Goal: Task Accomplishment & Management: Complete application form

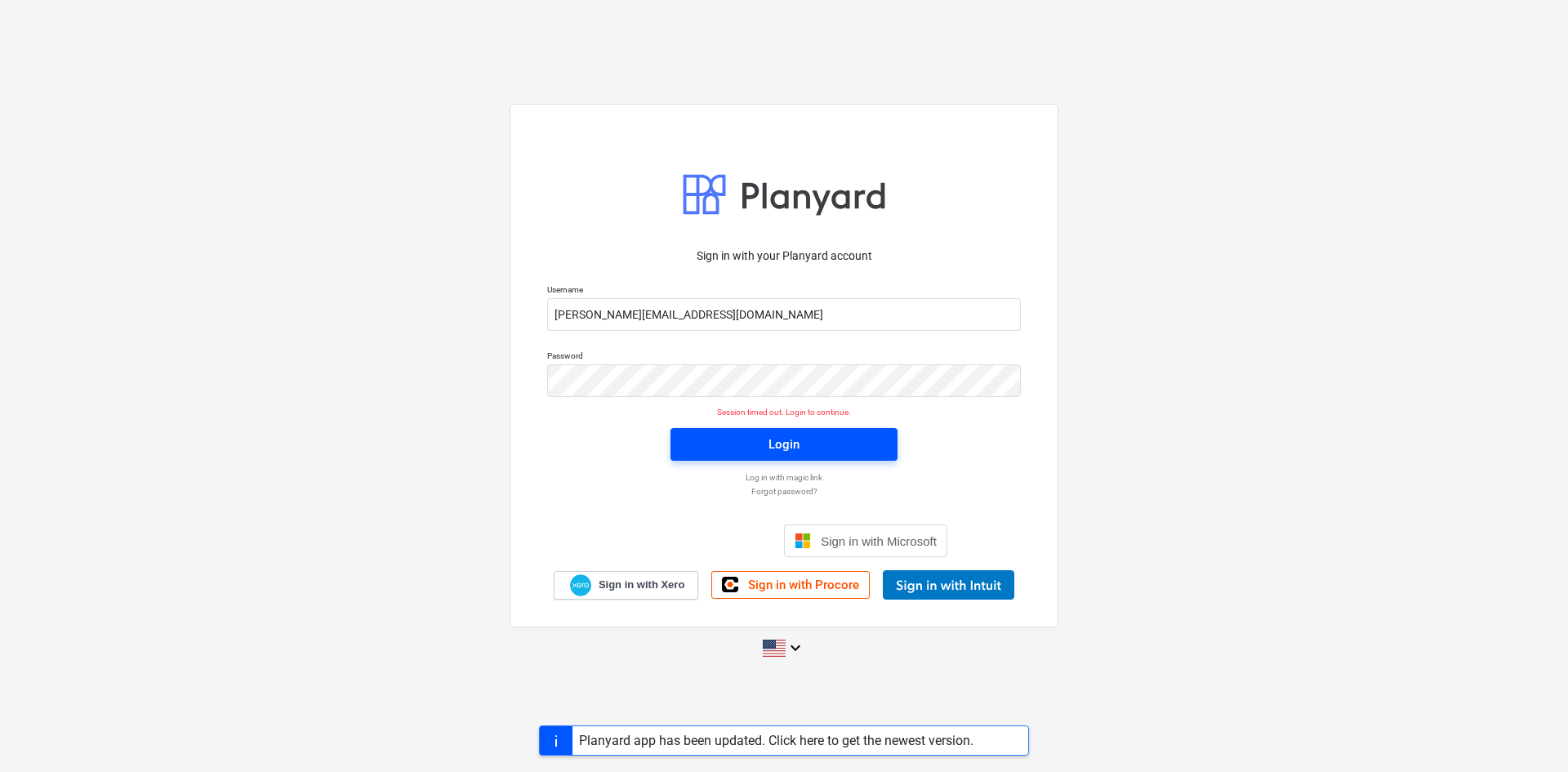
click at [784, 437] on div "Login" at bounding box center [784, 444] width 31 height 21
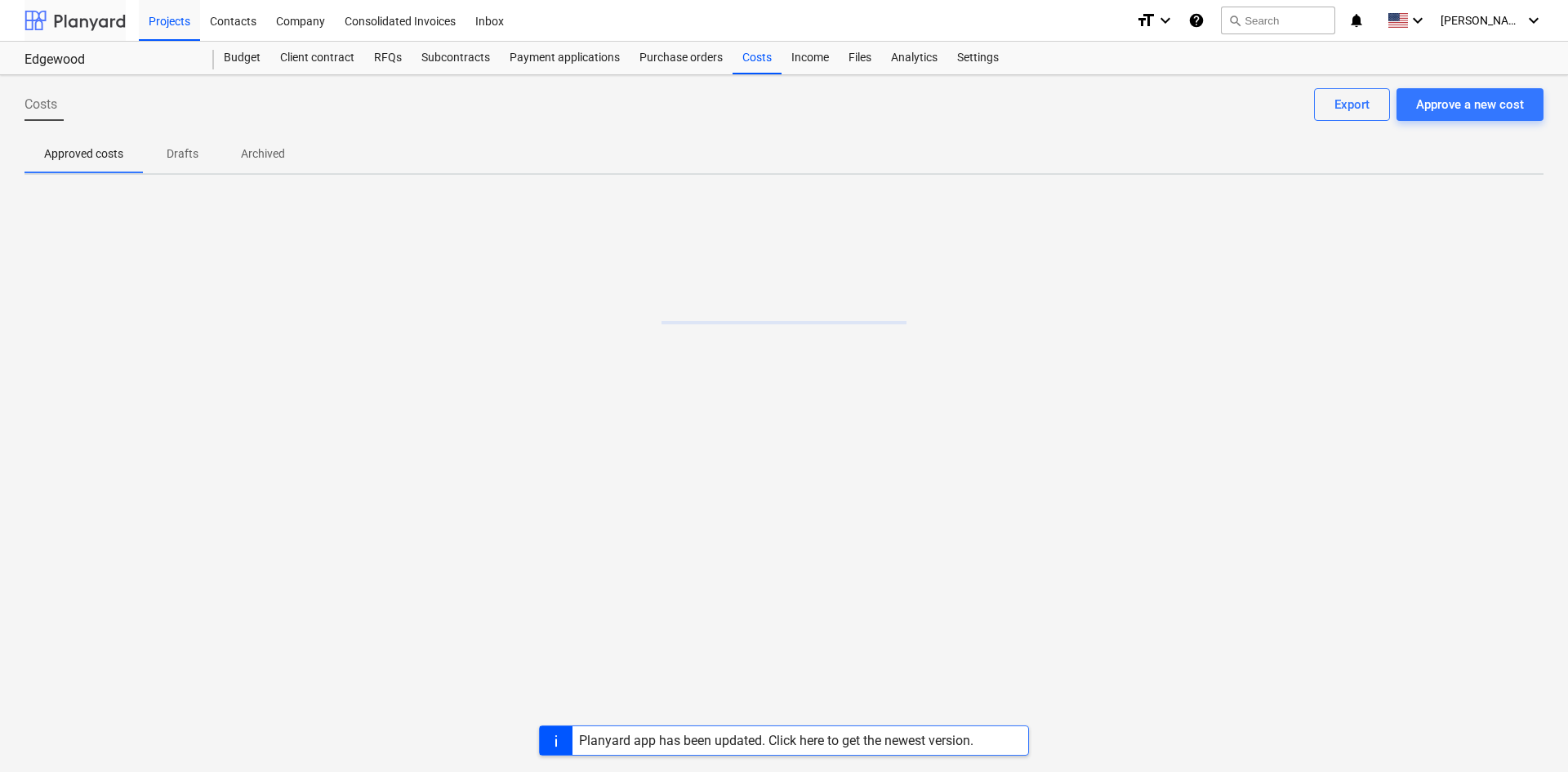
click at [67, 28] on div at bounding box center [75, 20] width 101 height 41
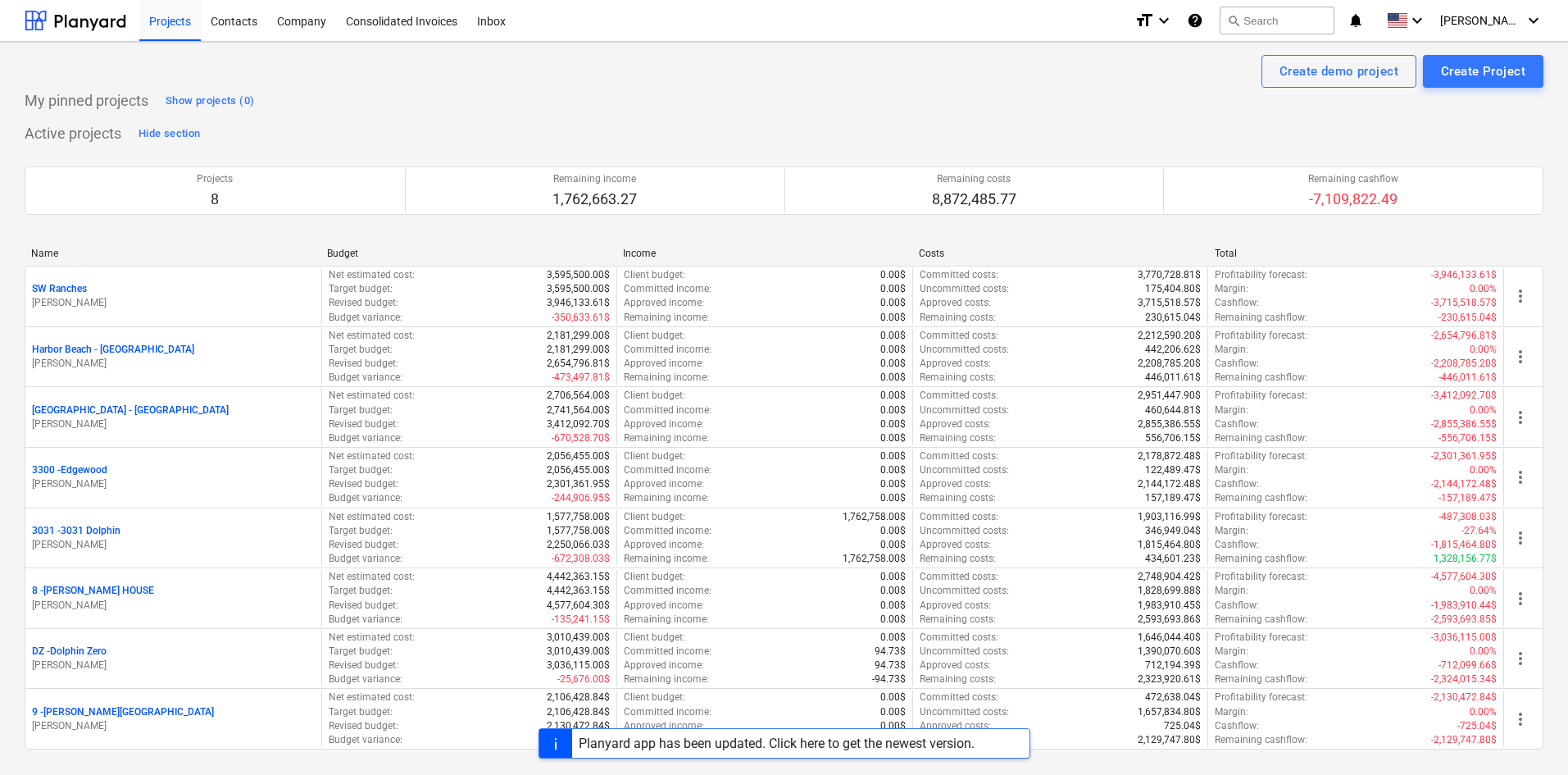
click at [729, 753] on div "Planyard app has been updated. Click here to get the newest version." at bounding box center [776, 743] width 409 height 29
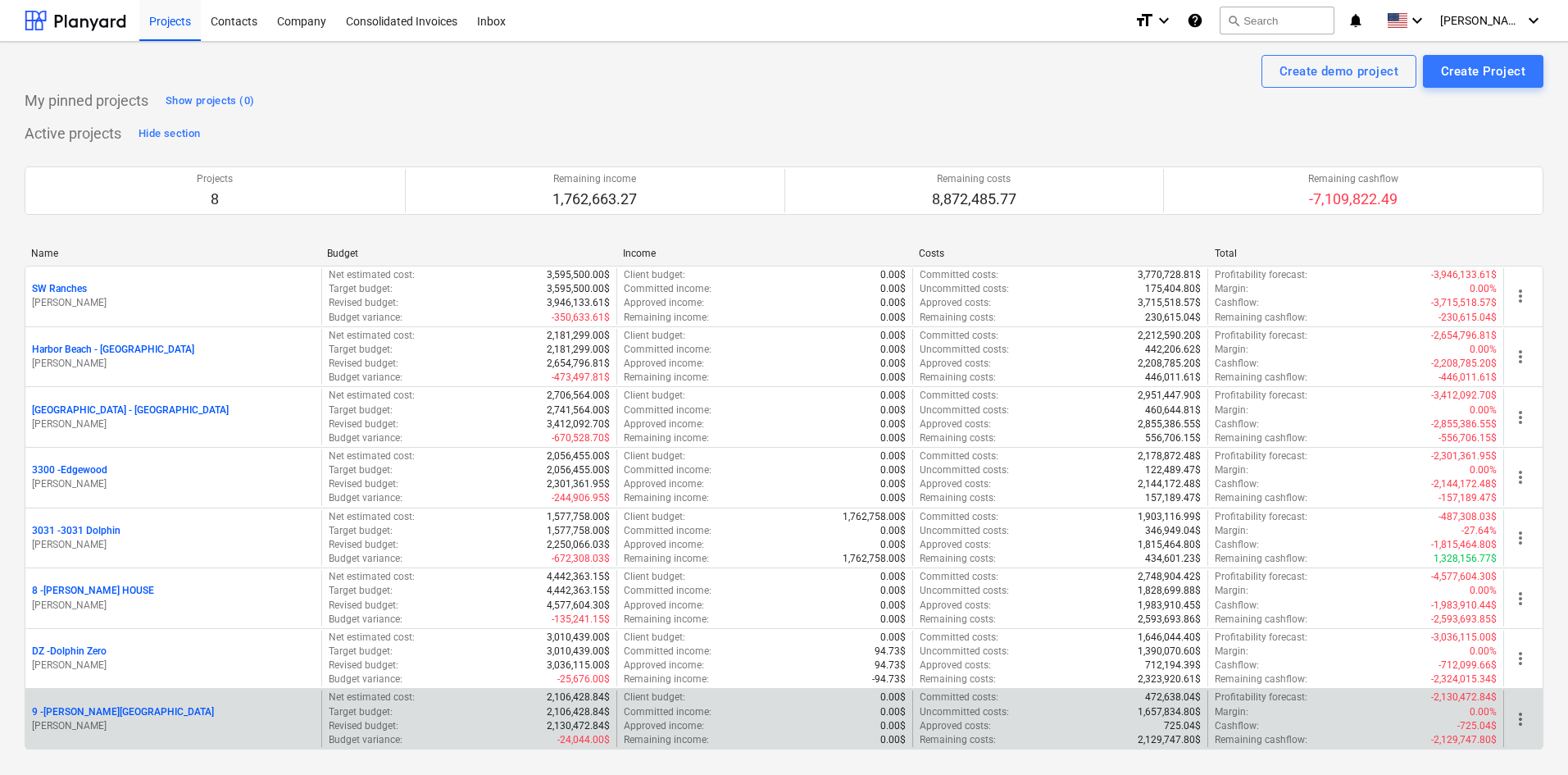
click at [83, 714] on p "9 - [PERSON_NAME][GEOGRAPHIC_DATA]" at bounding box center [123, 712] width 182 height 14
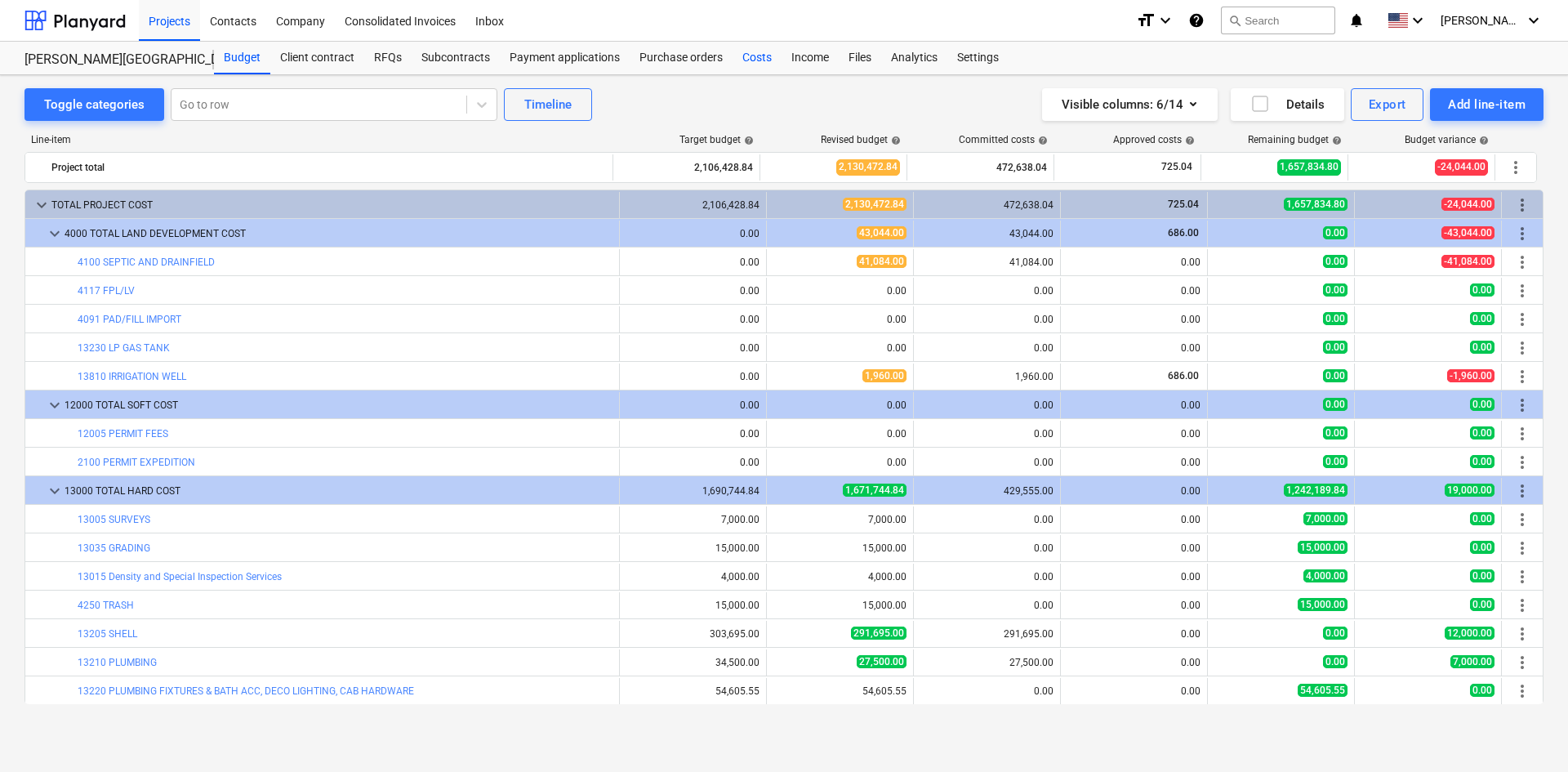
click at [753, 62] on div "Costs" at bounding box center [757, 58] width 49 height 33
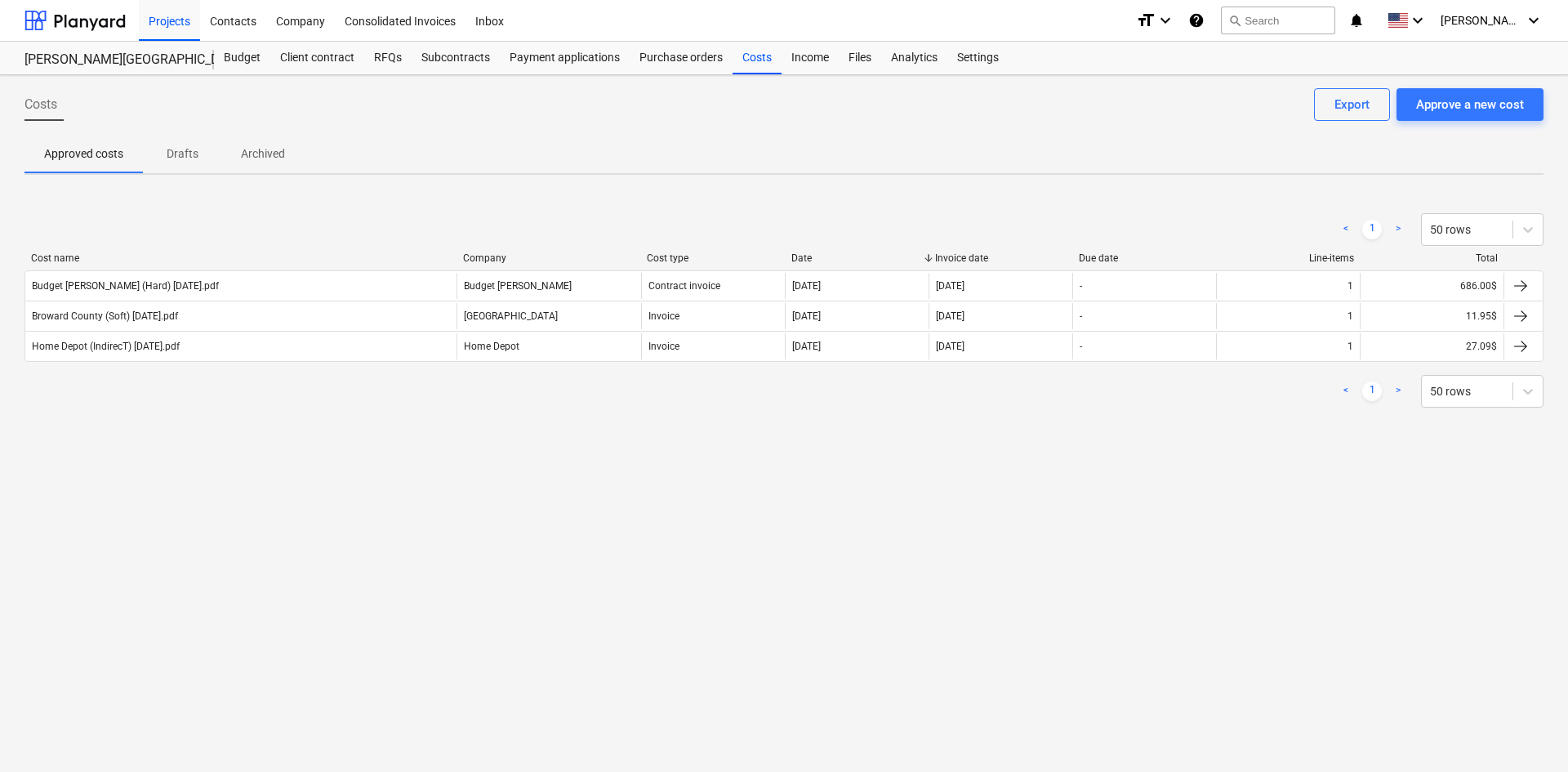
click at [651, 569] on div "Costs Approve a new cost Export Approved costs Drafts Archived < 1 > 50 rows Co…" at bounding box center [784, 424] width 1568 height 697
click at [437, 64] on div "Subcontracts" at bounding box center [455, 58] width 88 height 33
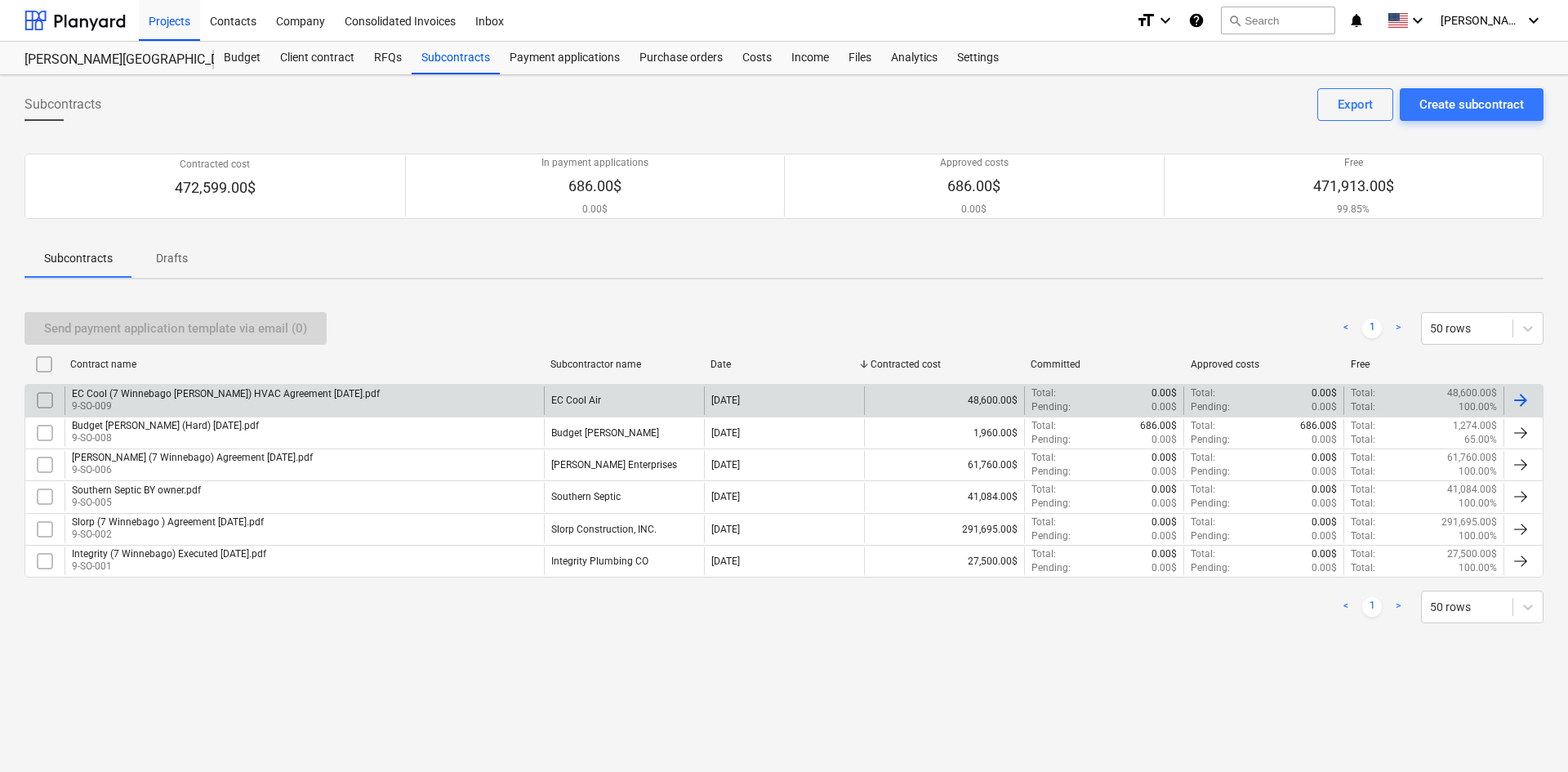
click at [414, 401] on div "EC Cool (7 Winnebago [PERSON_NAME]) HVAC Agreement [DATE].pdf 9-SO-009" at bounding box center [304, 399] width 480 height 28
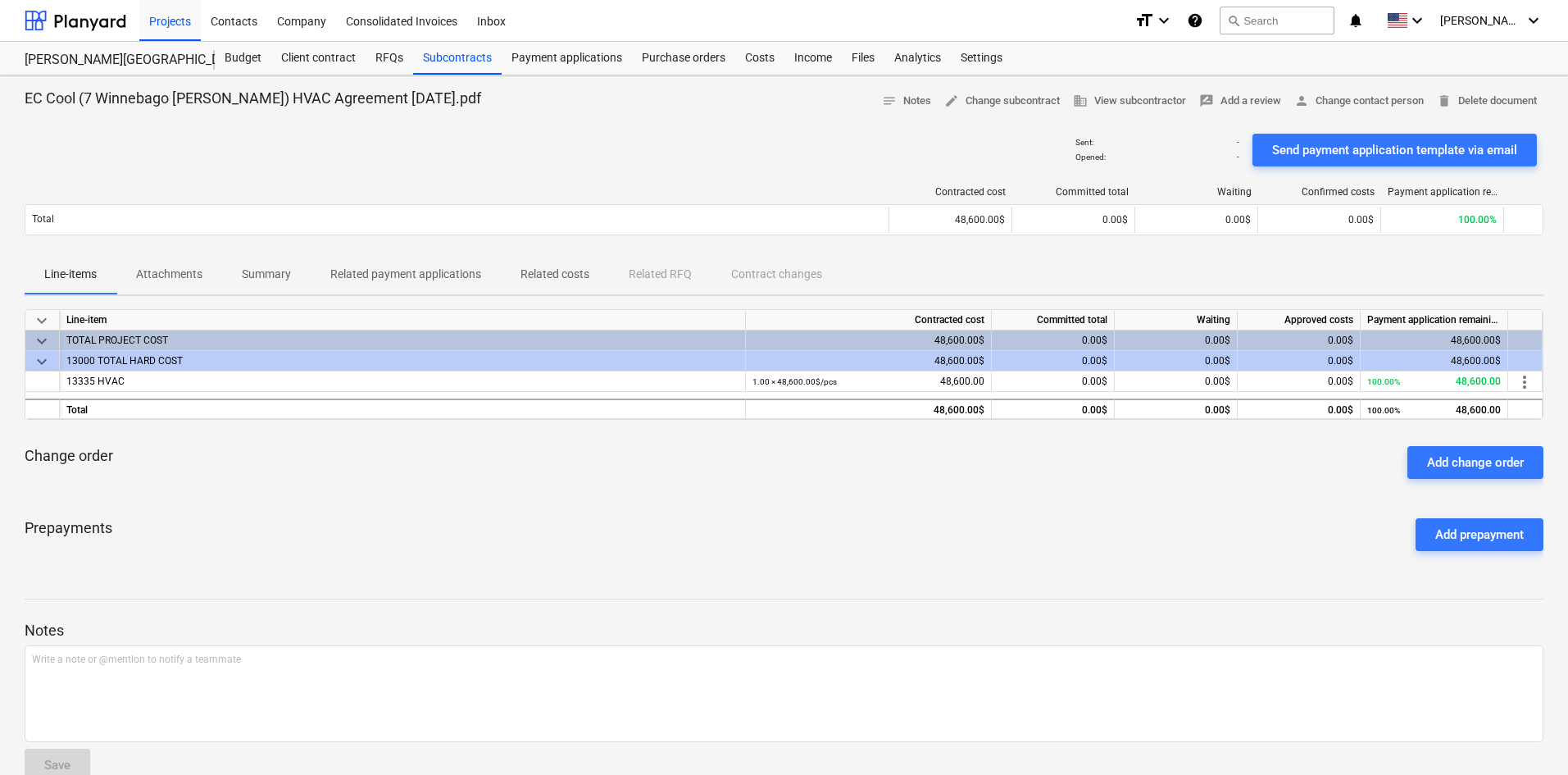
click at [106, 474] on div "Change order Add change order" at bounding box center [784, 462] width 1519 height 59
click at [972, 486] on div "Change order Add change order" at bounding box center [784, 462] width 1519 height 59
click at [194, 269] on p "Attachments" at bounding box center [169, 274] width 66 height 17
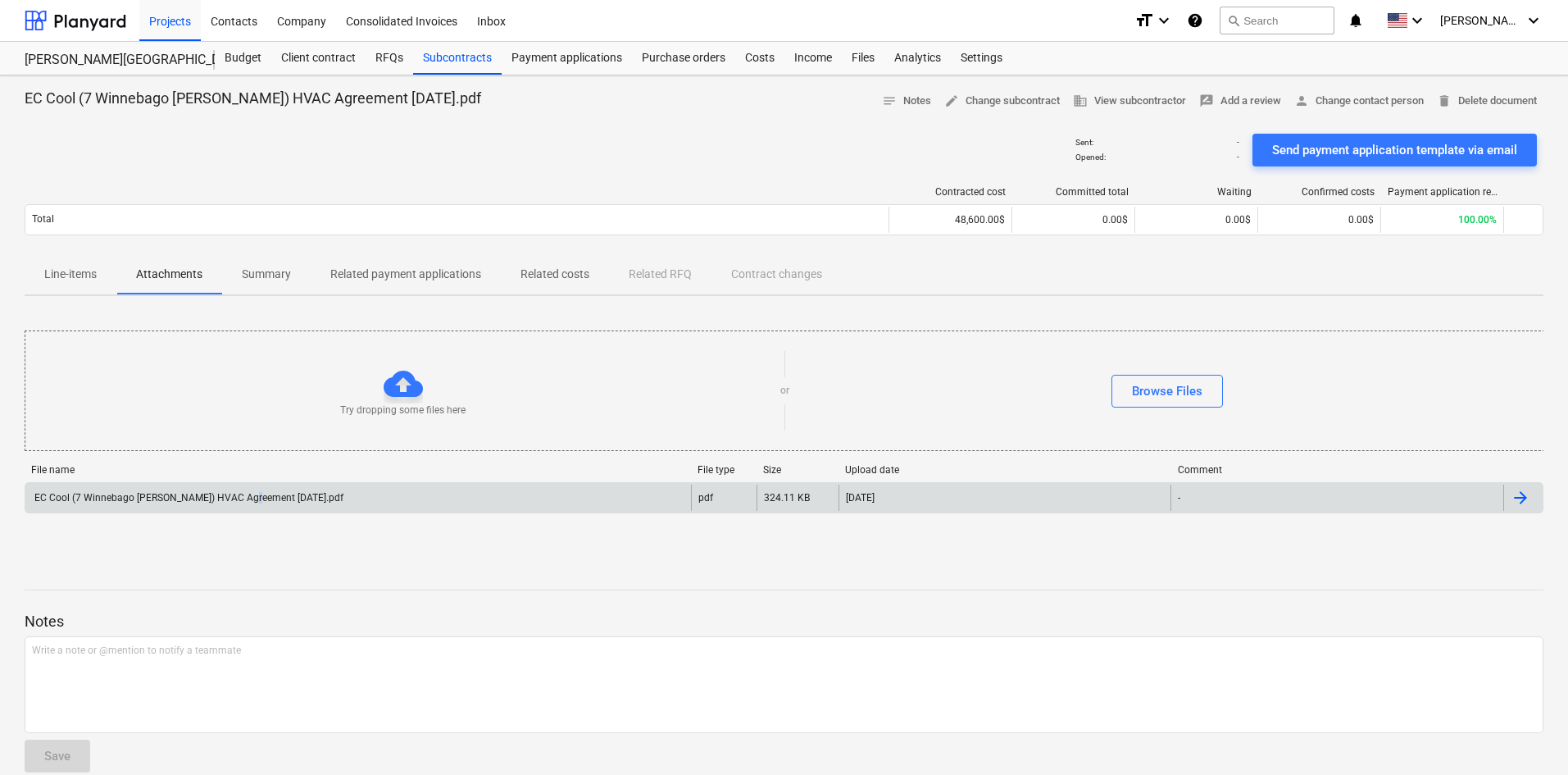
click at [250, 489] on div "EC Cool (7 Winnebago [PERSON_NAME]) HVAC Agreement [DATE].pdf" at bounding box center [358, 498] width 666 height 26
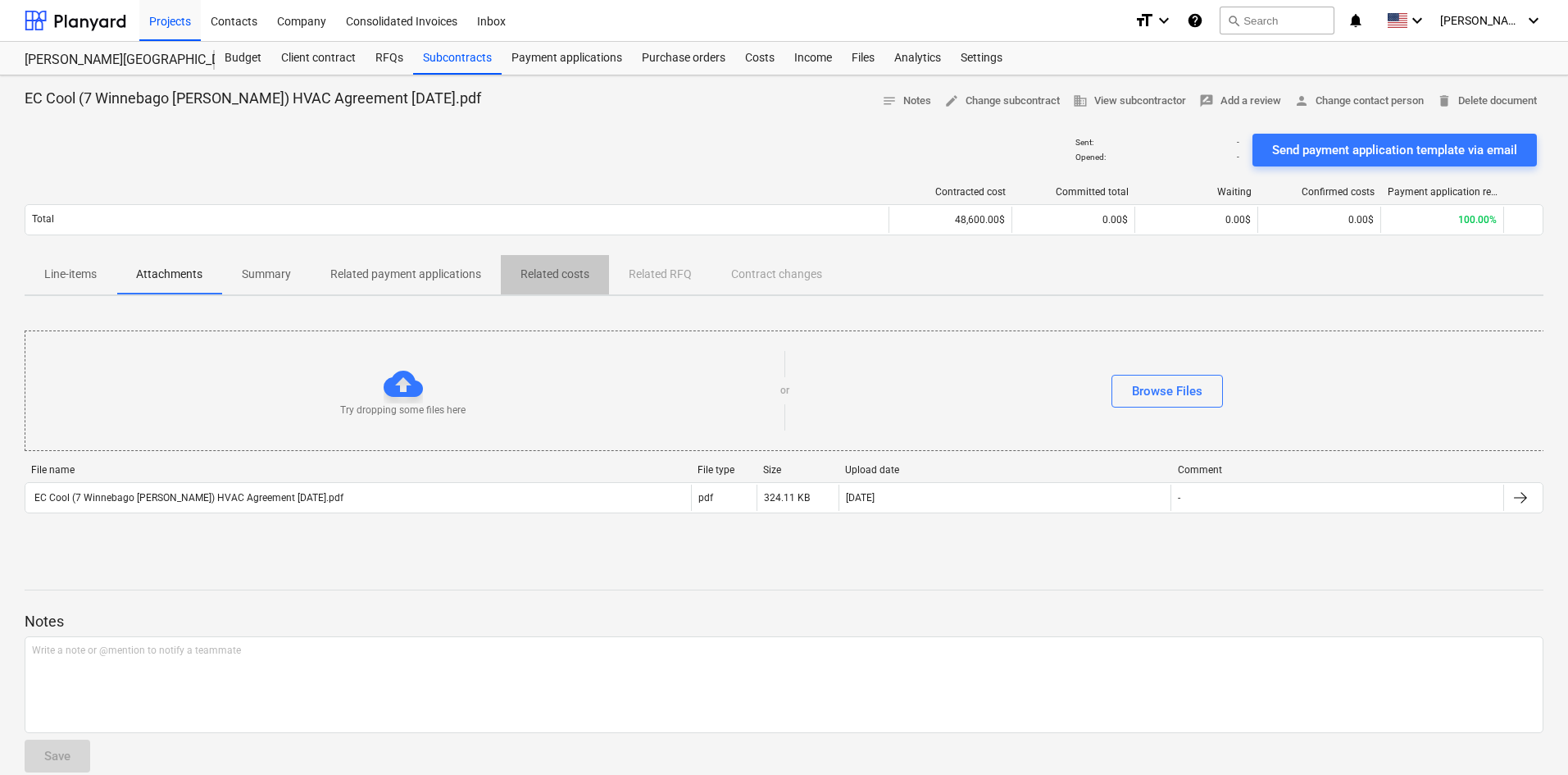
click at [573, 272] on p "Related costs" at bounding box center [555, 274] width 69 height 17
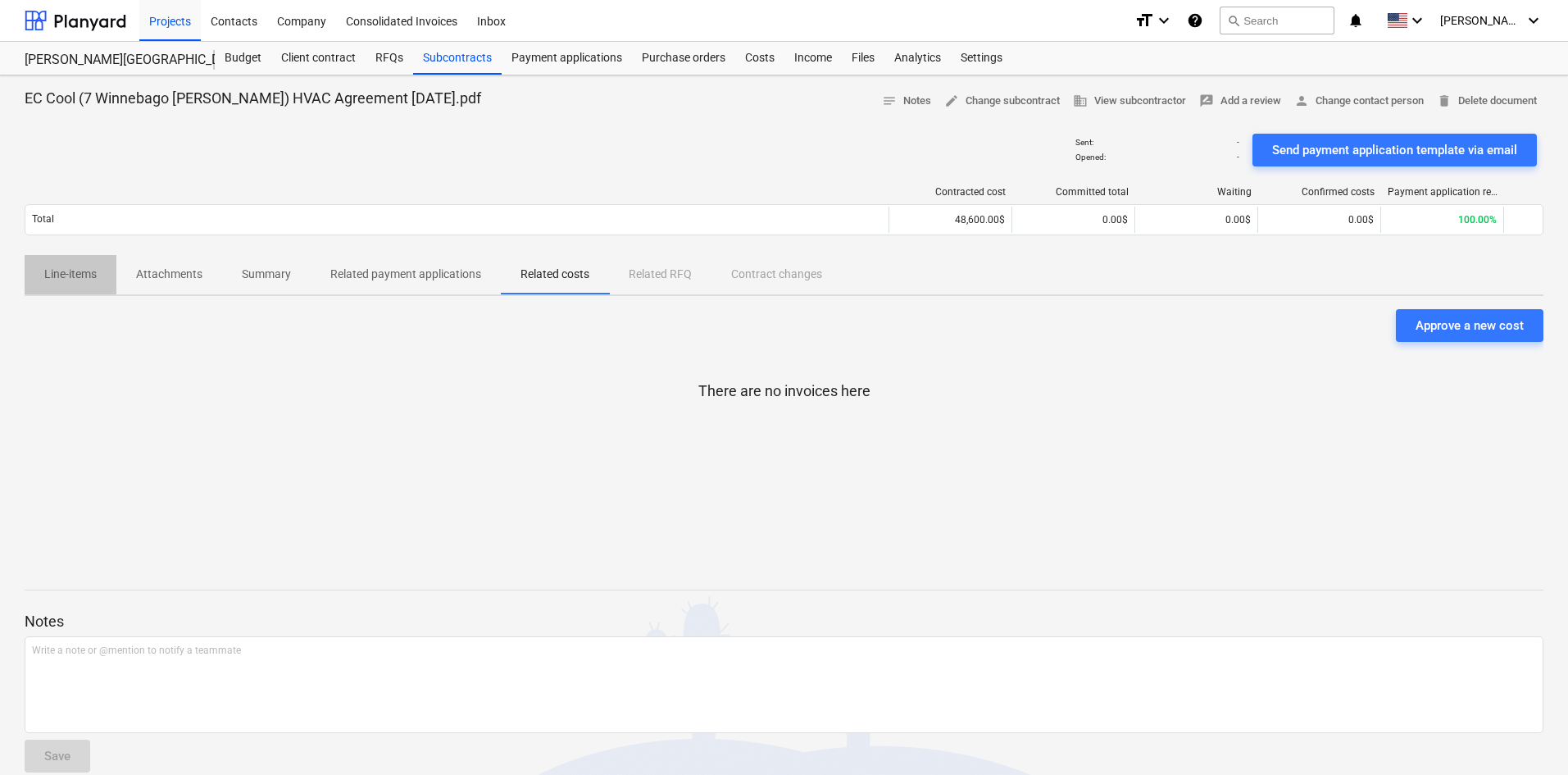
click at [80, 256] on button "Line-items" at bounding box center [70, 274] width 92 height 40
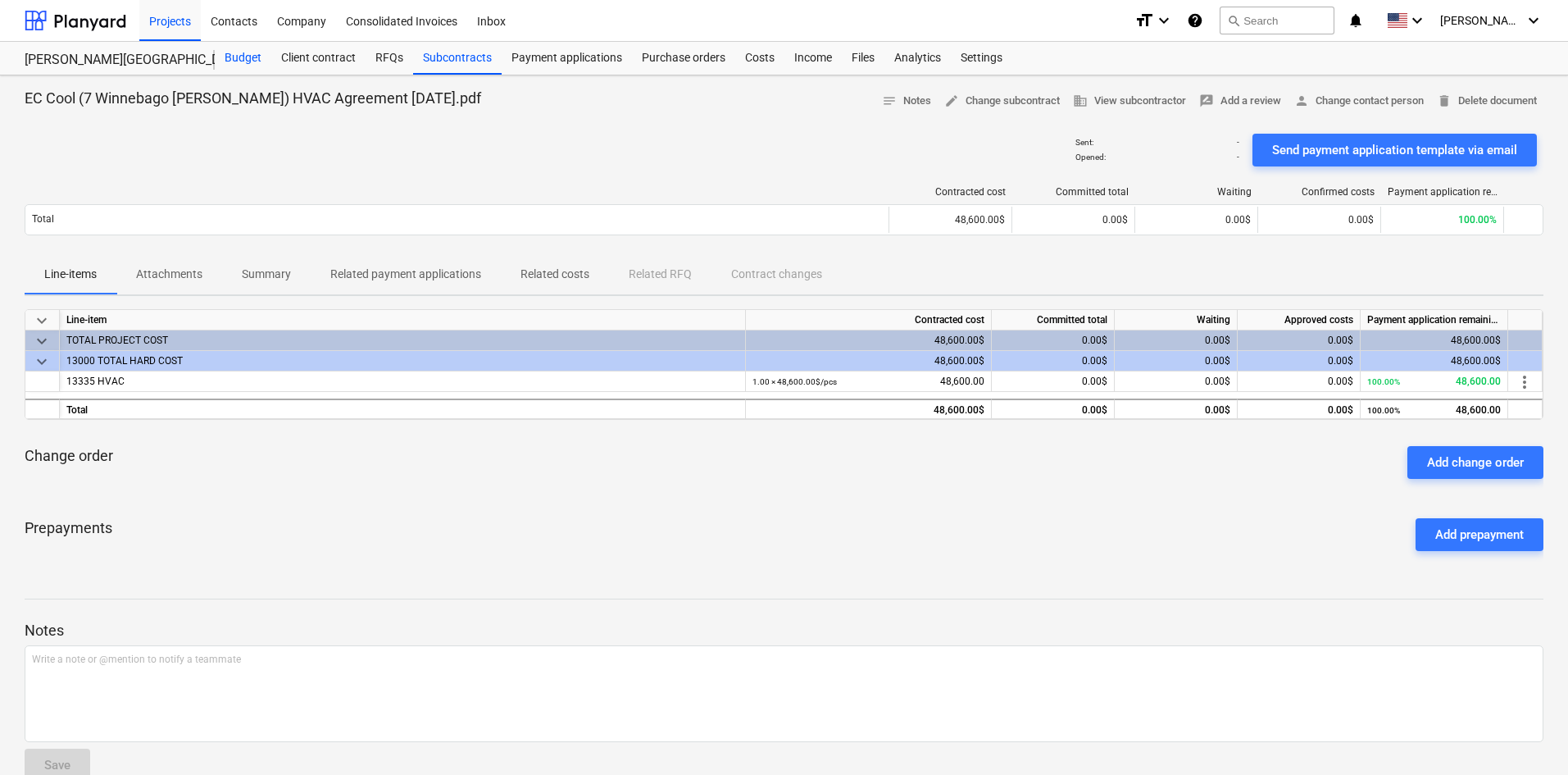
click at [245, 54] on div "Budget" at bounding box center [243, 58] width 56 height 33
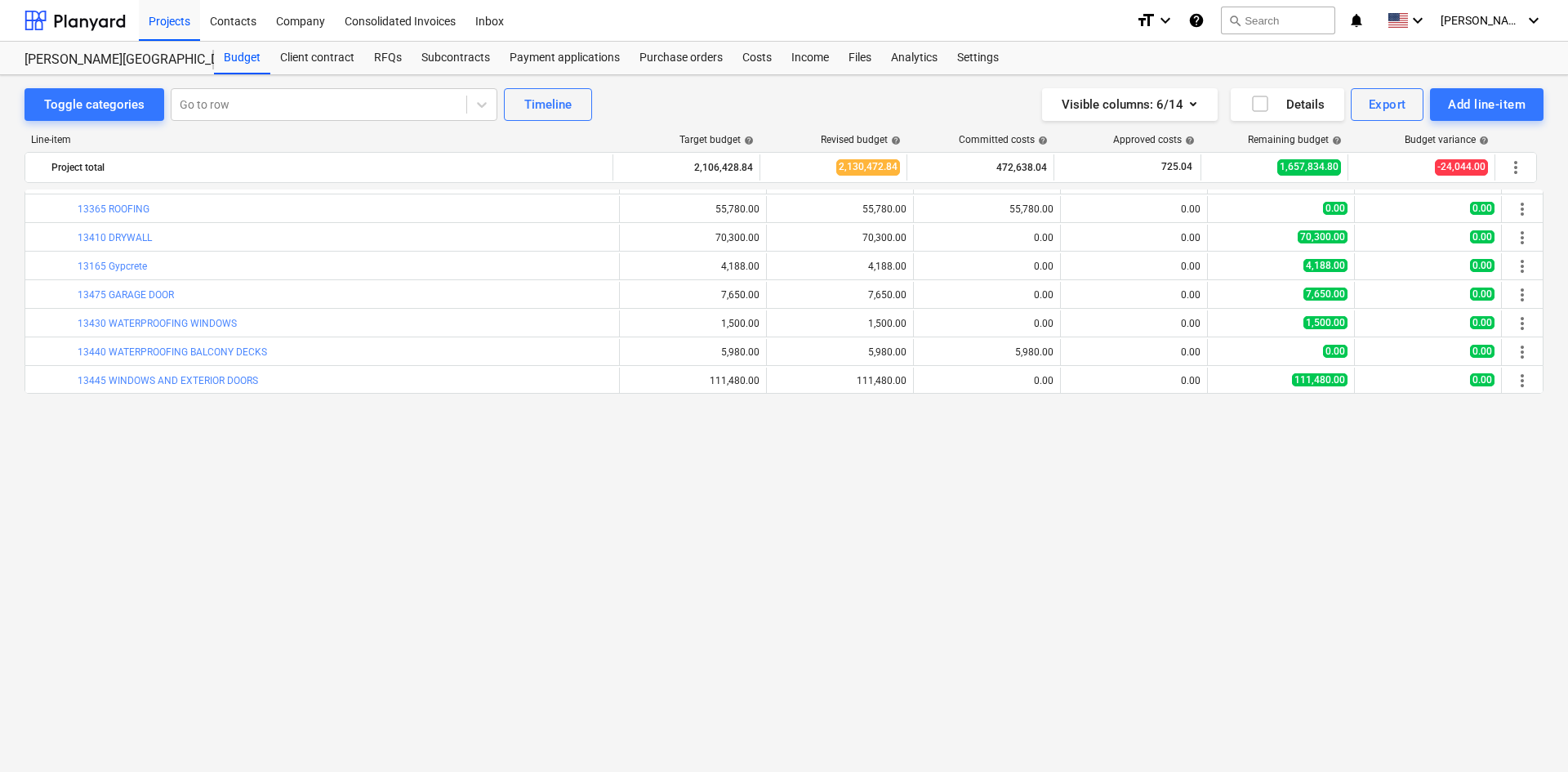
scroll to position [301, 0]
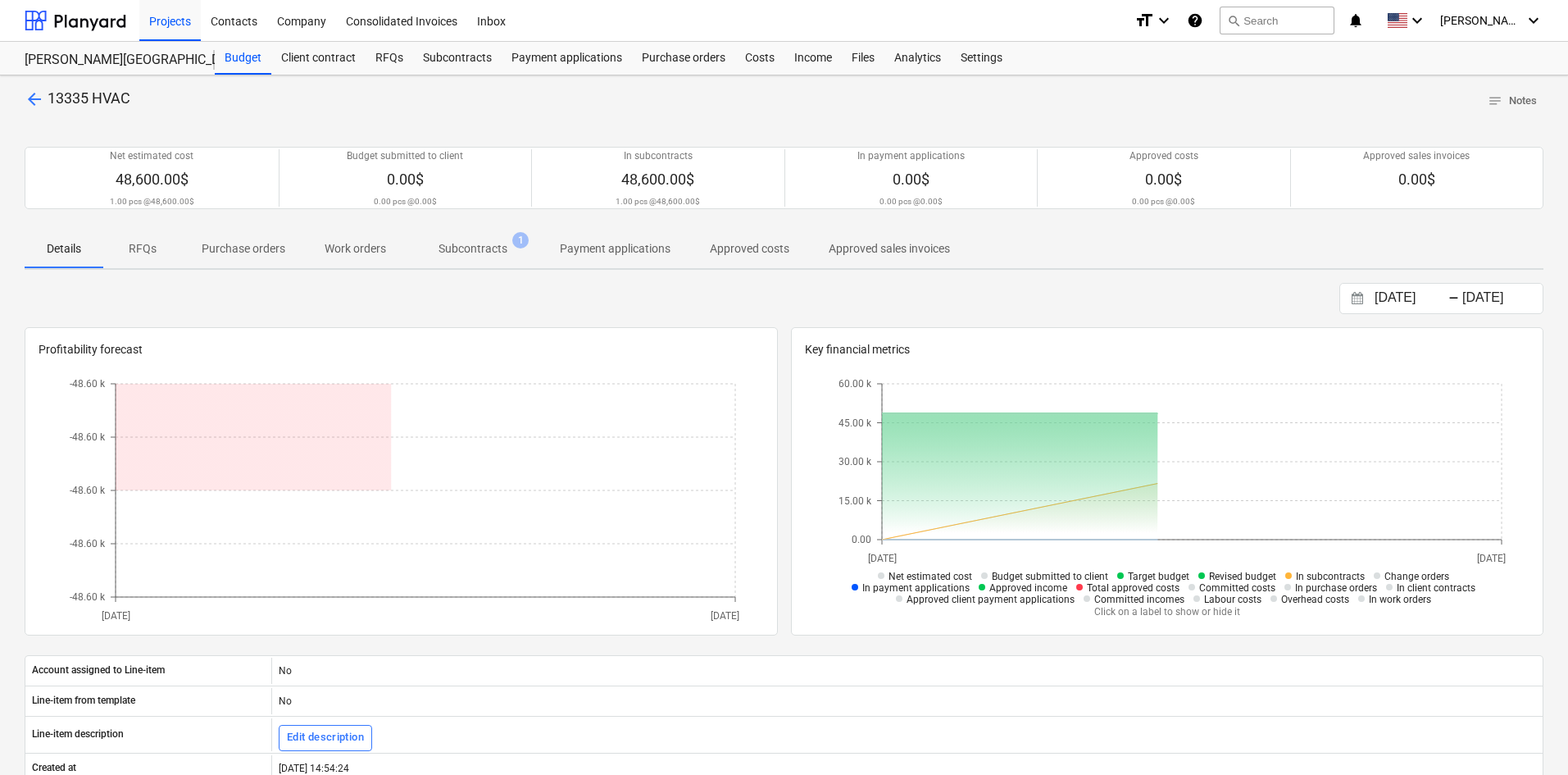
click at [458, 254] on p "Subcontracts" at bounding box center [473, 249] width 69 height 17
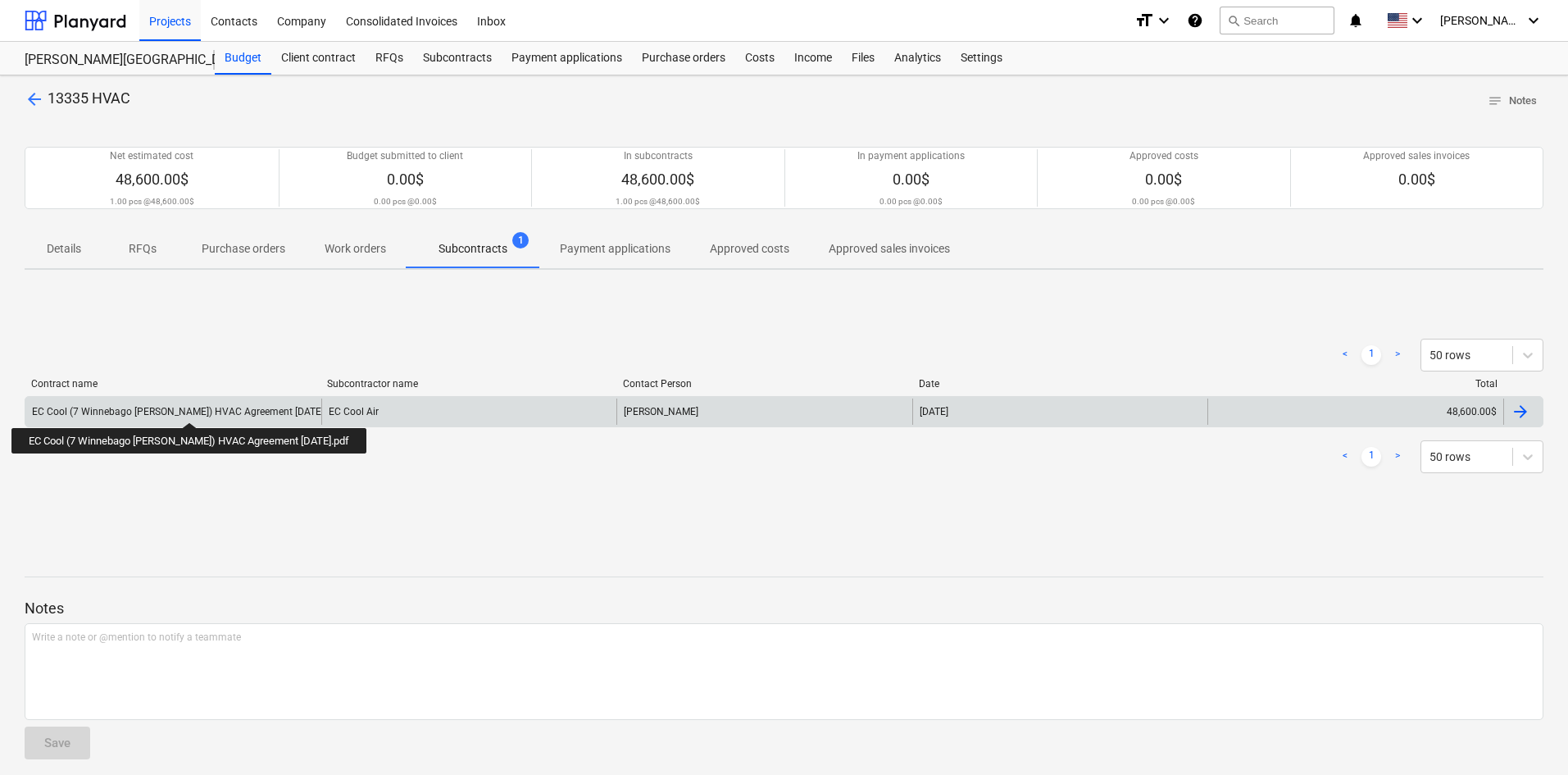
click at [177, 417] on div "EC Cool (7 Winnebago [PERSON_NAME]) HVAC Agreement [DATE].pdf" at bounding box center [187, 412] width 309 height 12
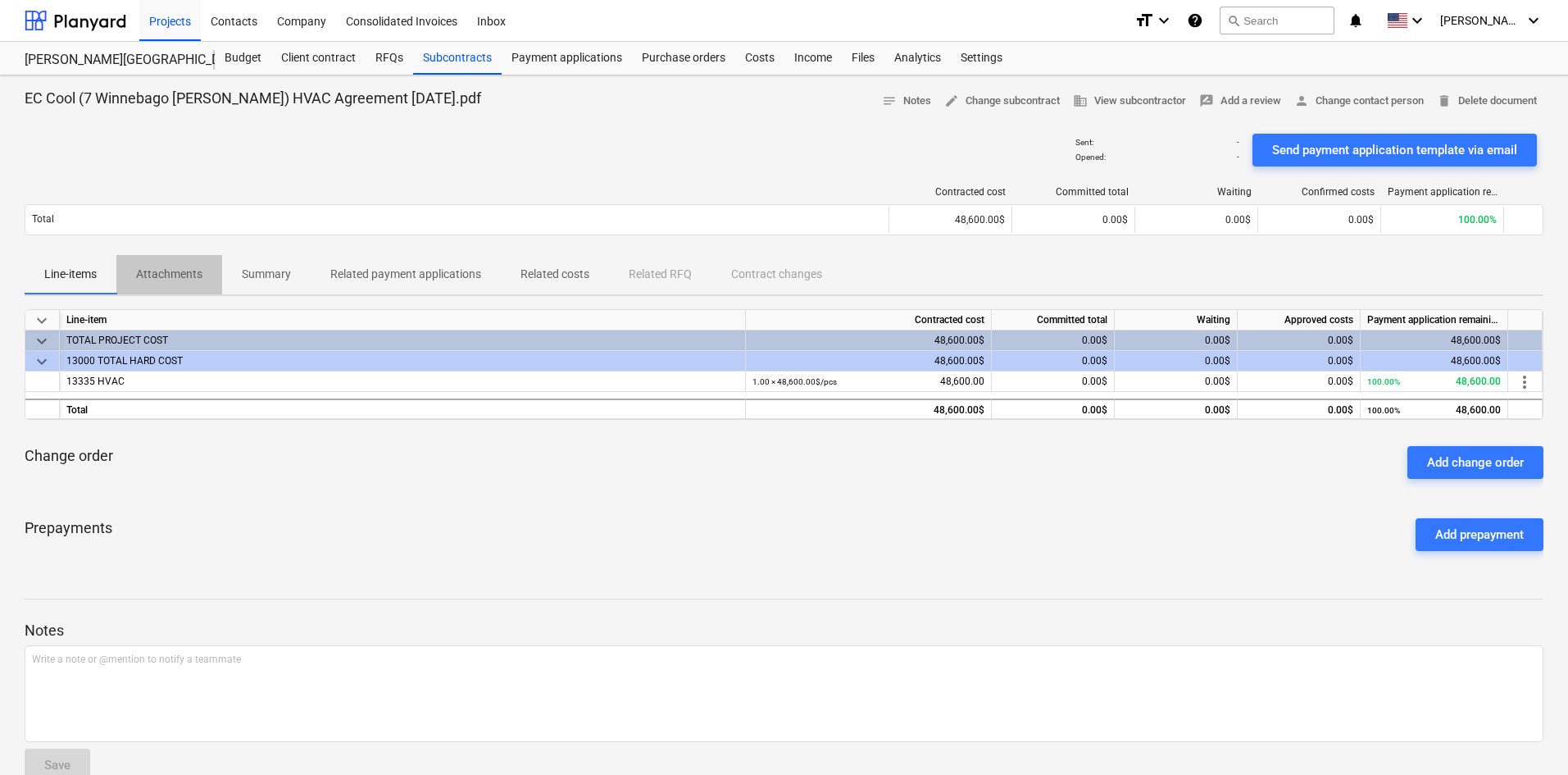
click at [174, 272] on p "Attachments" at bounding box center [169, 274] width 66 height 17
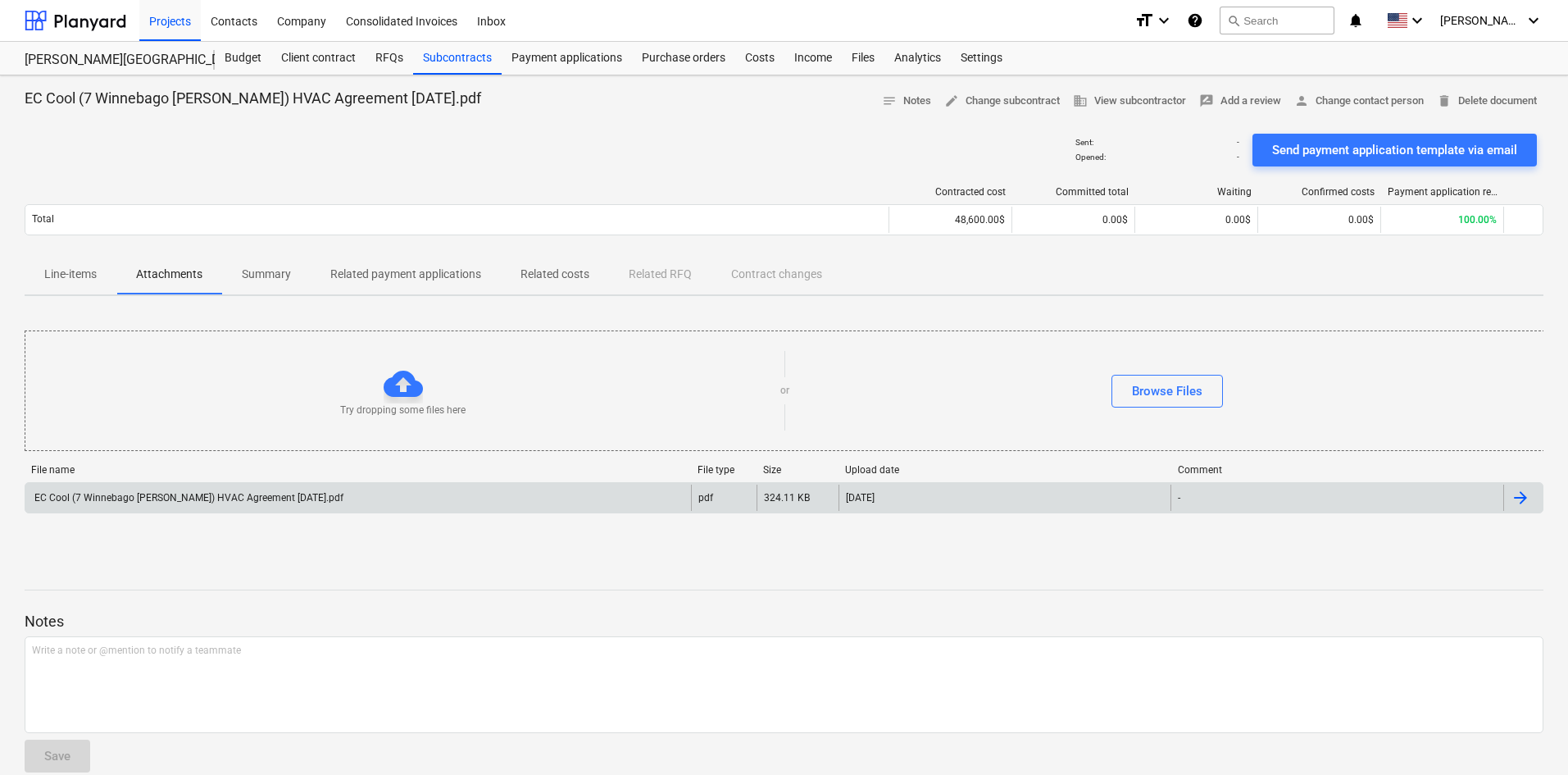
click at [209, 493] on div "EC Cool (7 Winnebago [PERSON_NAME]) HVAC Agreement [DATE].pdf" at bounding box center [187, 498] width 312 height 12
click at [0, 241] on div "EC Cool (7 Winnebago [PERSON_NAME]) HVAC Agreement [DATE].pdf notes Notes edit …" at bounding box center [784, 437] width 1568 height 723
click at [62, 282] on p "Line-items" at bounding box center [71, 274] width 52 height 17
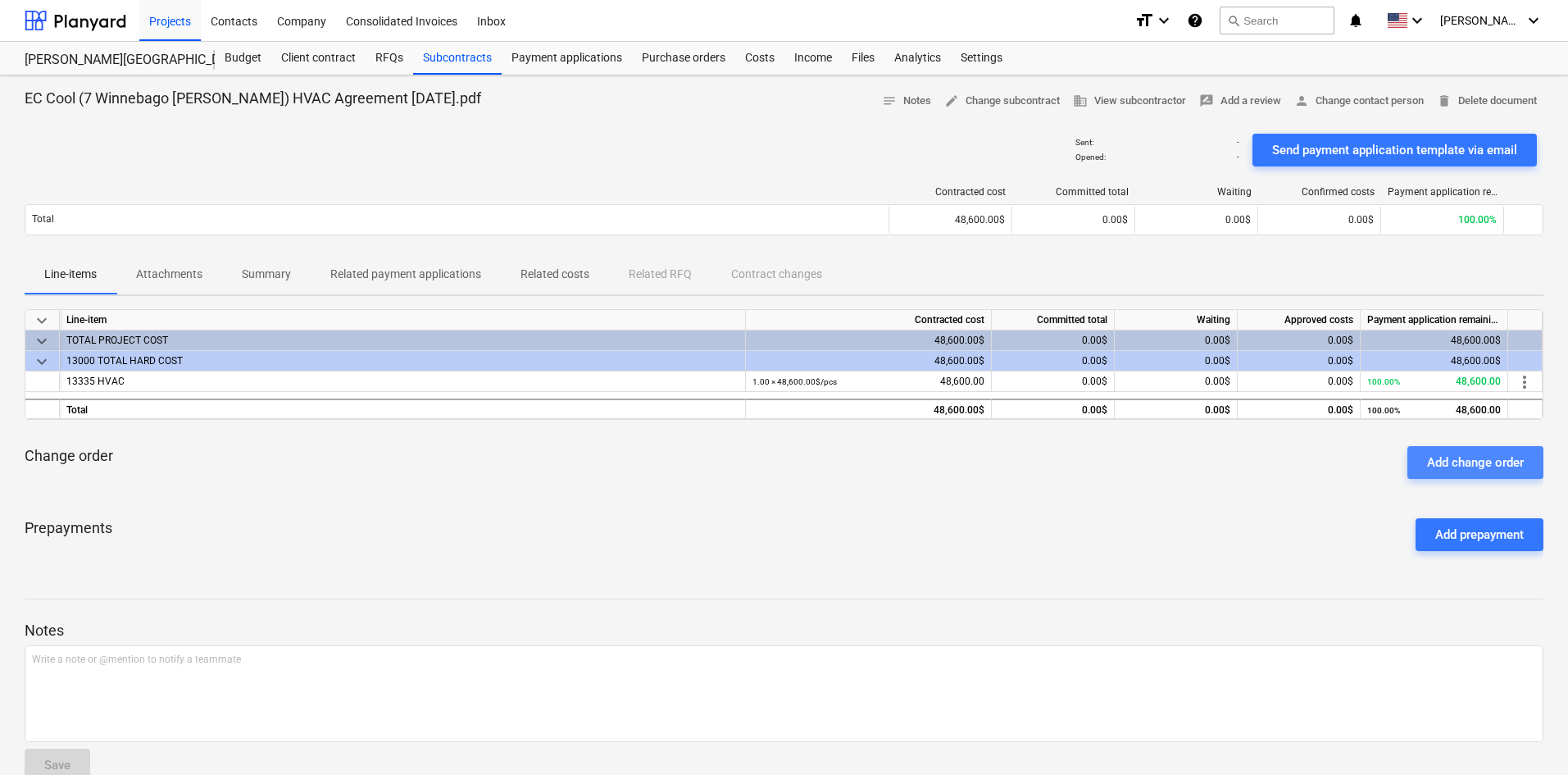
click at [1504, 468] on div "Add change order" at bounding box center [1475, 462] width 97 height 21
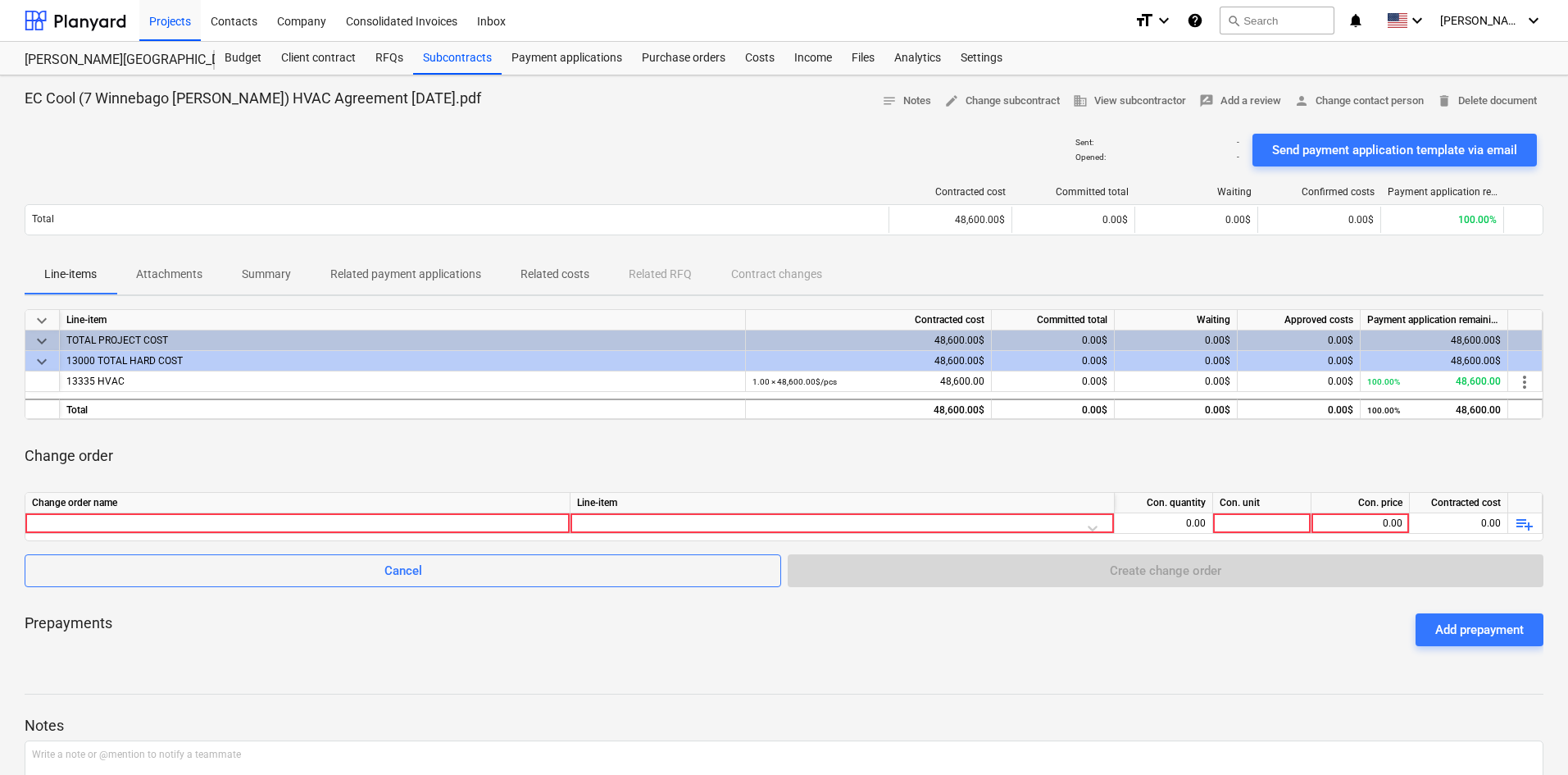
click at [92, 145] on div "Sent : - Opened : - Send payment application template via email" at bounding box center [784, 150] width 1519 height 46
click at [252, 63] on div "Budget" at bounding box center [243, 58] width 56 height 33
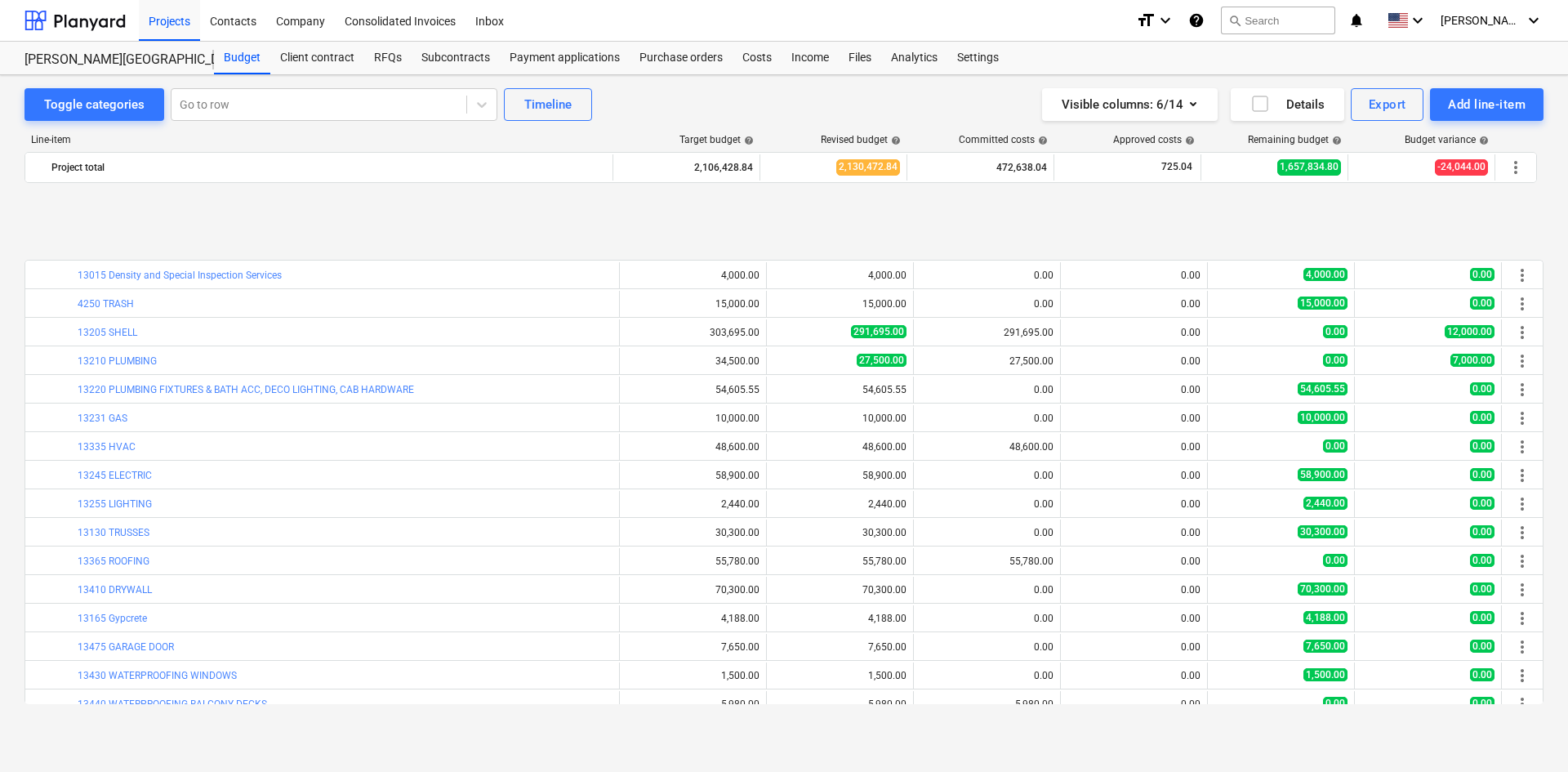
scroll to position [465, 0]
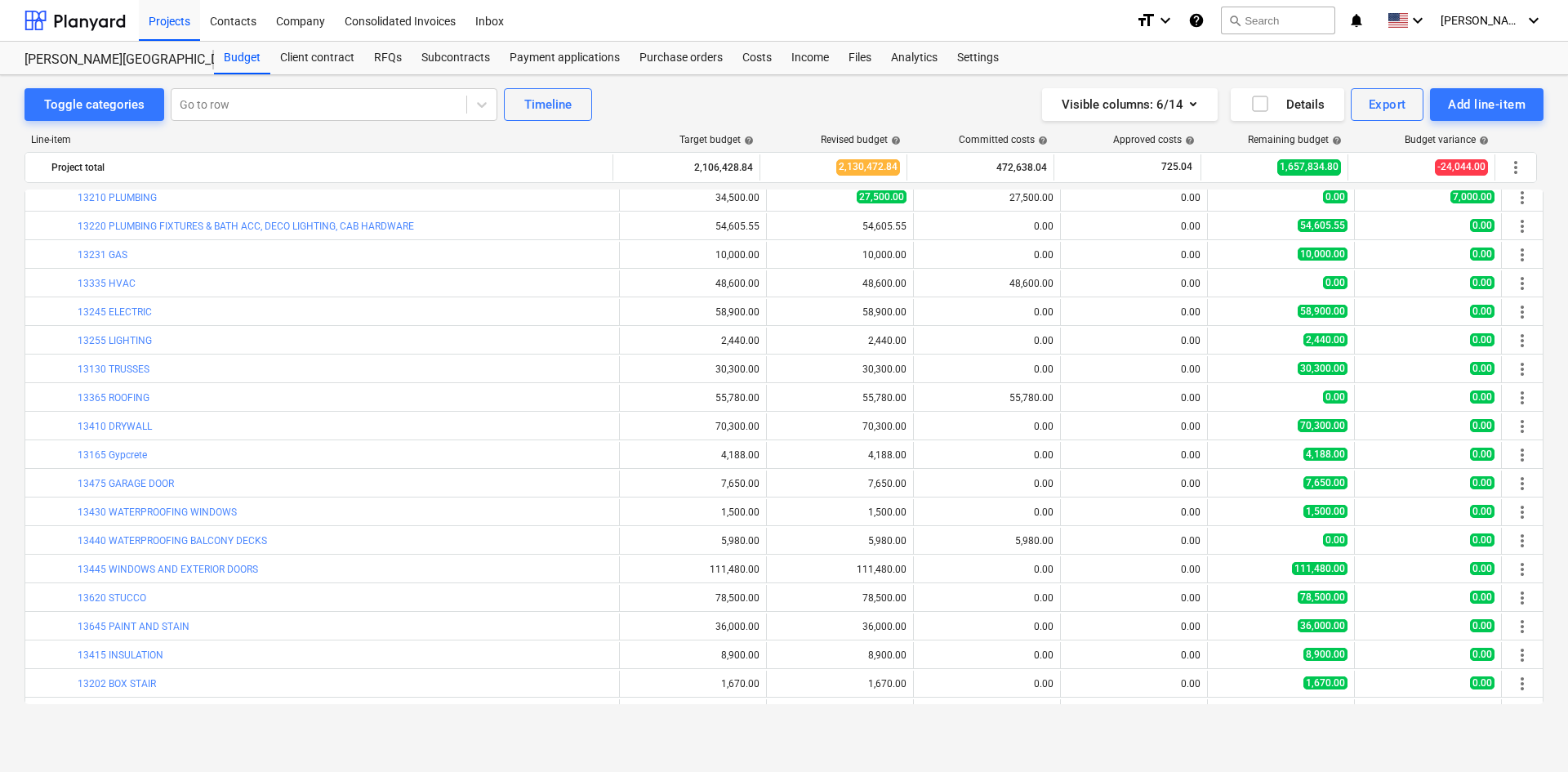
click at [756, 120] on div "Toggle categories Go to row Timeline Visible columns : 6/14 Details Export Add …" at bounding box center [784, 104] width 1519 height 33
click at [39, 20] on div at bounding box center [75, 20] width 101 height 41
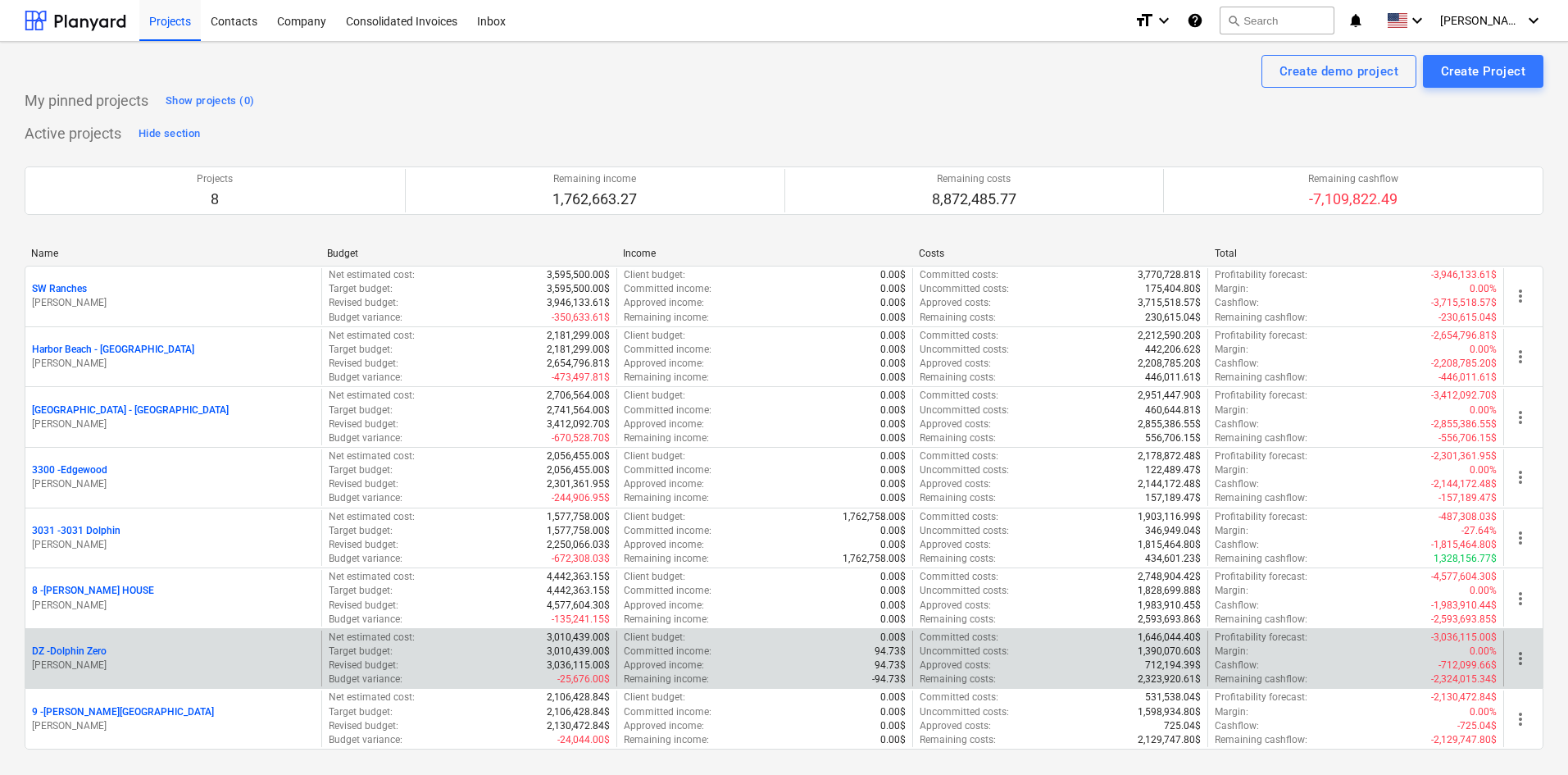
click at [97, 651] on p "DZ - Dolphin Zero" at bounding box center [69, 651] width 75 height 14
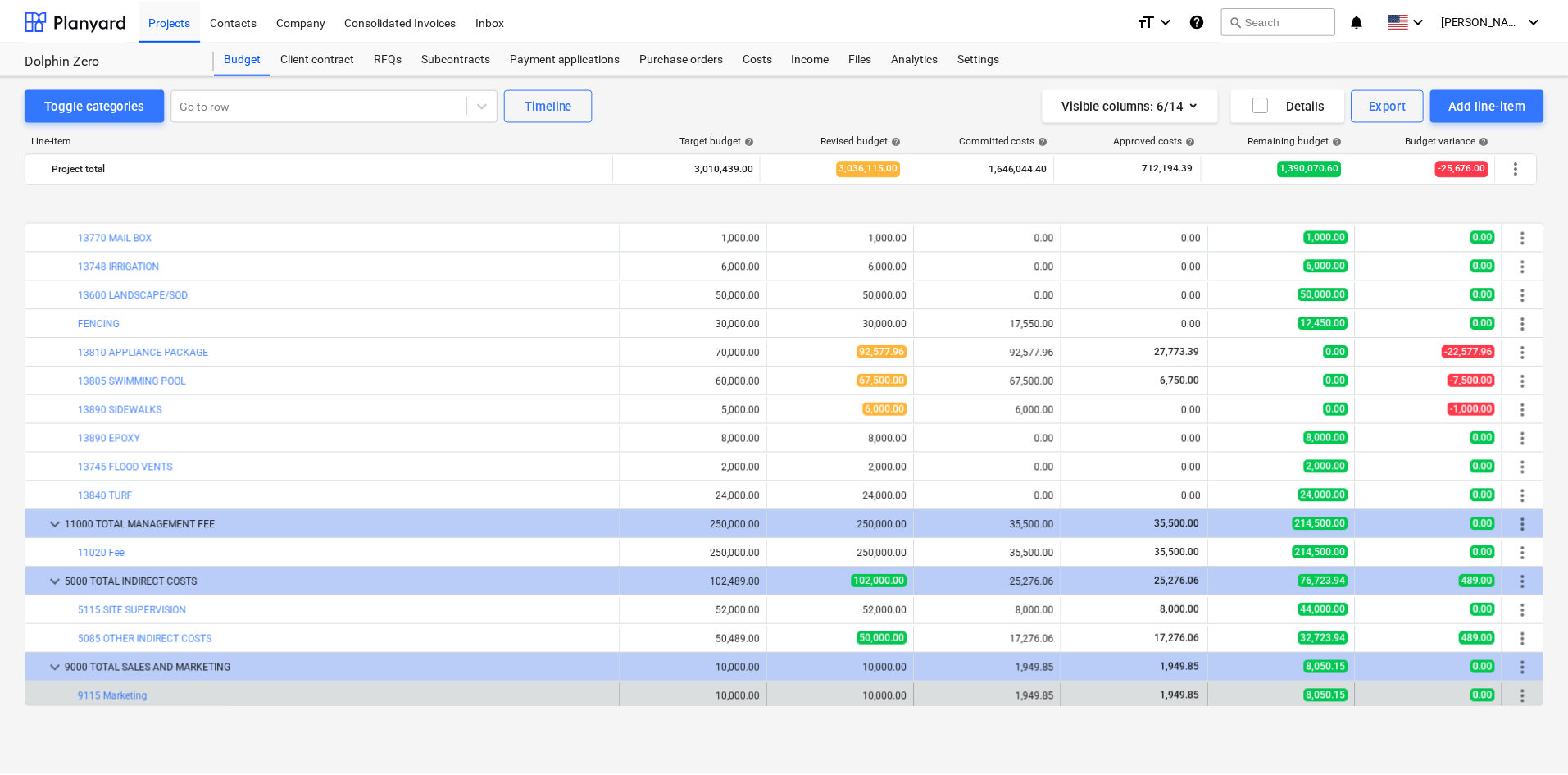
scroll to position [1952, 0]
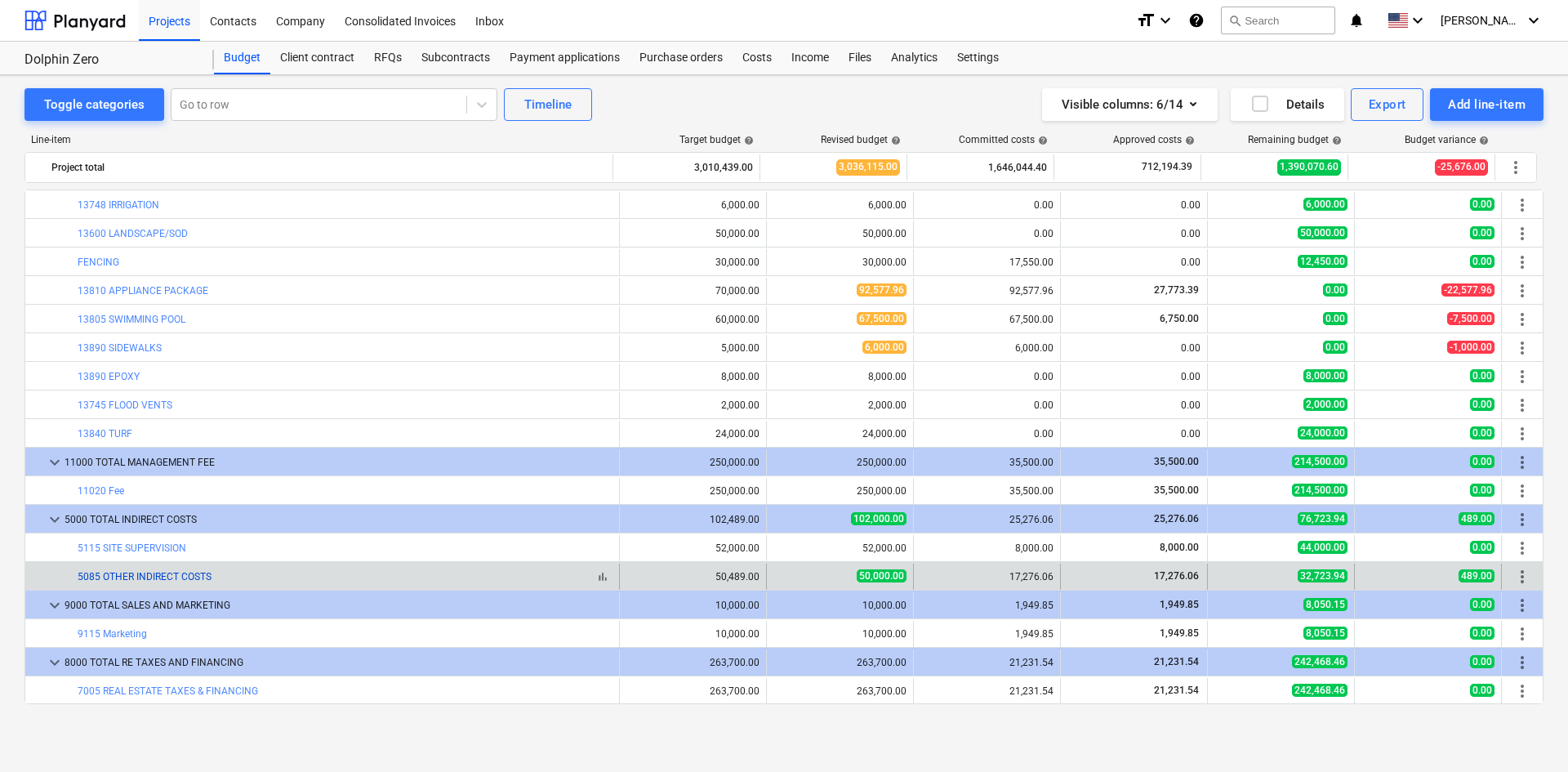
click at [152, 574] on link "5085 OTHER INDIRECT COSTS" at bounding box center [145, 577] width 134 height 12
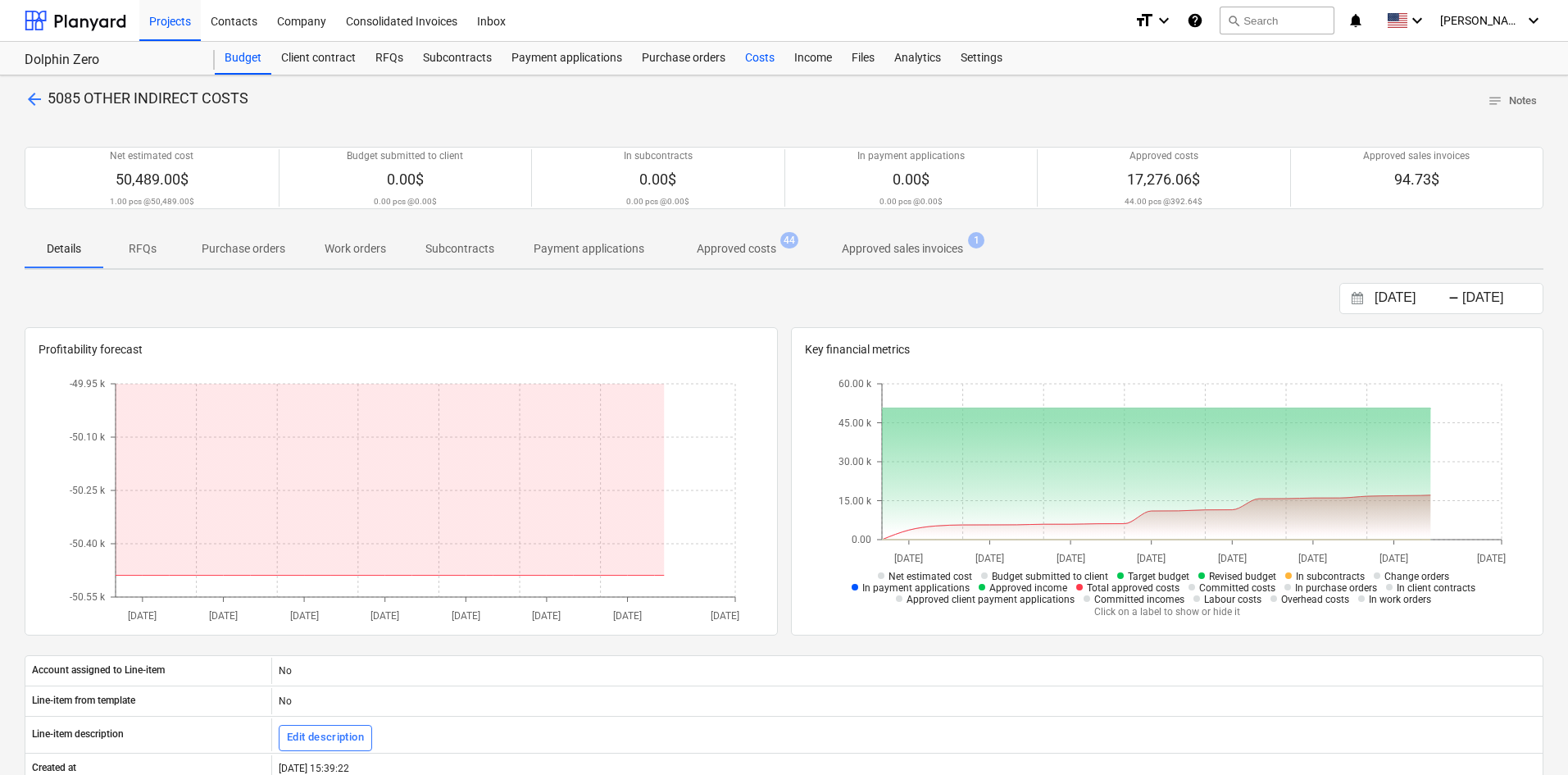
click at [753, 60] on div "Costs" at bounding box center [760, 58] width 50 height 33
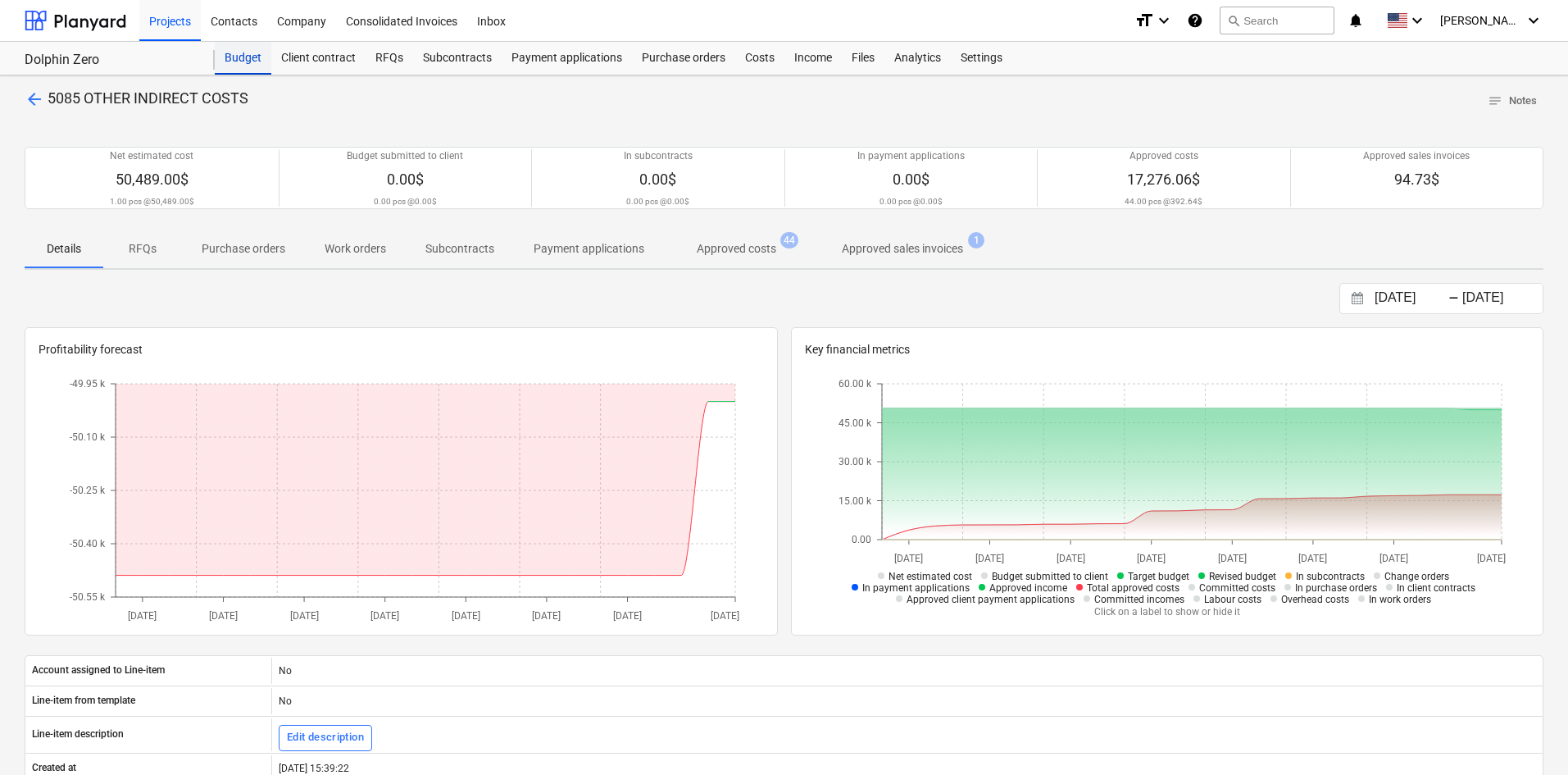
click at [257, 64] on div "Budget" at bounding box center [243, 58] width 56 height 33
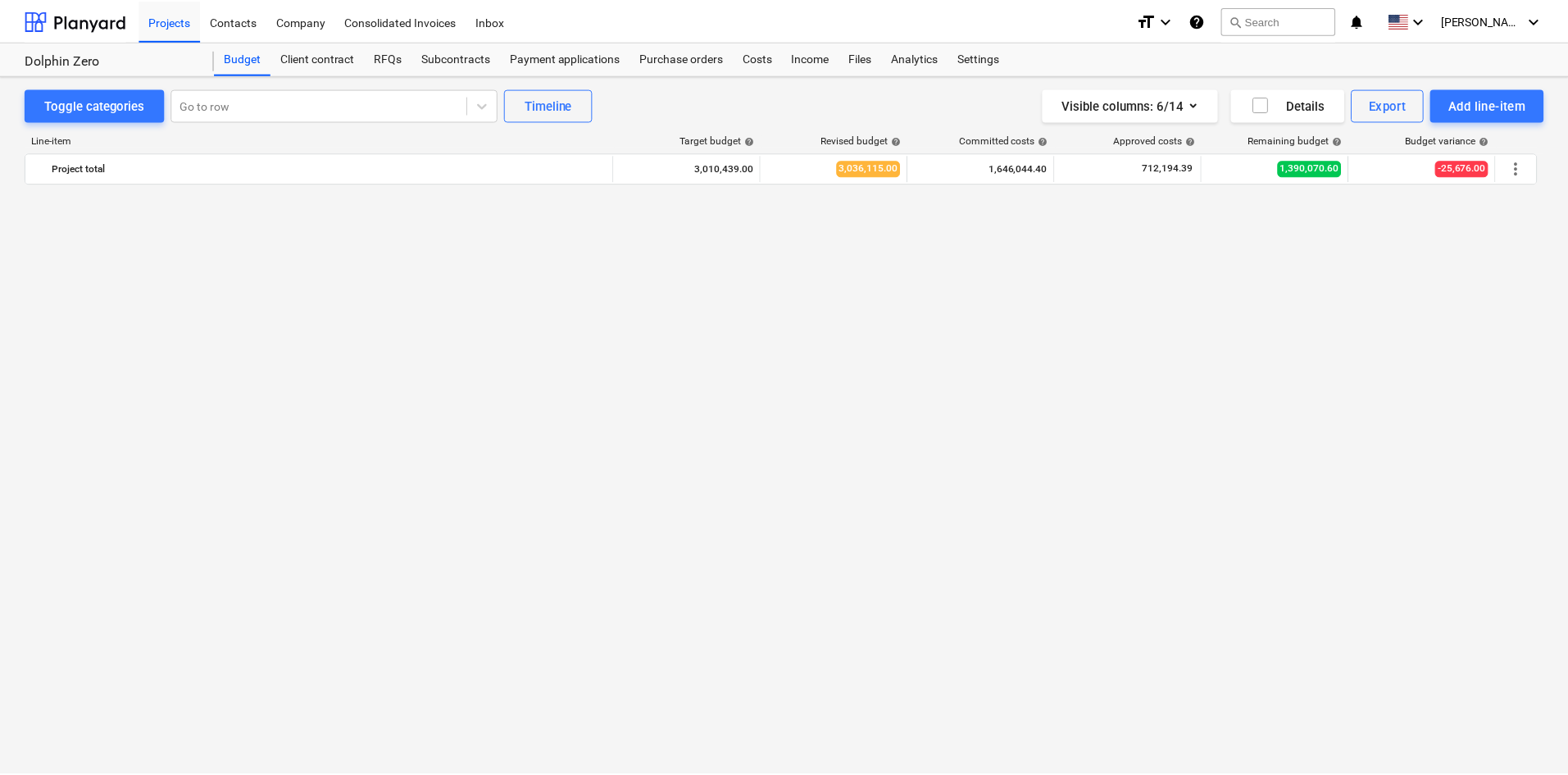
scroll to position [1952, 0]
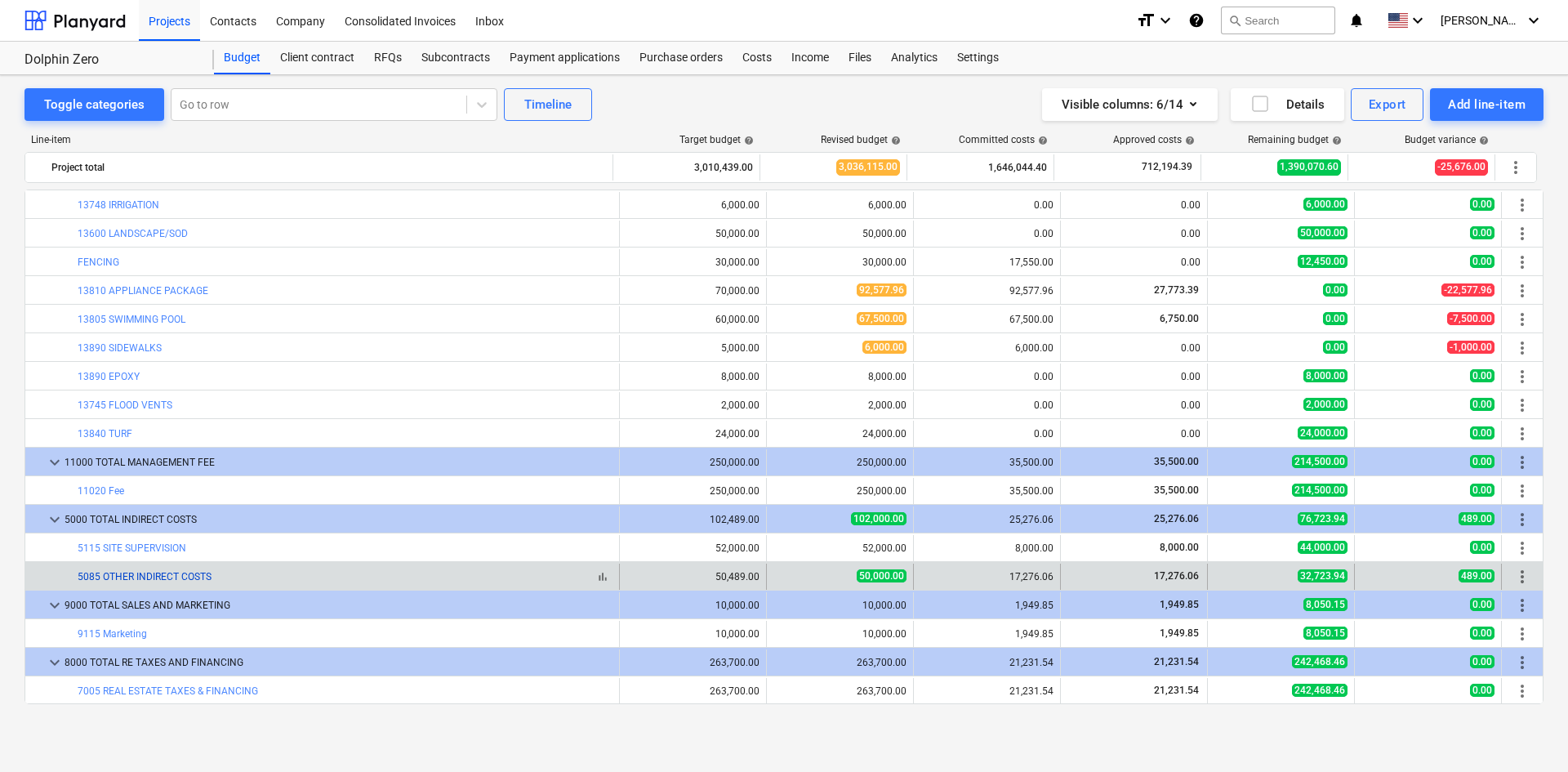
click at [200, 578] on link "5085 OTHER INDIRECT COSTS" at bounding box center [145, 577] width 134 height 12
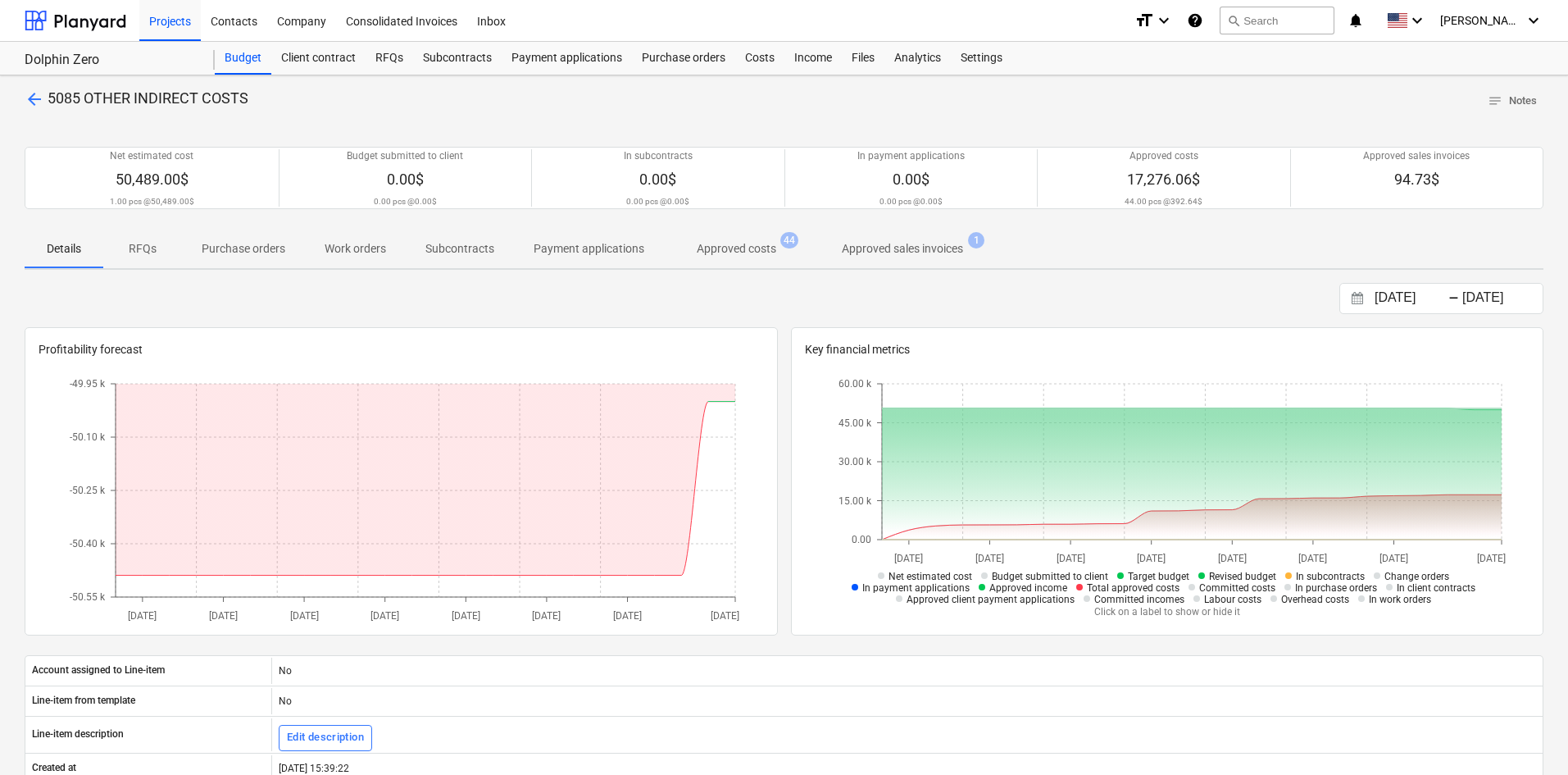
click at [719, 255] on p "Approved costs" at bounding box center [736, 249] width 80 height 17
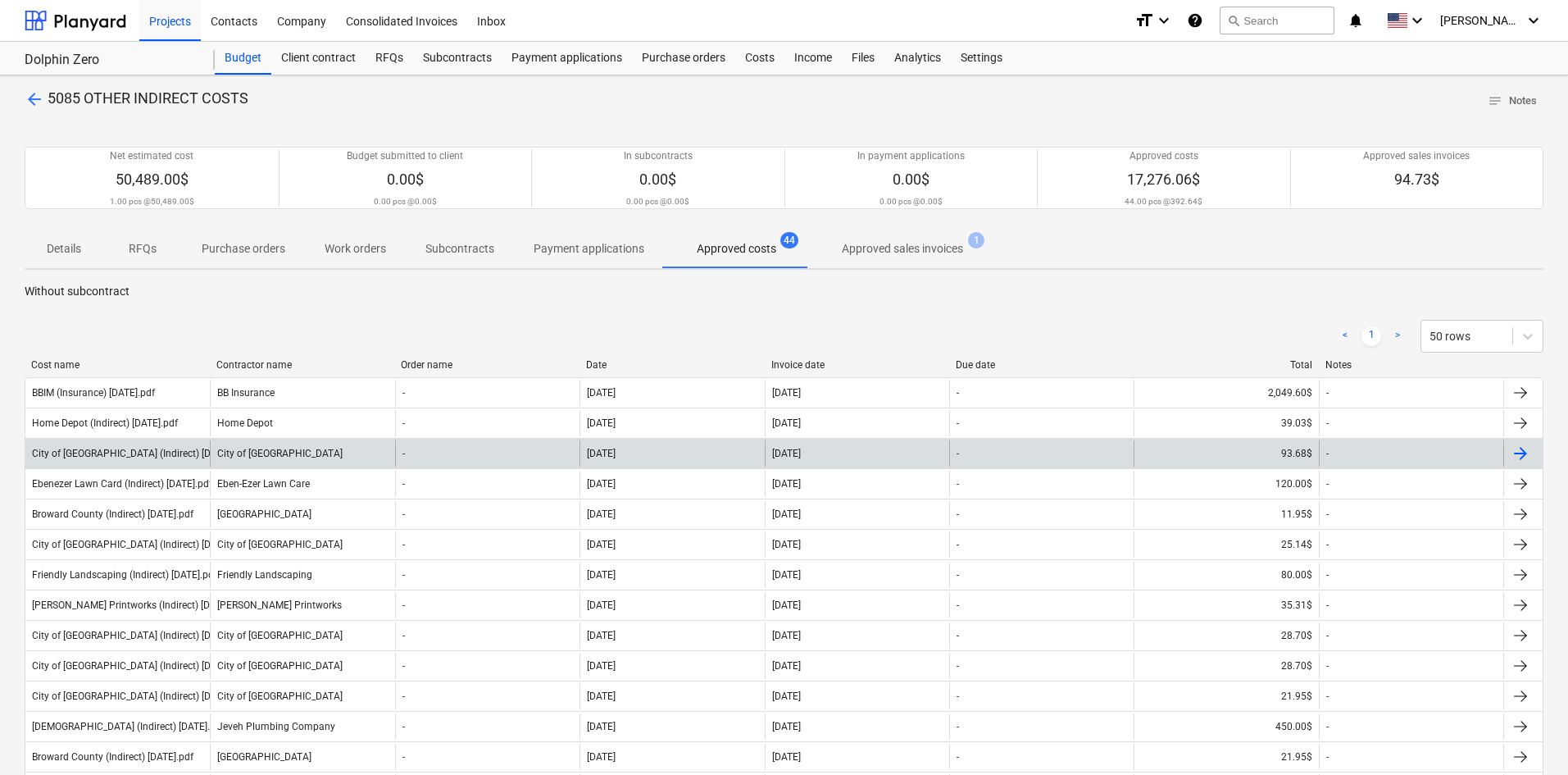
click at [165, 456] on div "City of [GEOGRAPHIC_DATA] (Indirect) [DATE].pdf" at bounding box center [139, 454] width 216 height 12
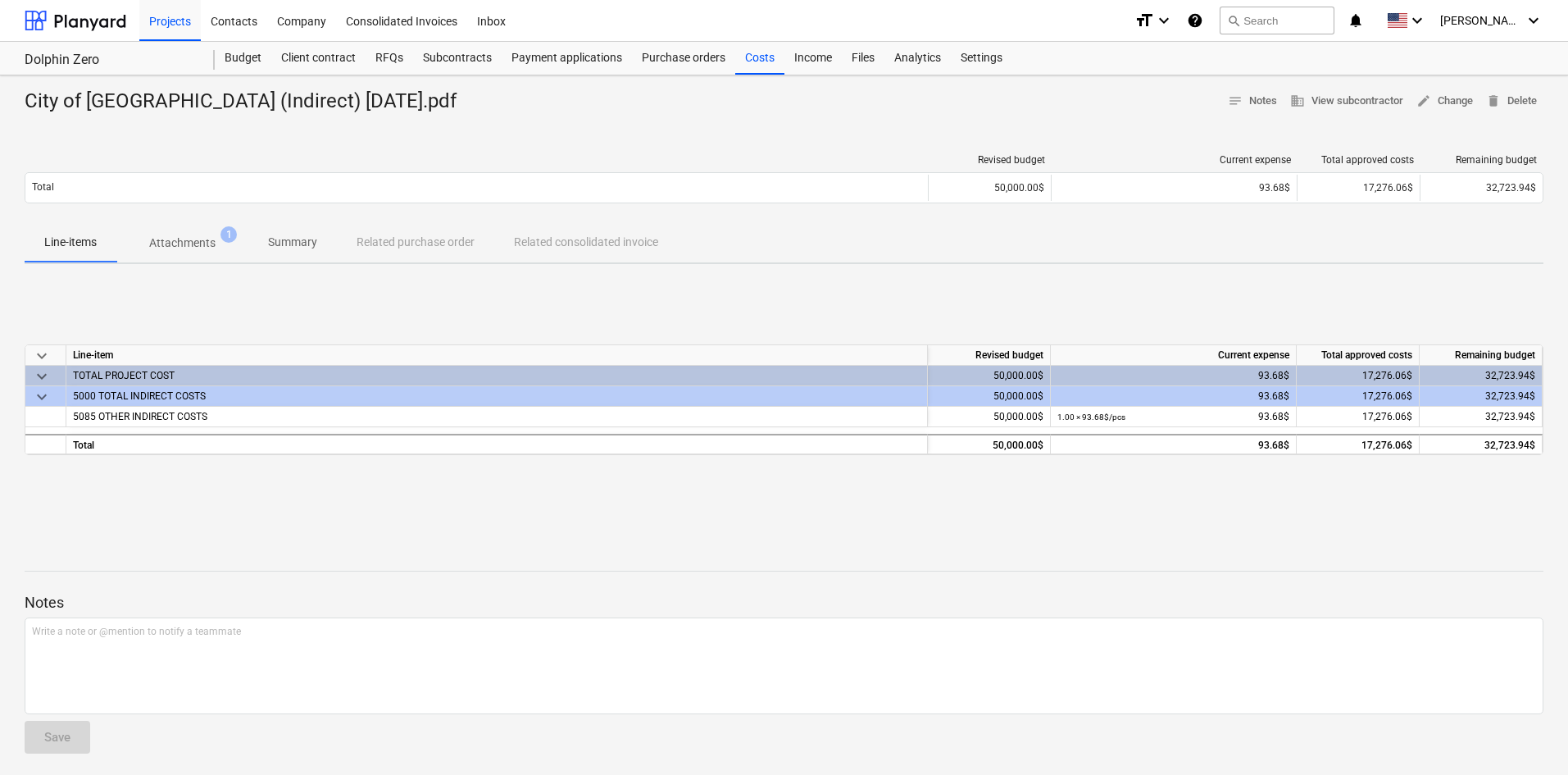
click at [227, 244] on span "Attachments 1" at bounding box center [182, 243] width 92 height 17
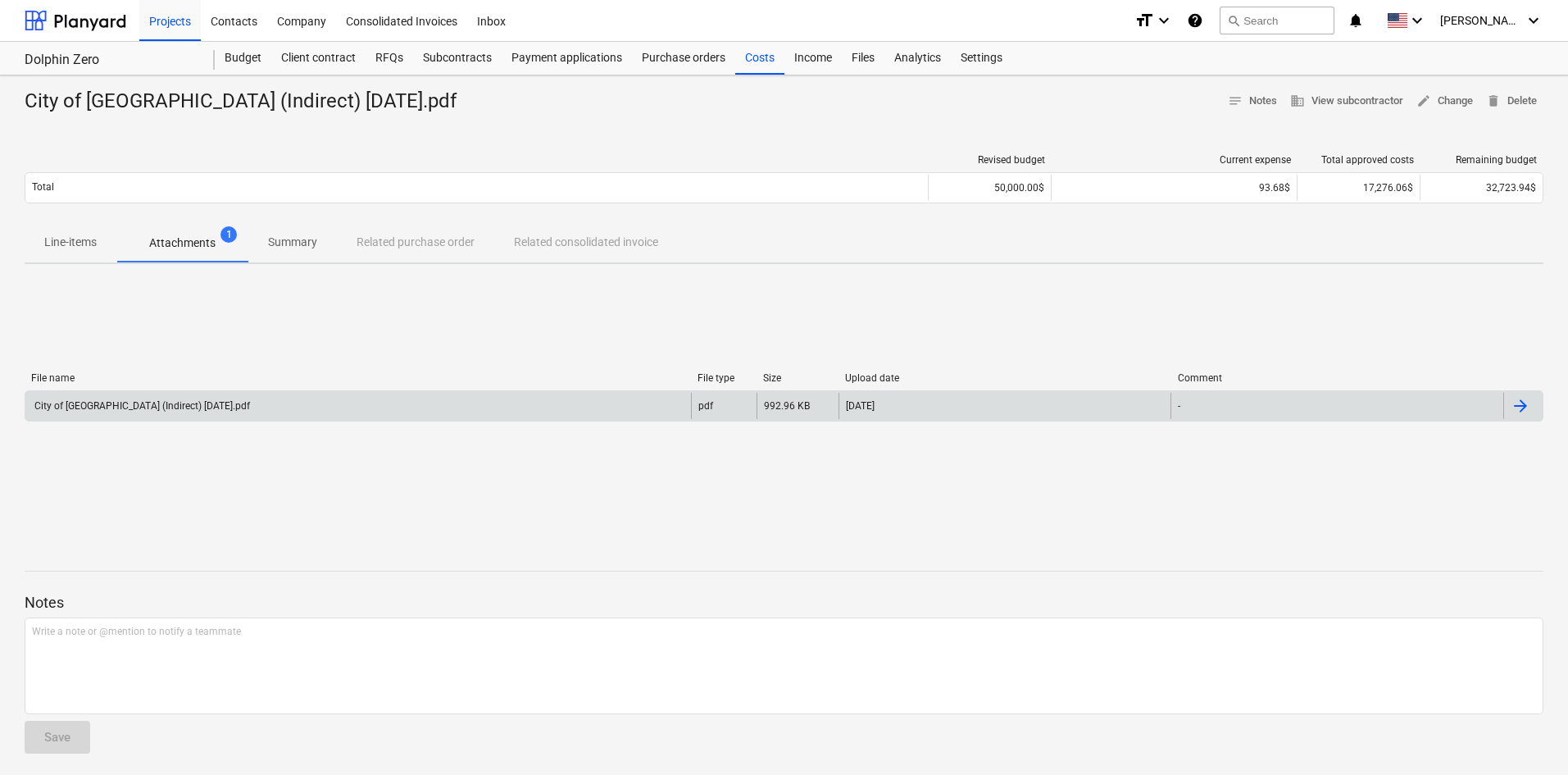
click at [249, 406] on div "City of [GEOGRAPHIC_DATA] (Indirect) [DATE].pdf" at bounding box center [358, 405] width 666 height 26
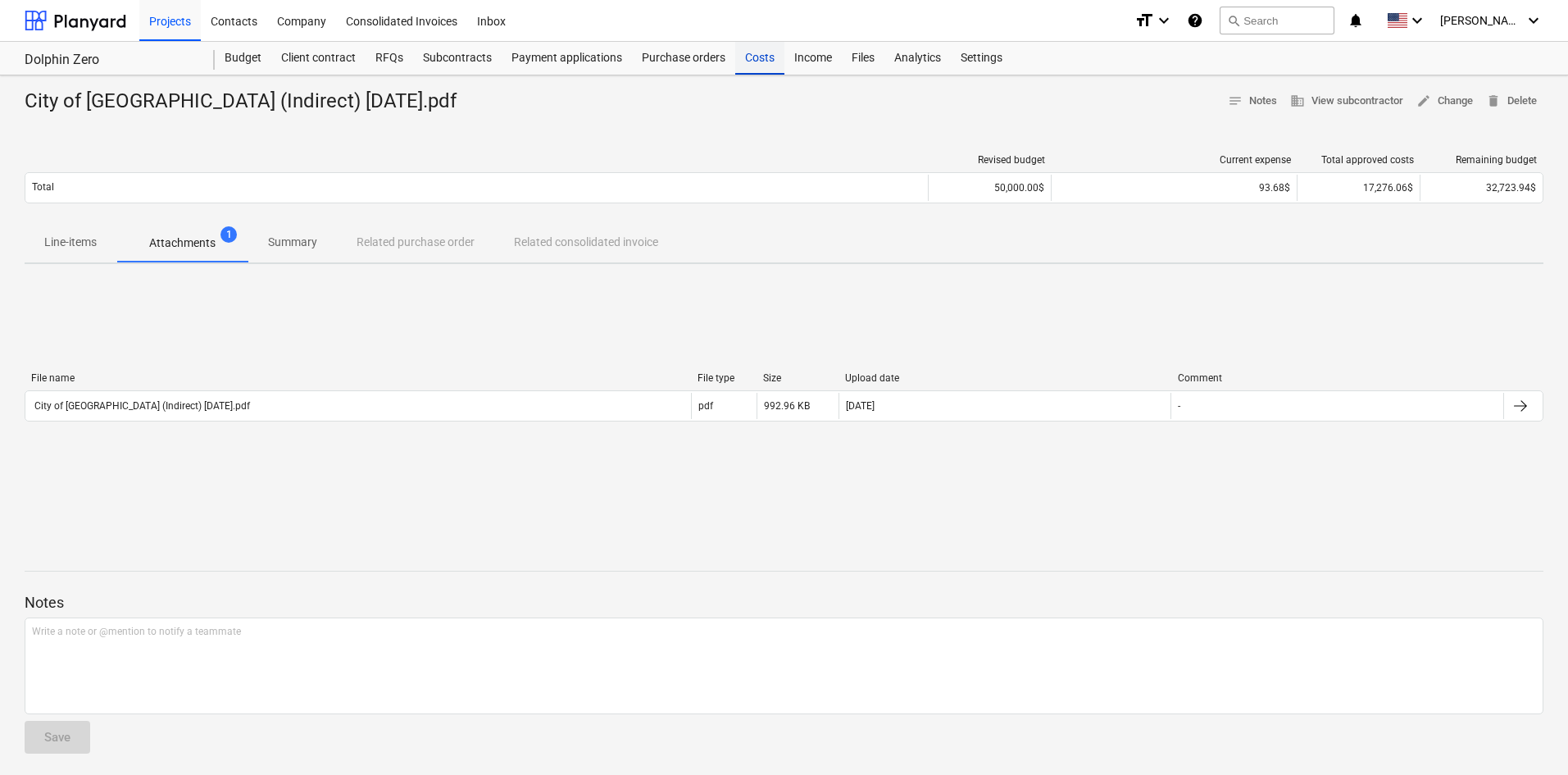
click at [752, 61] on div "Costs" at bounding box center [760, 58] width 50 height 33
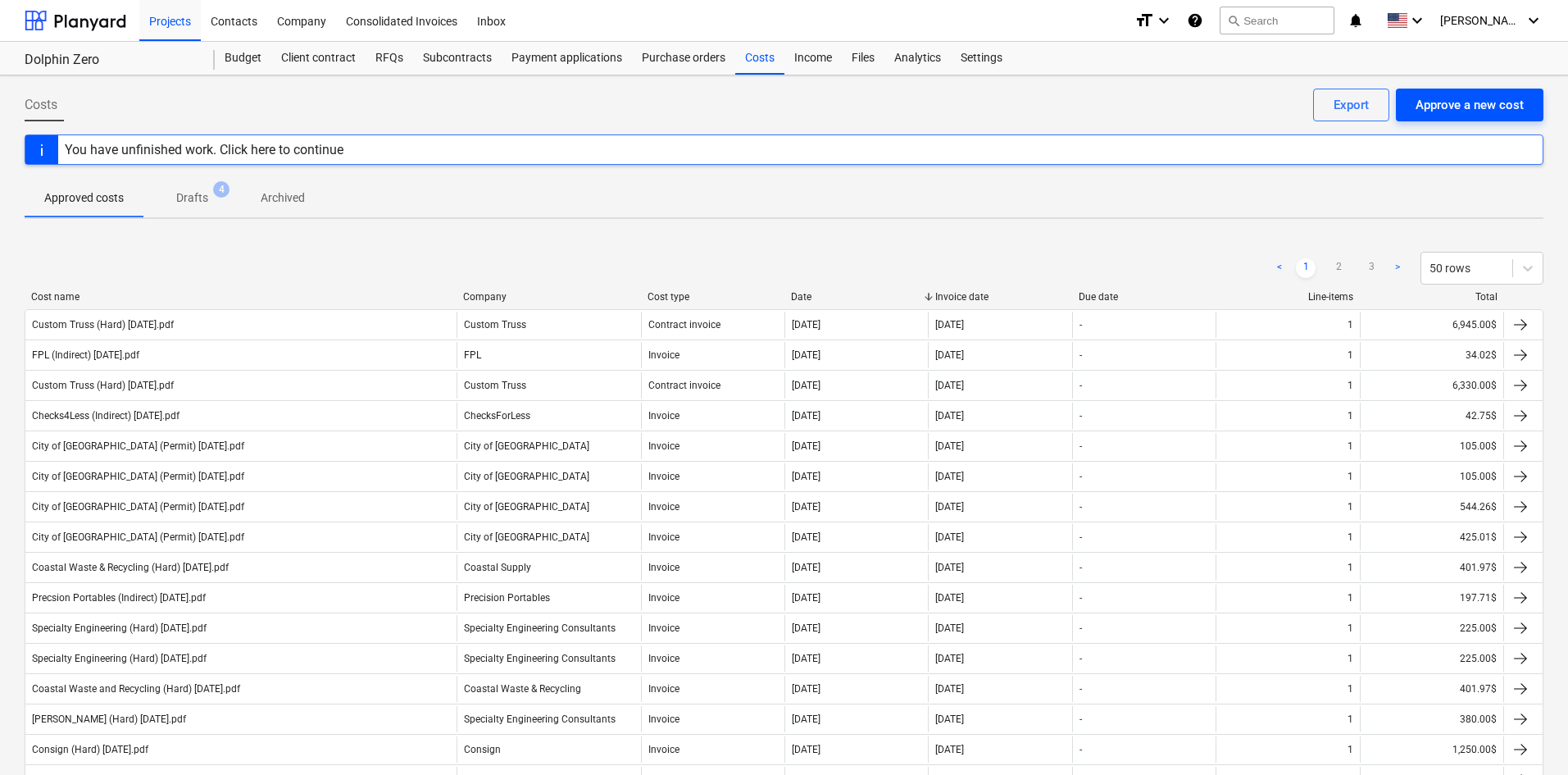
click at [1474, 113] on div "Approve a new cost" at bounding box center [1470, 104] width 108 height 21
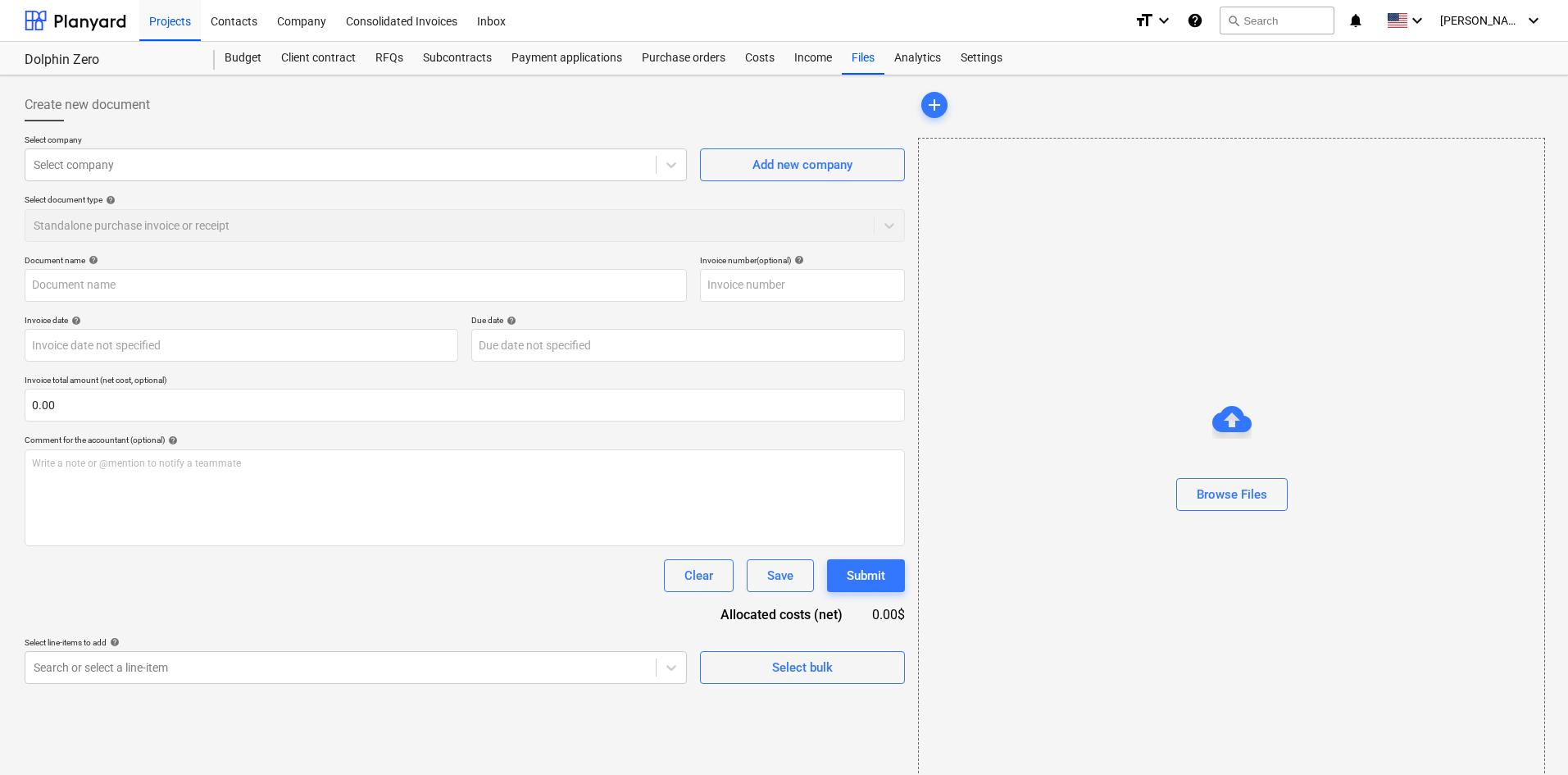
click at [1450, 335] on div "Browse Files" at bounding box center [1232, 461] width 627 height 648
click at [1254, 498] on div "Browse Files" at bounding box center [1232, 494] width 71 height 21
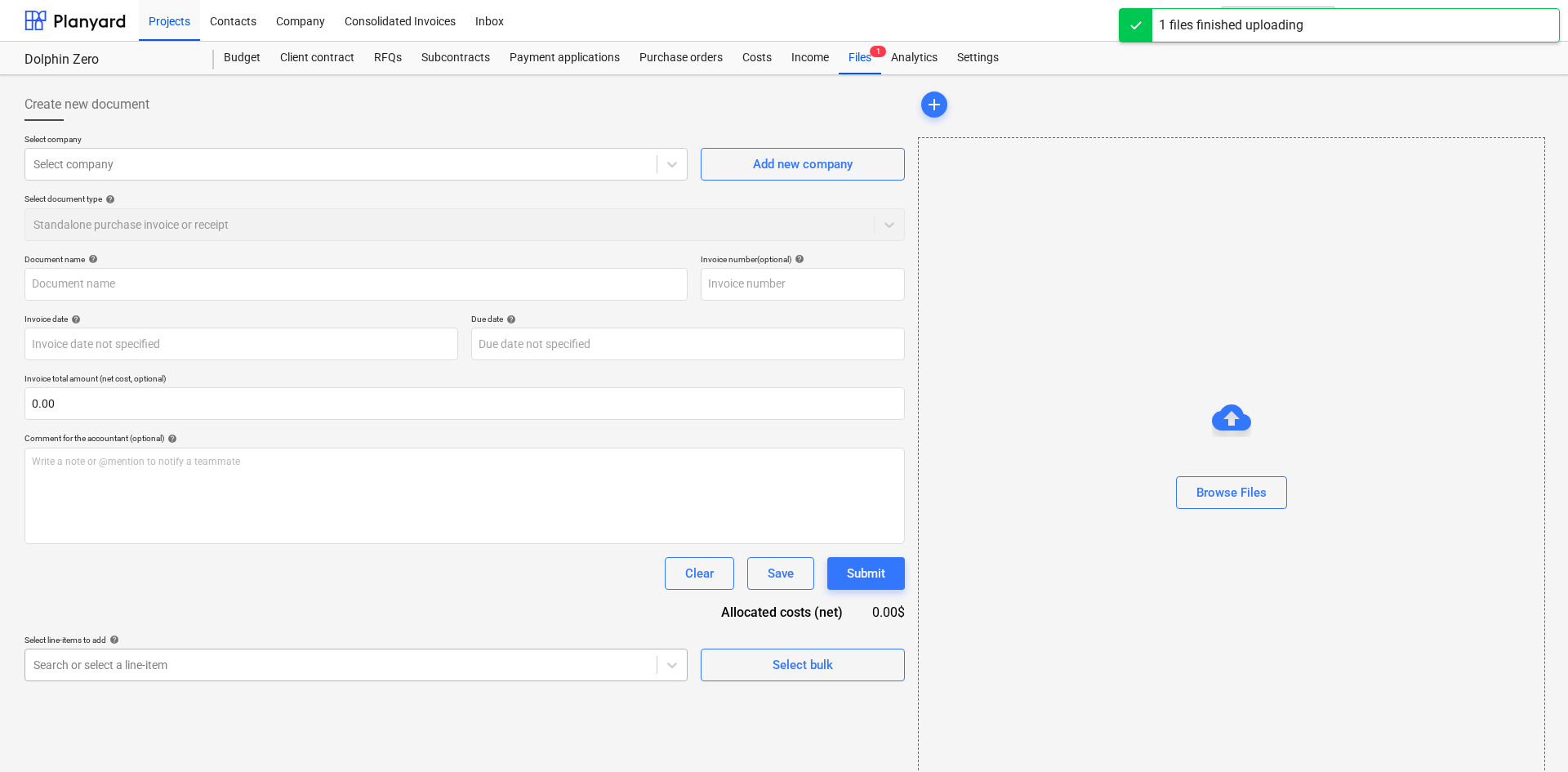
type input "Slorp (Hard) [DATE].pdf"
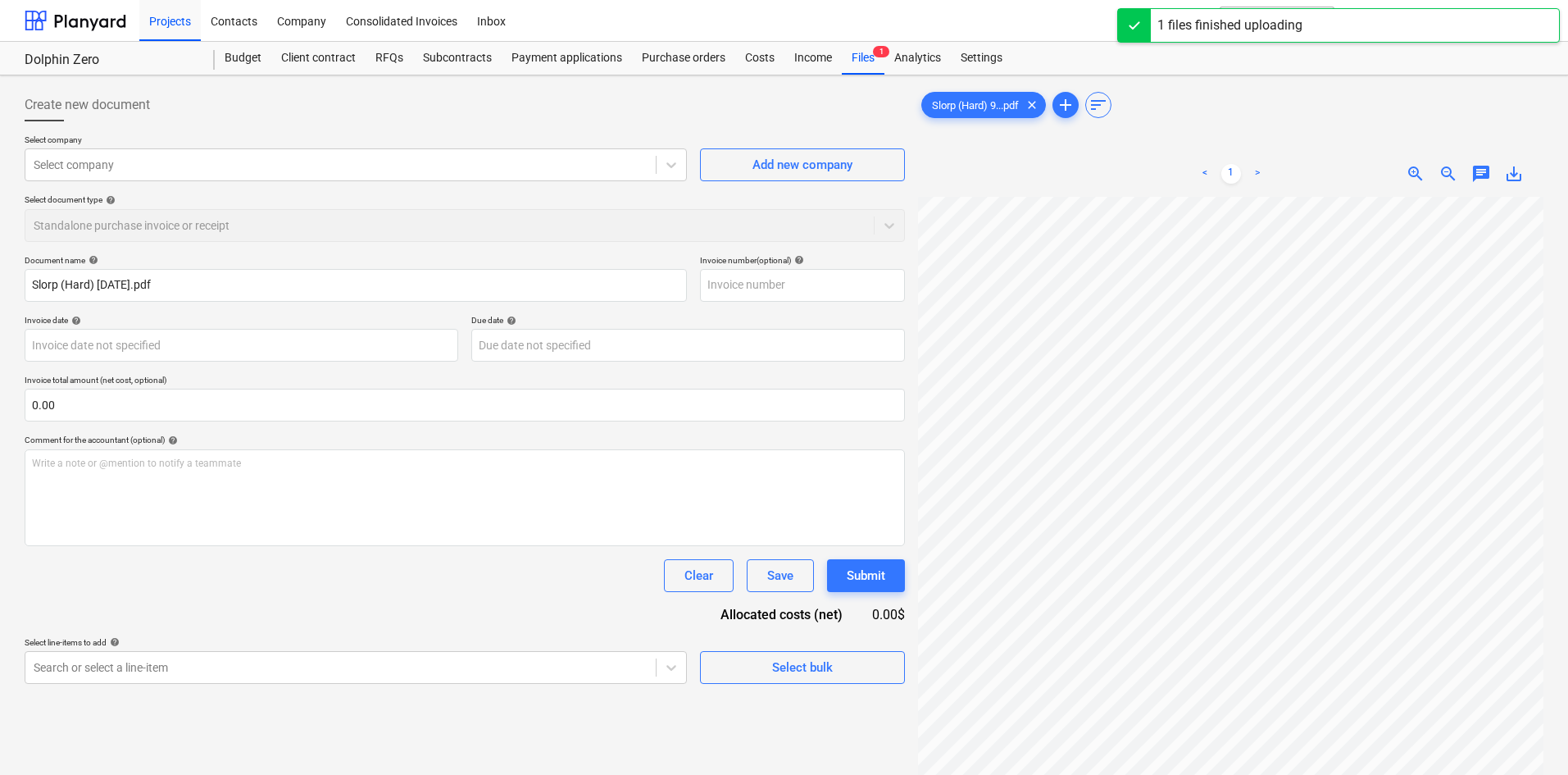
click at [239, 184] on div "Select company Select company Add new company Select document type help Standal…" at bounding box center [465, 194] width 881 height 120
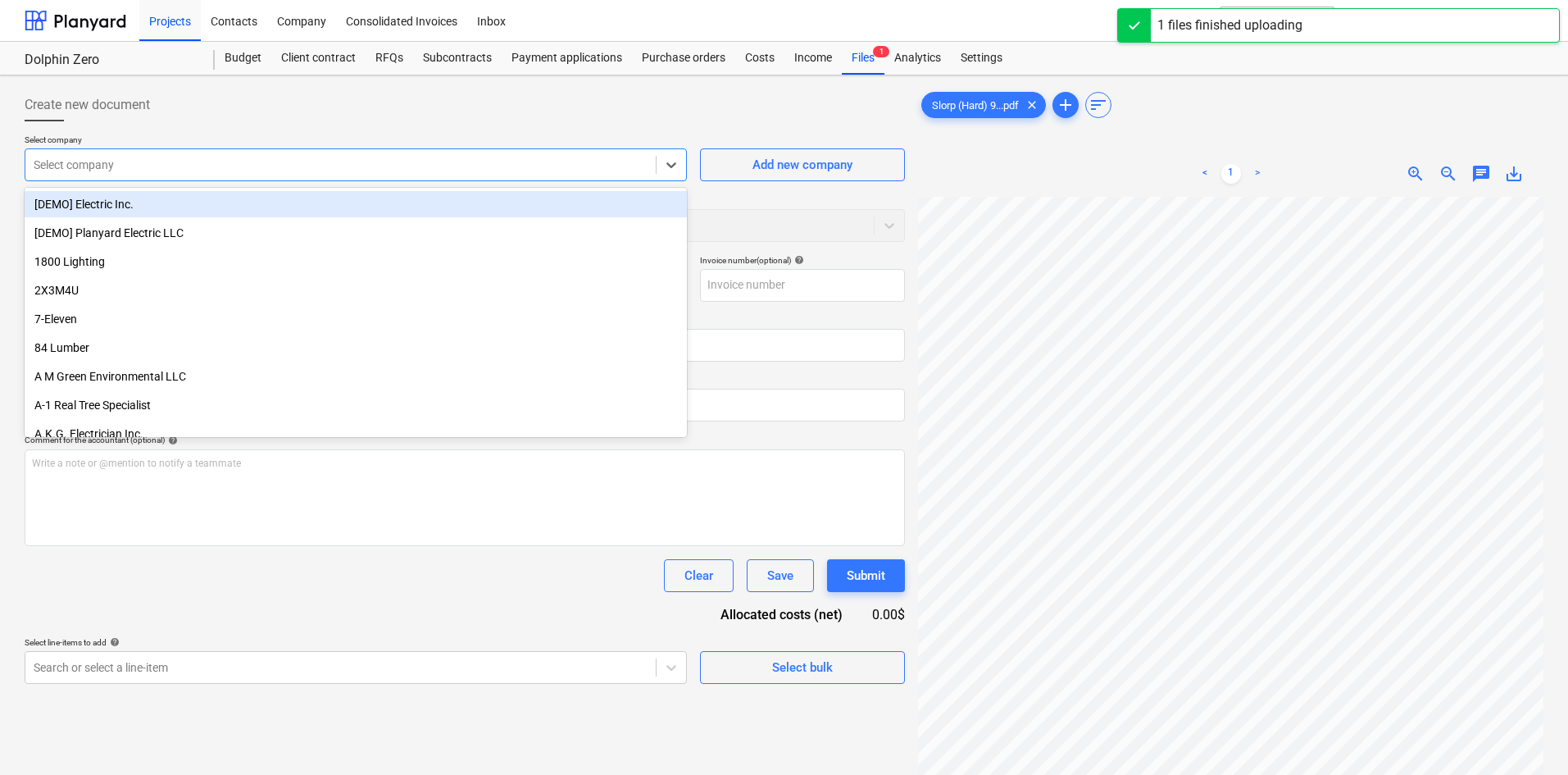
click at [249, 170] on div at bounding box center [340, 165] width 614 height 17
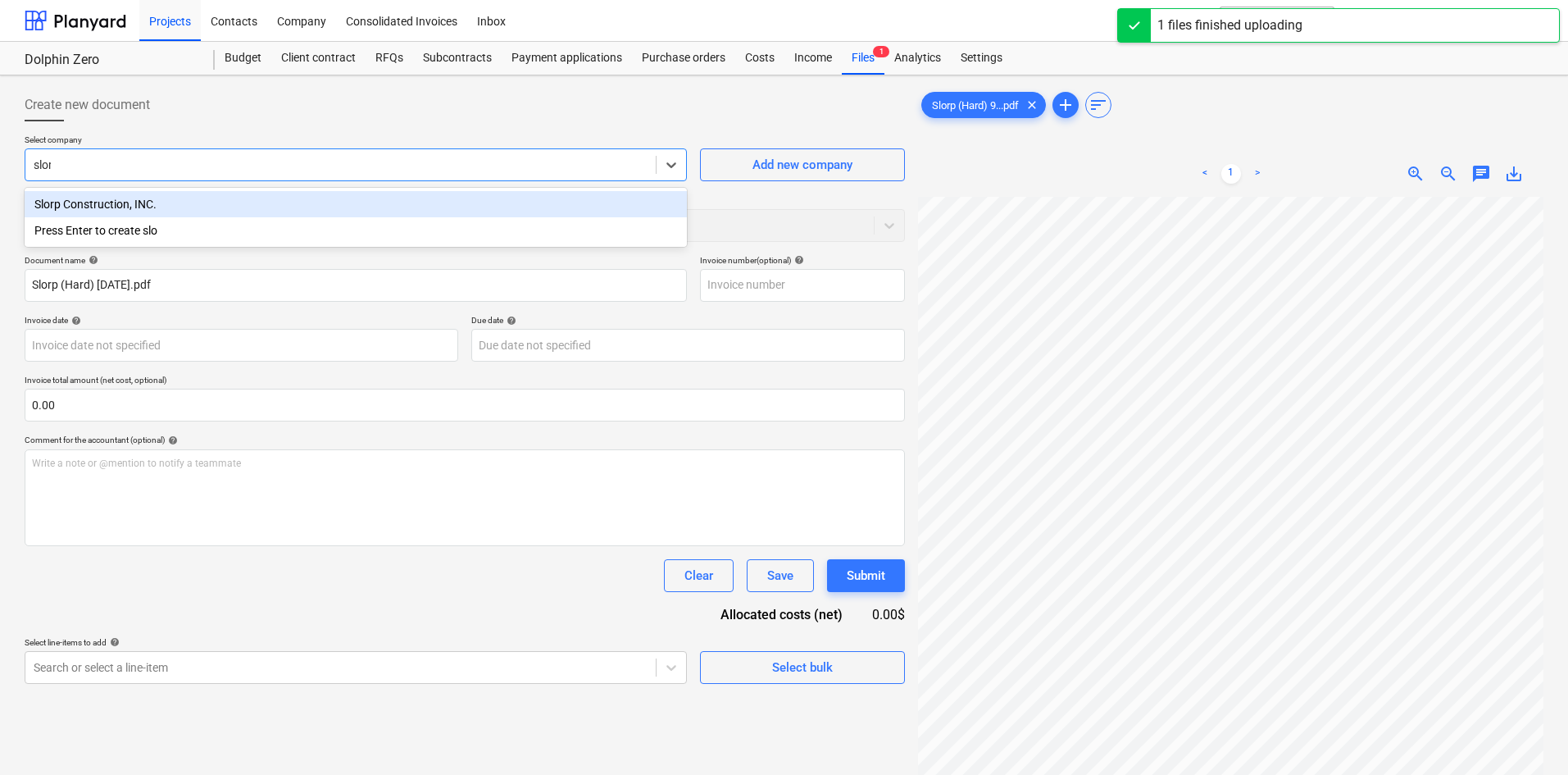
type input "slorp"
click at [451, 199] on div "Slorp Construction, INC." at bounding box center [355, 203] width 662 height 26
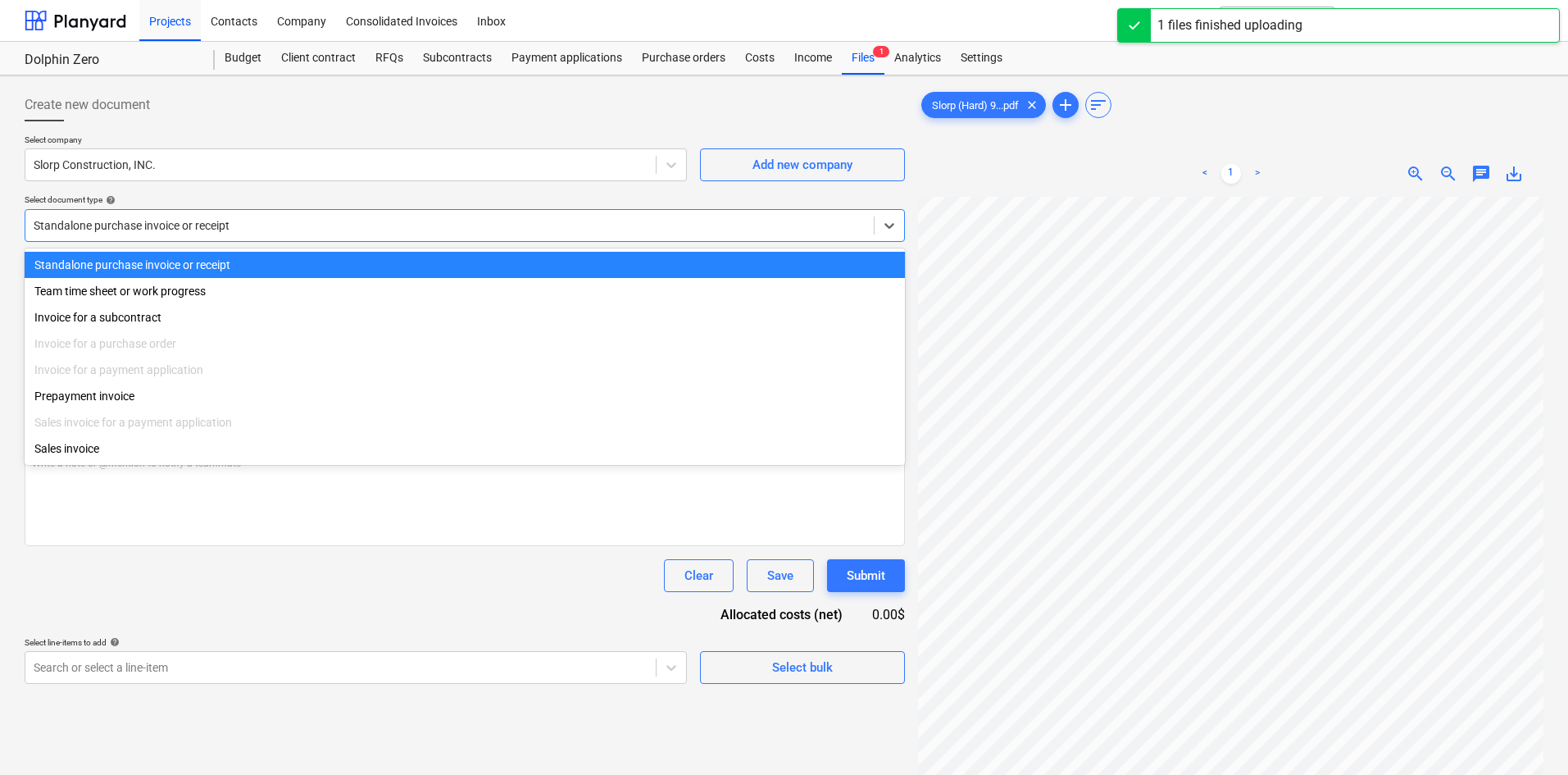
click at [274, 231] on div at bounding box center [450, 226] width 832 height 17
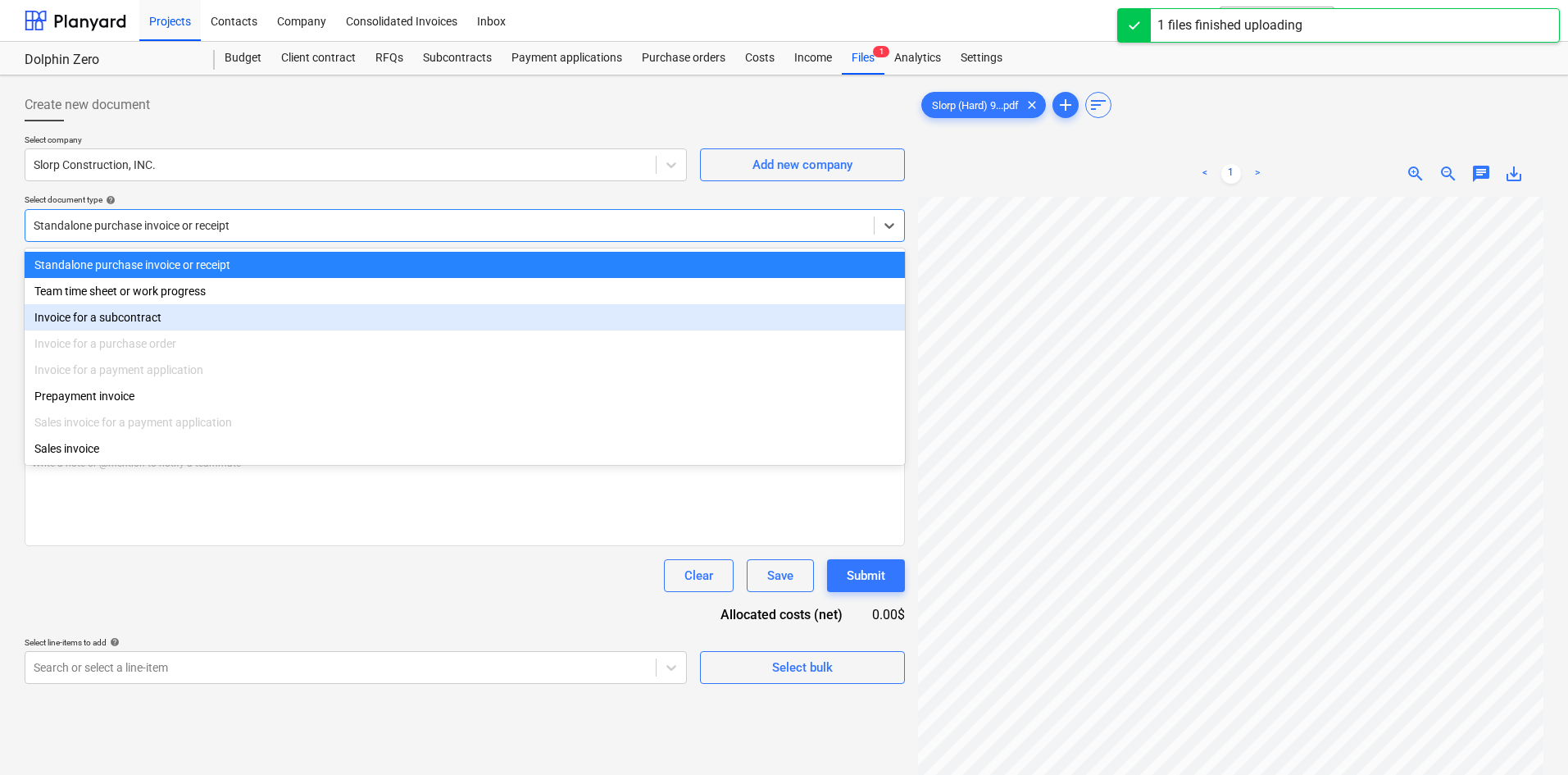
click at [182, 321] on div "Invoice for a subcontract" at bounding box center [465, 317] width 881 height 26
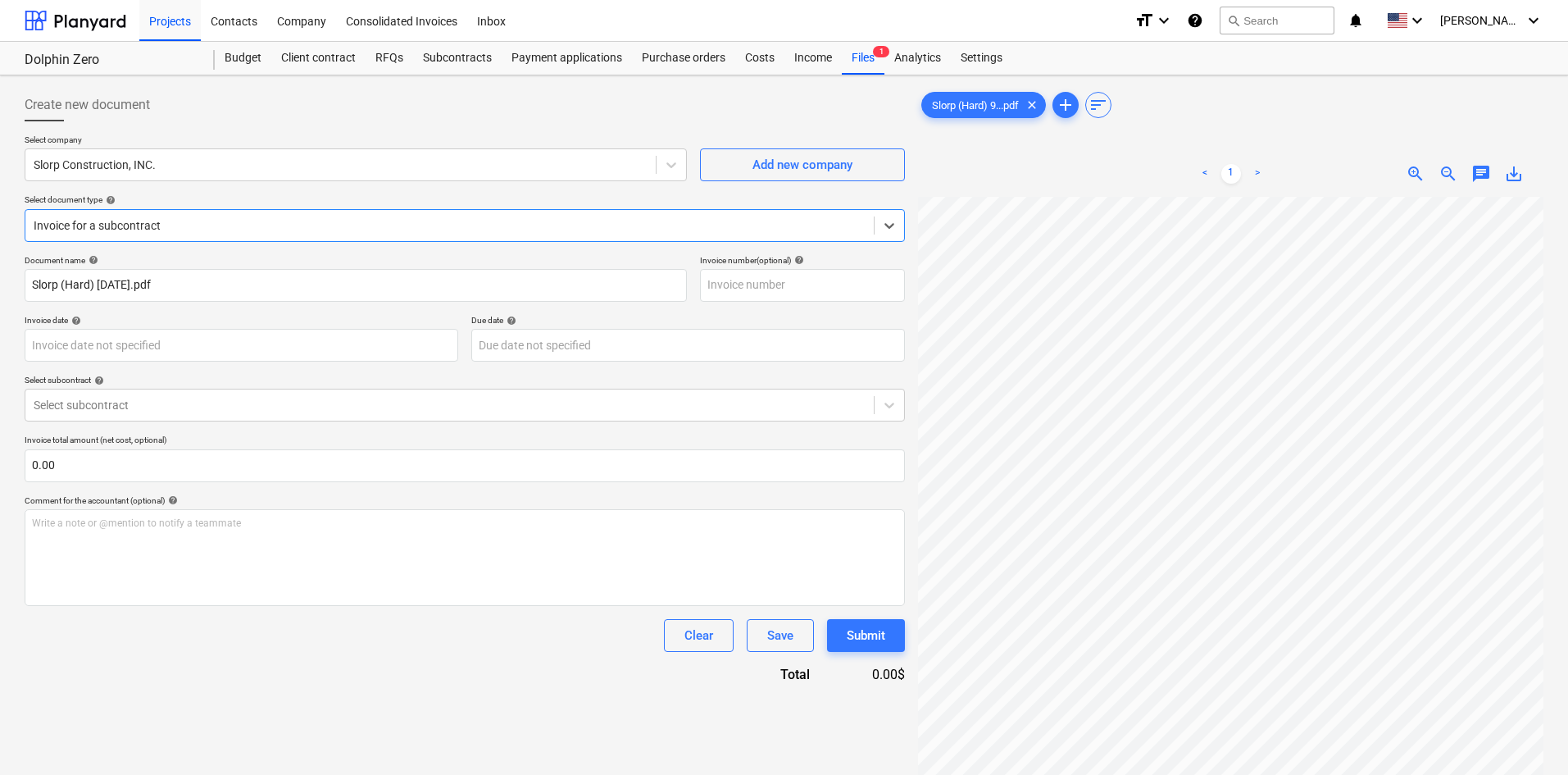
click at [184, 222] on div at bounding box center [450, 226] width 832 height 17
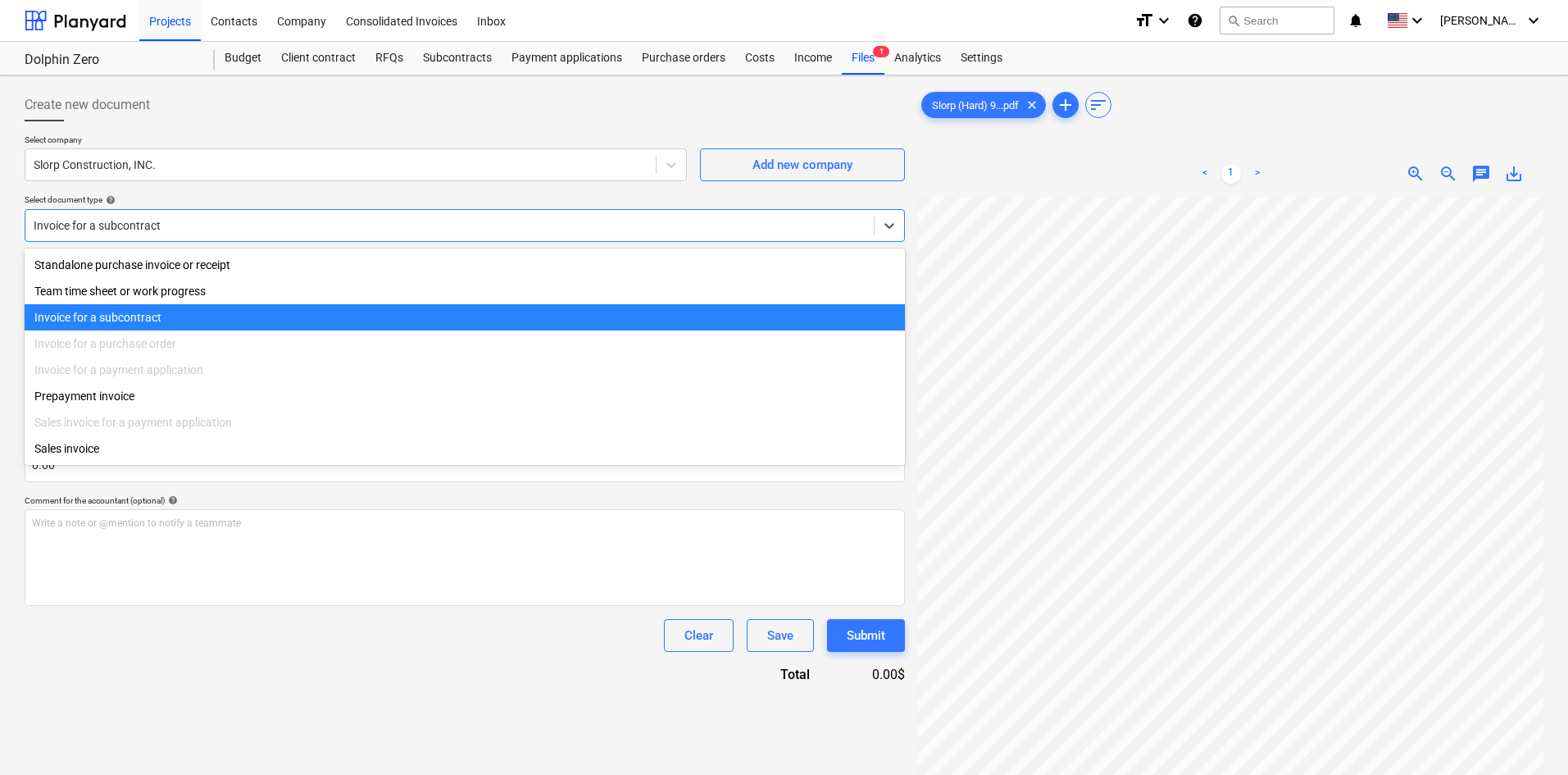
click at [184, 222] on div at bounding box center [450, 226] width 832 height 17
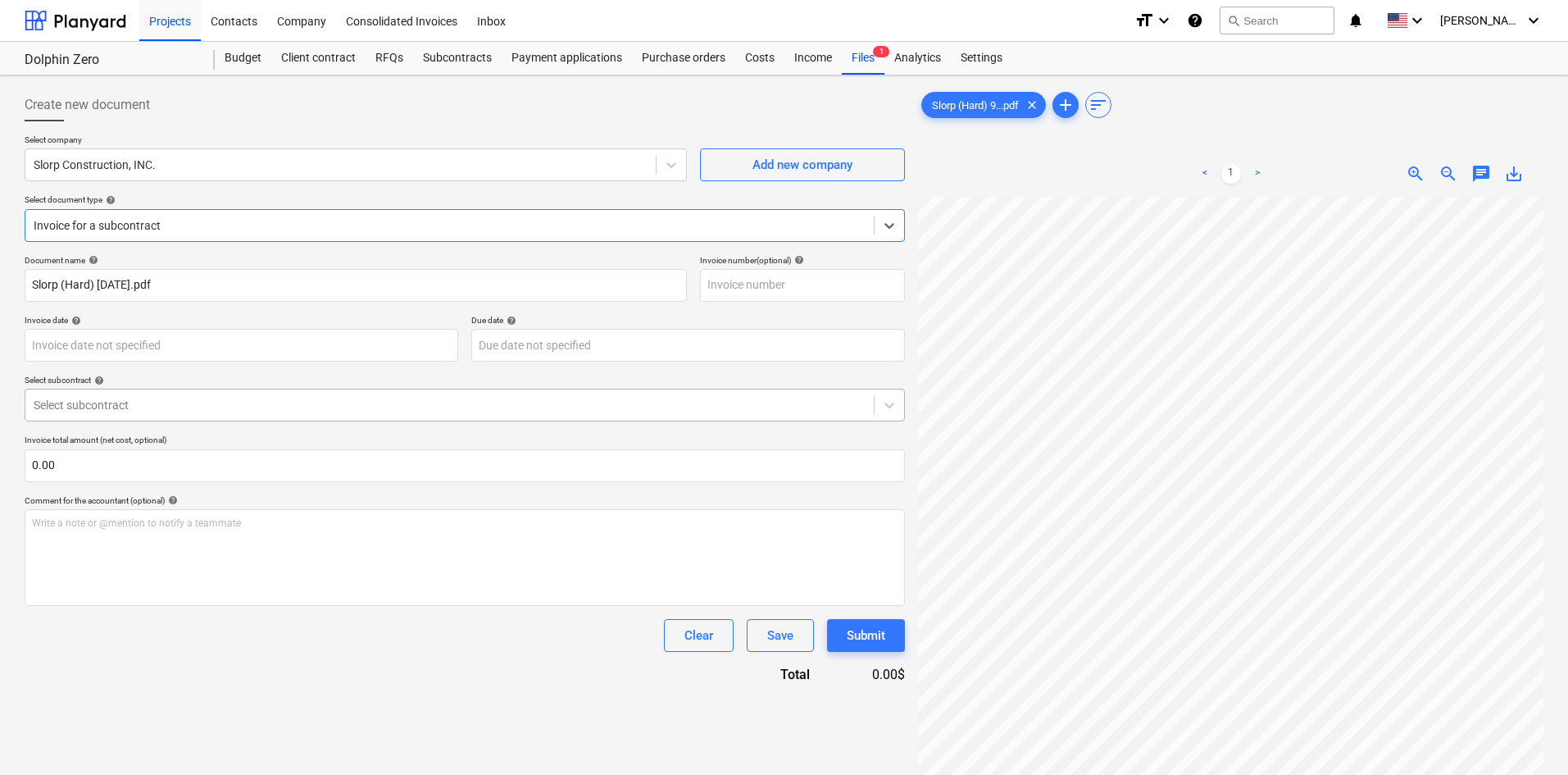
click at [110, 406] on div at bounding box center [450, 405] width 832 height 17
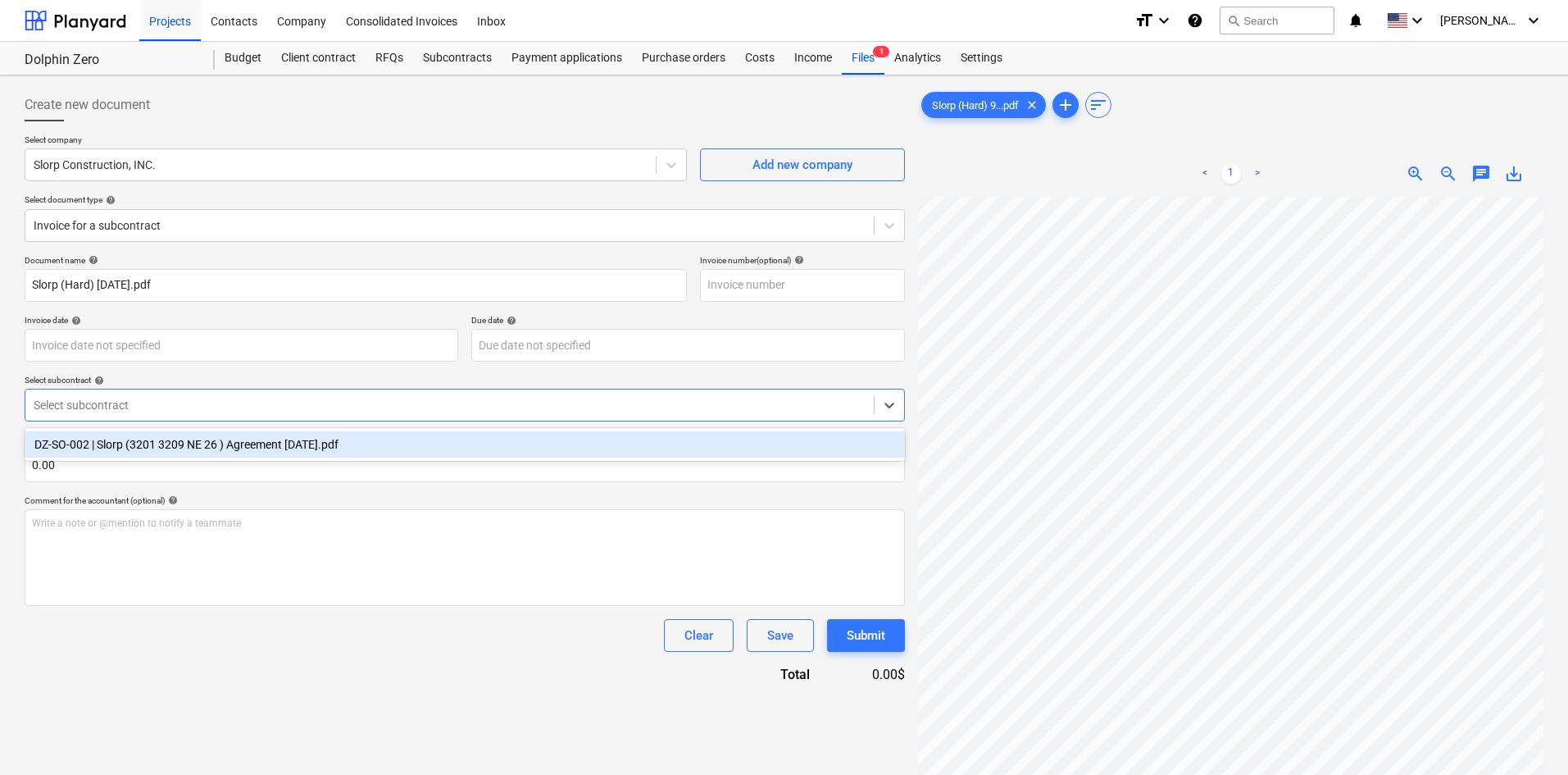
click at [118, 453] on div "DZ-SO-002 | Slorp (3201 3209 NE 26 ) Agreement [DATE].pdf" at bounding box center [465, 444] width 881 height 26
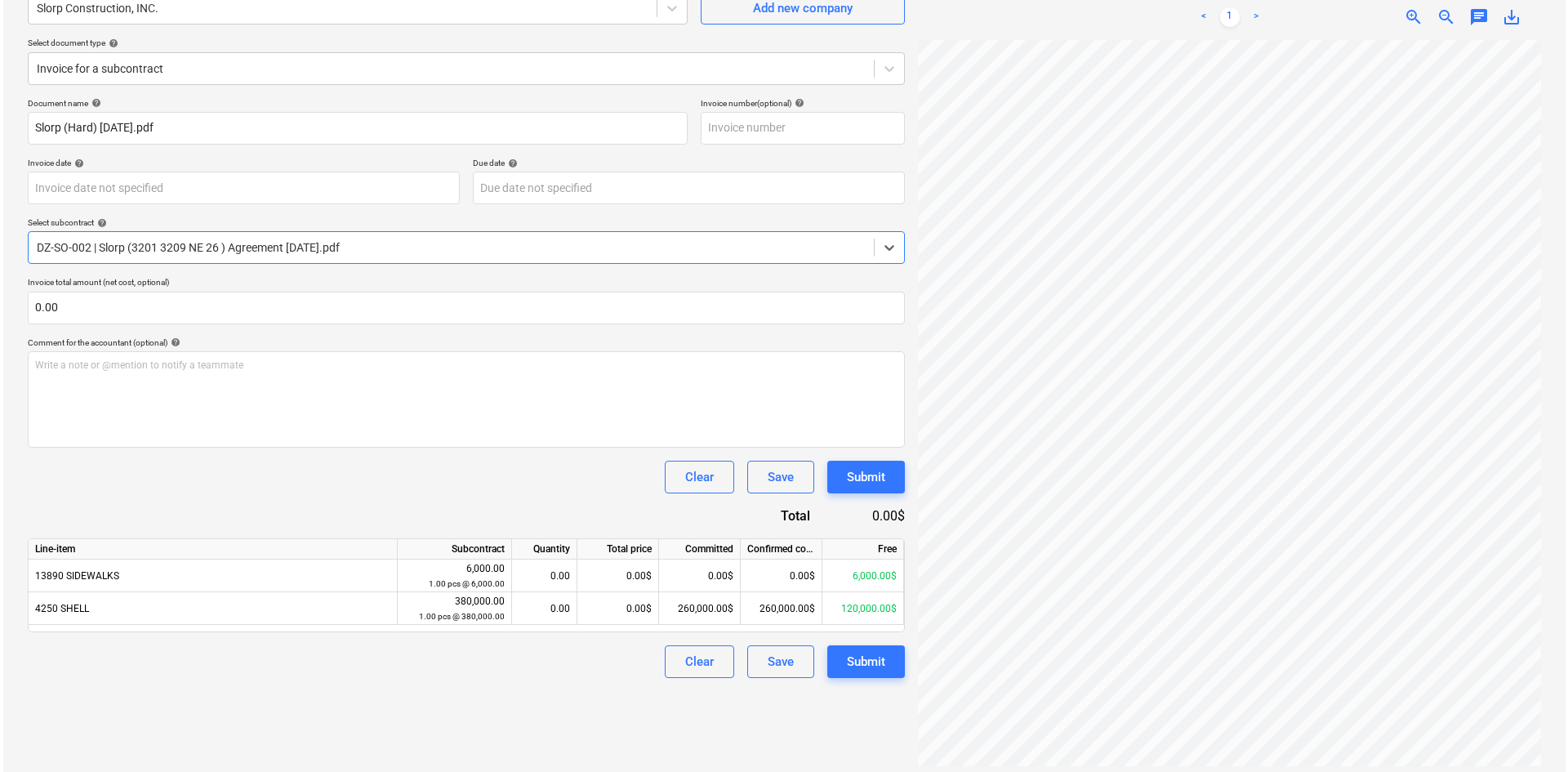
scroll to position [163, 0]
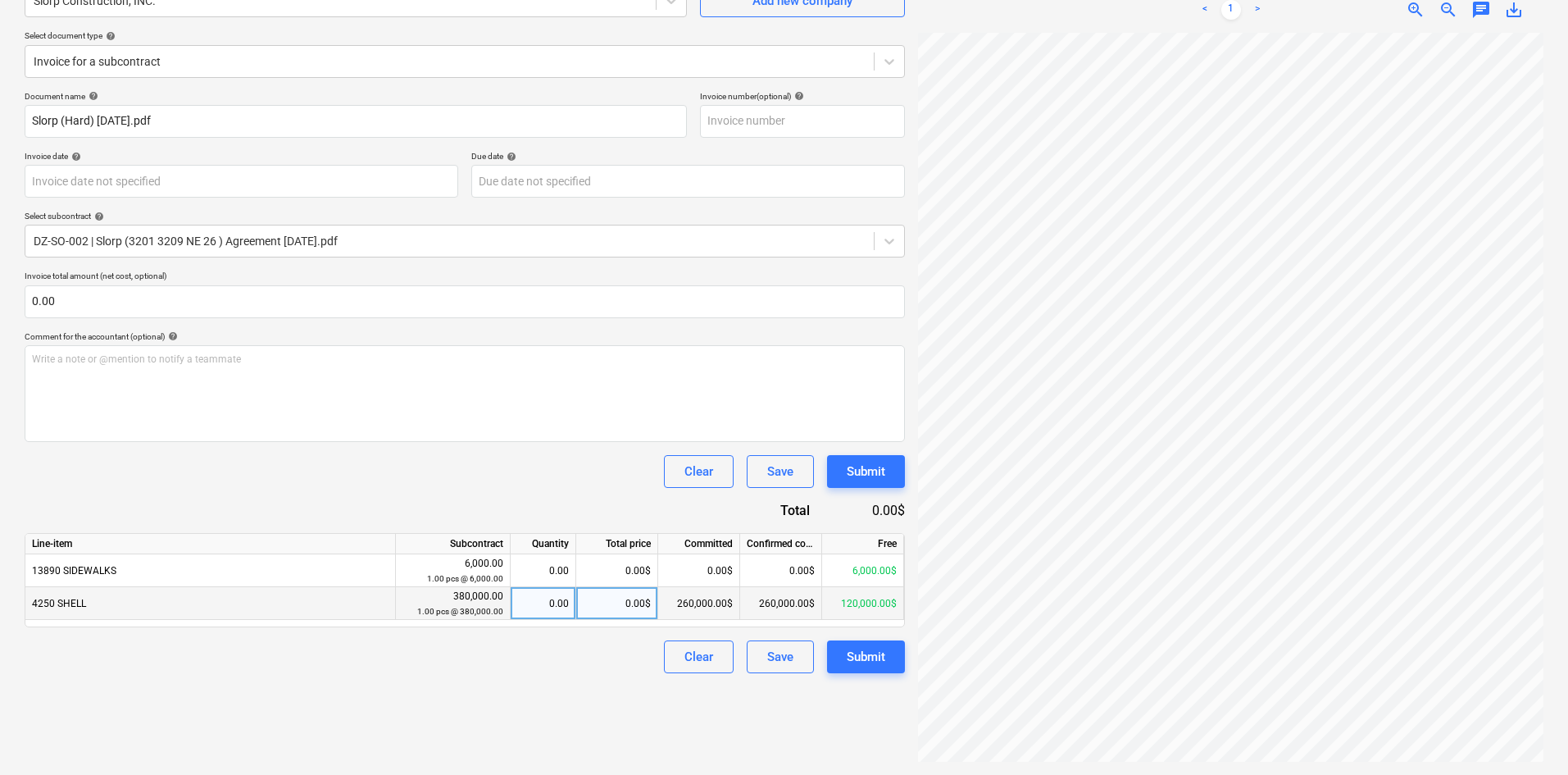
click at [612, 610] on div "0.00$" at bounding box center [618, 603] width 82 height 33
type input "50000"
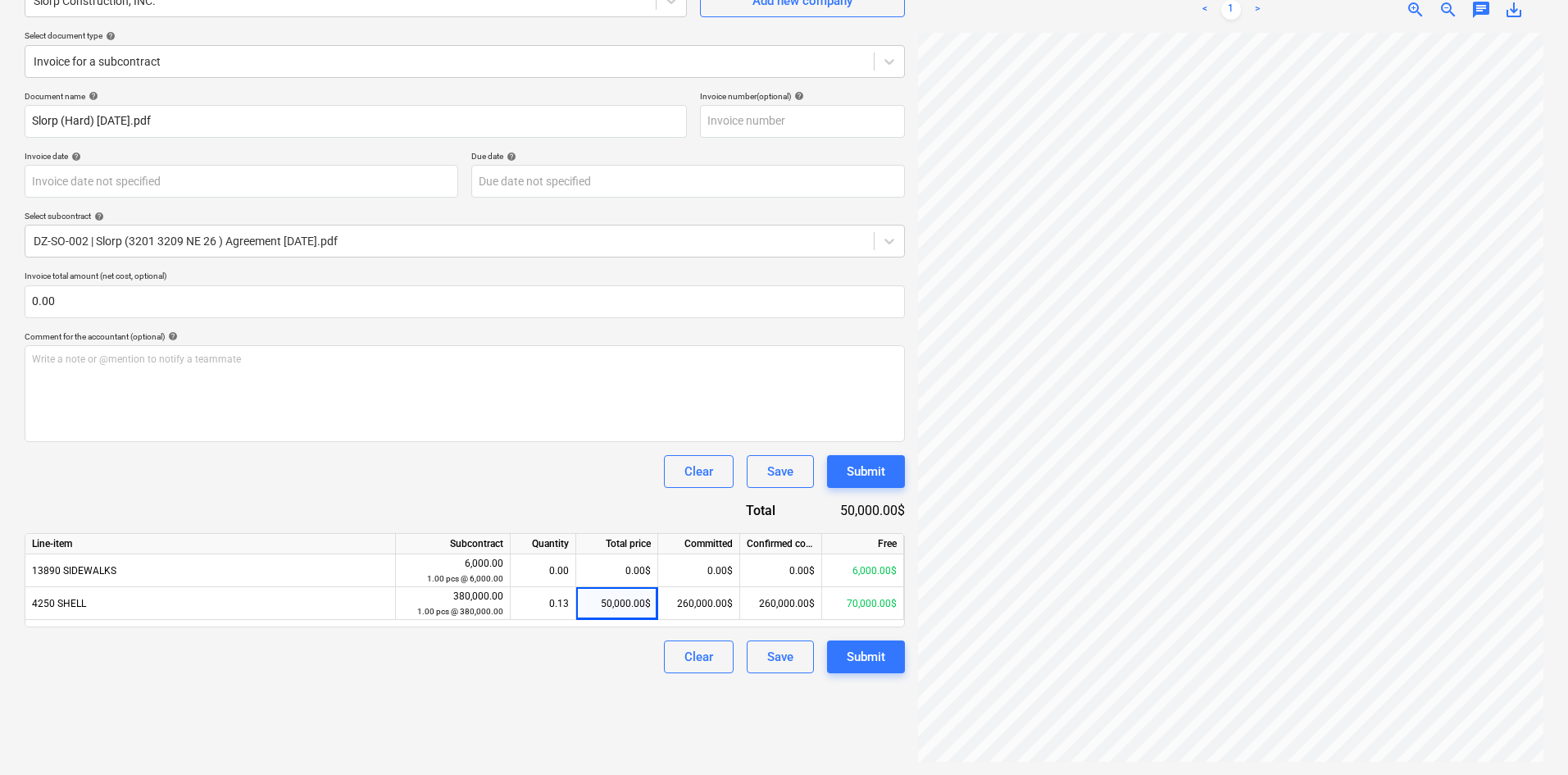
click at [571, 689] on div "Create new document Select company Slorp Construction, INC. Add new company Sel…" at bounding box center [464, 343] width 893 height 851
click at [845, 657] on button "Submit" at bounding box center [866, 656] width 78 height 33
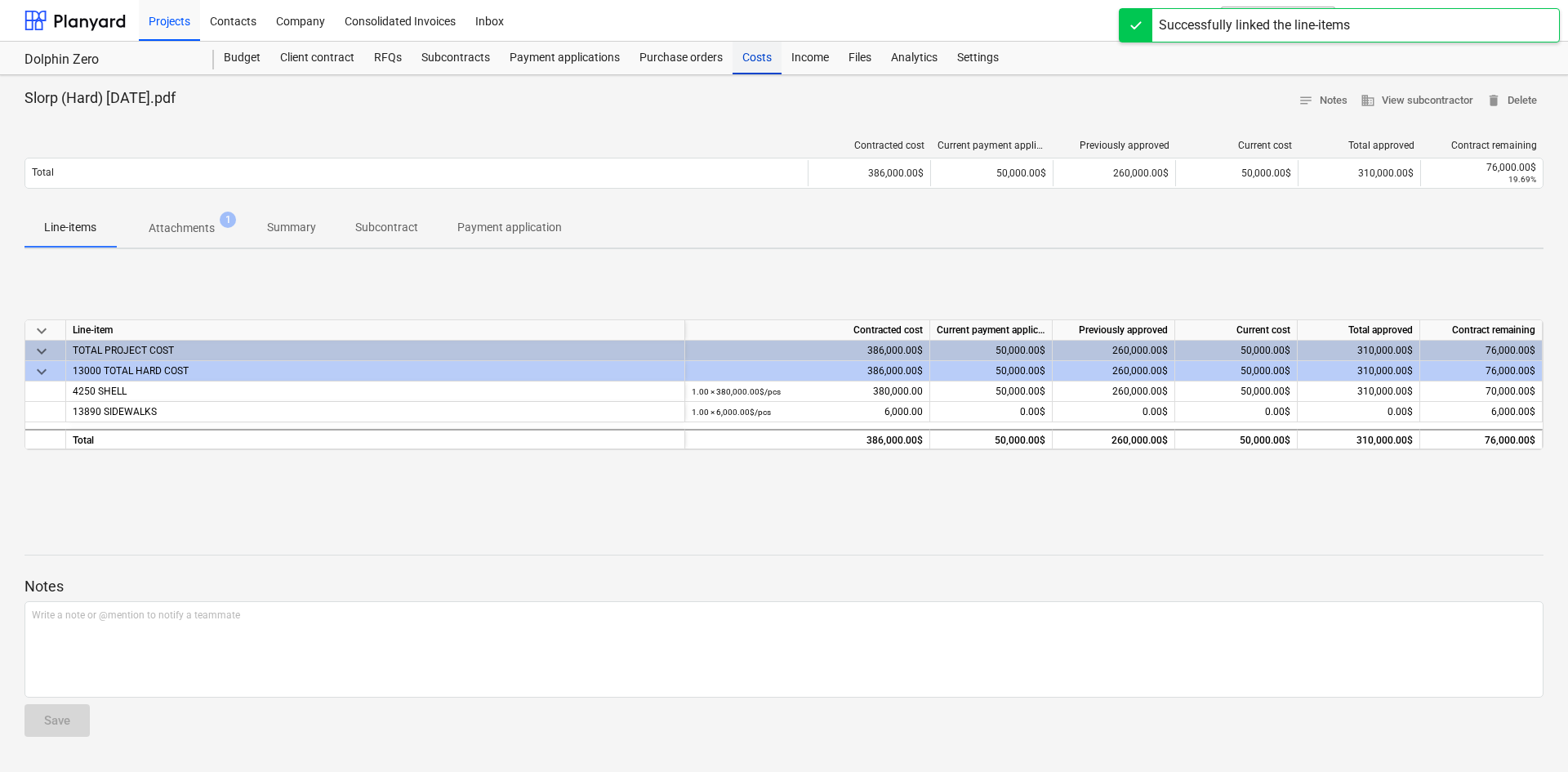
click at [765, 52] on div "Costs" at bounding box center [757, 58] width 49 height 33
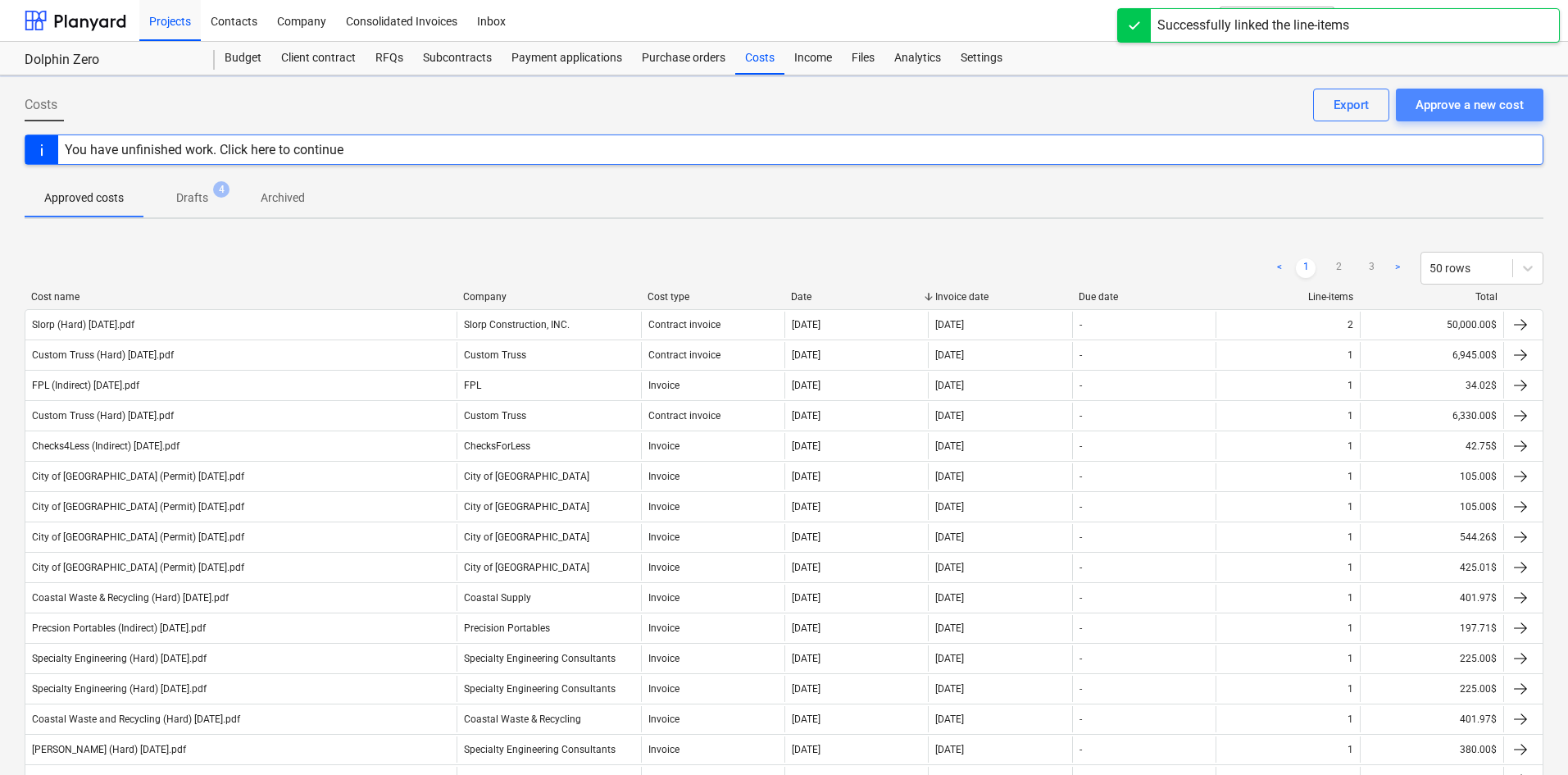
click at [1444, 107] on div "Approve a new cost" at bounding box center [1470, 104] width 108 height 21
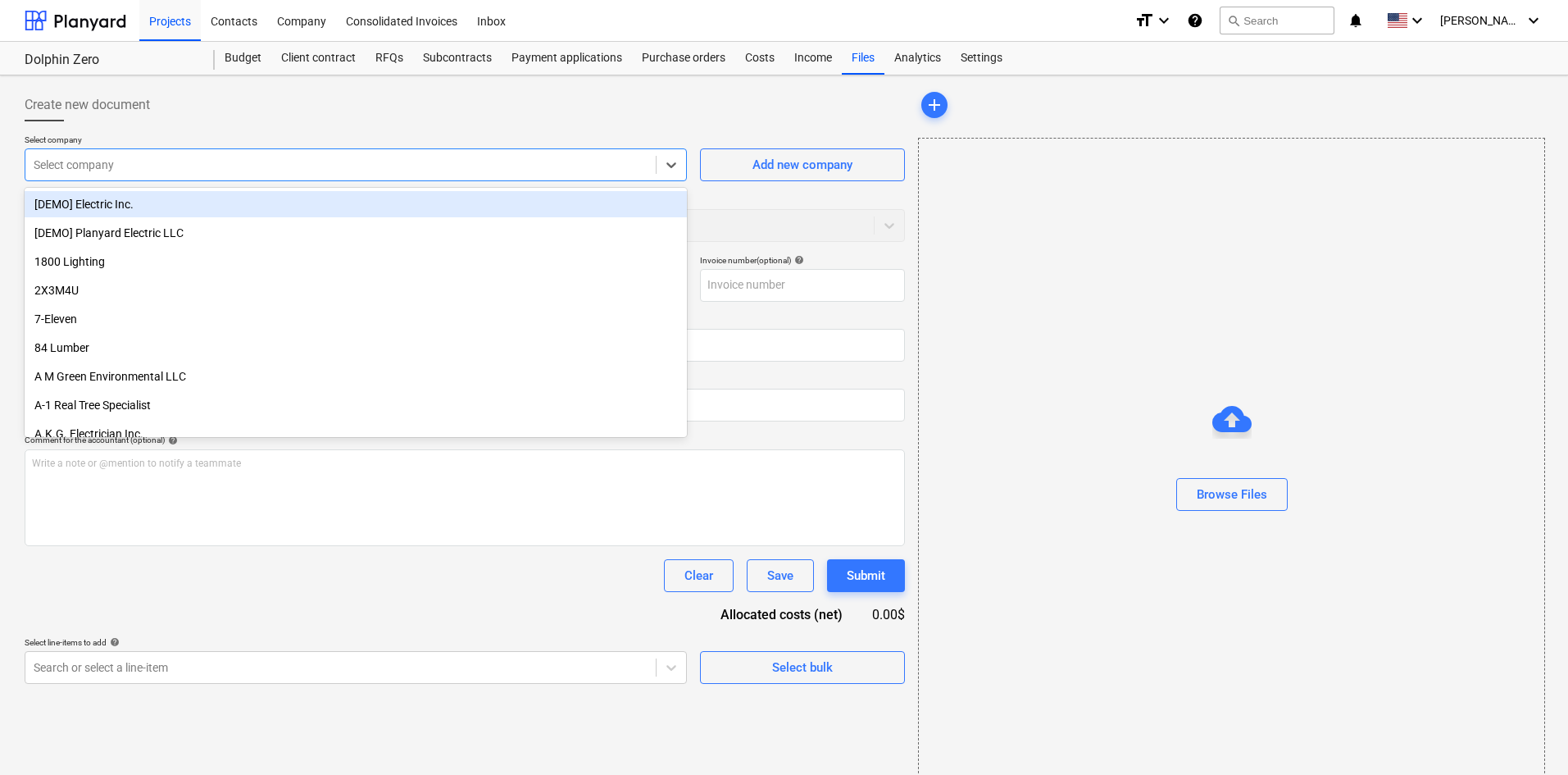
click at [216, 172] on div at bounding box center [340, 165] width 614 height 17
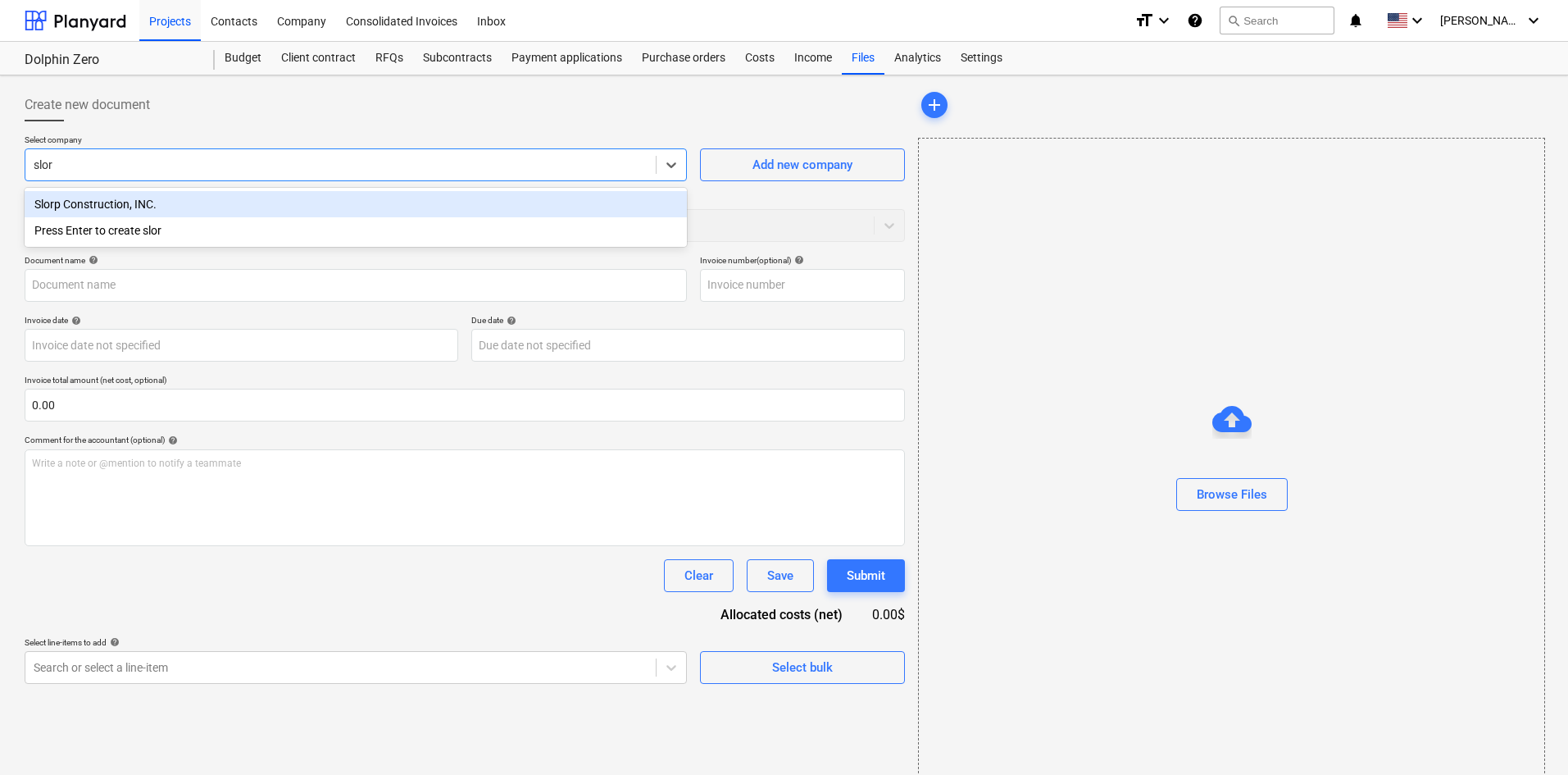
type input "slorp"
click at [348, 198] on div "Slorp Construction, INC." at bounding box center [355, 203] width 662 height 26
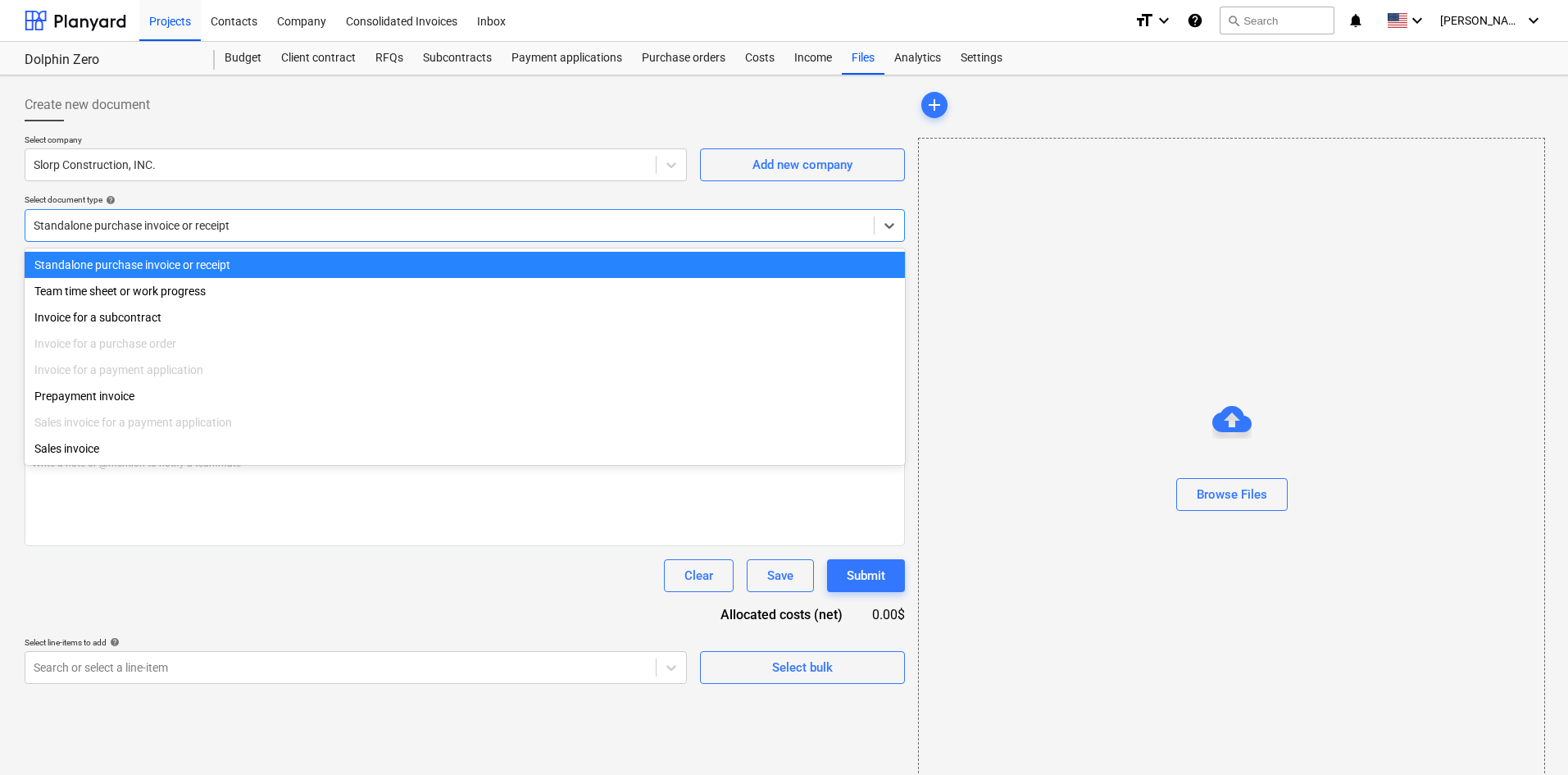
click at [282, 228] on div at bounding box center [450, 226] width 832 height 17
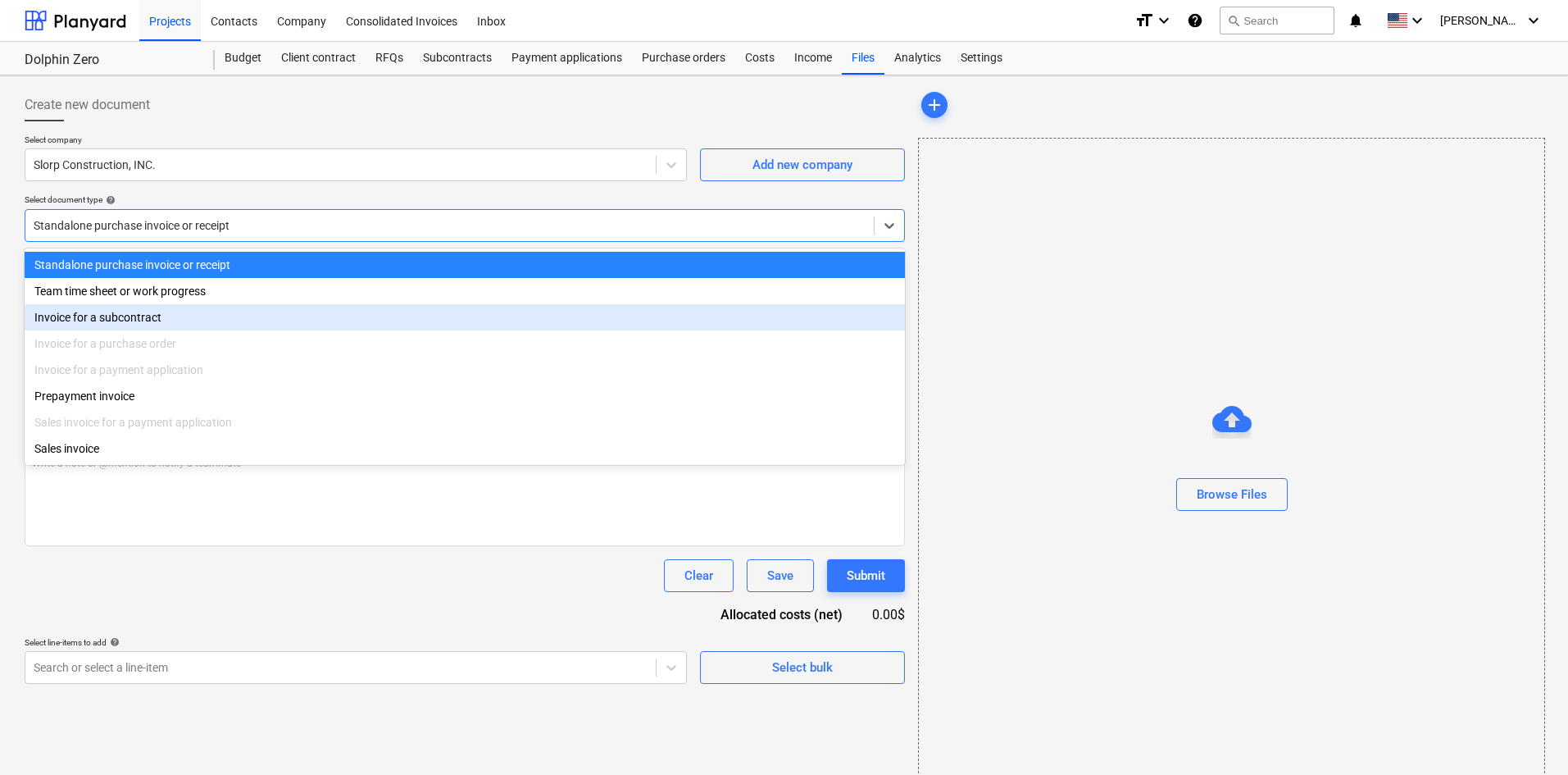
click at [225, 313] on div "Invoice for a subcontract" at bounding box center [465, 317] width 881 height 26
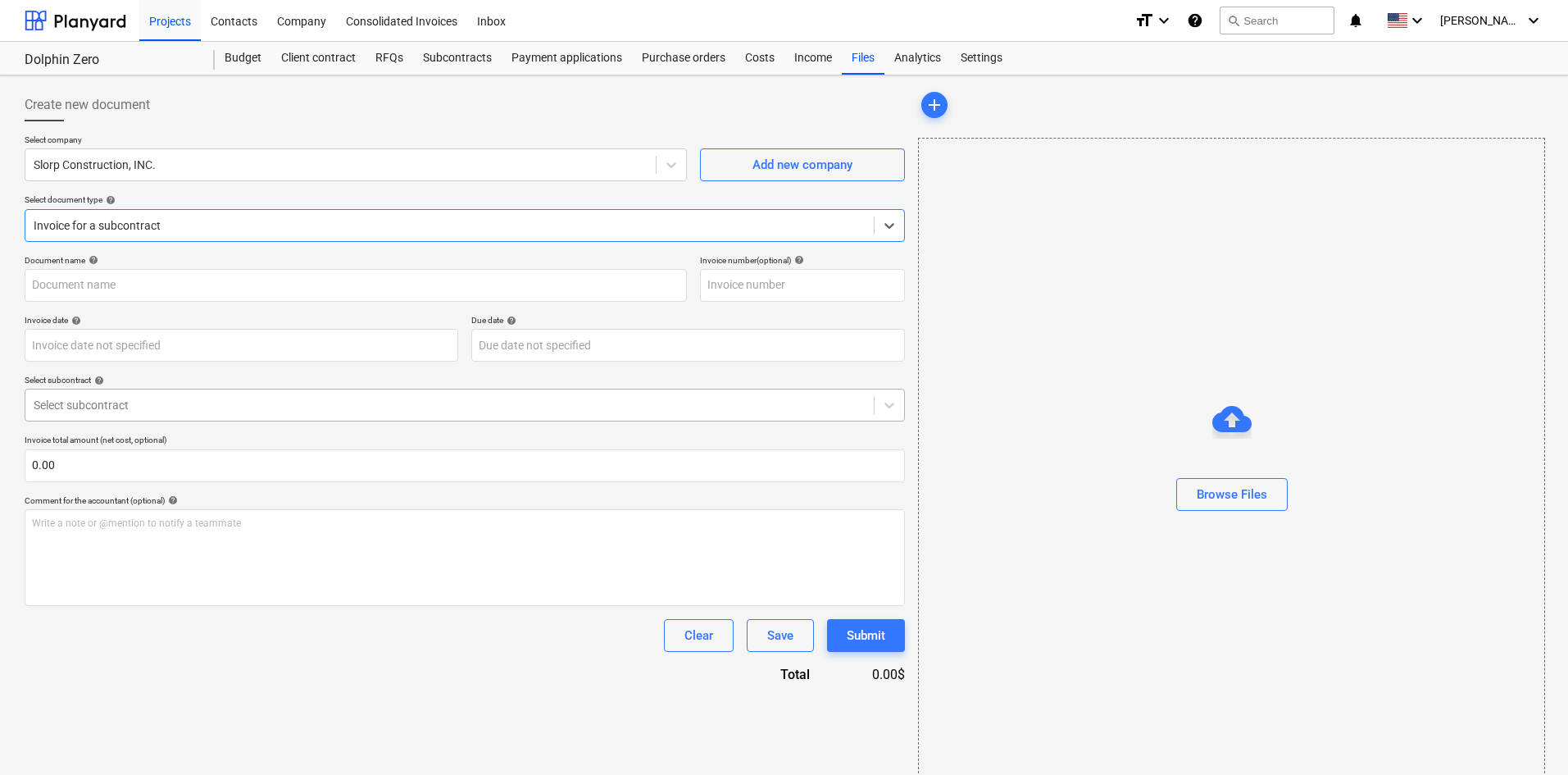
click at [178, 399] on div at bounding box center [450, 405] width 832 height 17
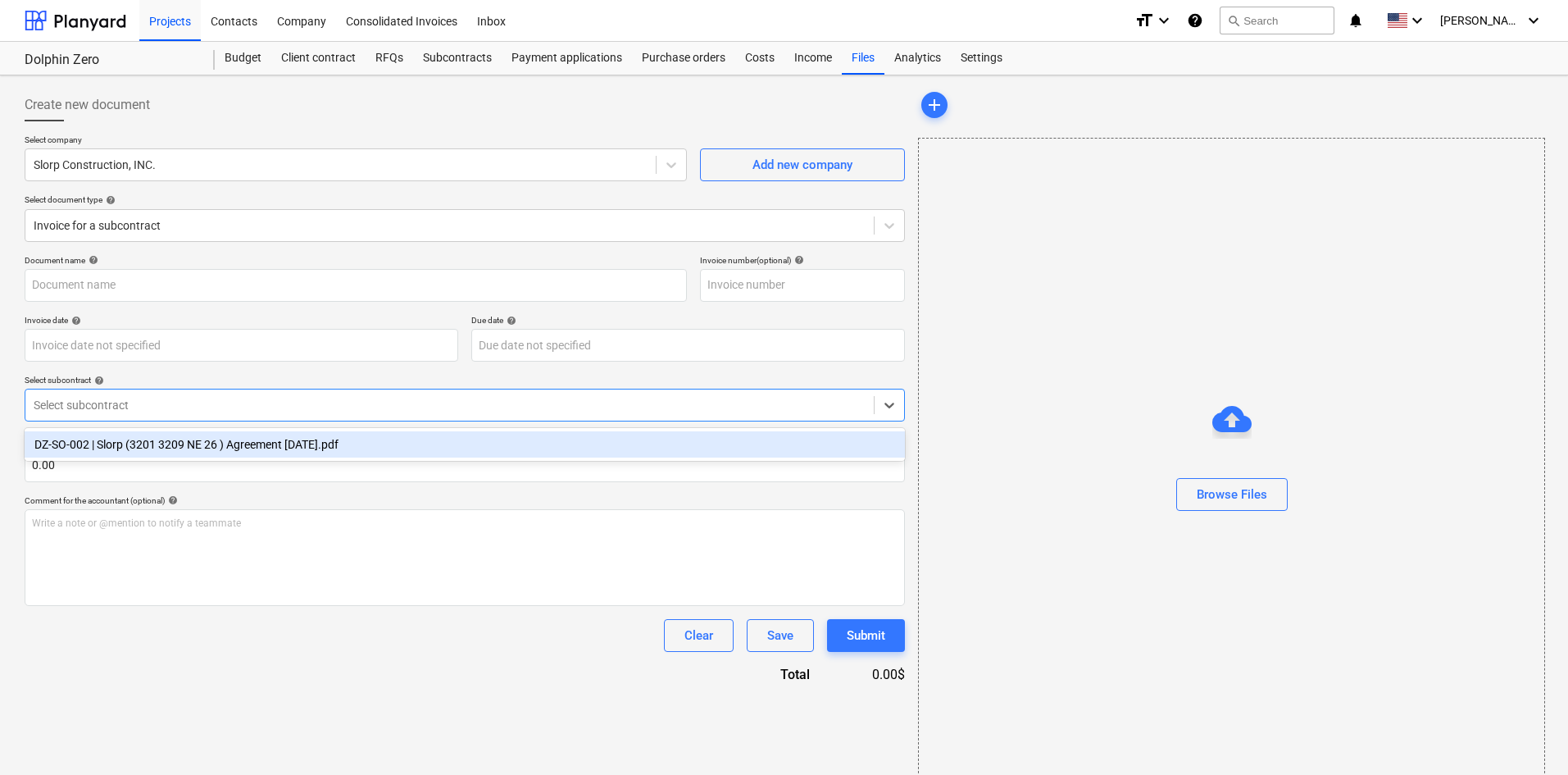
click at [182, 443] on div "DZ-SO-002 | Slorp (3201 3209 NE 26 ) Agreement [DATE].pdf" at bounding box center [465, 444] width 881 height 26
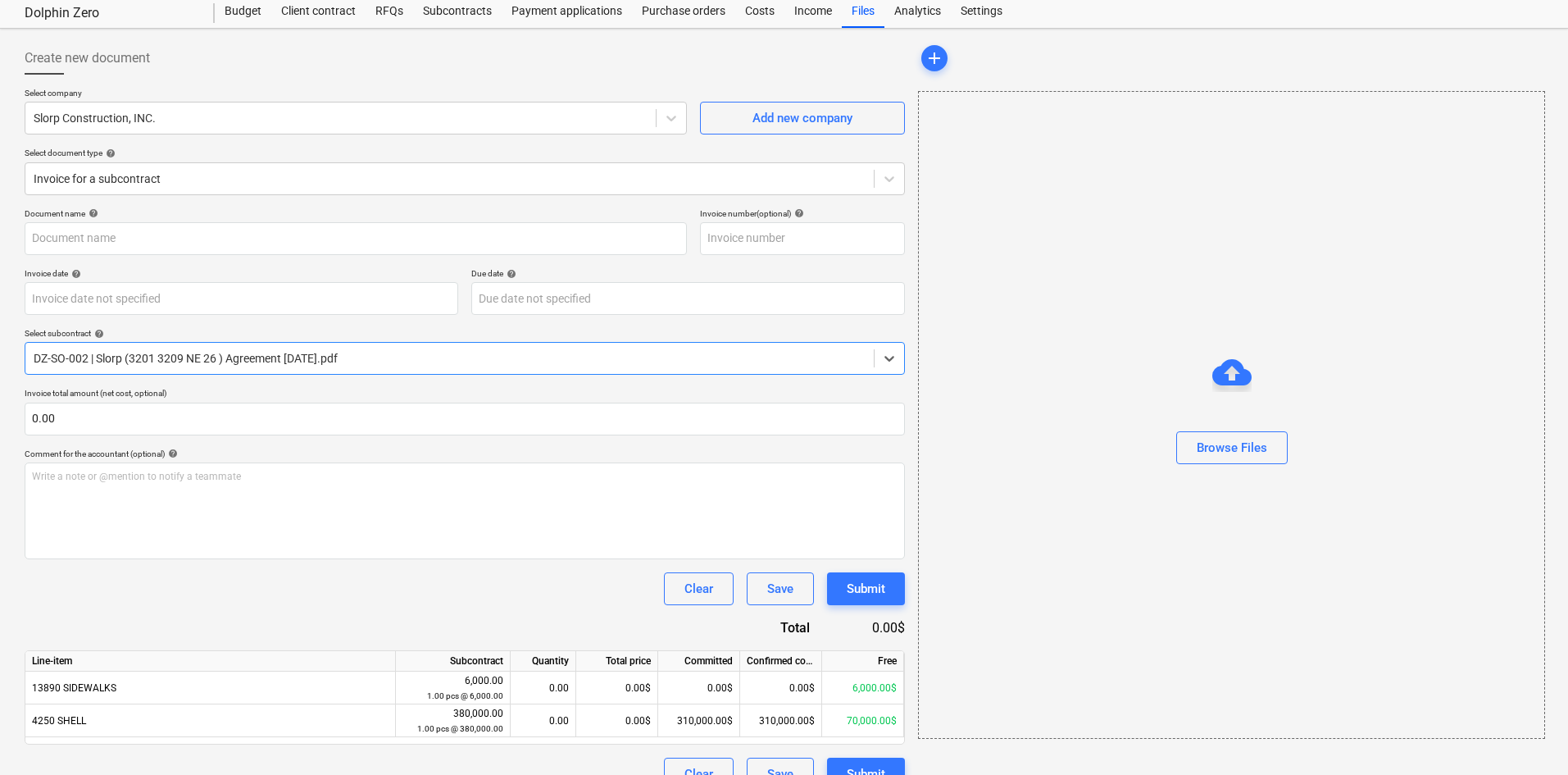
scroll to position [76, 0]
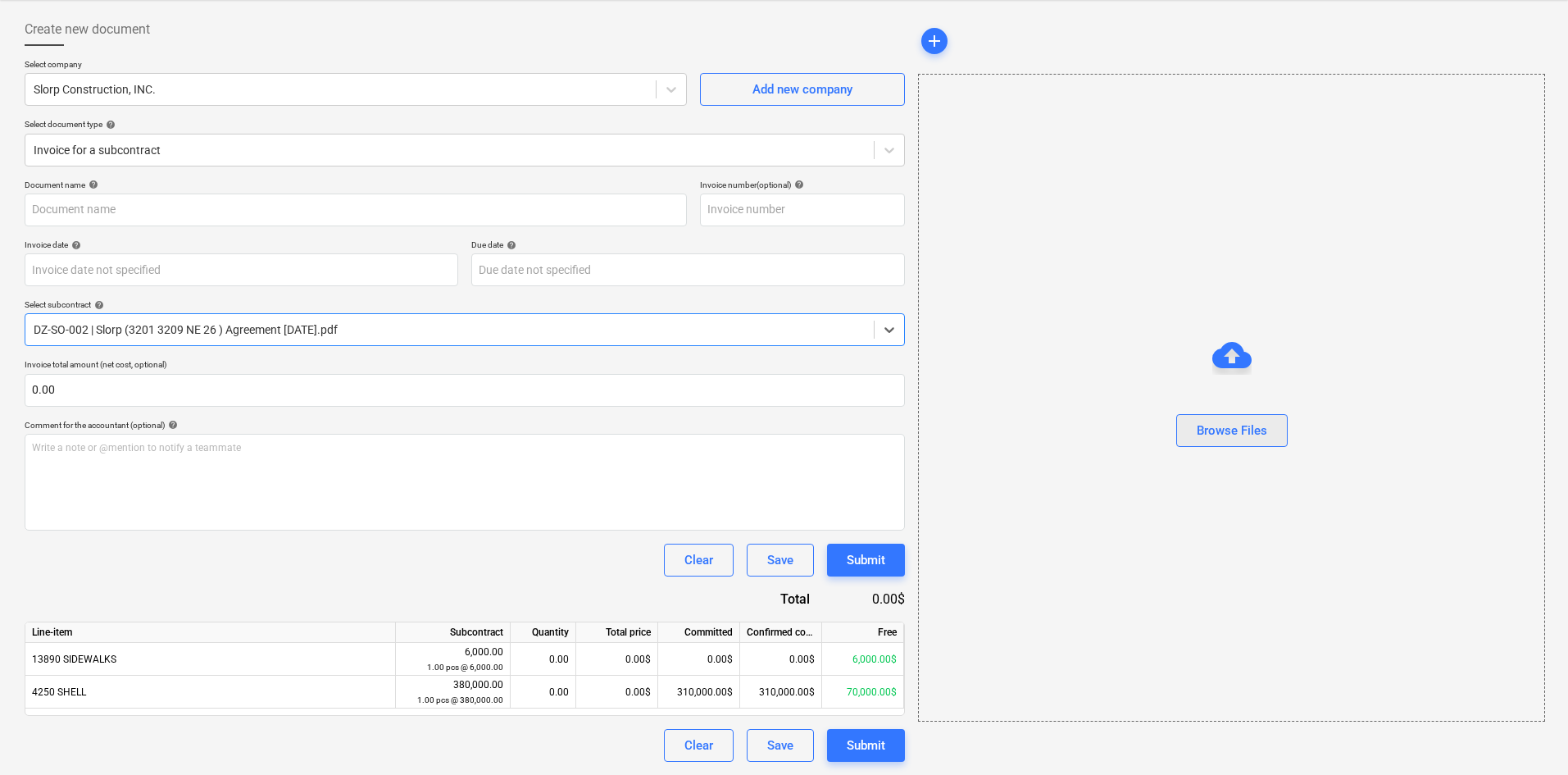
click at [1191, 432] on button "Browse Files" at bounding box center [1232, 430] width 112 height 33
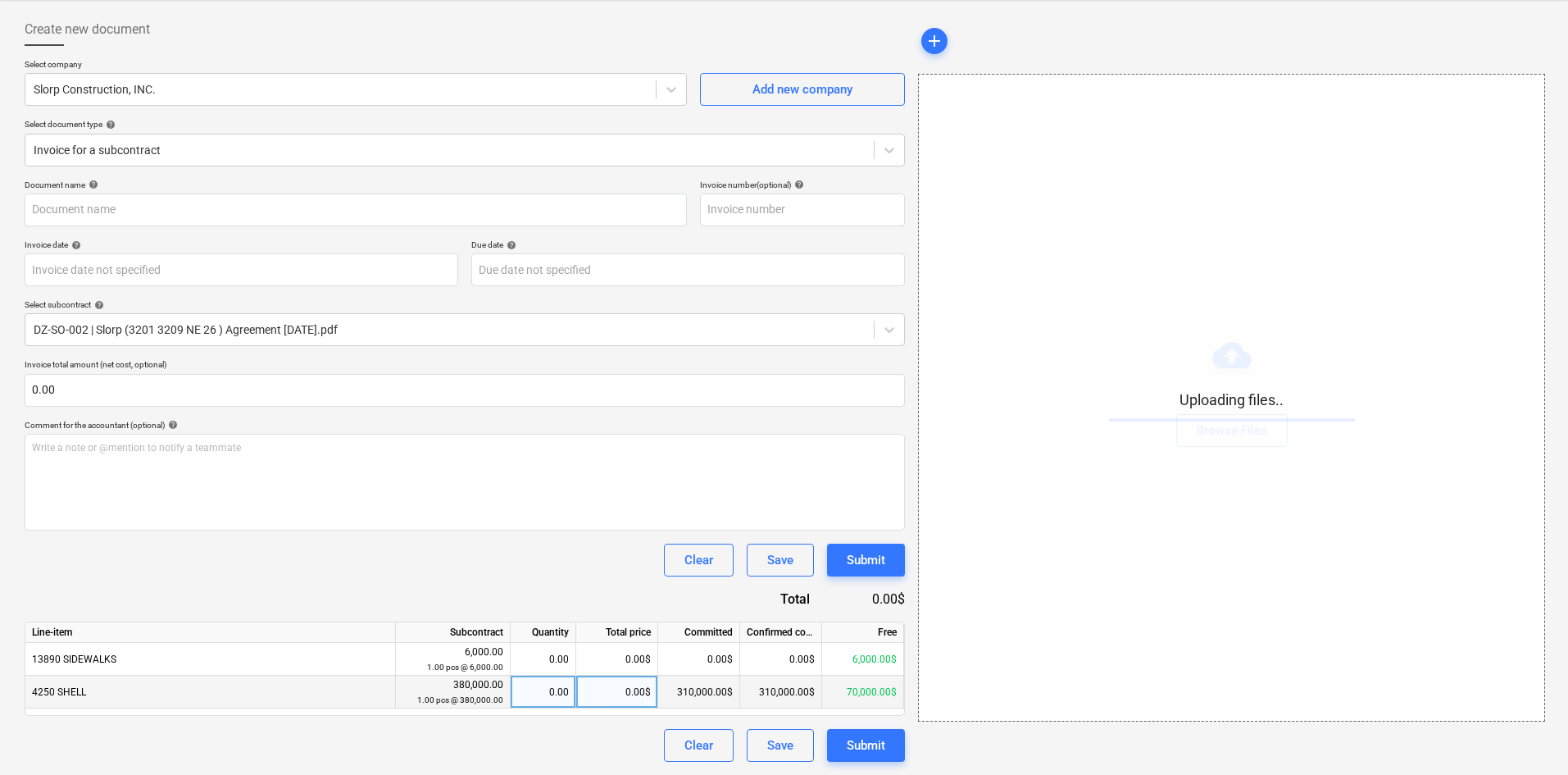
click at [605, 688] on div "0.00$" at bounding box center [618, 692] width 82 height 33
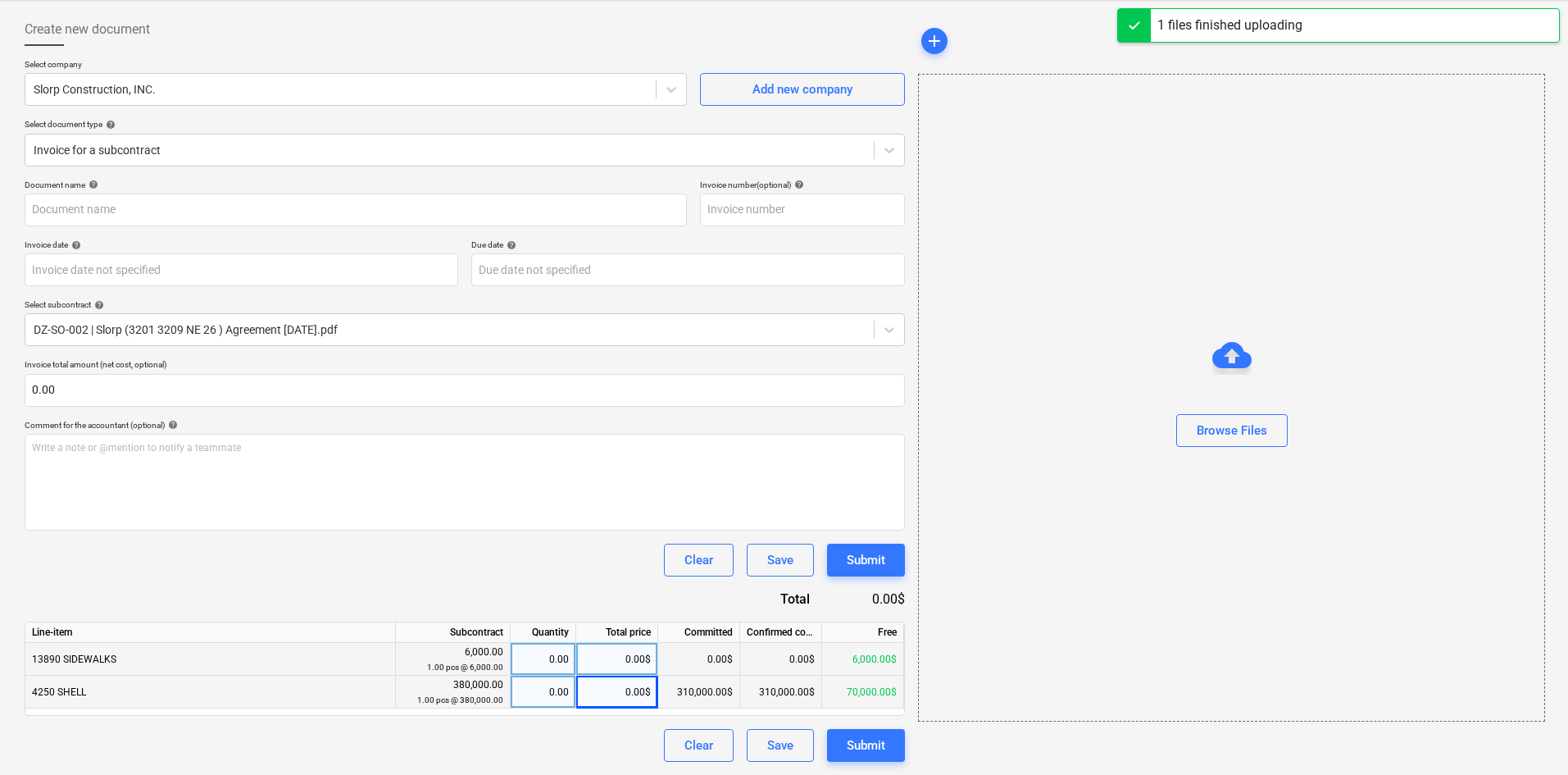
type input "Slorp (Hard) [DATE].pdf"
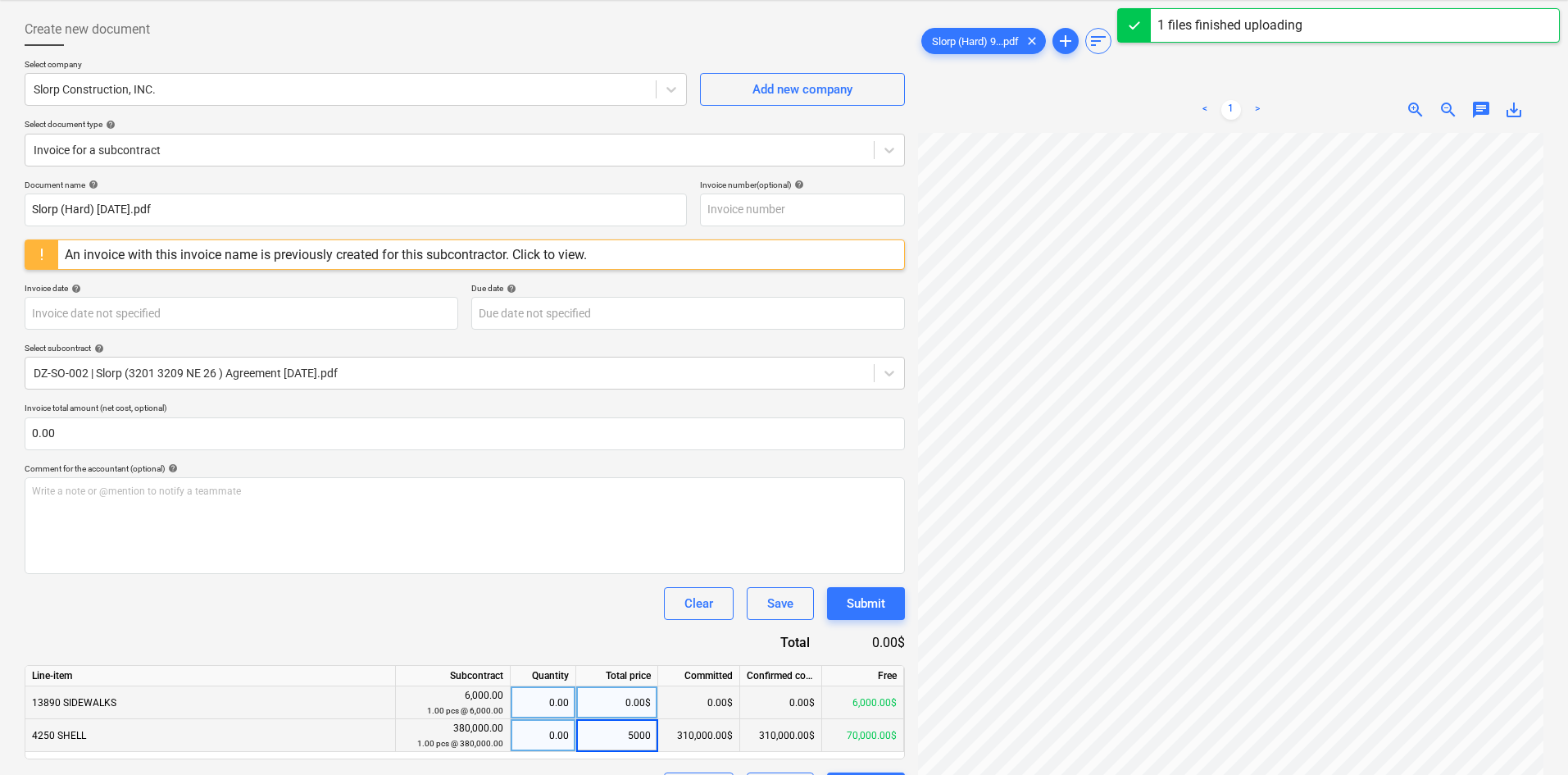
type input "50000"
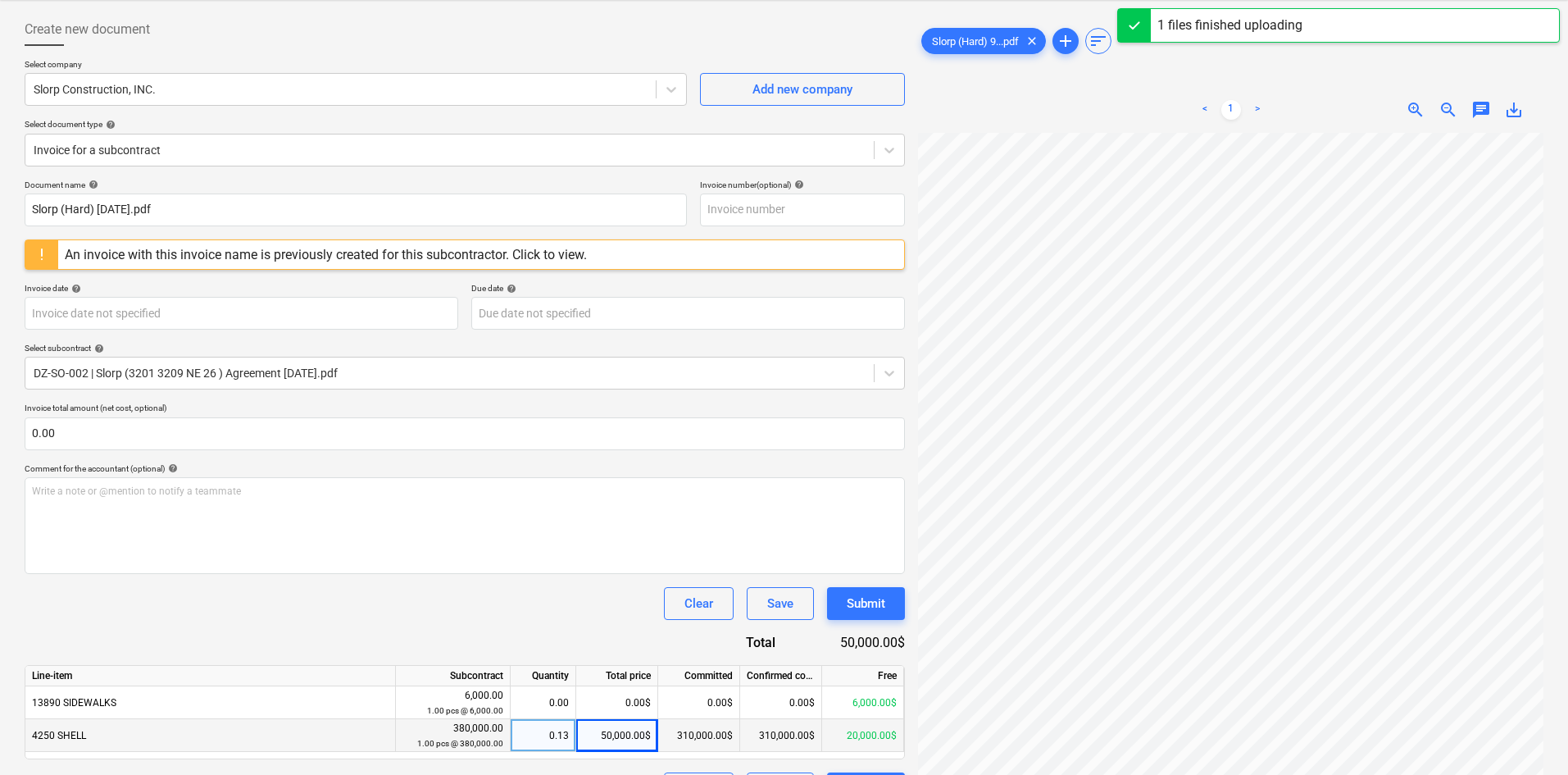
click at [463, 598] on div "Clear Save Submit" at bounding box center [465, 603] width 881 height 33
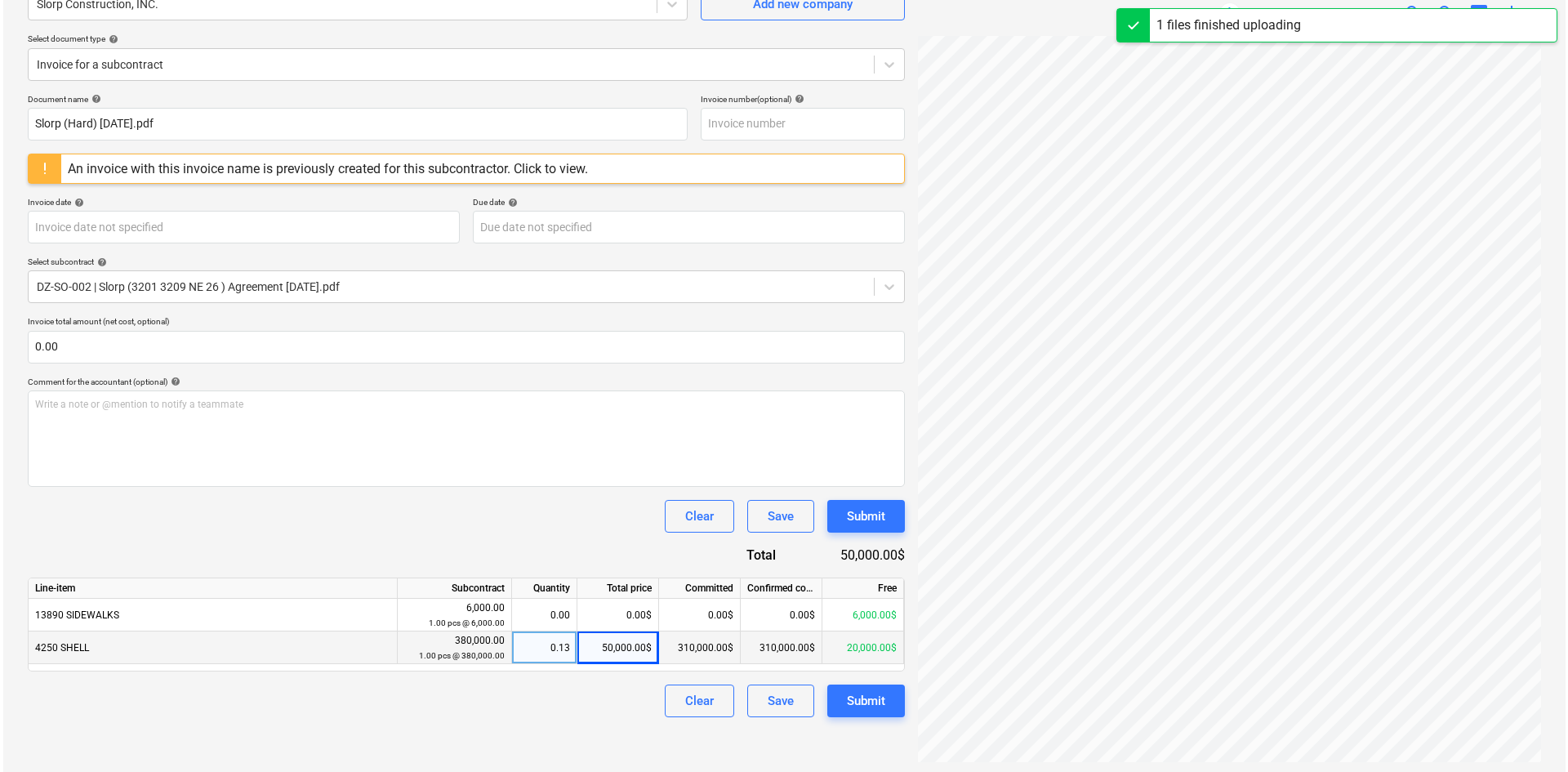
scroll to position [163, 0]
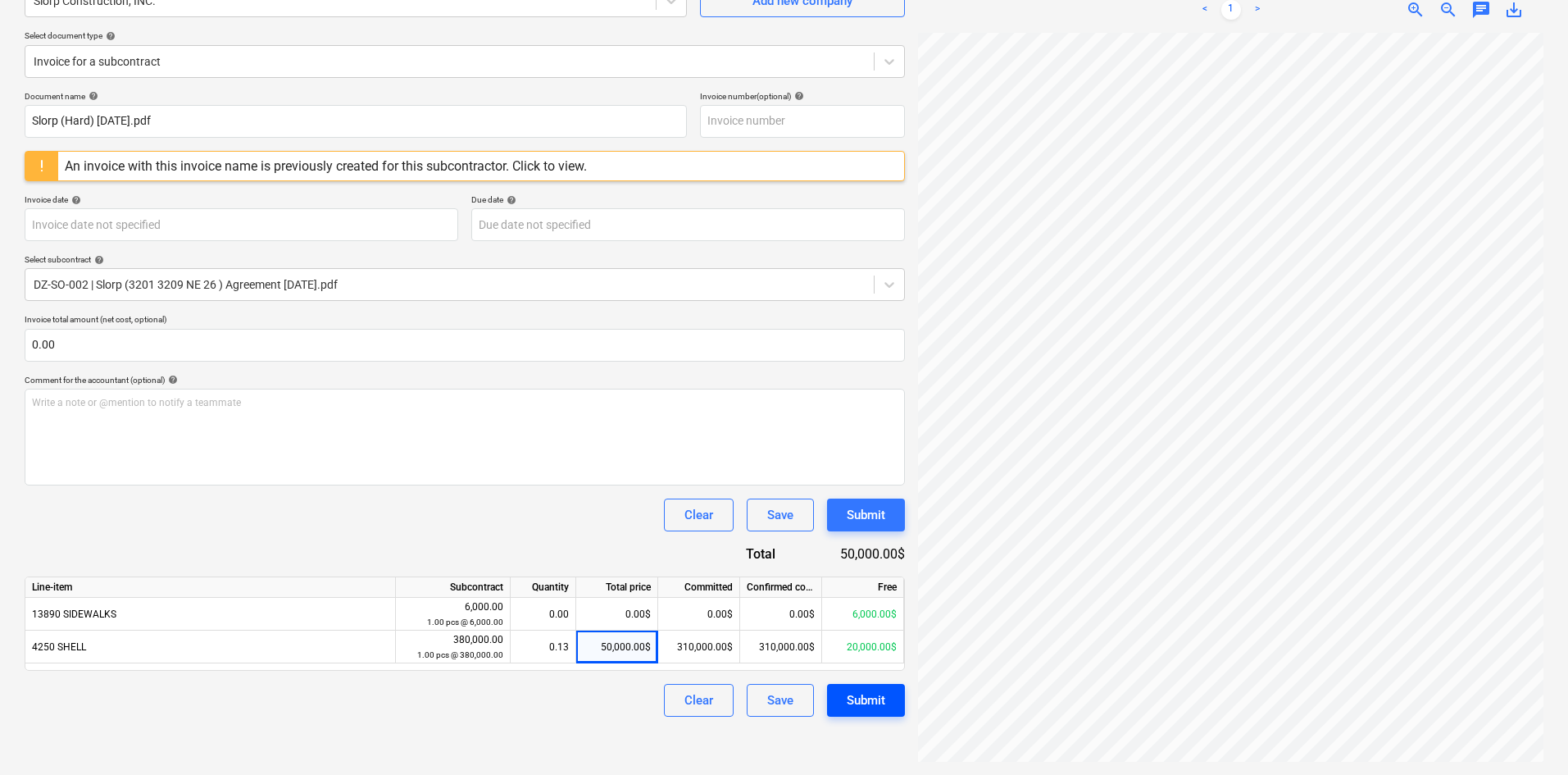
click at [885, 702] on div "Submit" at bounding box center [866, 699] width 39 height 21
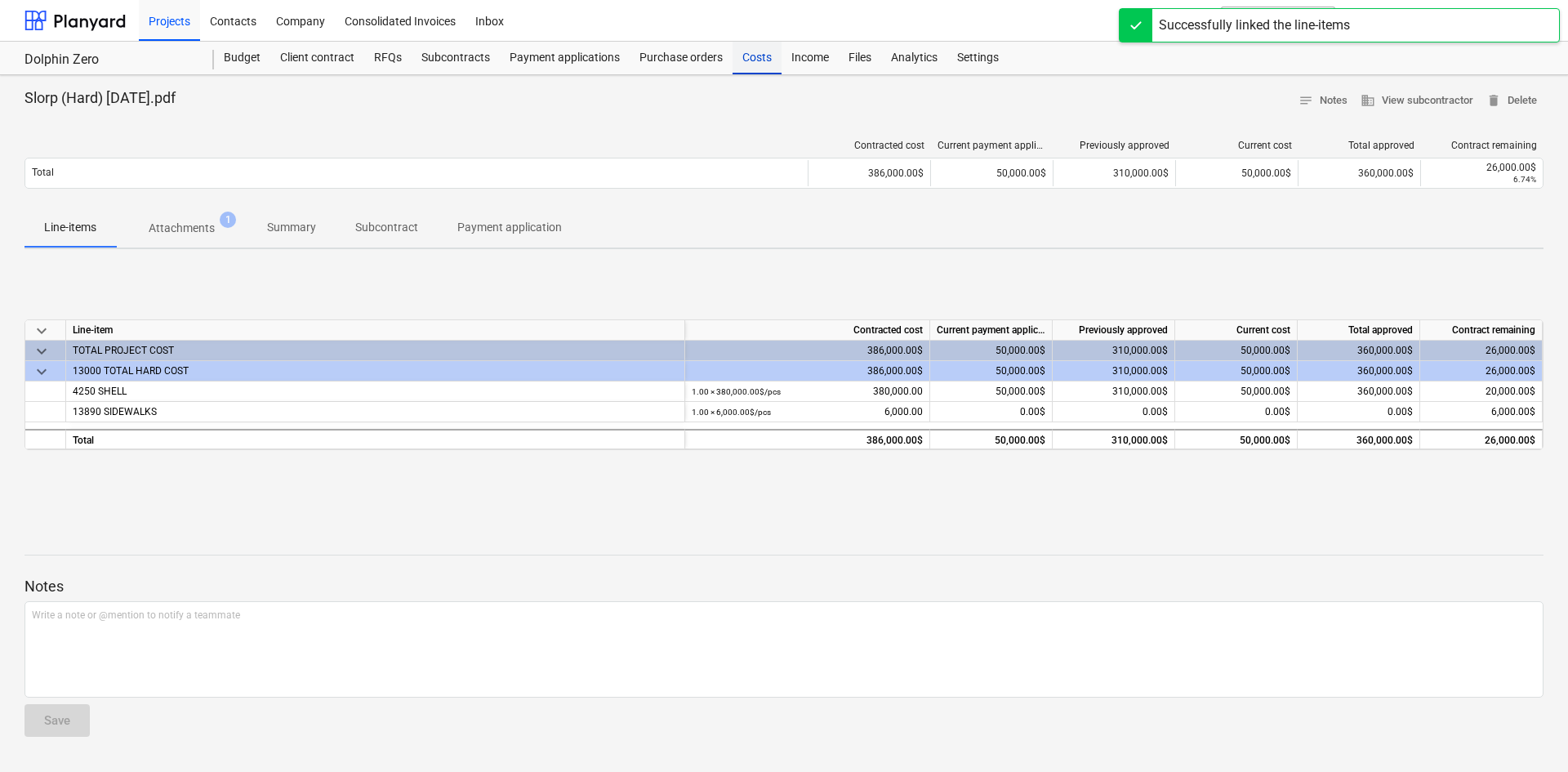
click at [755, 54] on div "Costs" at bounding box center [757, 58] width 49 height 33
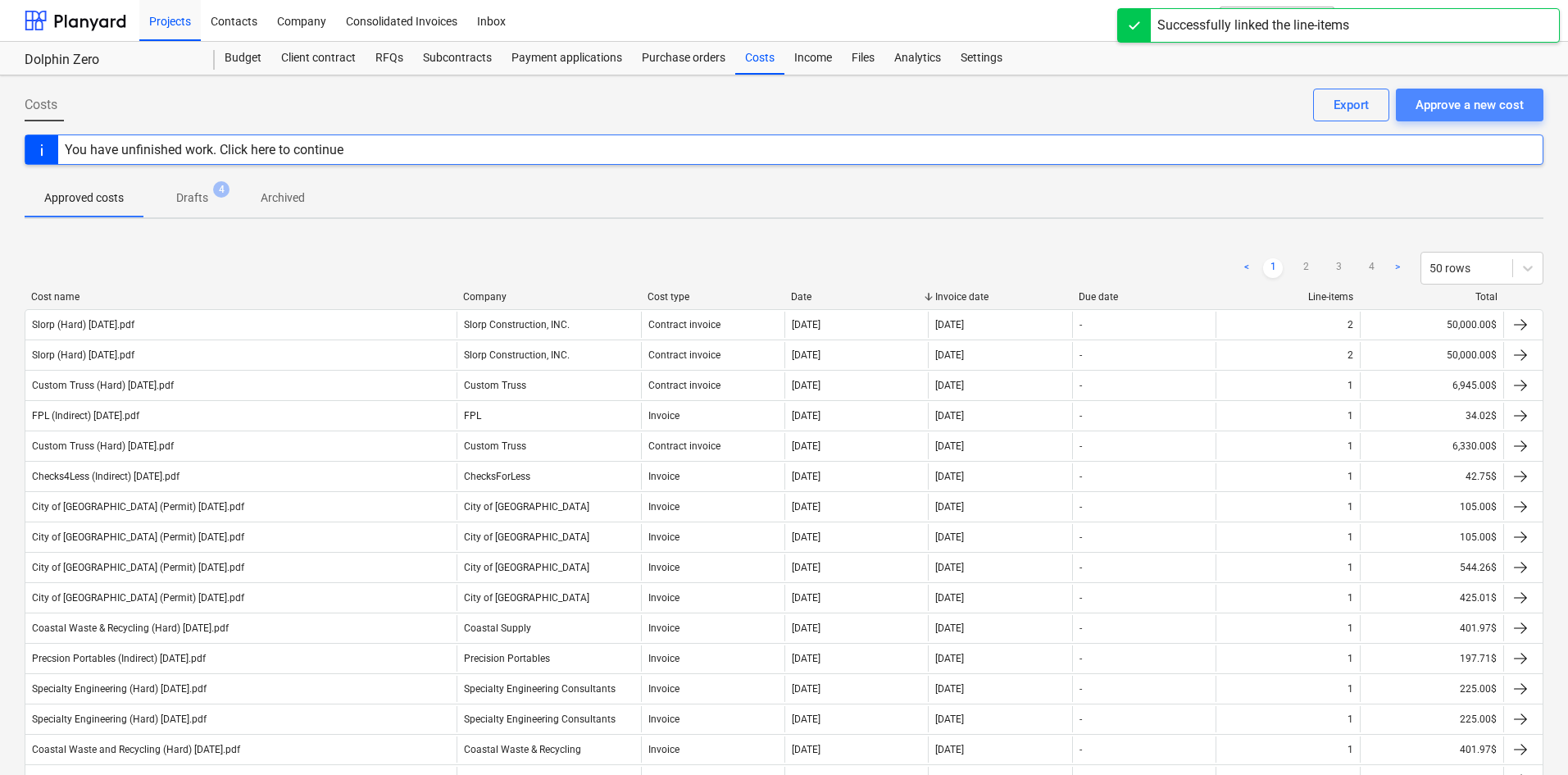
click at [1443, 110] on div "Approve a new cost" at bounding box center [1470, 104] width 108 height 21
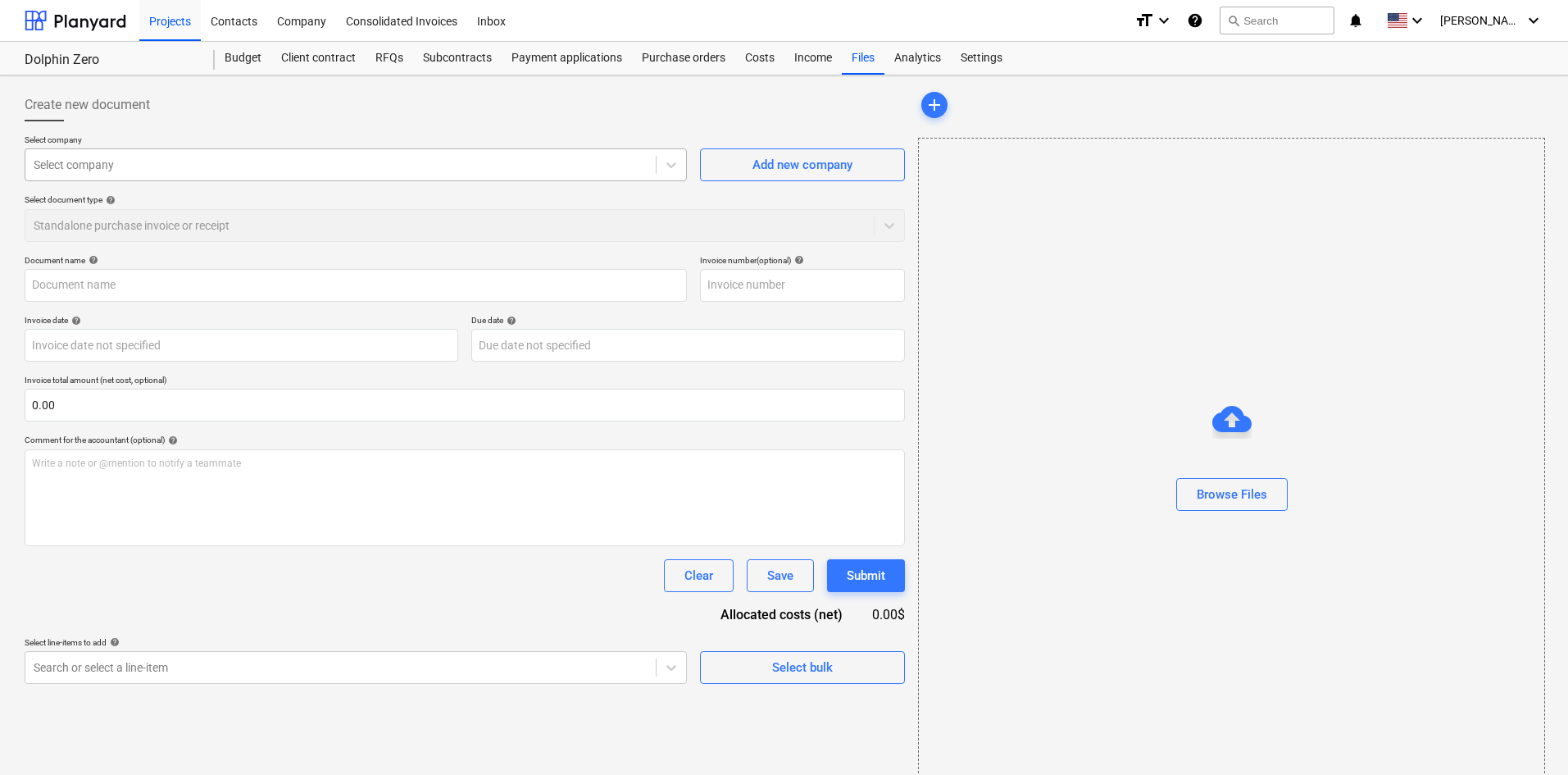
click at [150, 165] on div at bounding box center [340, 165] width 614 height 17
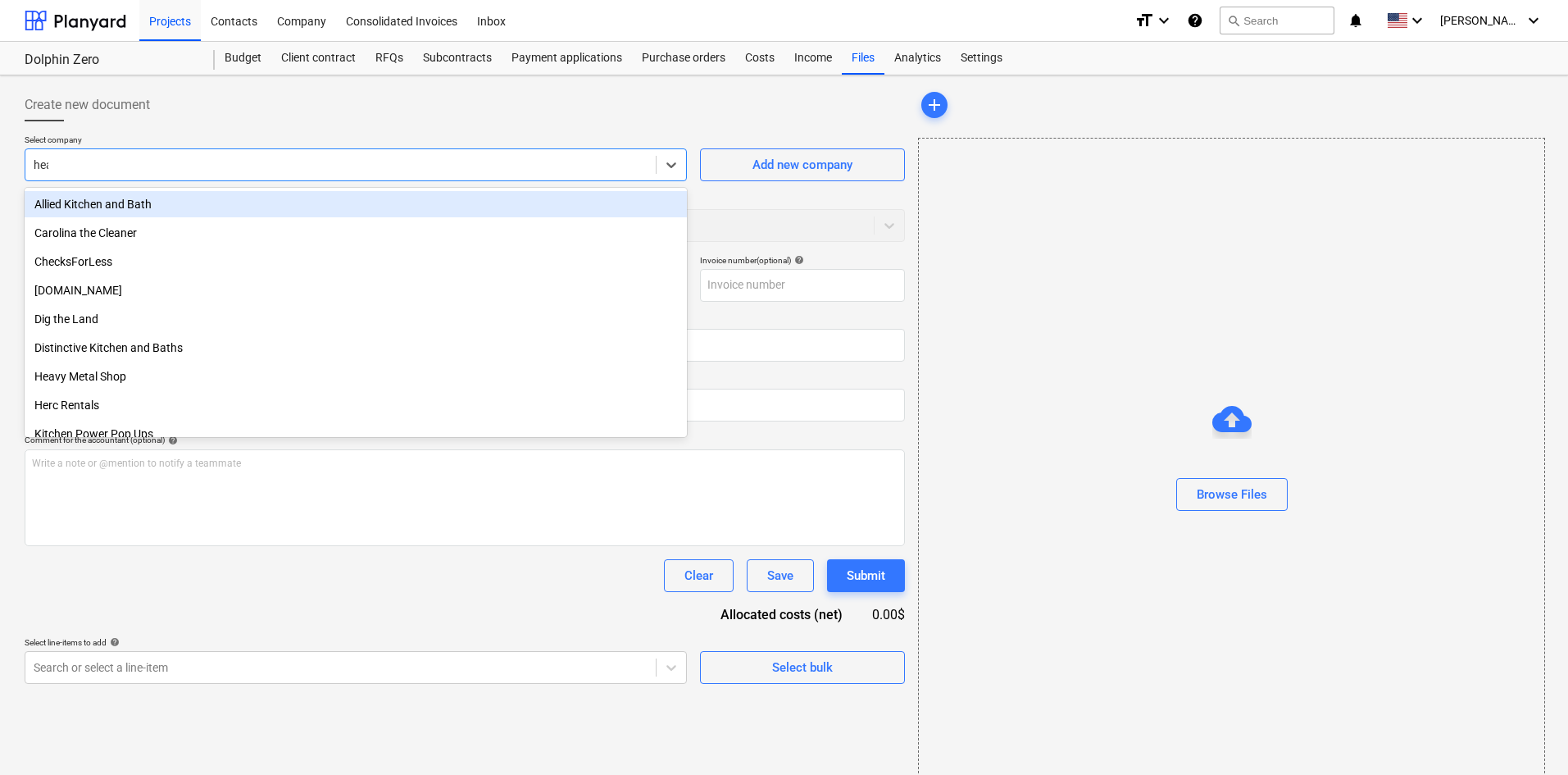
type input "heavy"
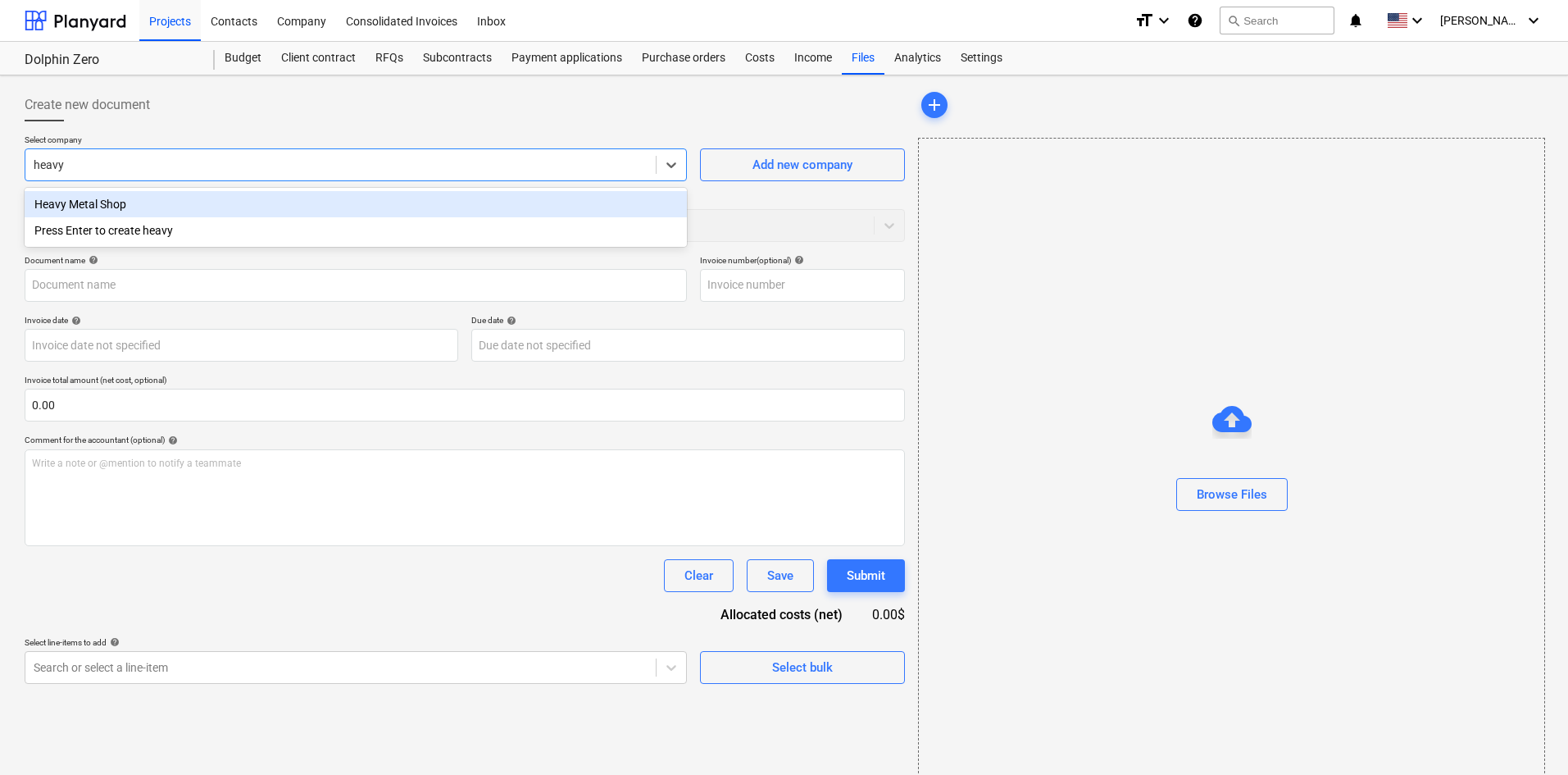
click at [152, 193] on div "Heavy Metal Shop" at bounding box center [355, 203] width 662 height 26
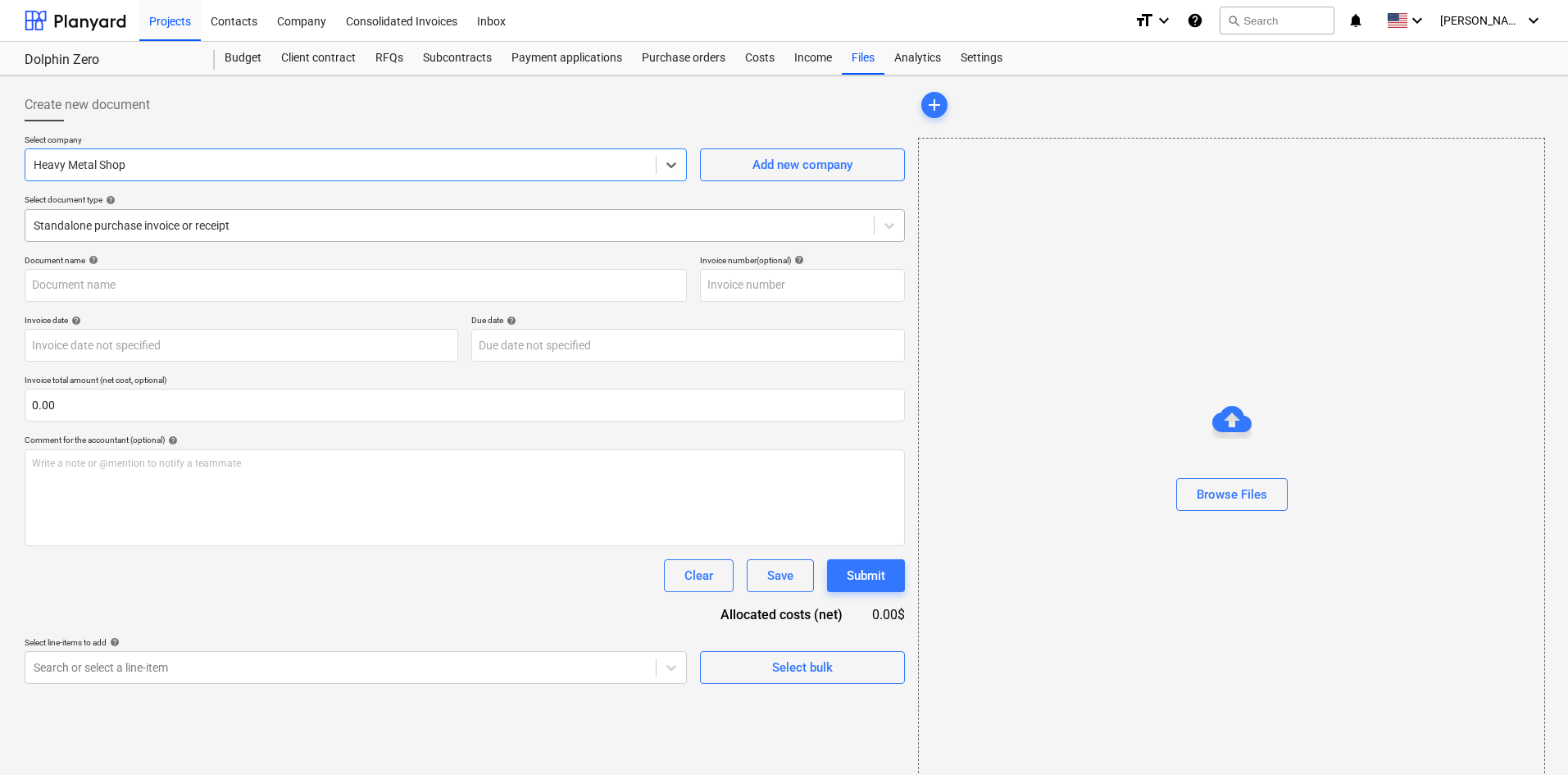
click at [138, 223] on div at bounding box center [450, 226] width 832 height 17
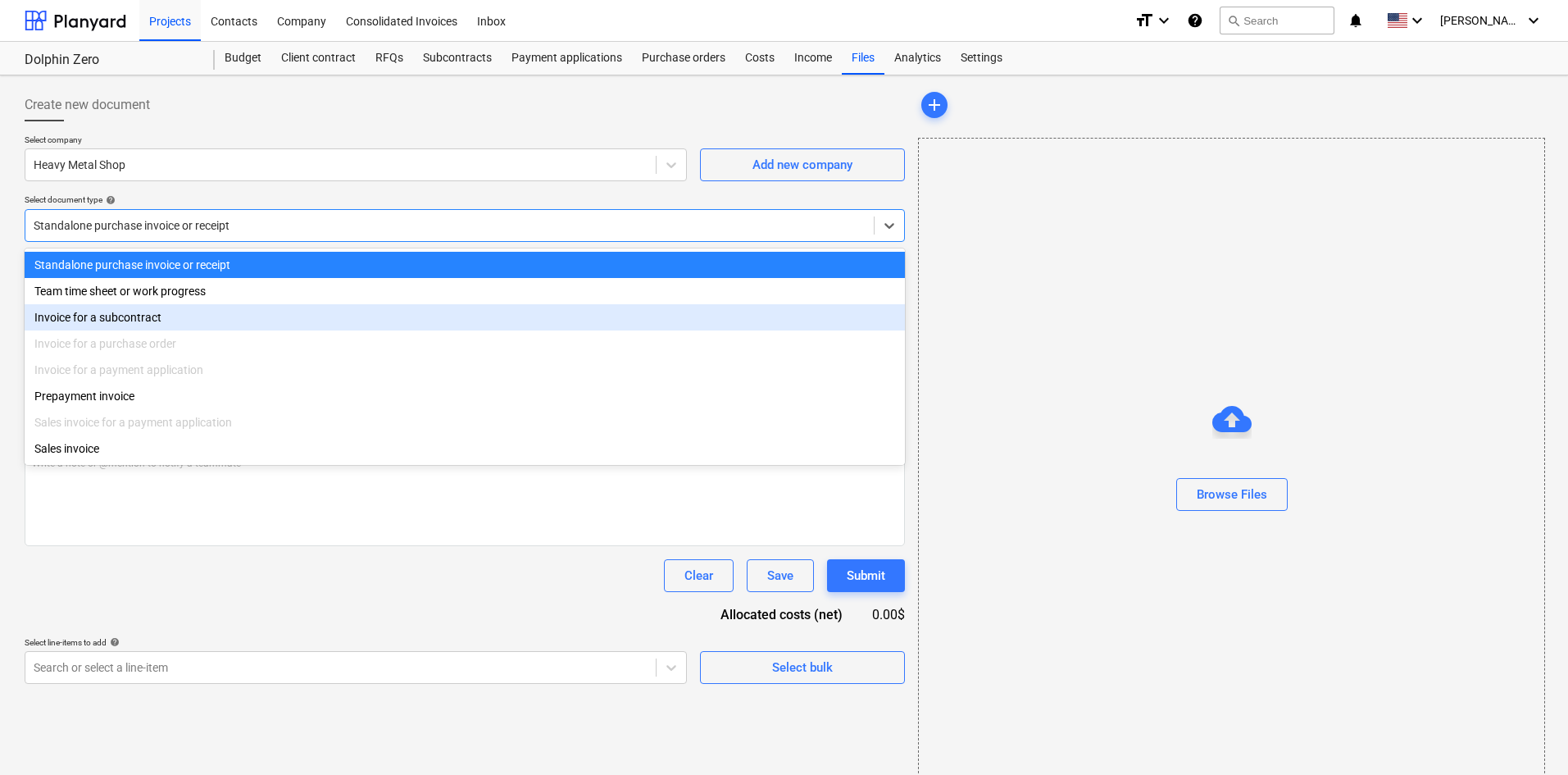
click at [119, 313] on div "Invoice for a subcontract" at bounding box center [465, 317] width 881 height 26
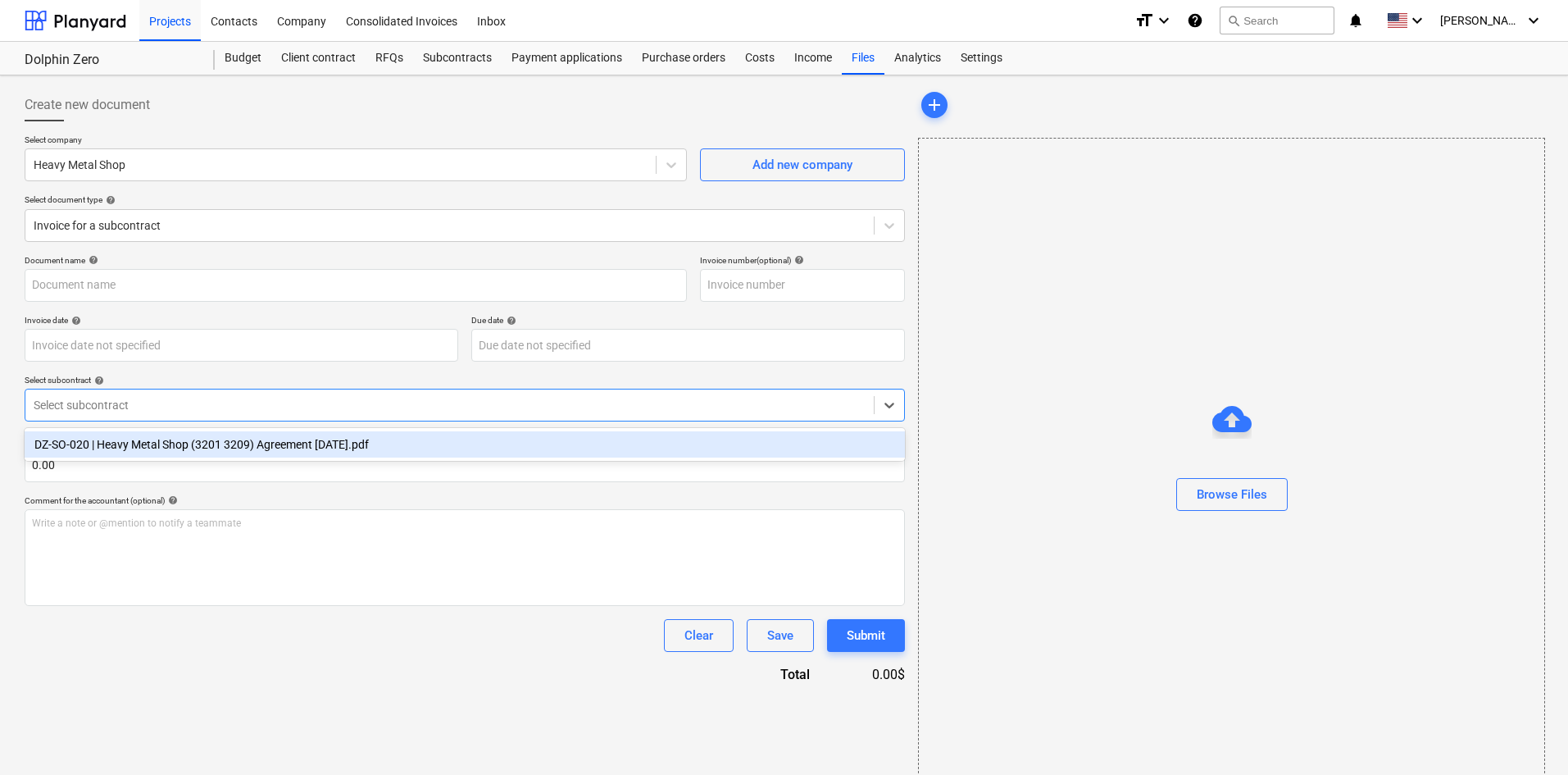
click at [126, 410] on div at bounding box center [450, 405] width 832 height 17
click at [131, 443] on div "DZ-SO-020 | Heavy Metal Shop (3201 3209) Agreement [DATE].pdf" at bounding box center [465, 444] width 881 height 26
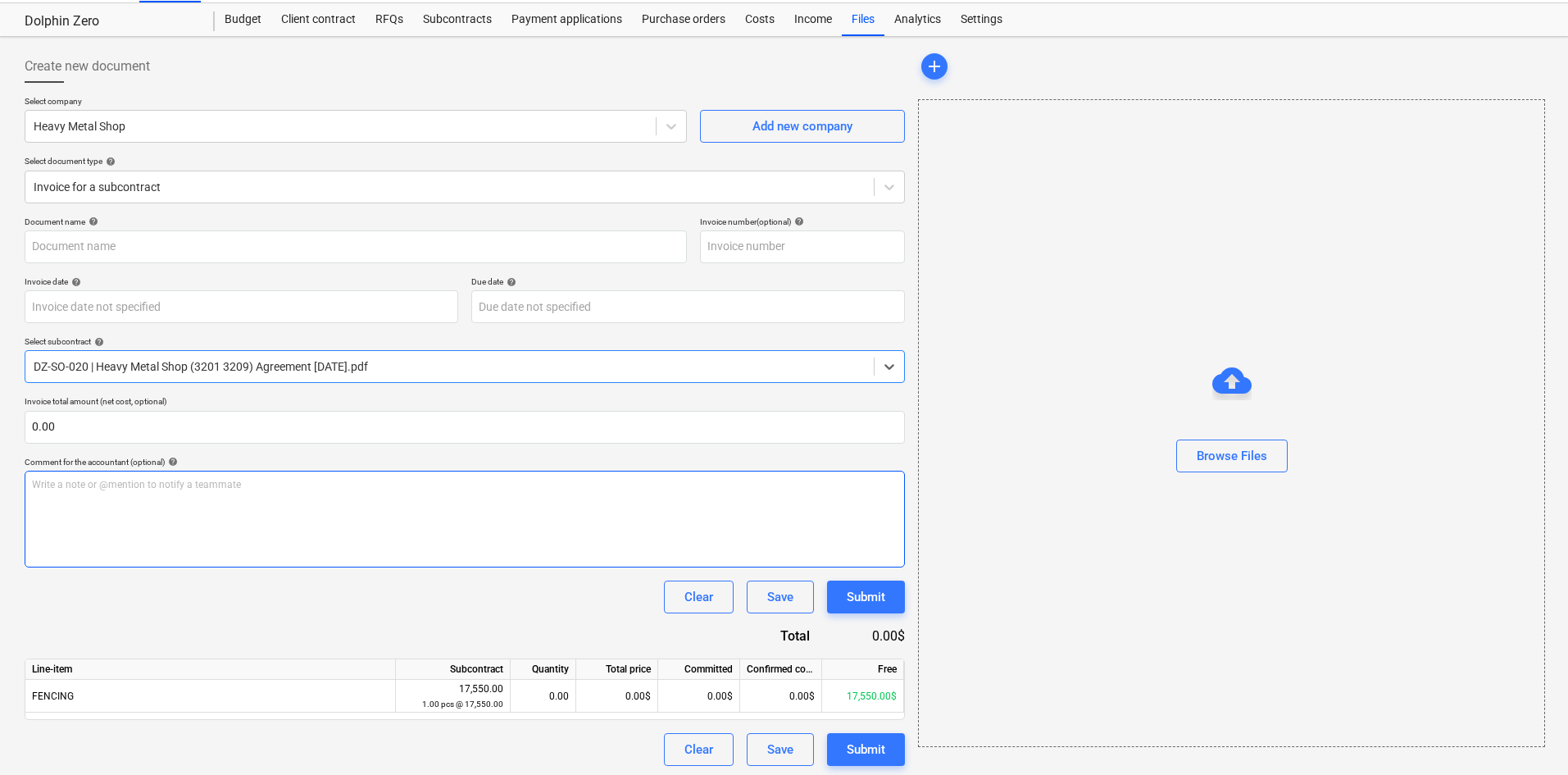
scroll to position [43, 0]
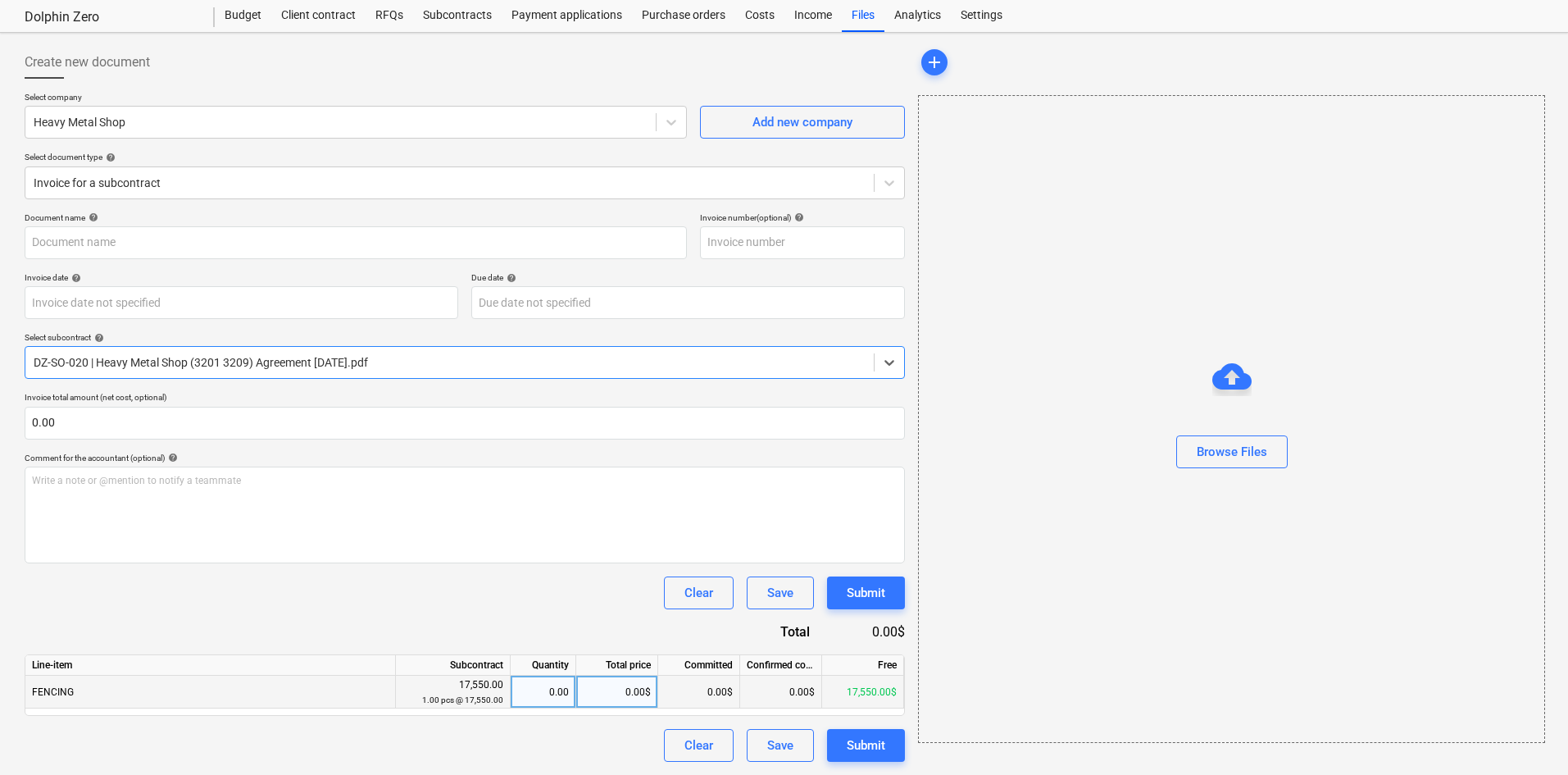
click at [600, 693] on div "0.00$" at bounding box center [618, 692] width 82 height 33
type input "8775"
click at [590, 601] on div "Clear Save Submit" at bounding box center [465, 593] width 881 height 33
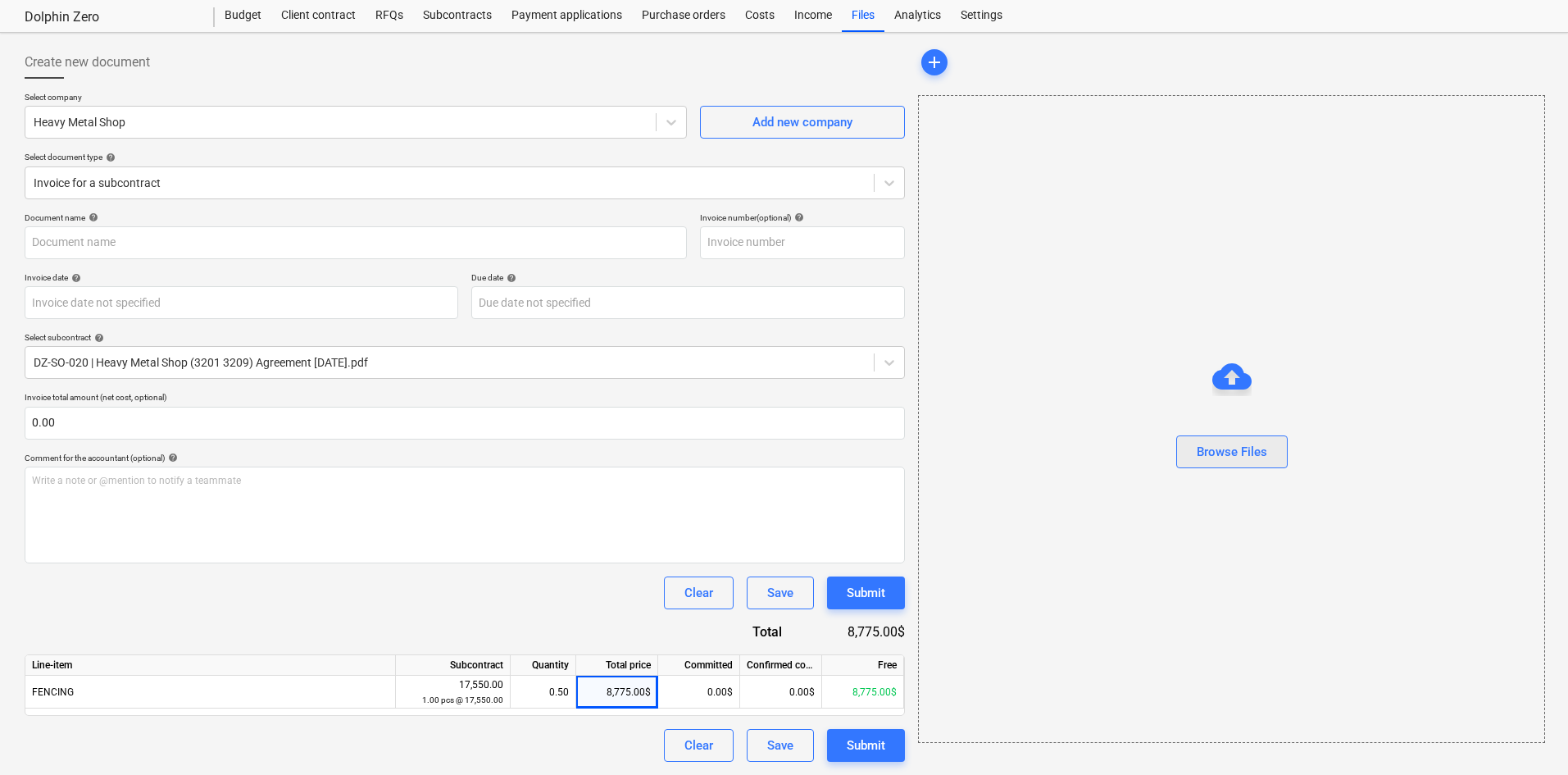
click at [1189, 455] on button "Browse Files" at bounding box center [1232, 451] width 112 height 33
type input "Heavy Metal Shop (Hard) [DATE].pdf"
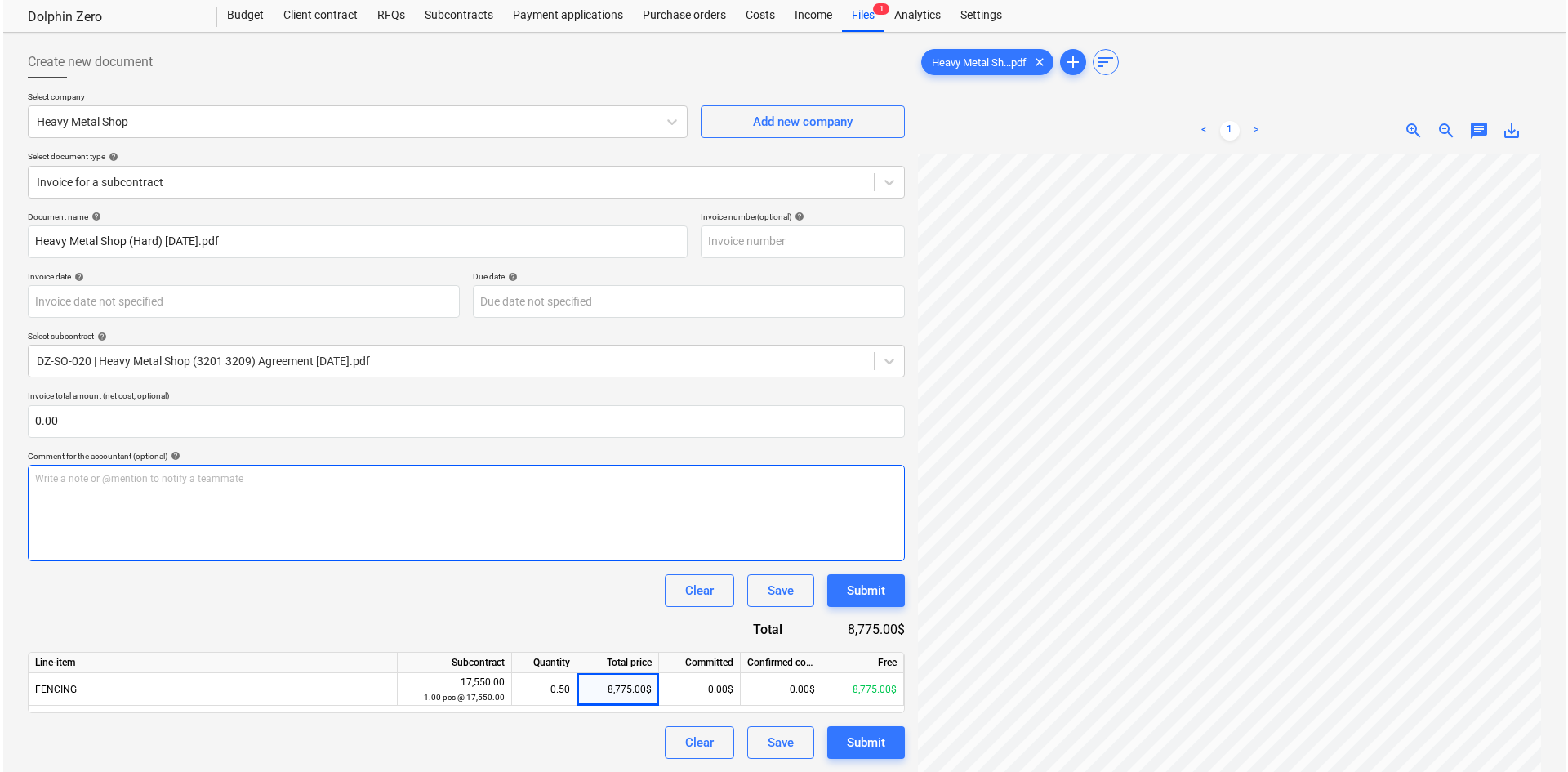
scroll to position [163, 0]
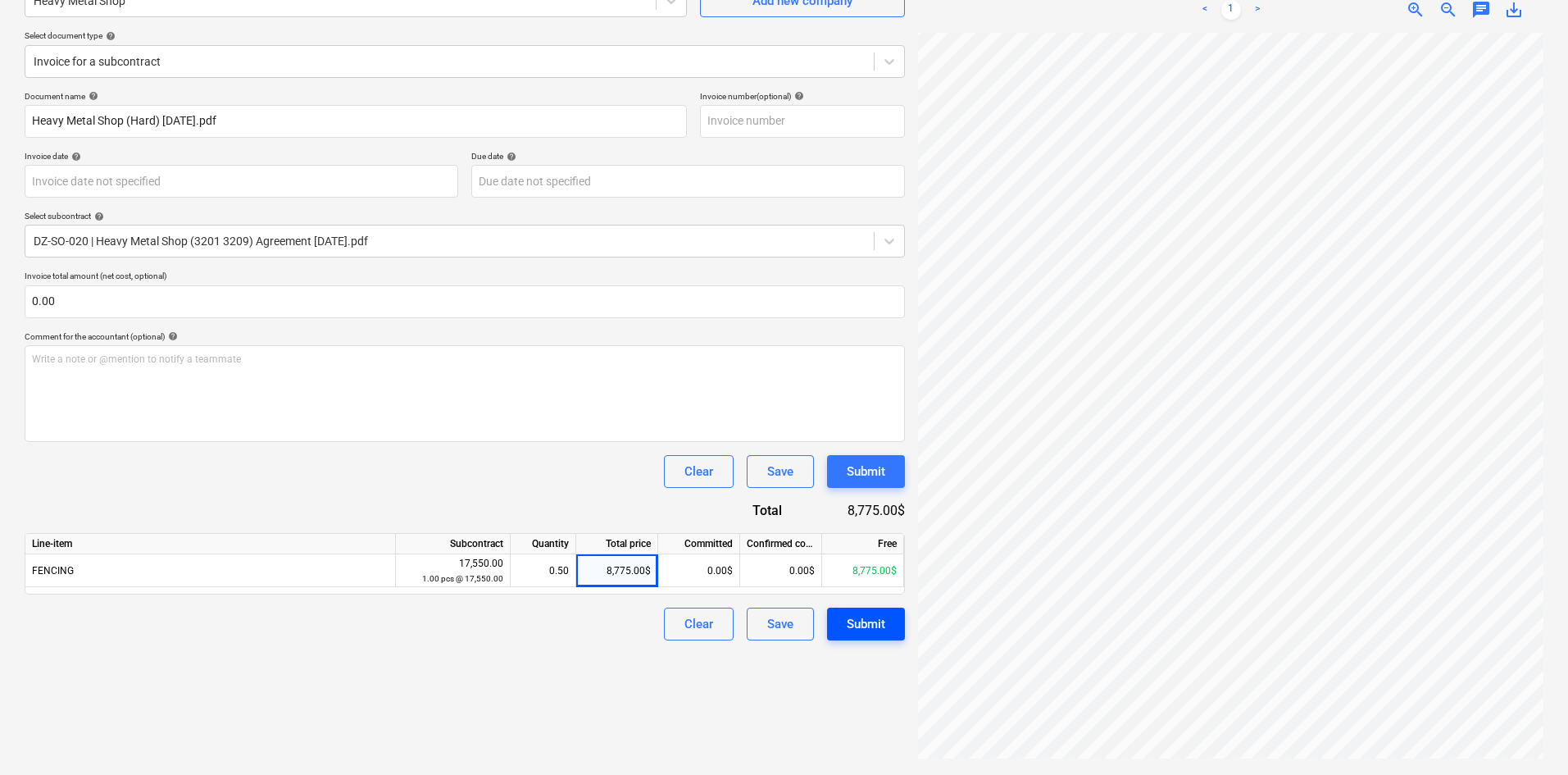
click at [875, 625] on div "Submit" at bounding box center [866, 624] width 39 height 21
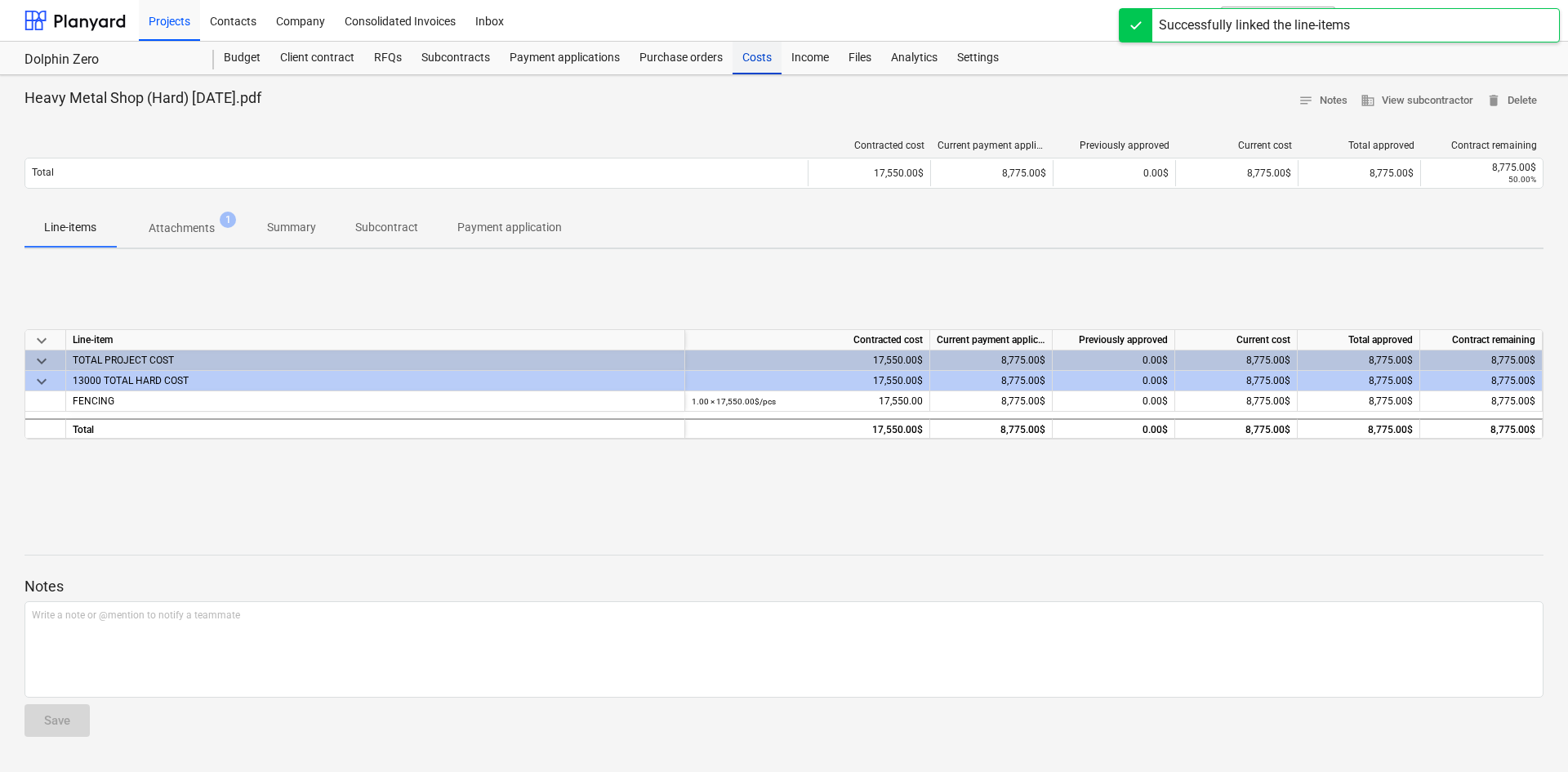
click at [753, 53] on div "Costs" at bounding box center [757, 58] width 49 height 33
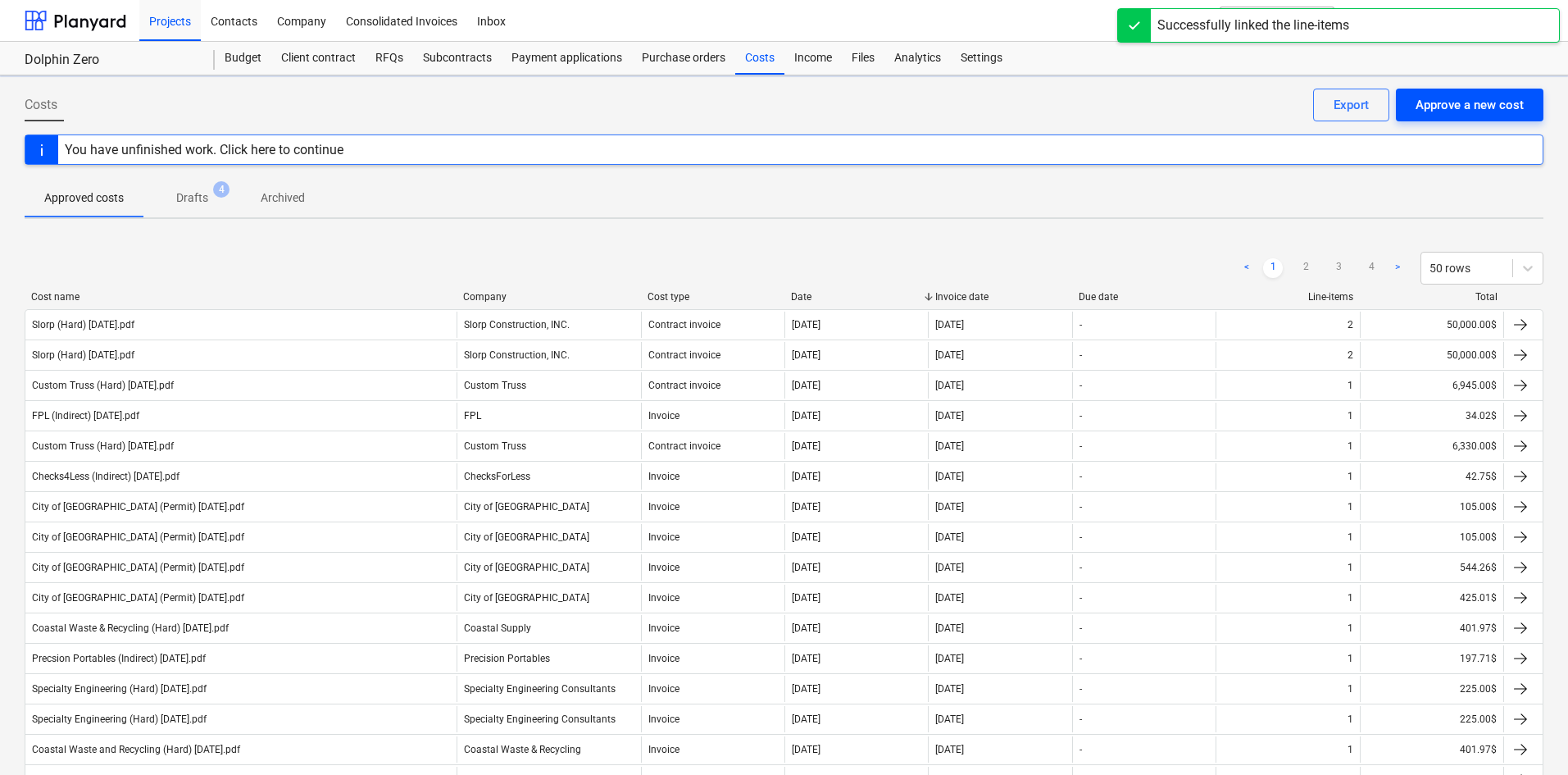
click at [1465, 102] on div "Approve a new cost" at bounding box center [1470, 104] width 108 height 21
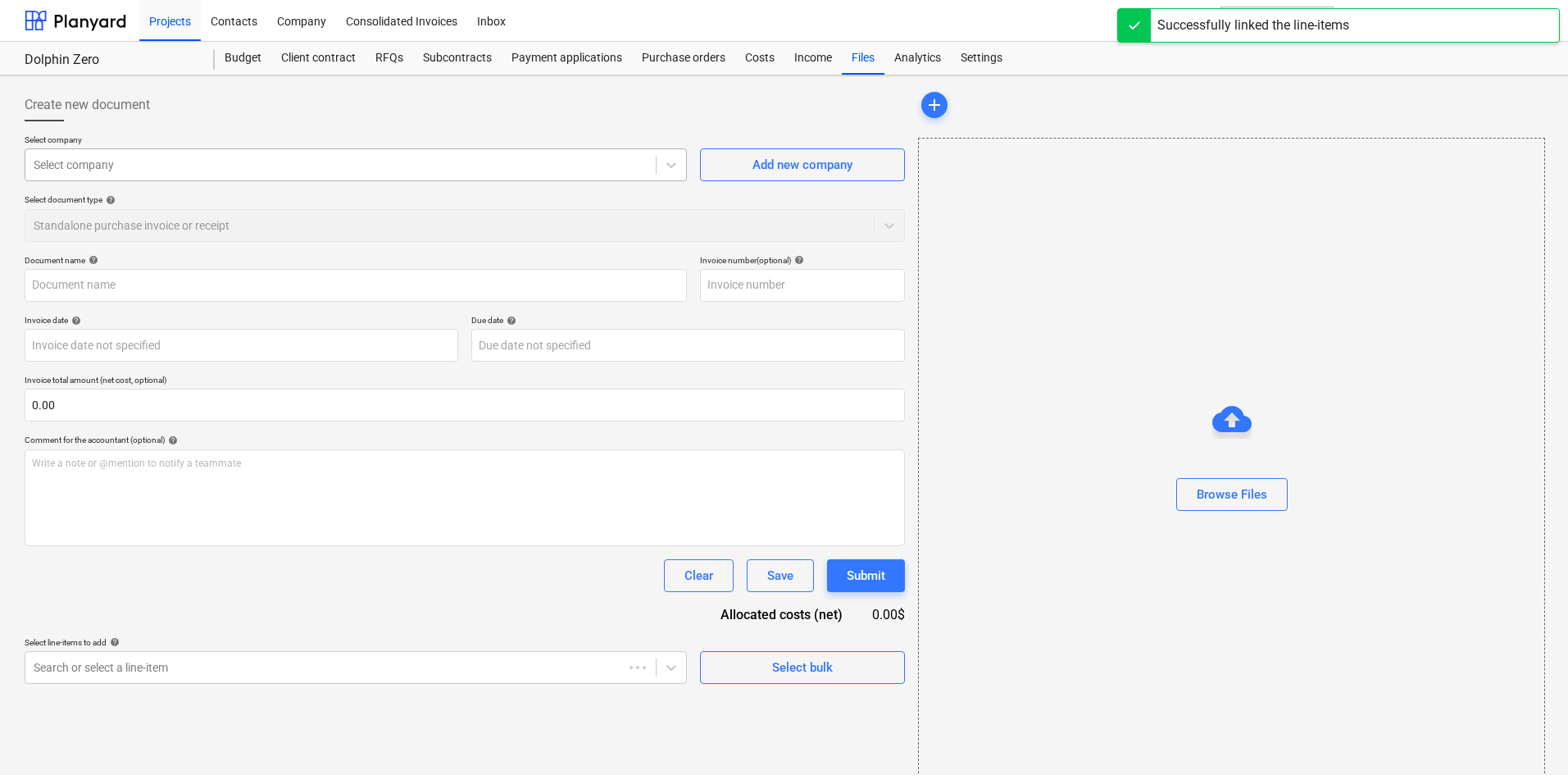
click at [252, 160] on div at bounding box center [340, 165] width 614 height 17
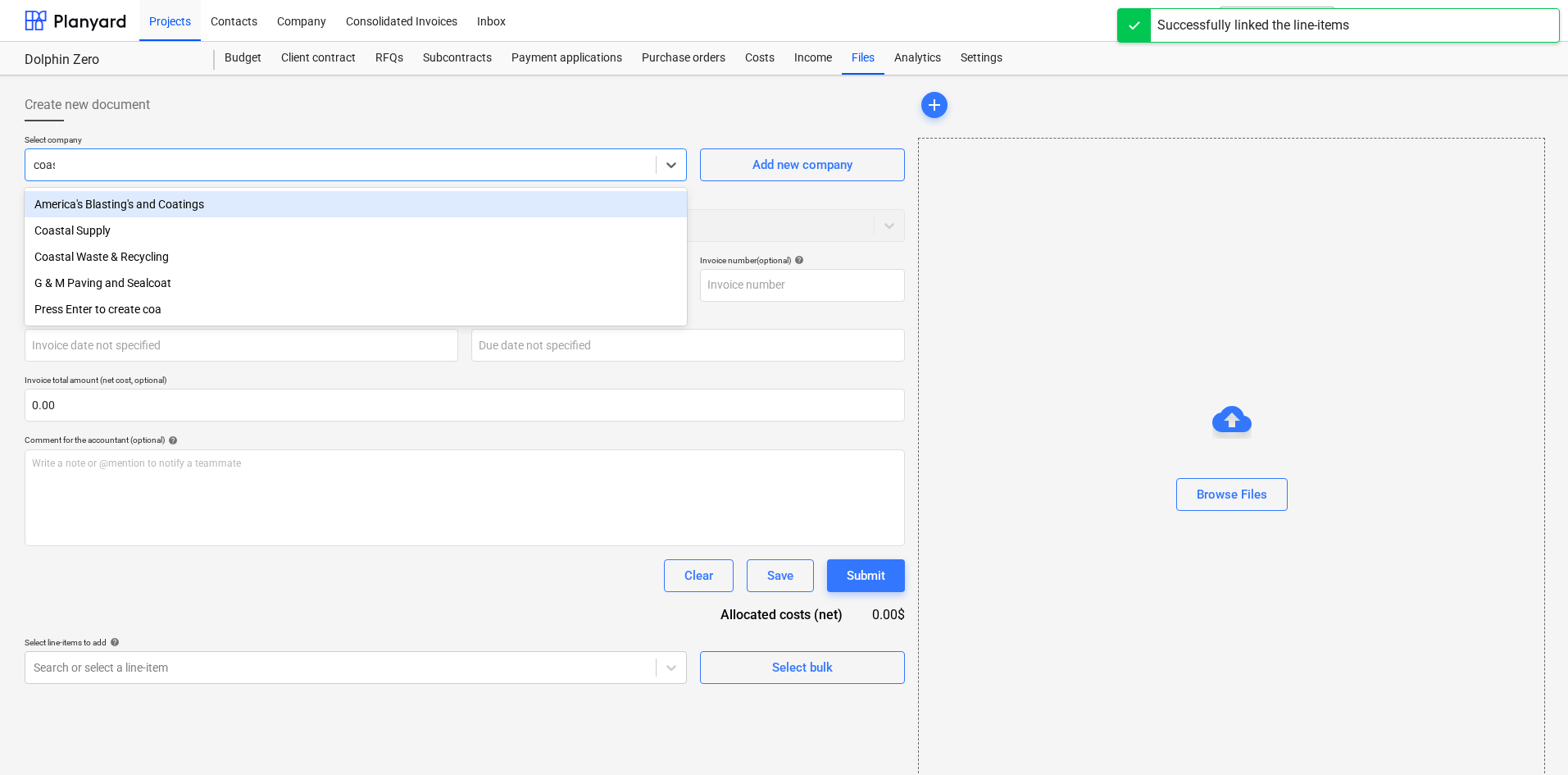
type input "coast"
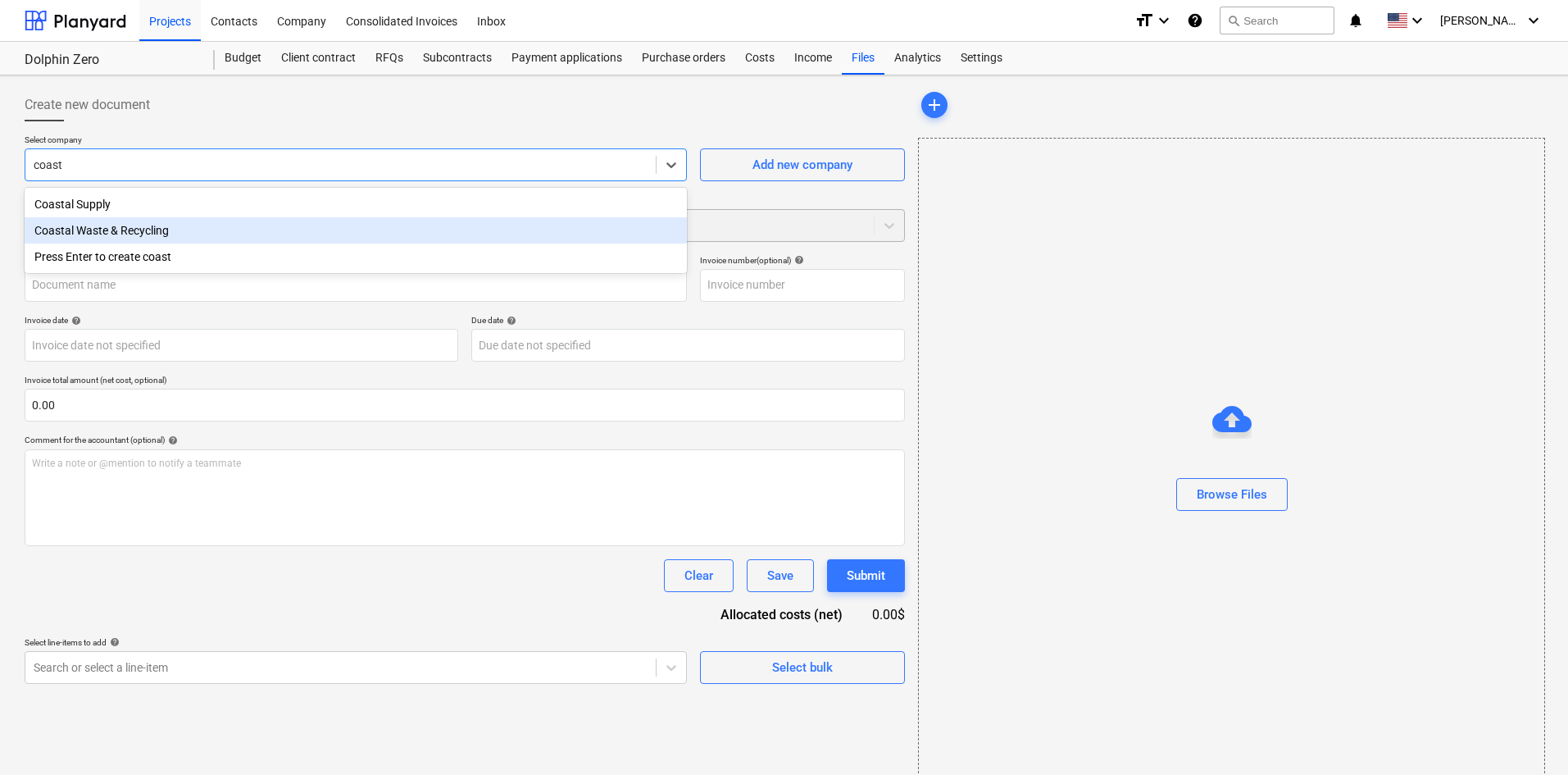
click at [226, 226] on div "Coastal Waste & Recycling" at bounding box center [355, 230] width 662 height 26
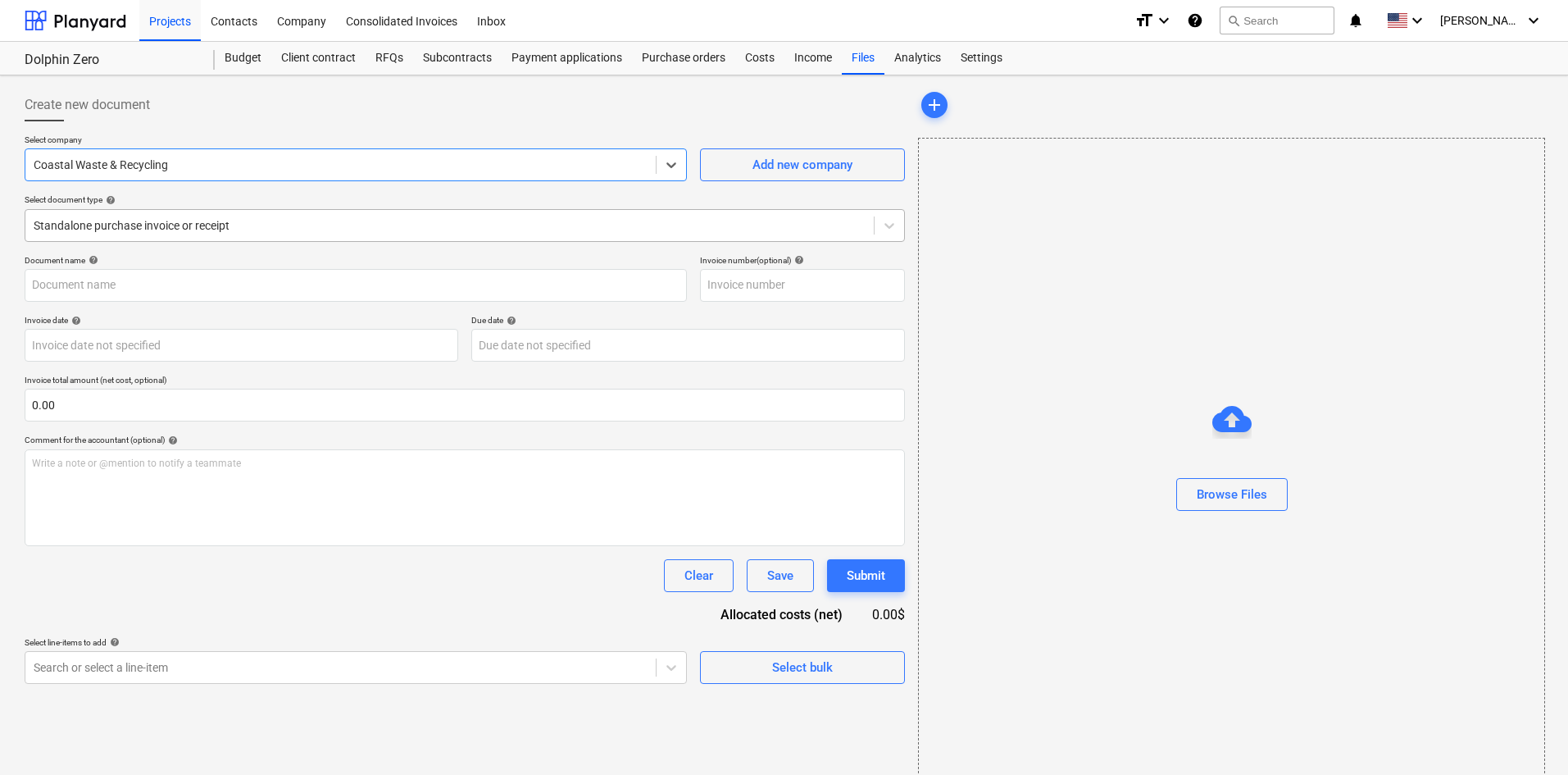
click at [182, 233] on div at bounding box center [450, 226] width 832 height 17
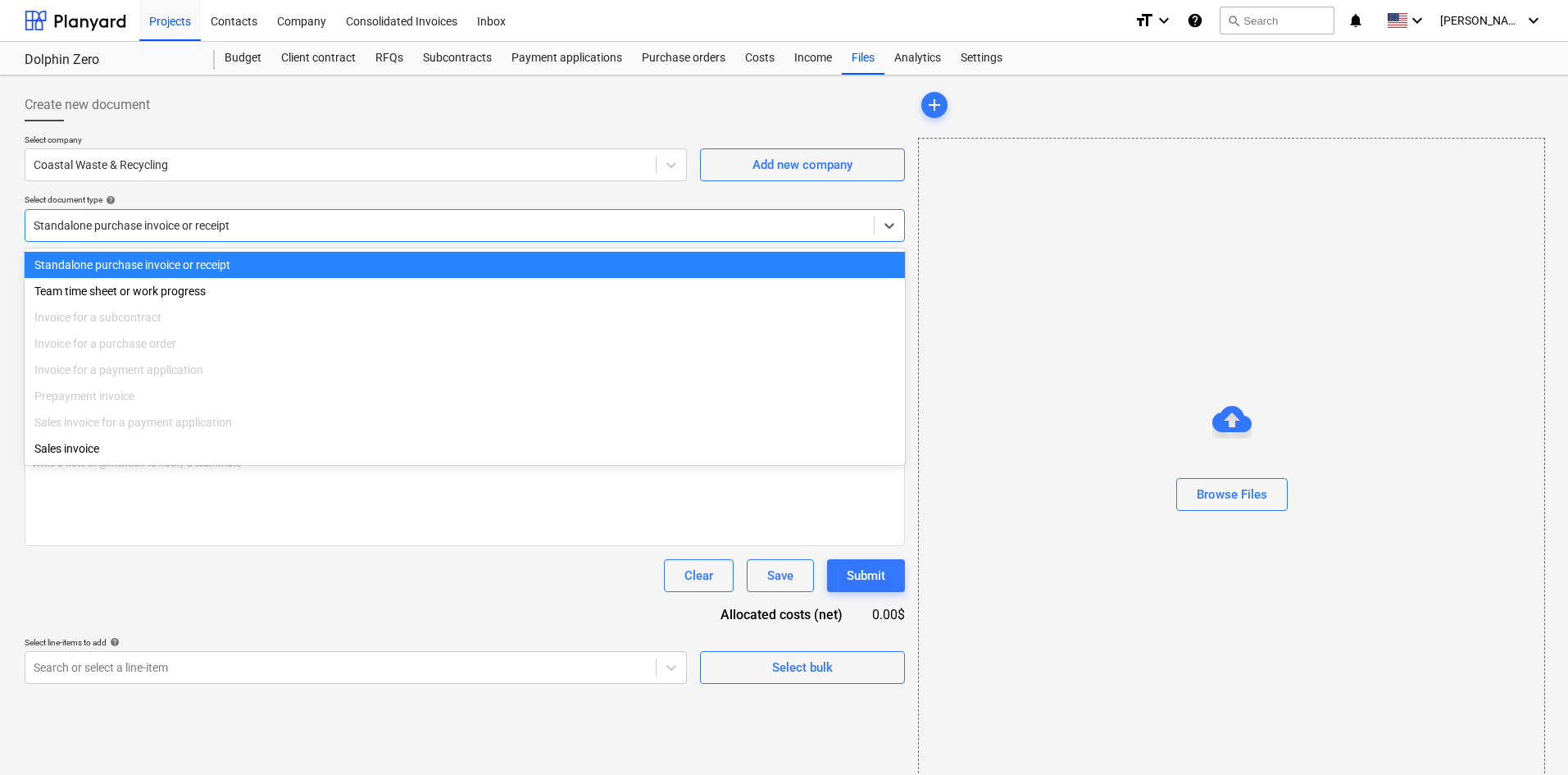
click at [182, 232] on div at bounding box center [450, 226] width 832 height 17
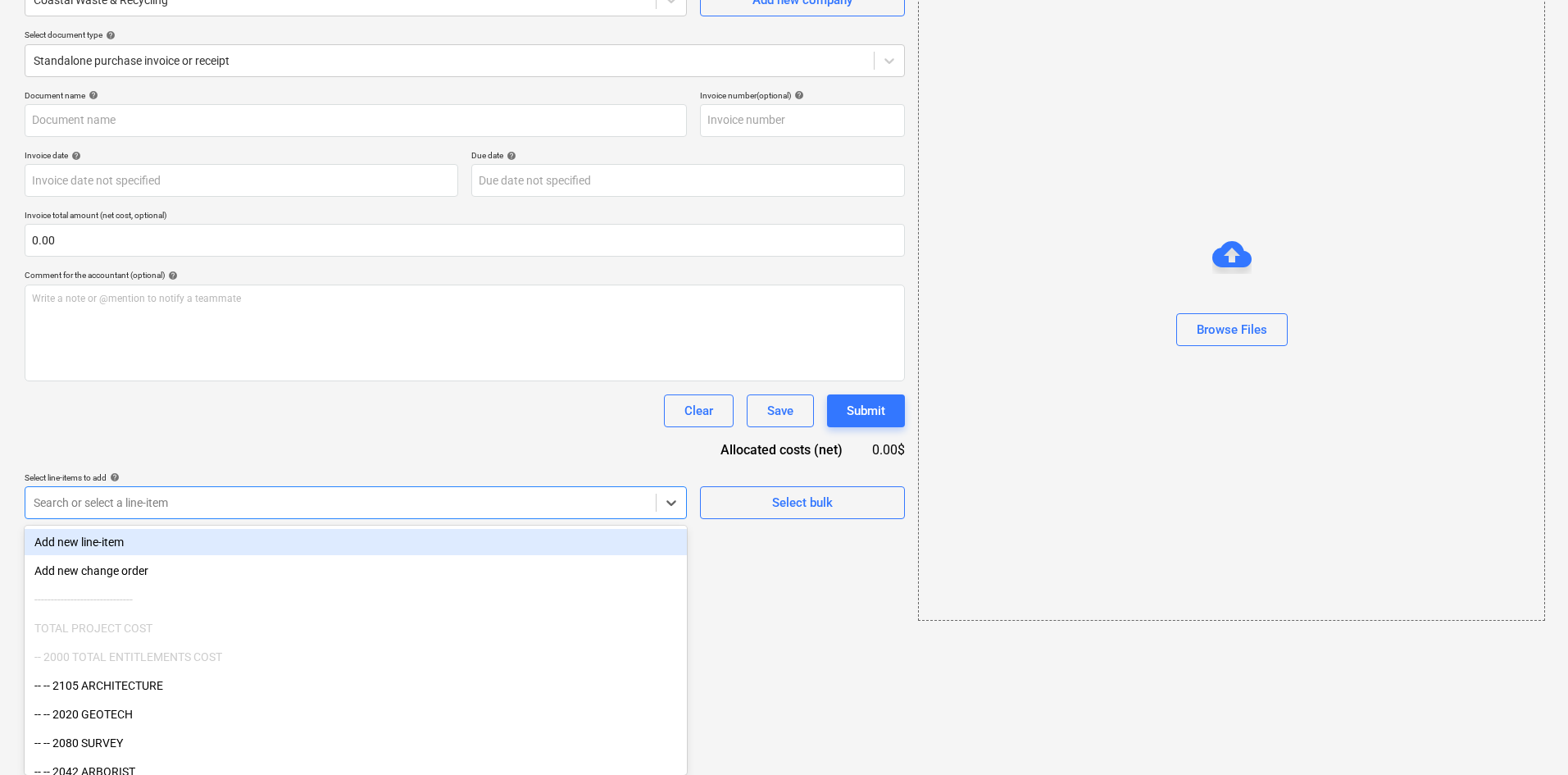
click at [188, 610] on body "Projects Contacts Company Consolidated Invoices Inbox format_size keyboard_arro…" at bounding box center [784, 223] width 1568 height 775
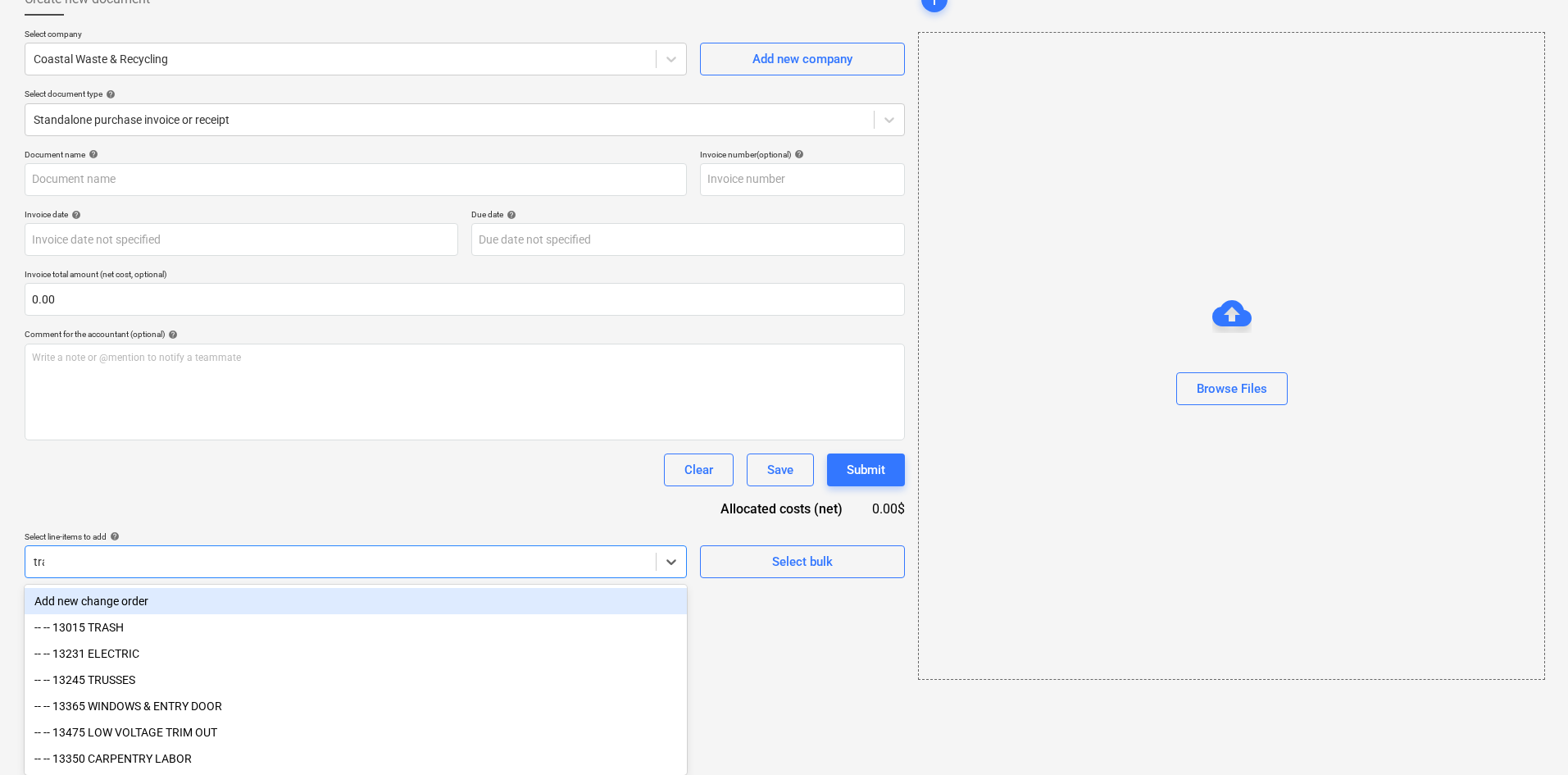
scroll to position [24, 0]
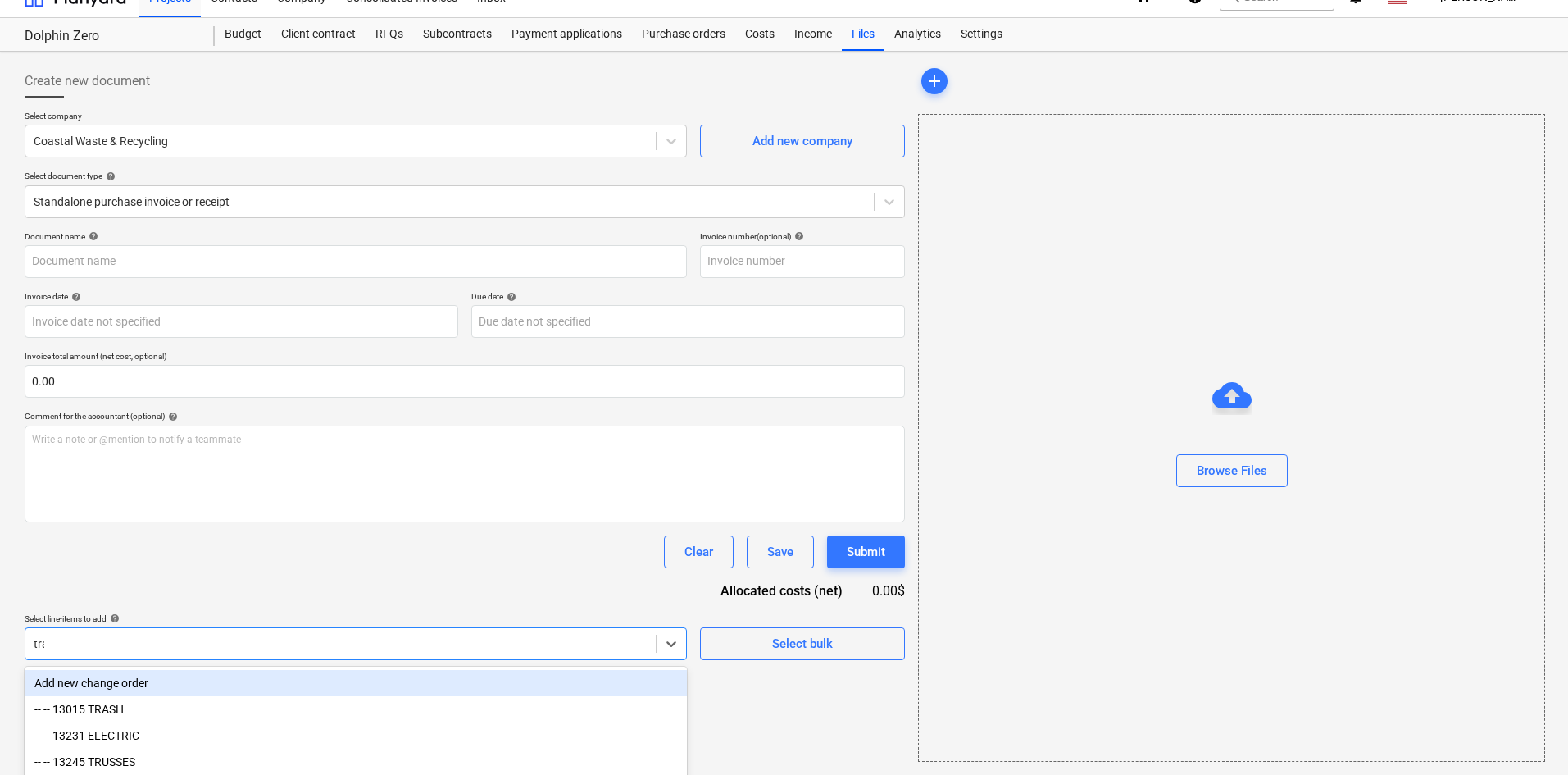
type input "tras"
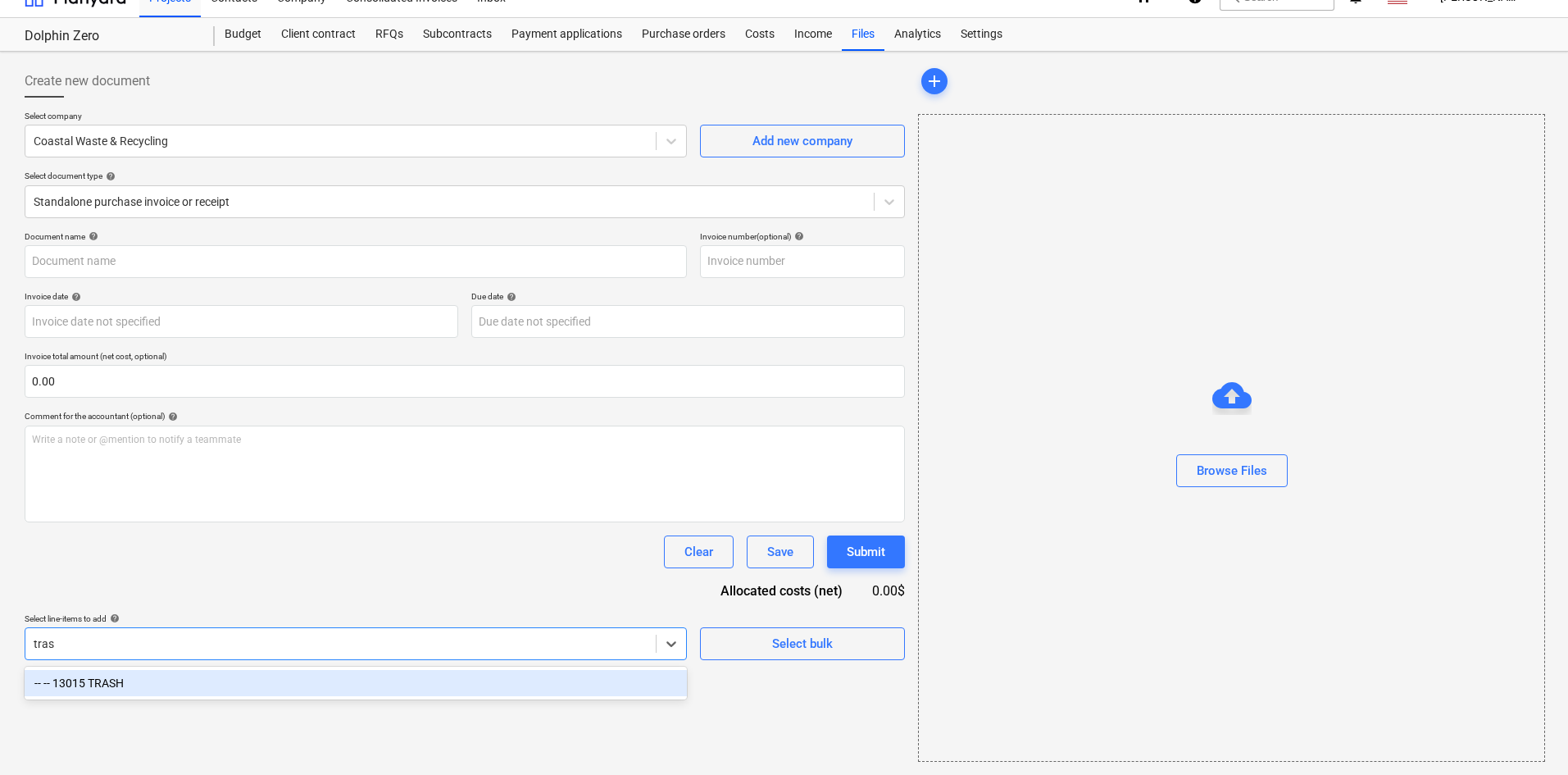
click at [106, 678] on div "-- -- 13015 TRASH" at bounding box center [355, 683] width 662 height 26
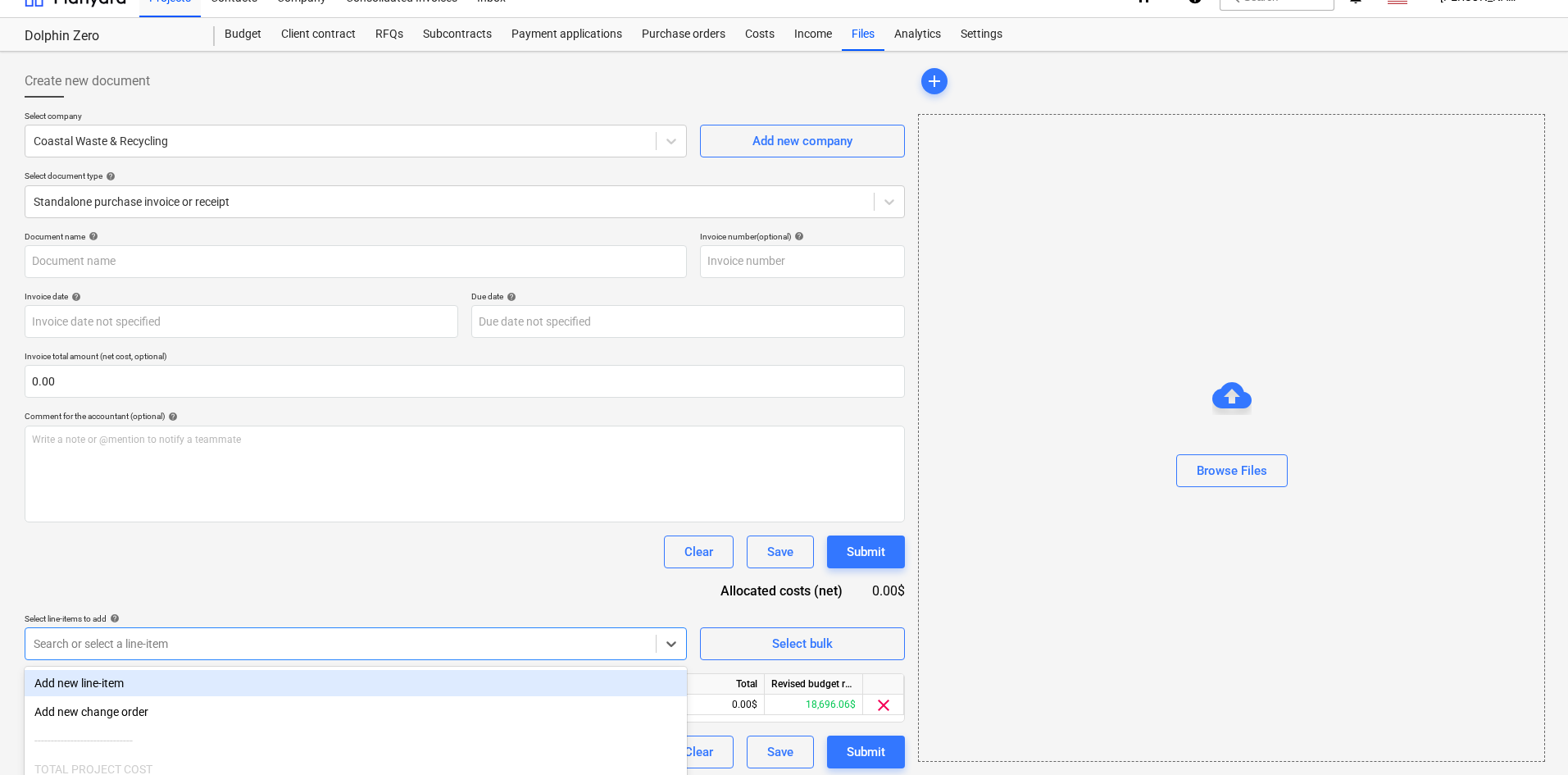
click at [223, 574] on div "Document name help Invoice number (optional) help Invoice date help Press the d…" at bounding box center [465, 499] width 881 height 537
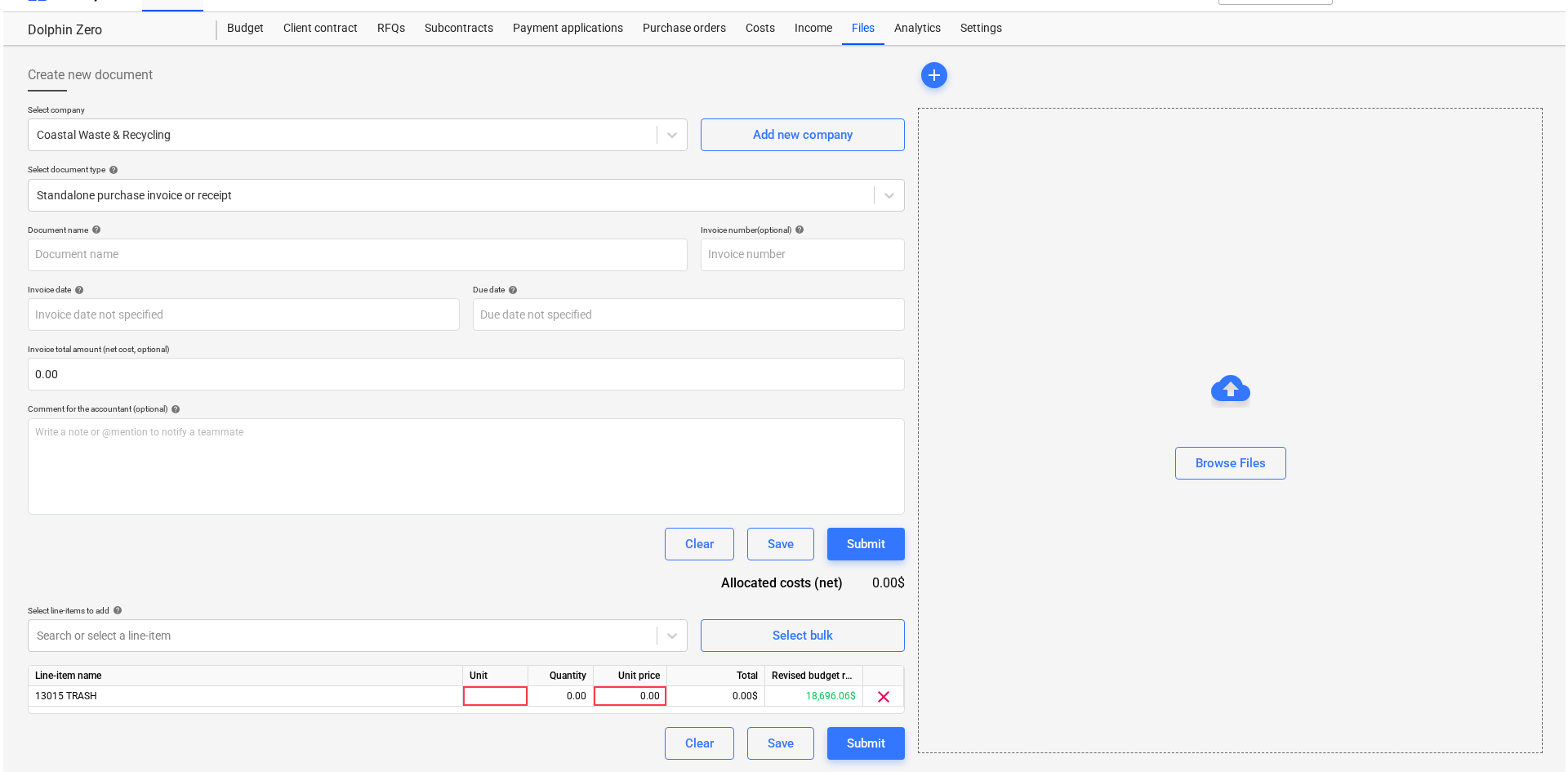
scroll to position [30, 0]
click at [618, 692] on div "0.00" at bounding box center [626, 695] width 59 height 20
type input "391.97"
click at [641, 580] on div "Document name help Invoice number (optional) help Invoice date help Press the d…" at bounding box center [463, 491] width 877 height 535
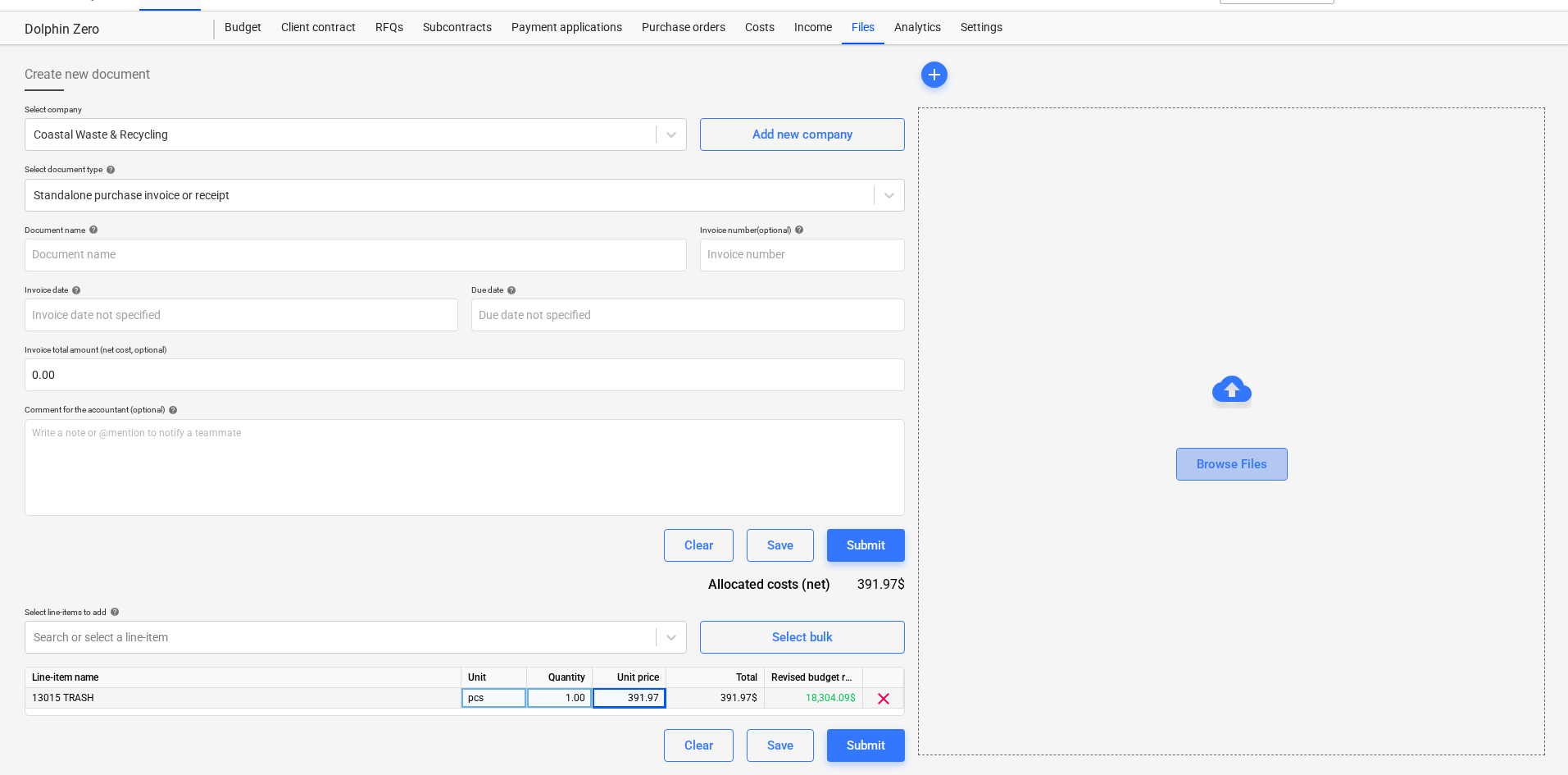
click at [1244, 454] on div "Browse Files" at bounding box center [1232, 463] width 71 height 21
type input "Coastal Waste (Trash) [DATE].pdf"
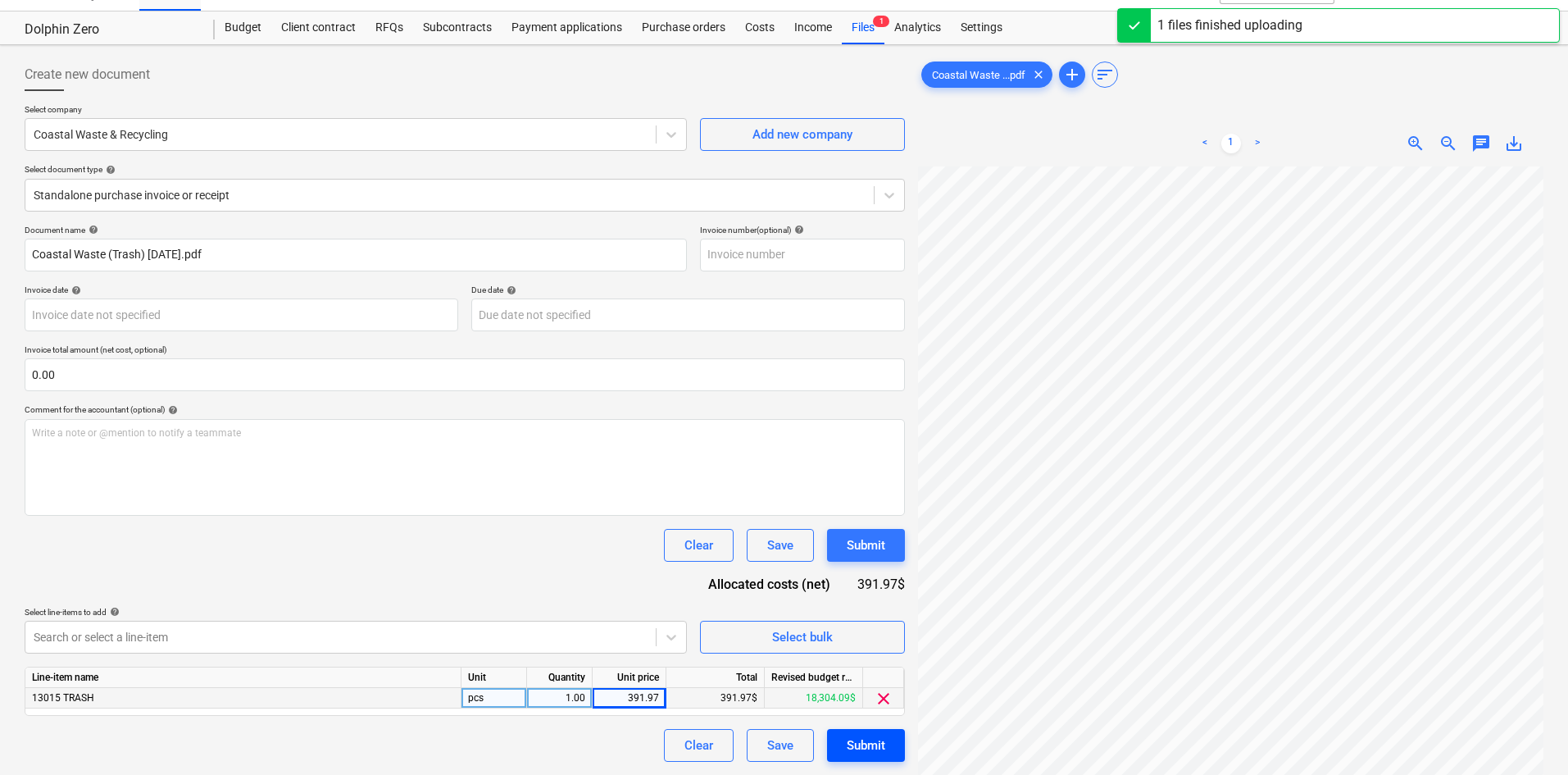
click at [879, 738] on div "Submit" at bounding box center [866, 745] width 39 height 21
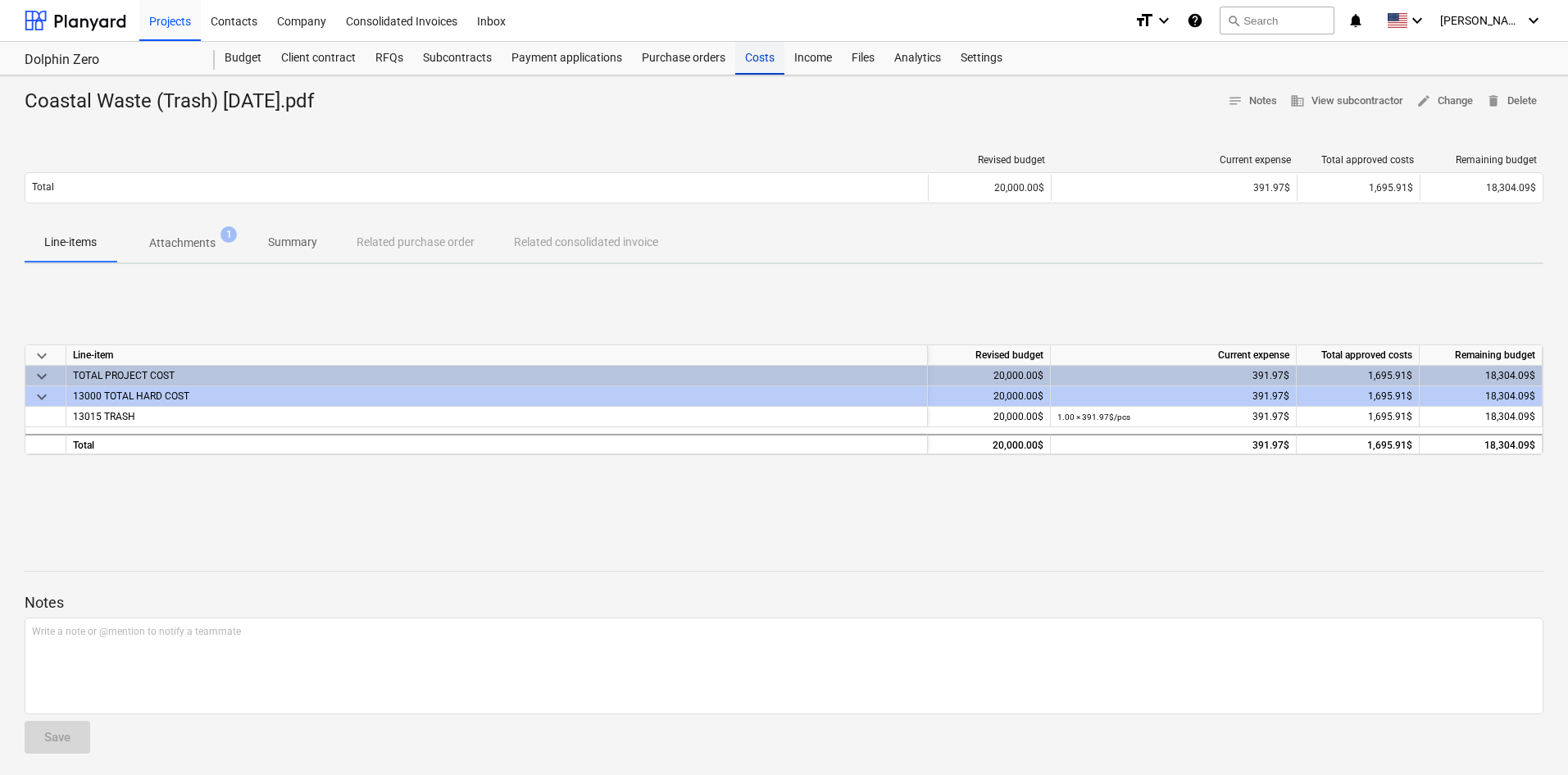
click at [759, 61] on div "Costs" at bounding box center [760, 58] width 50 height 33
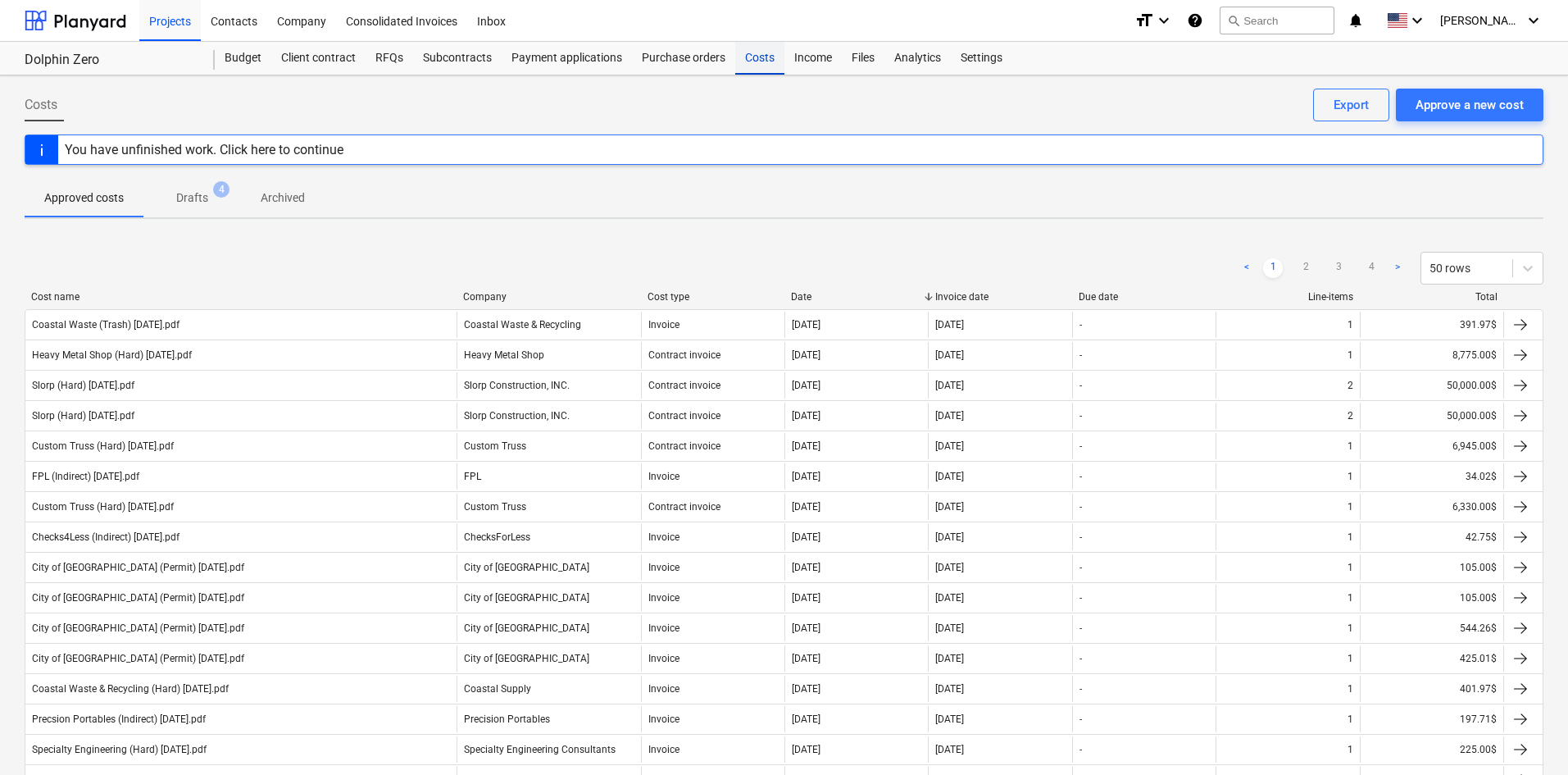
click at [765, 58] on div "Costs" at bounding box center [760, 58] width 50 height 33
click at [1475, 105] on div "Approve a new cost" at bounding box center [1470, 104] width 108 height 21
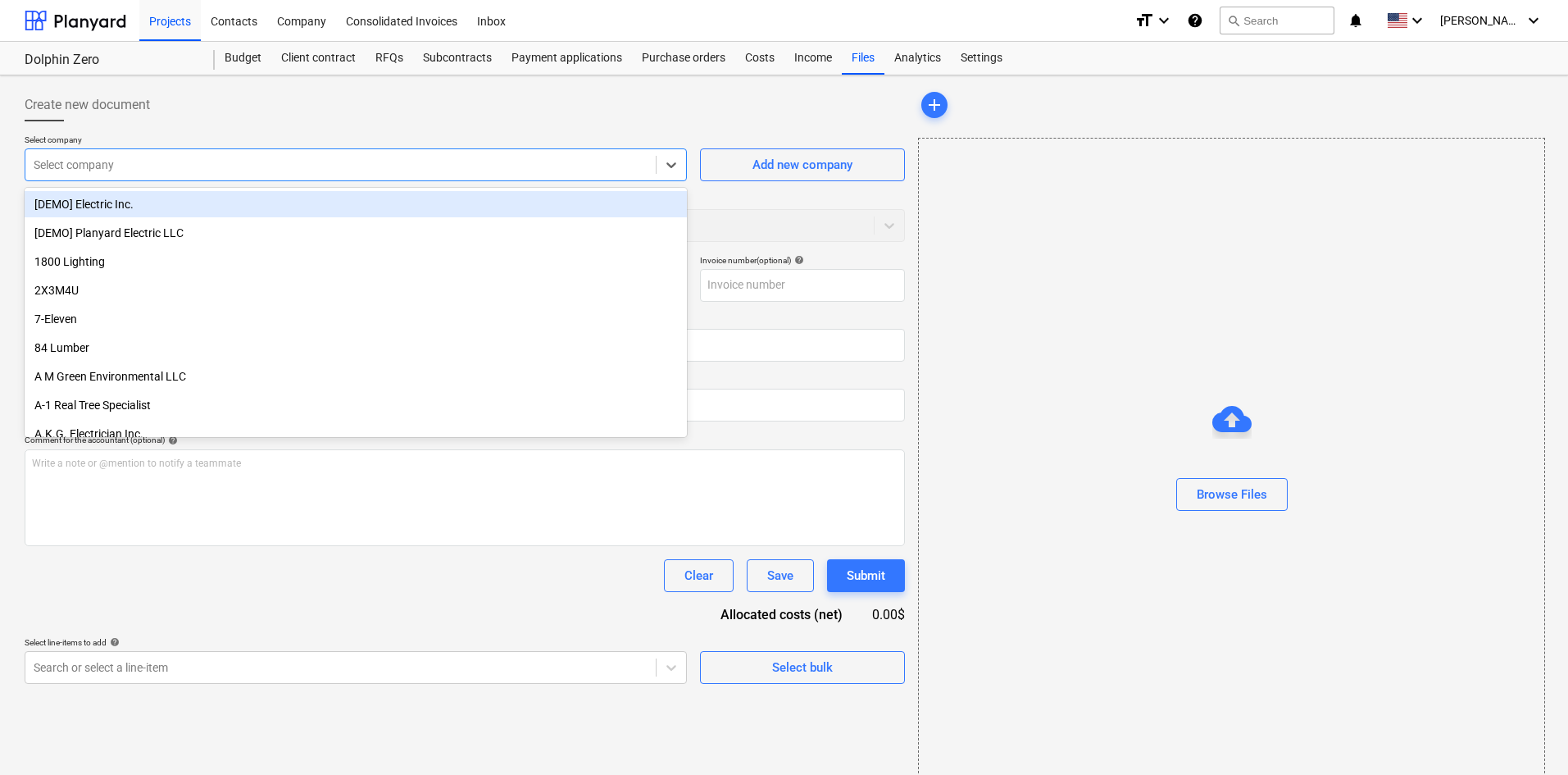
click at [278, 169] on div at bounding box center [340, 165] width 614 height 17
type input "ec c"
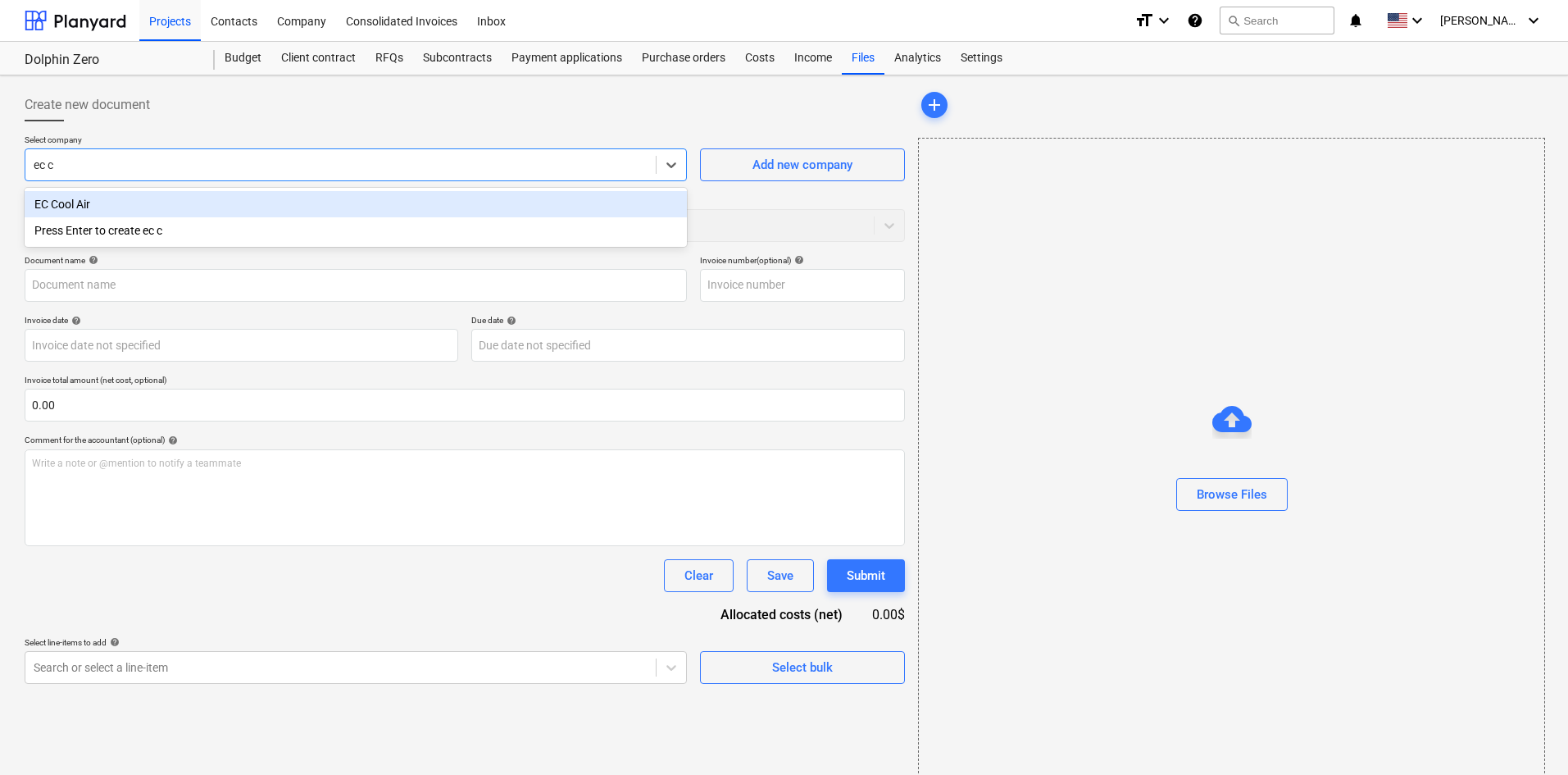
click at [334, 207] on div "EC Cool Air" at bounding box center [355, 203] width 662 height 26
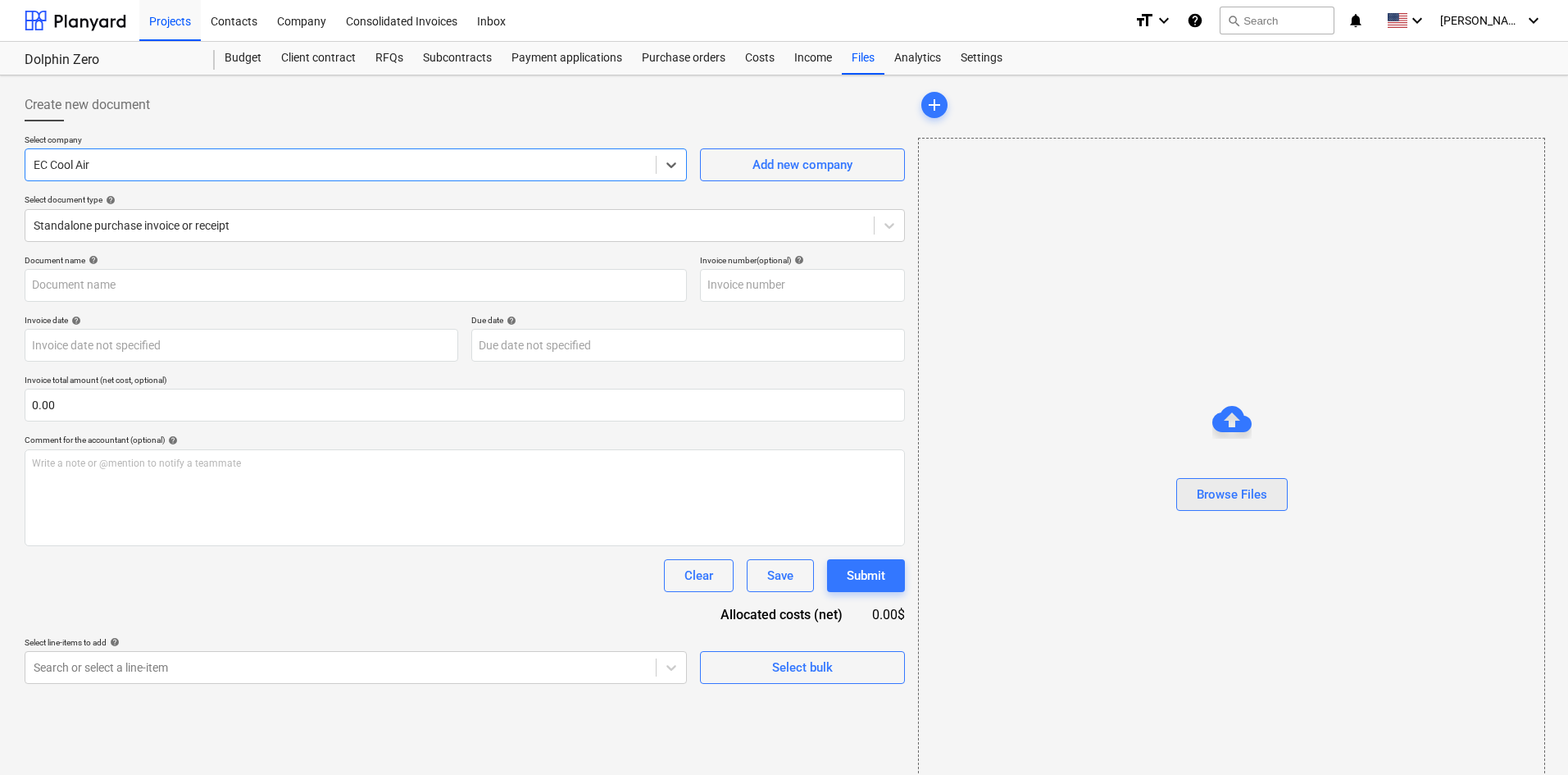
click at [1242, 487] on div "Browse Files" at bounding box center [1232, 494] width 71 height 21
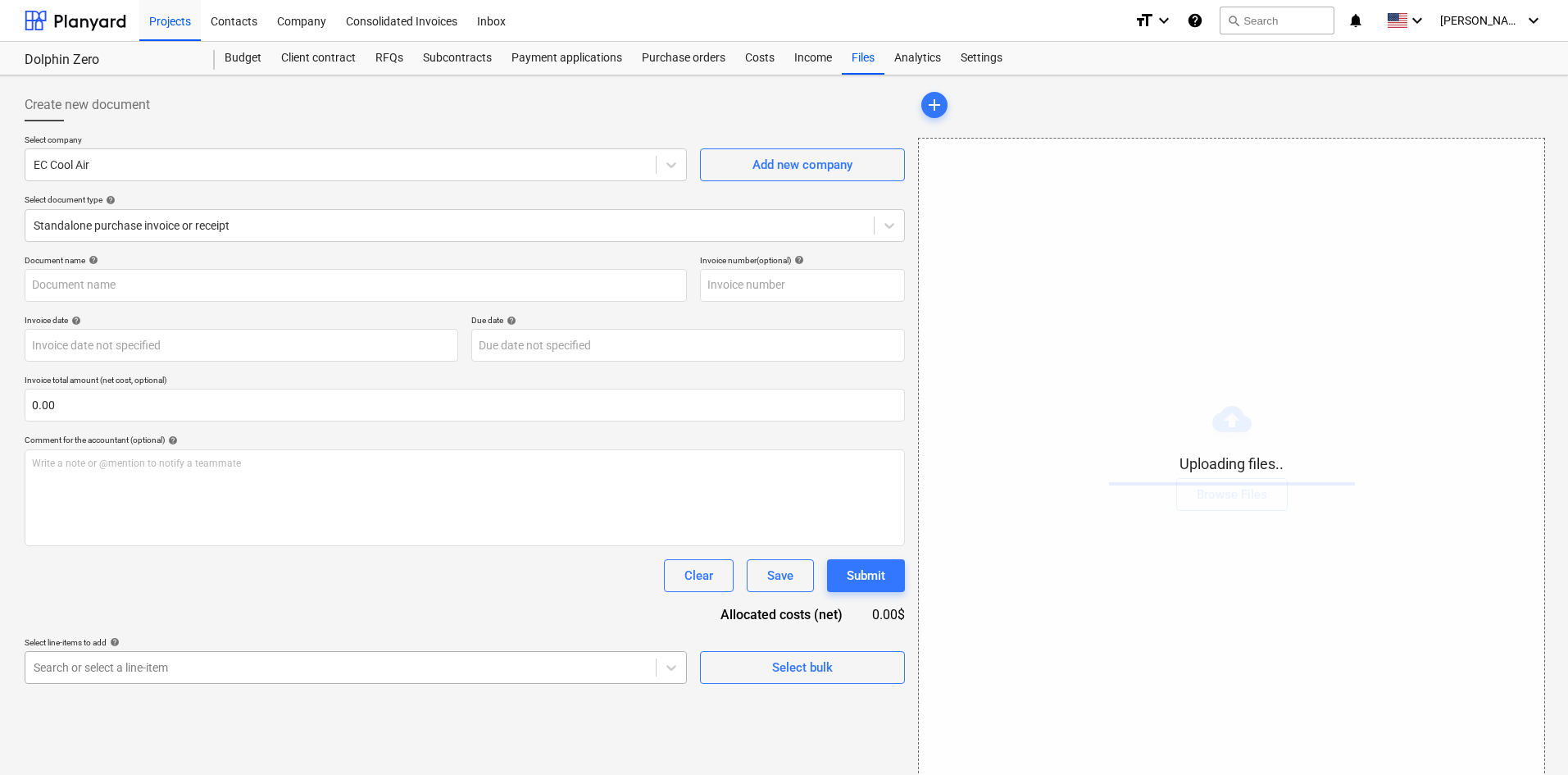
scroll to position [165, 0]
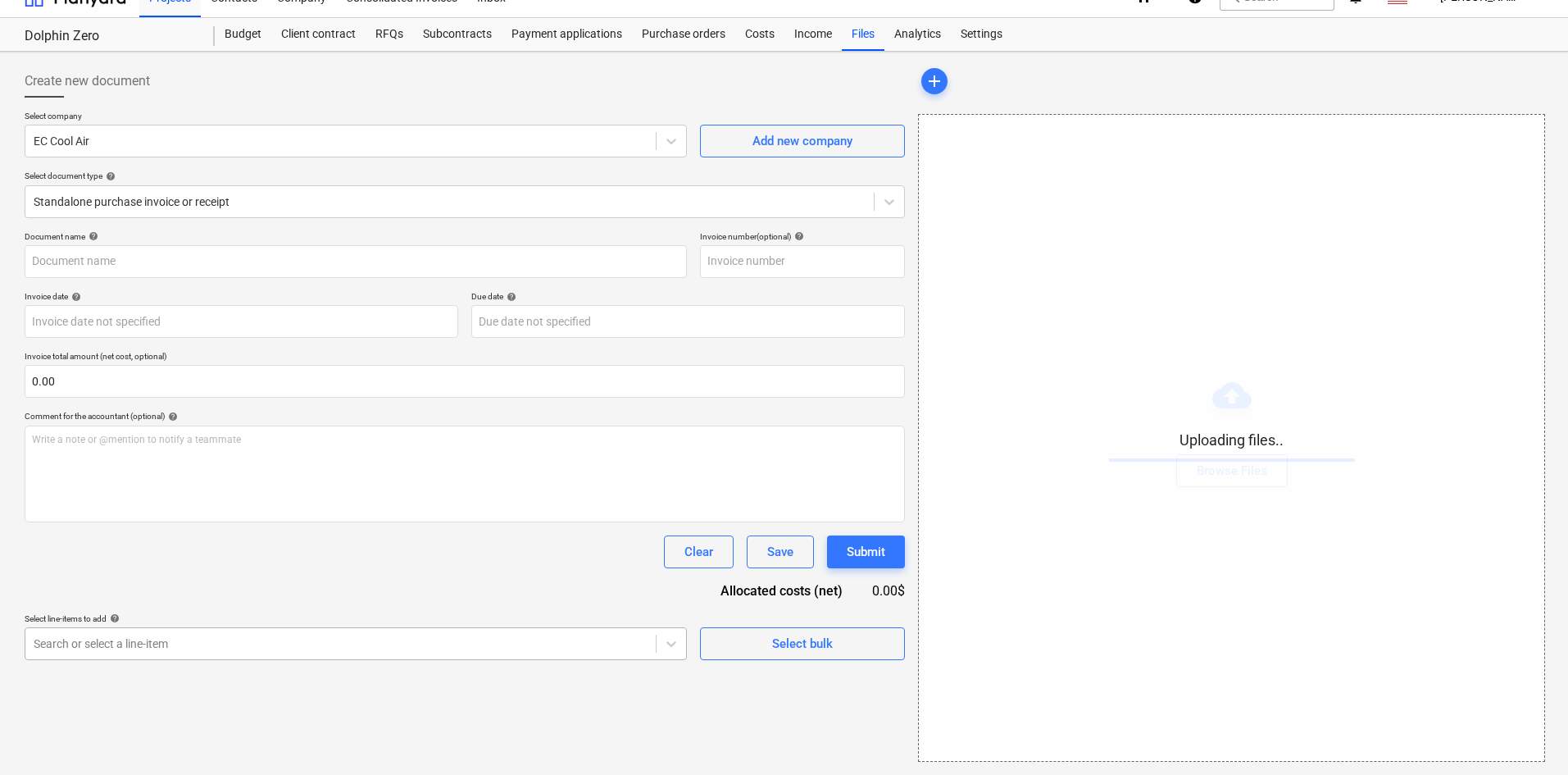
click at [351, 667] on body "Projects Contacts Company Consolidated Invoices Inbox format_size keyboard_arro…" at bounding box center [784, 364] width 1568 height 775
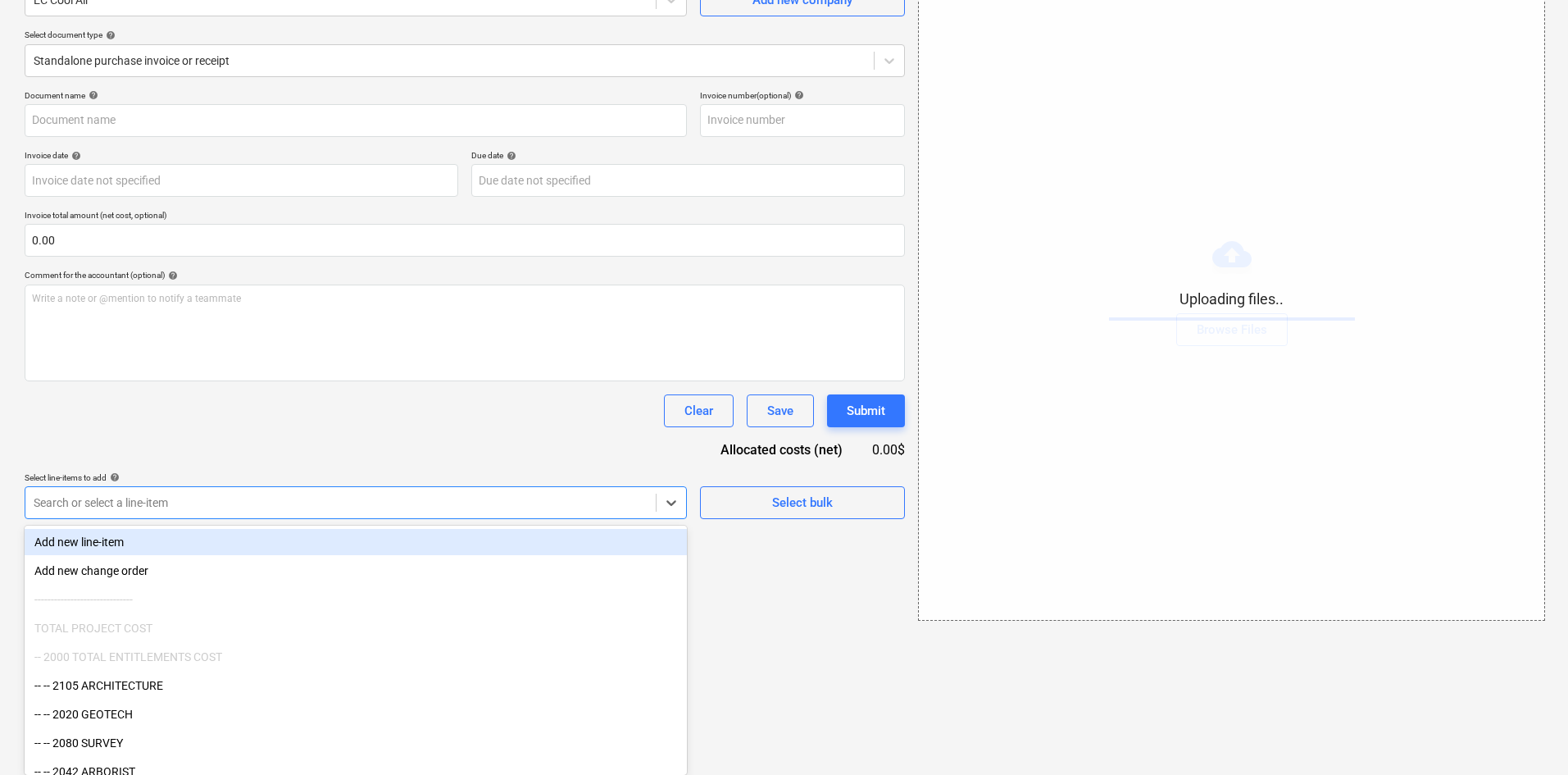
click at [286, 456] on div "Document name help Invoice number (optional) help Invoice date help Press the d…" at bounding box center [465, 304] width 881 height 429
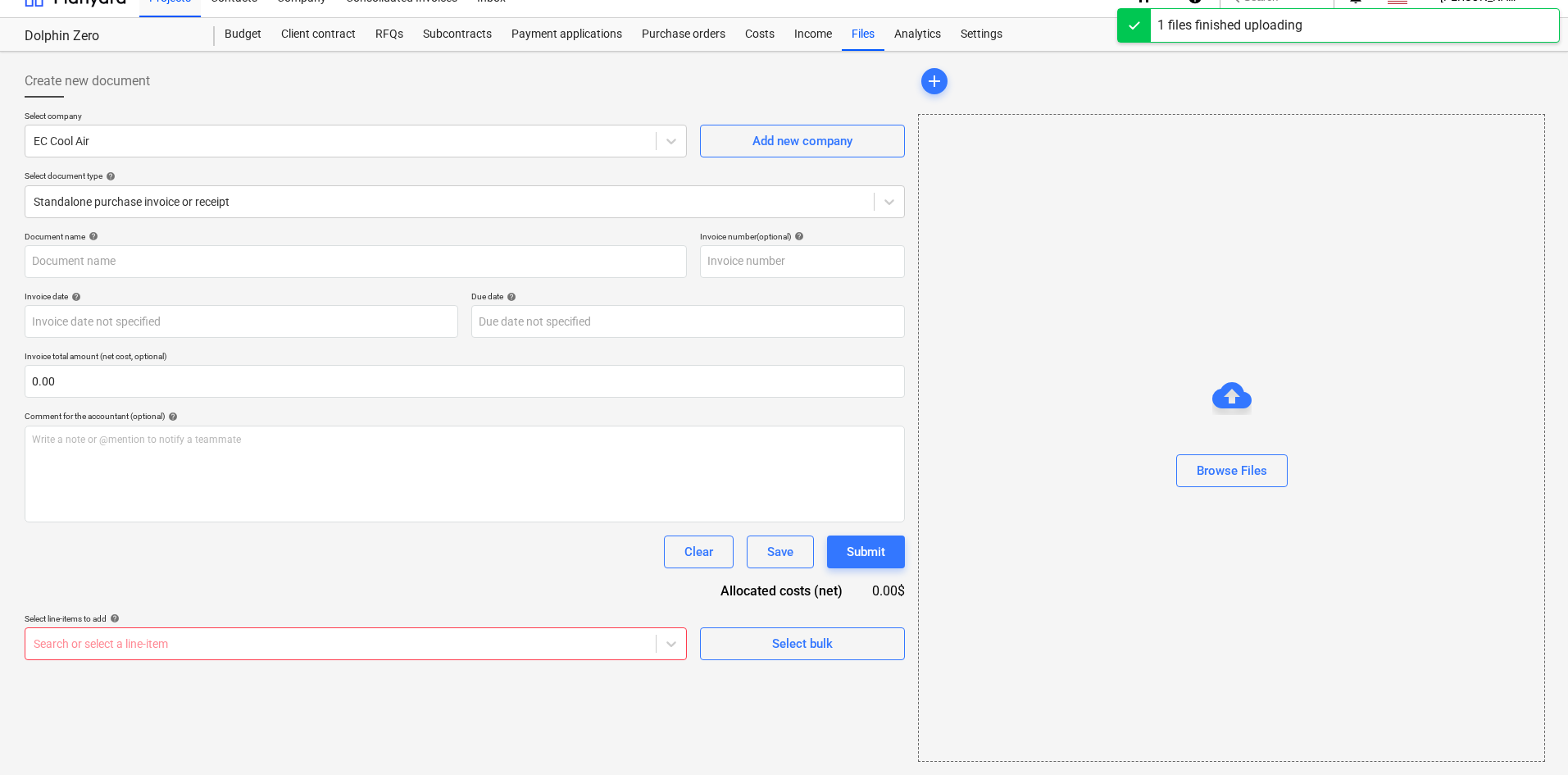
scroll to position [6, 0]
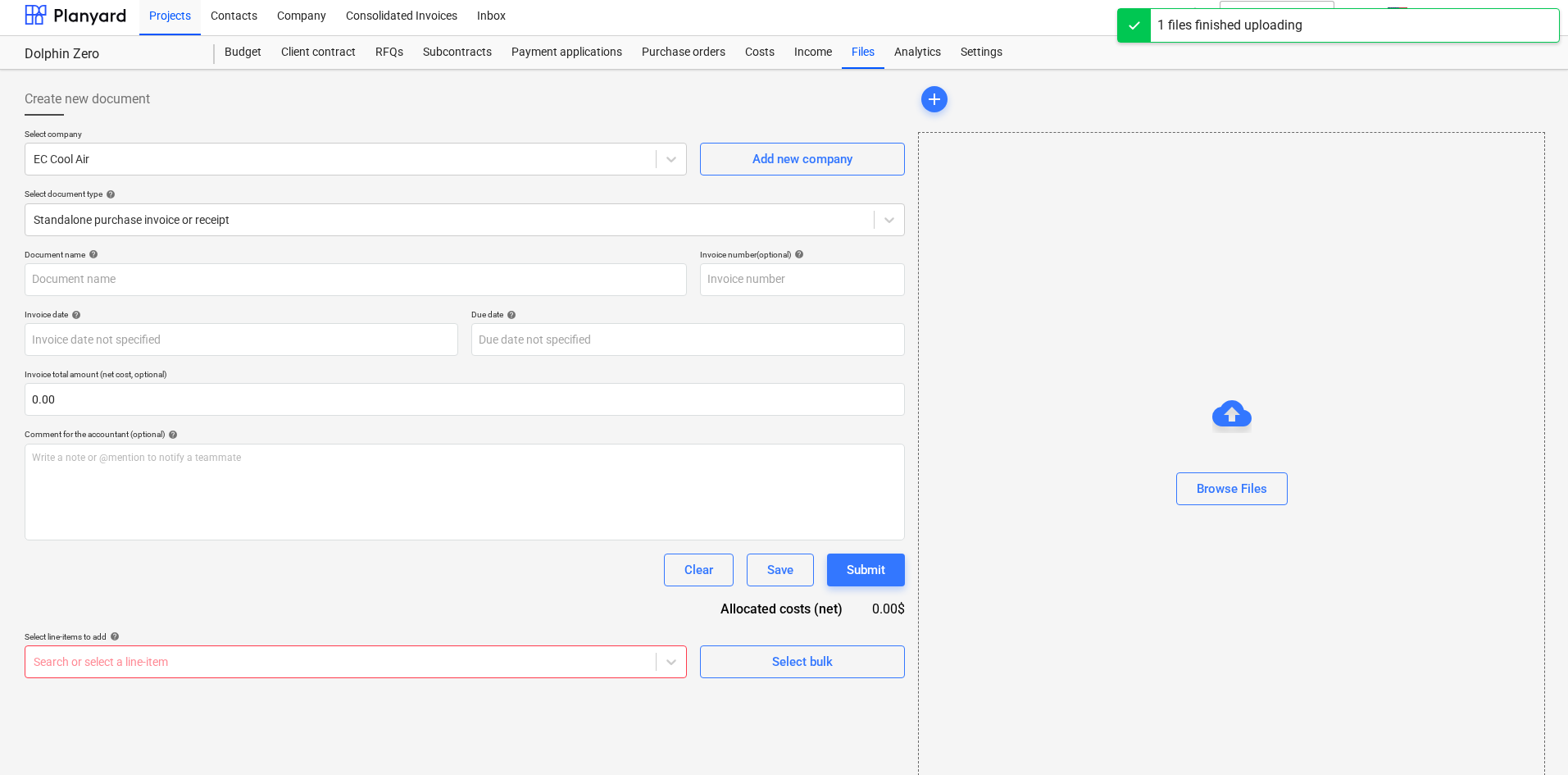
type input "EC Cool (Hard) [DATE].pdf"
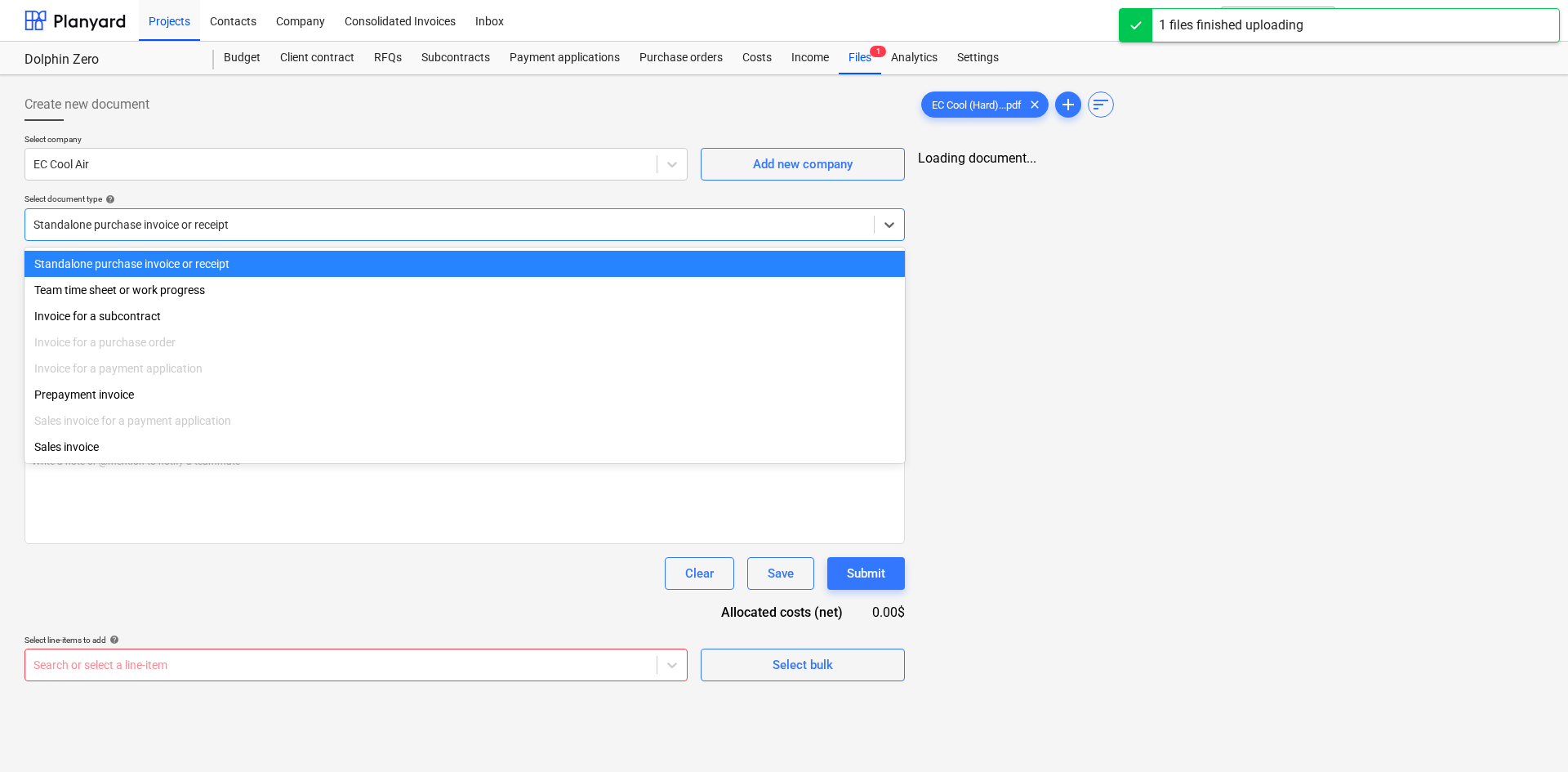
click at [189, 231] on div at bounding box center [450, 225] width 832 height 17
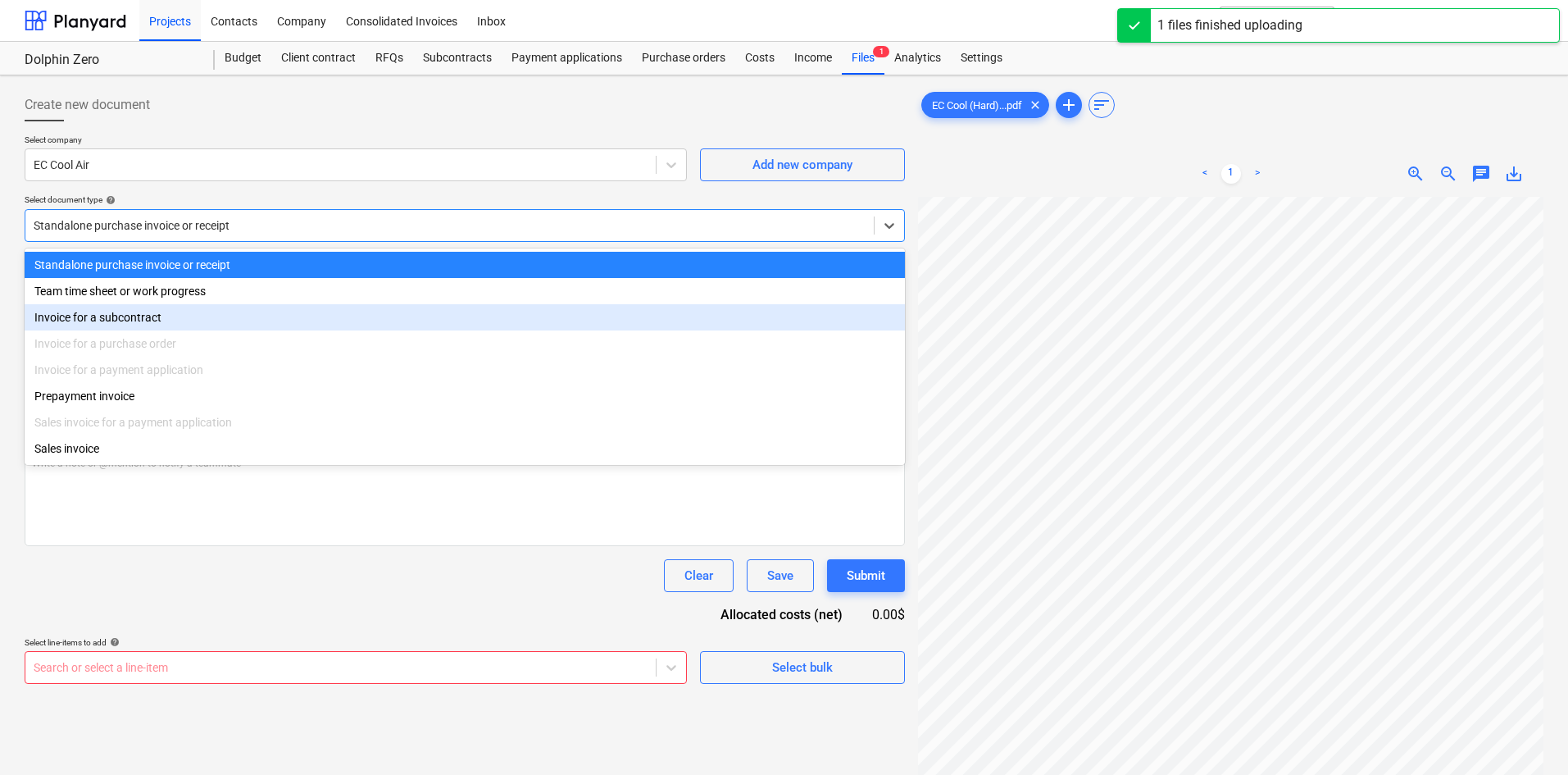
click at [147, 322] on div "Invoice for a subcontract" at bounding box center [465, 317] width 881 height 26
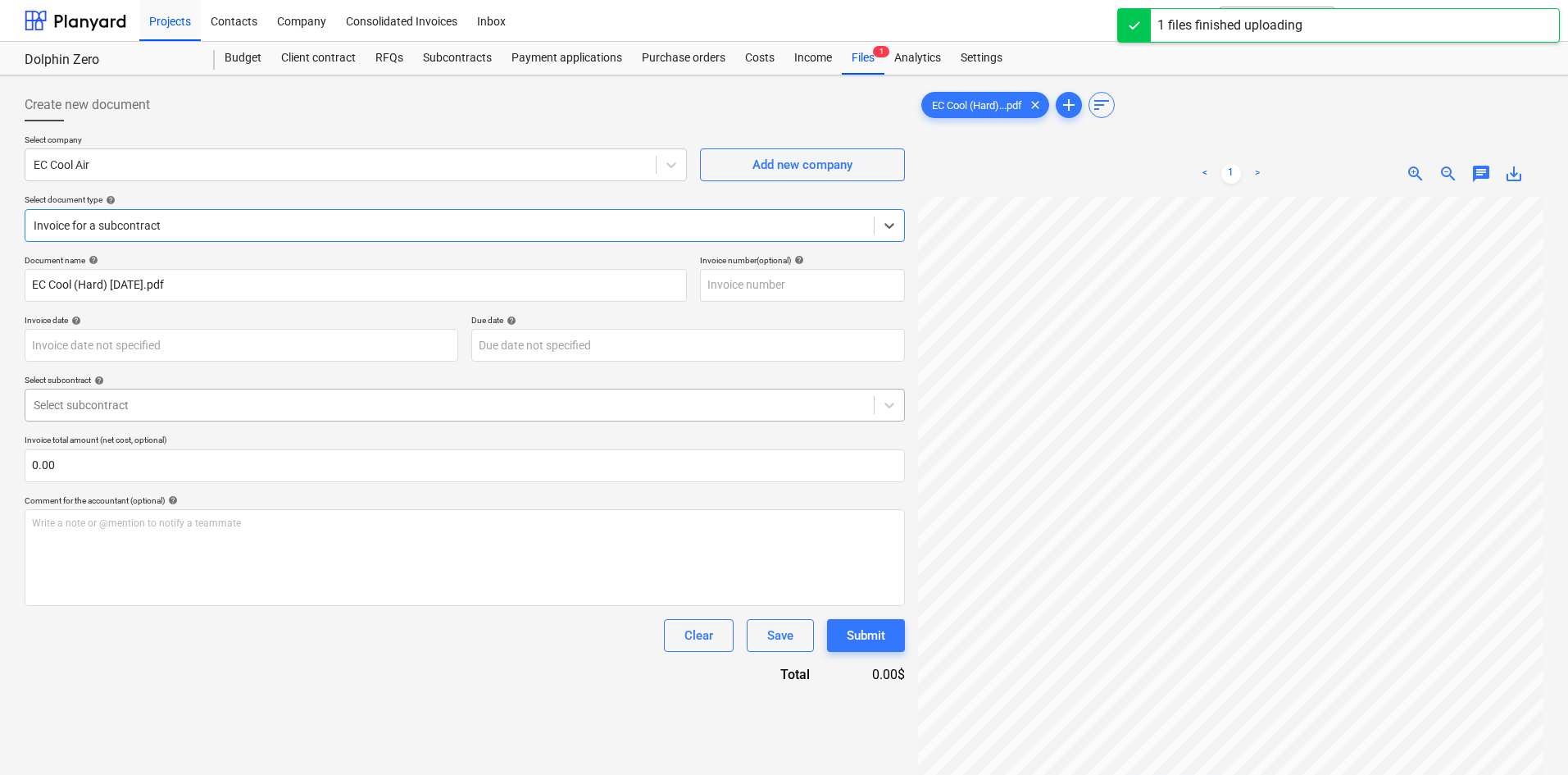
click at [123, 414] on div "Select subcontract" at bounding box center [450, 404] width 849 height 23
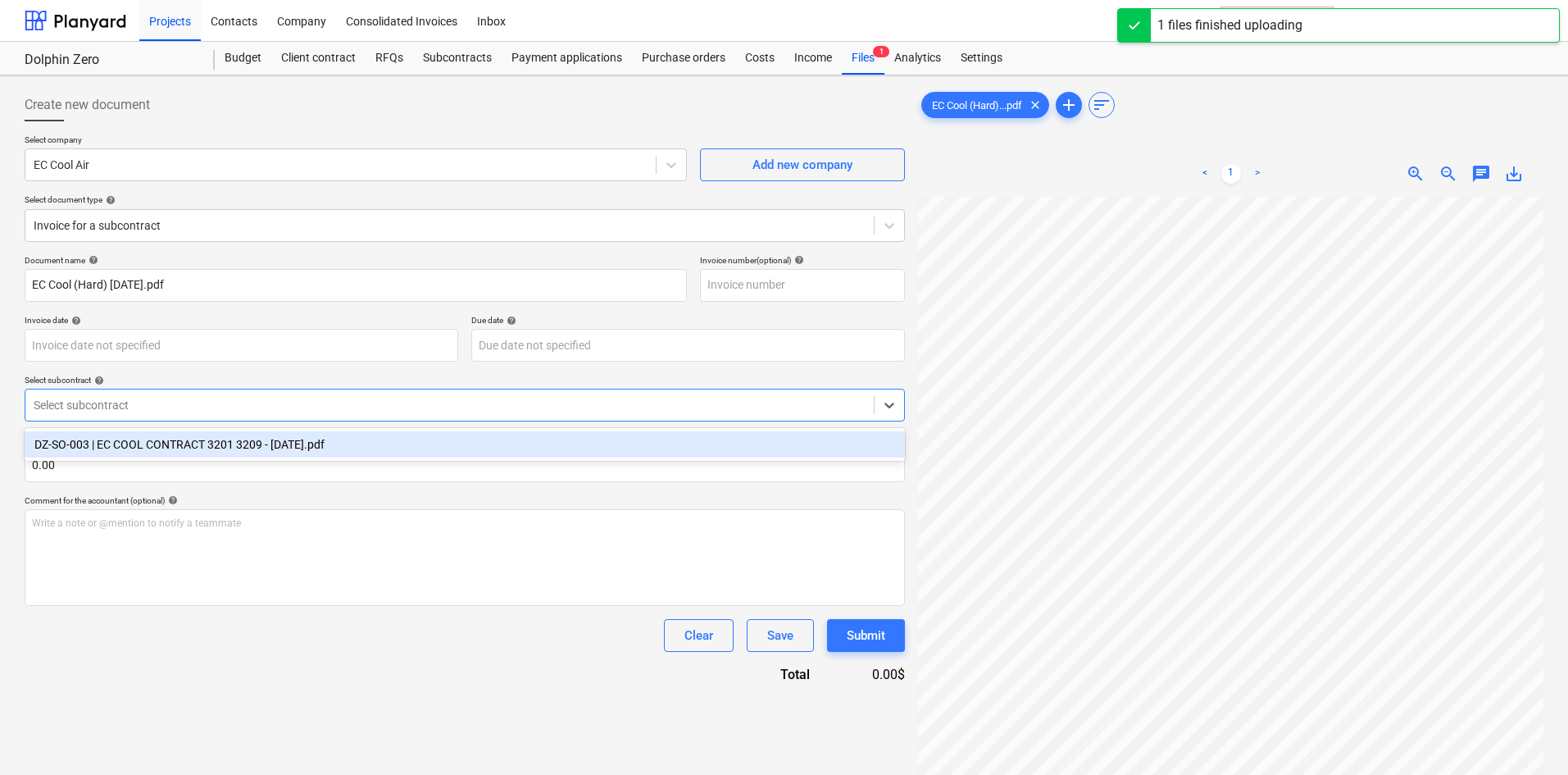
click at [149, 449] on div "DZ-SO-003 | EC COOL CONTRACT 3201 3209 - [DATE].pdf" at bounding box center [465, 444] width 881 height 26
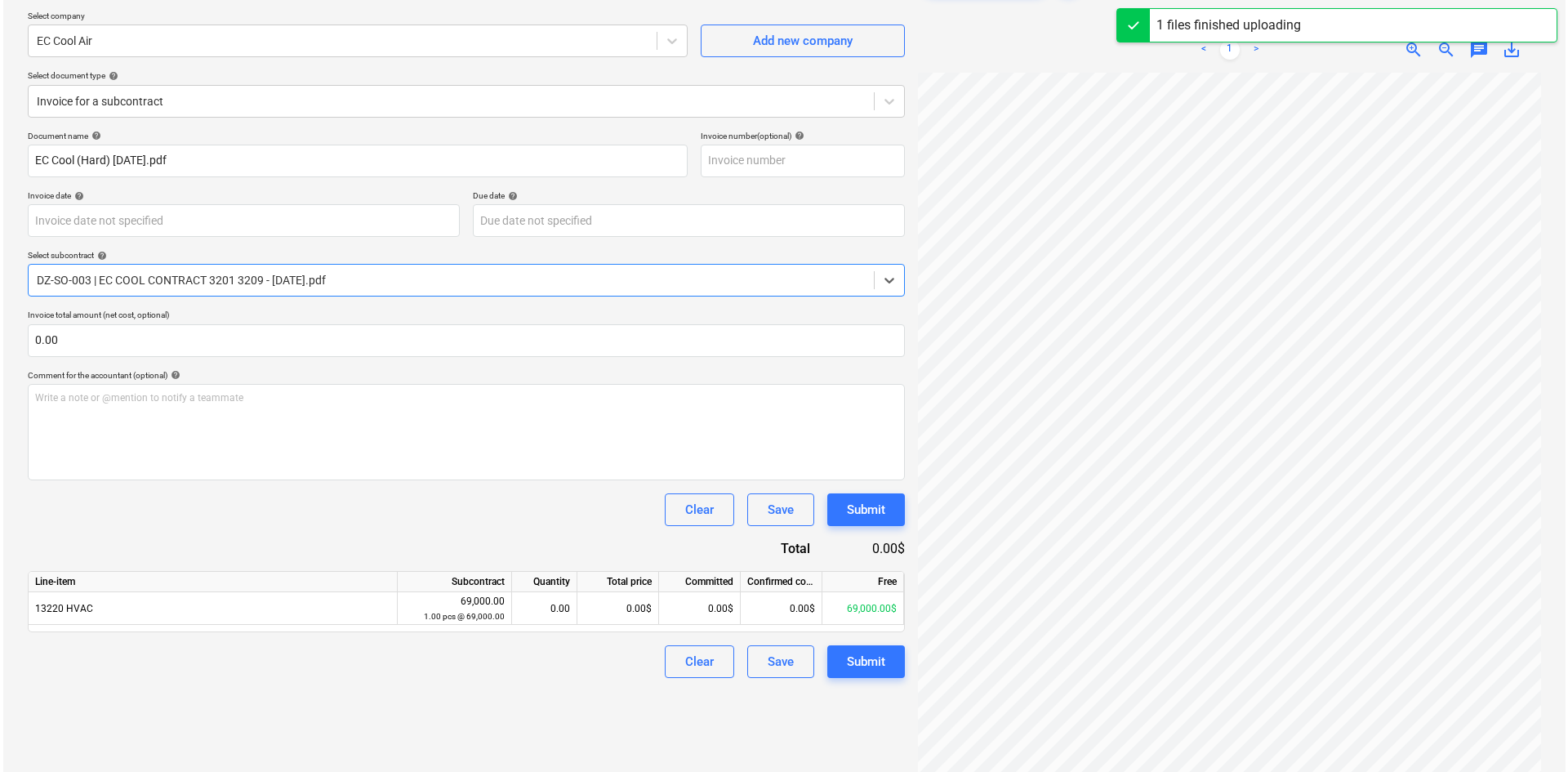
scroll to position [163, 0]
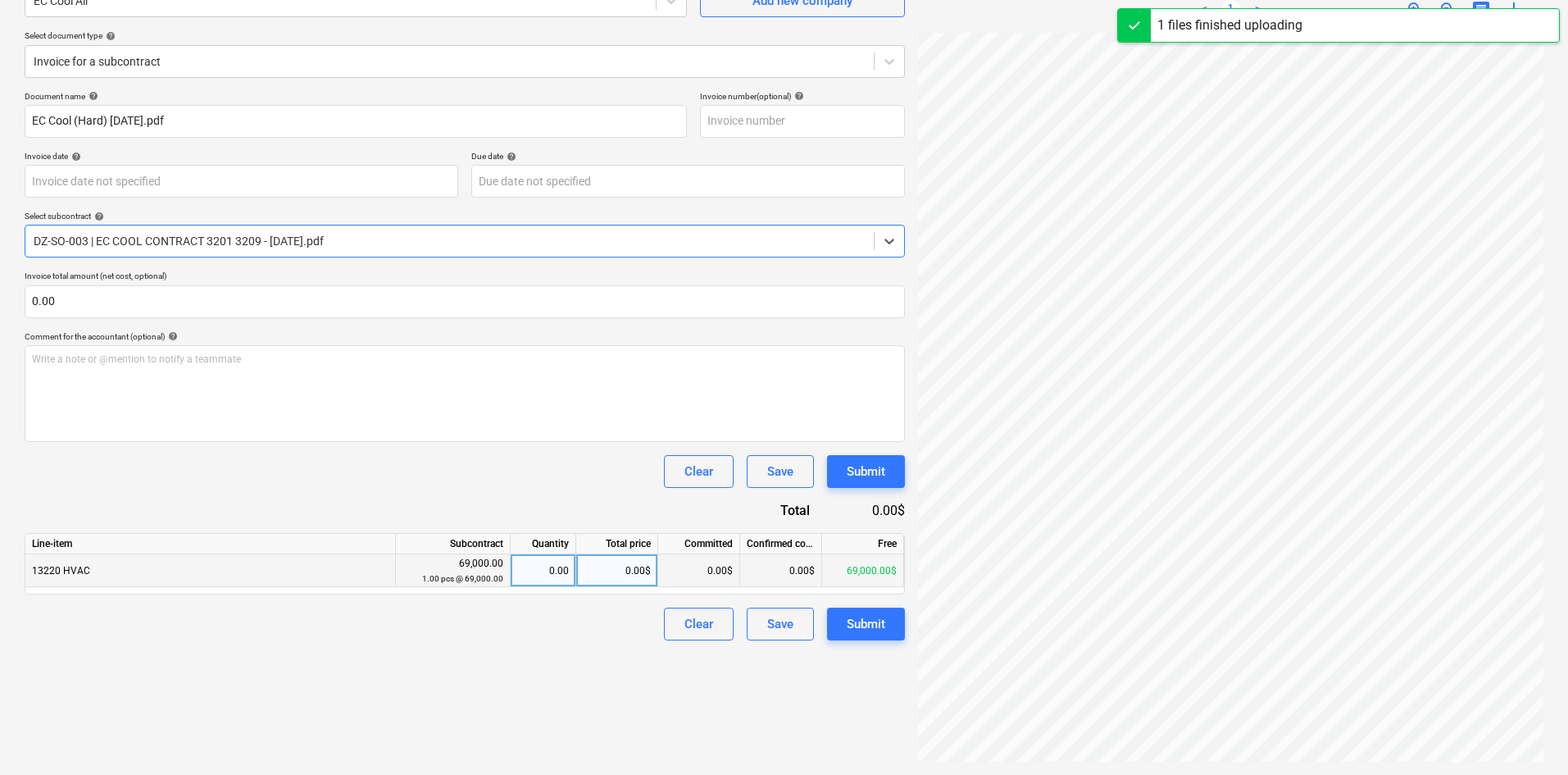
click at [612, 573] on div "0.00$" at bounding box center [618, 570] width 82 height 33
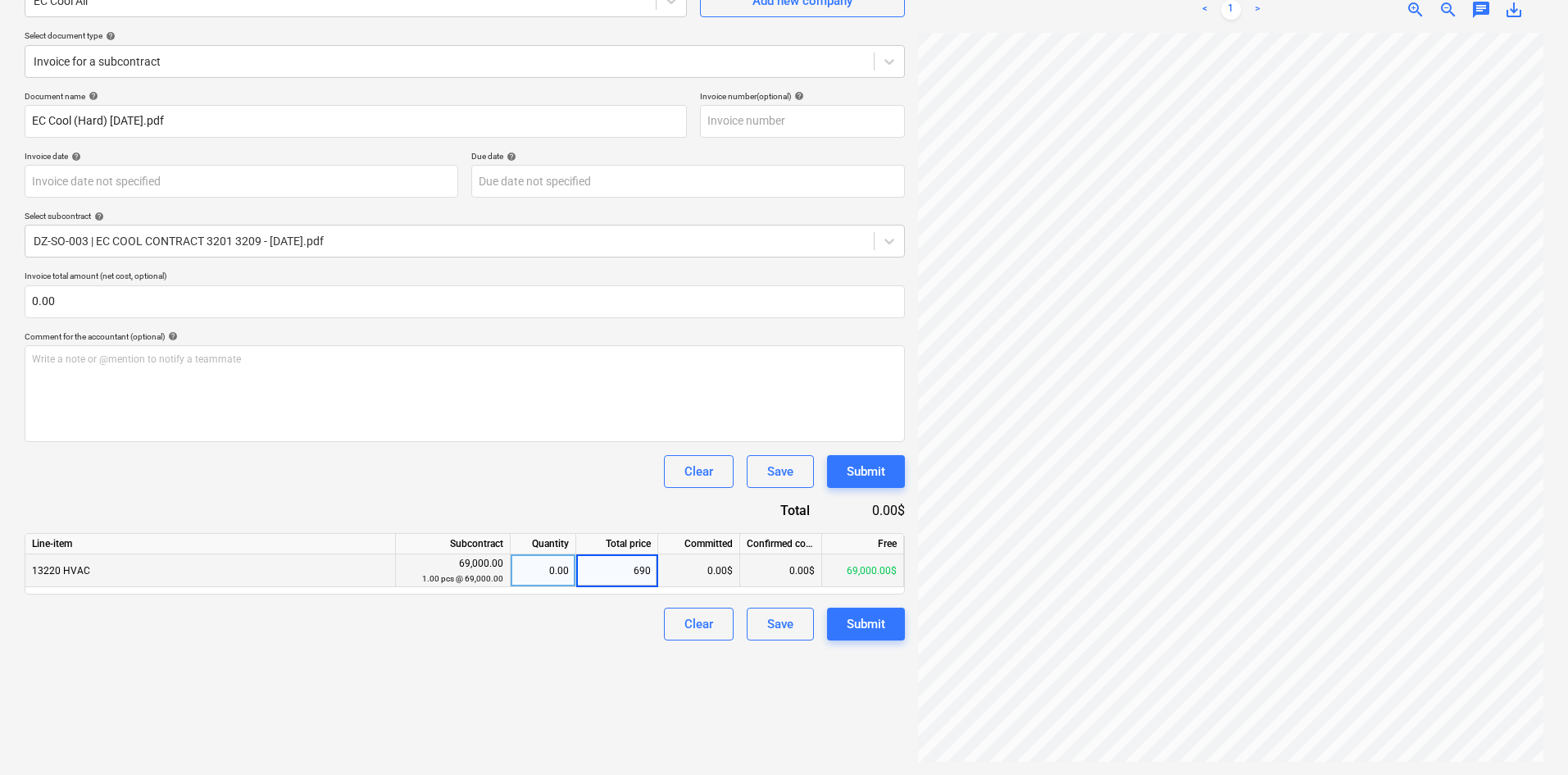
type input "6900"
click at [581, 655] on div "Create new document Select company EC Cool Air Add new company Select document …" at bounding box center [464, 343] width 893 height 851
click at [871, 628] on div "Submit" at bounding box center [866, 624] width 39 height 21
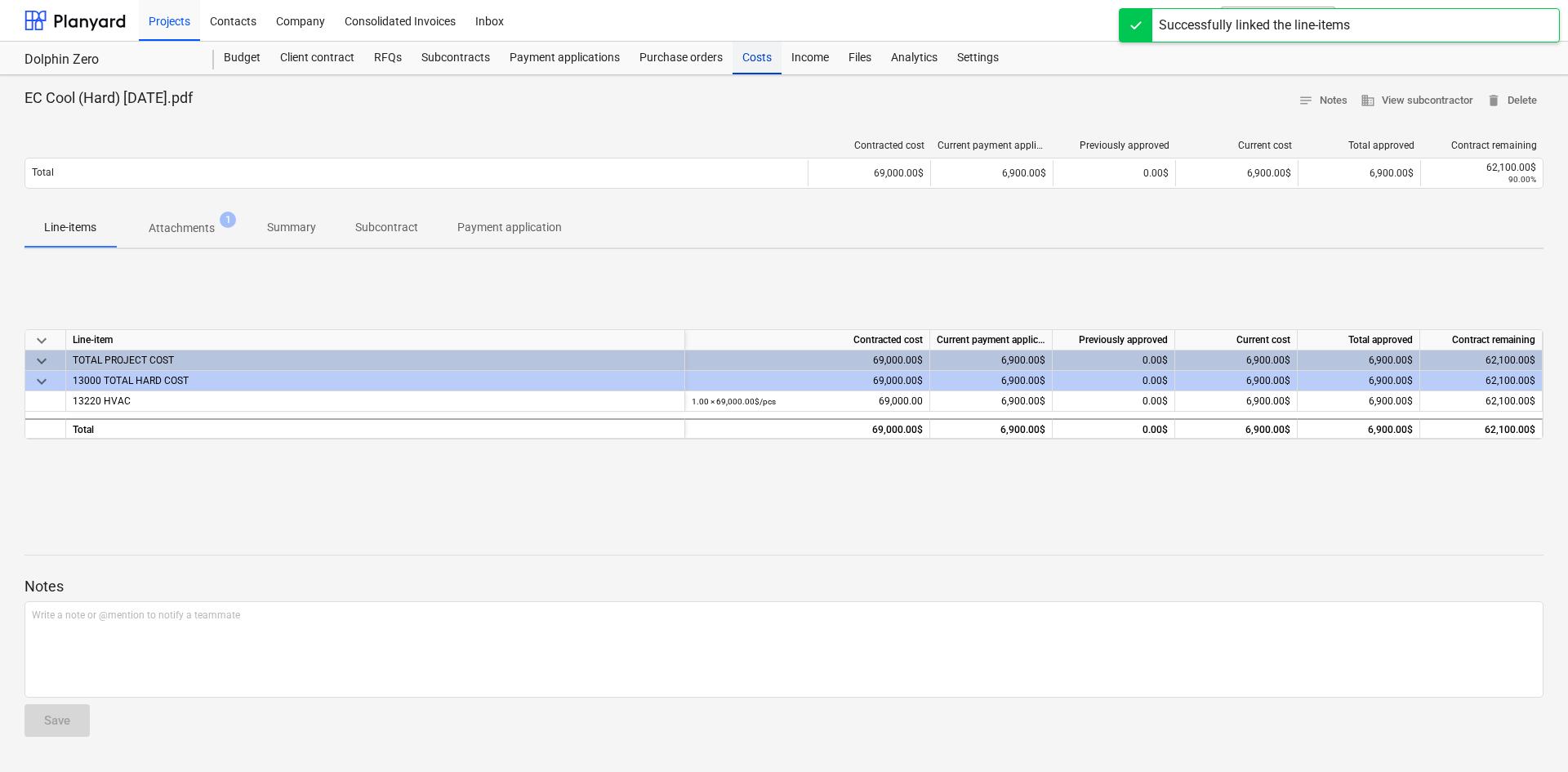
click at [758, 58] on div "Costs" at bounding box center [757, 58] width 49 height 33
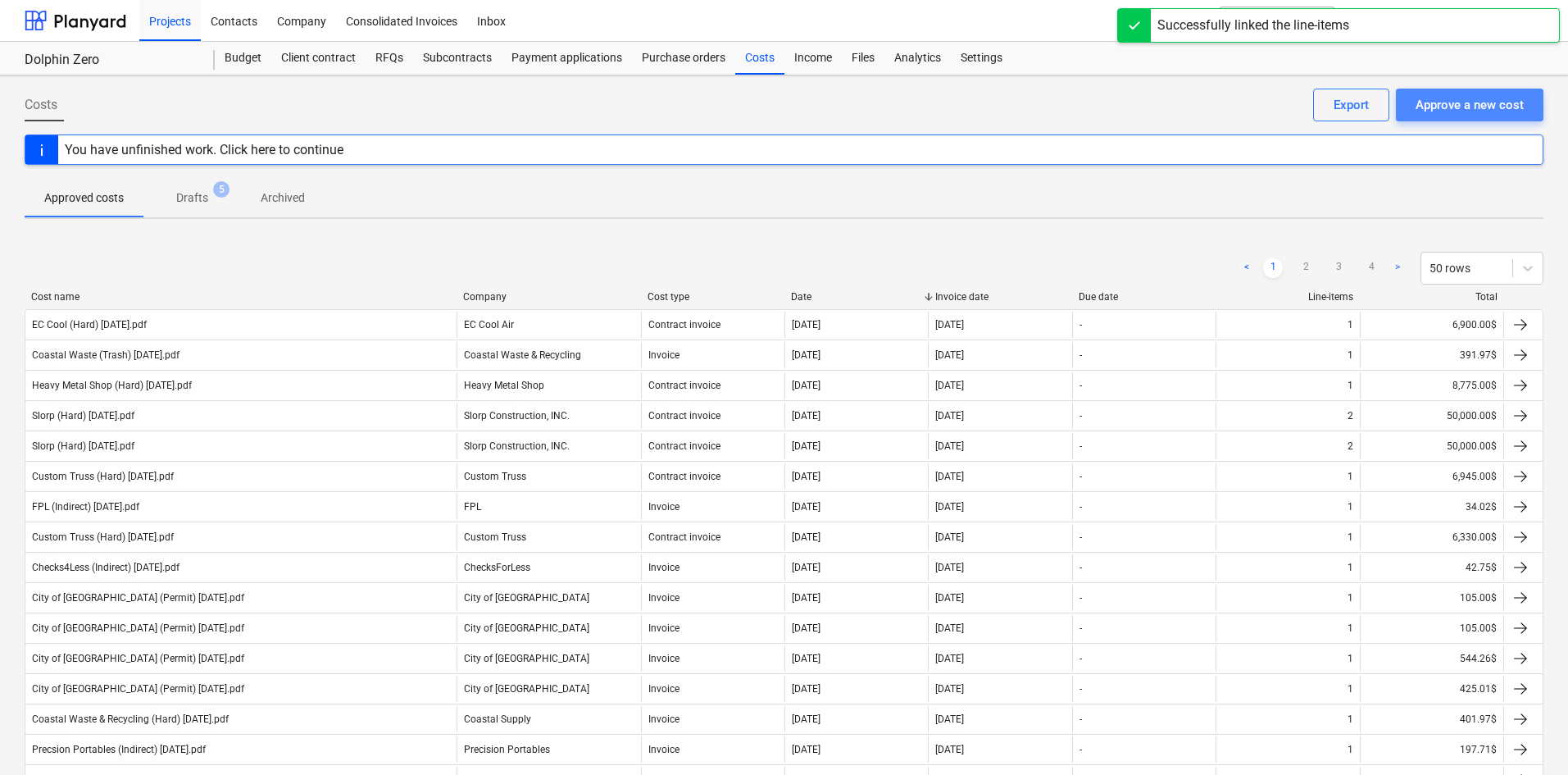
click at [1447, 111] on div "Approve a new cost" at bounding box center [1470, 104] width 108 height 21
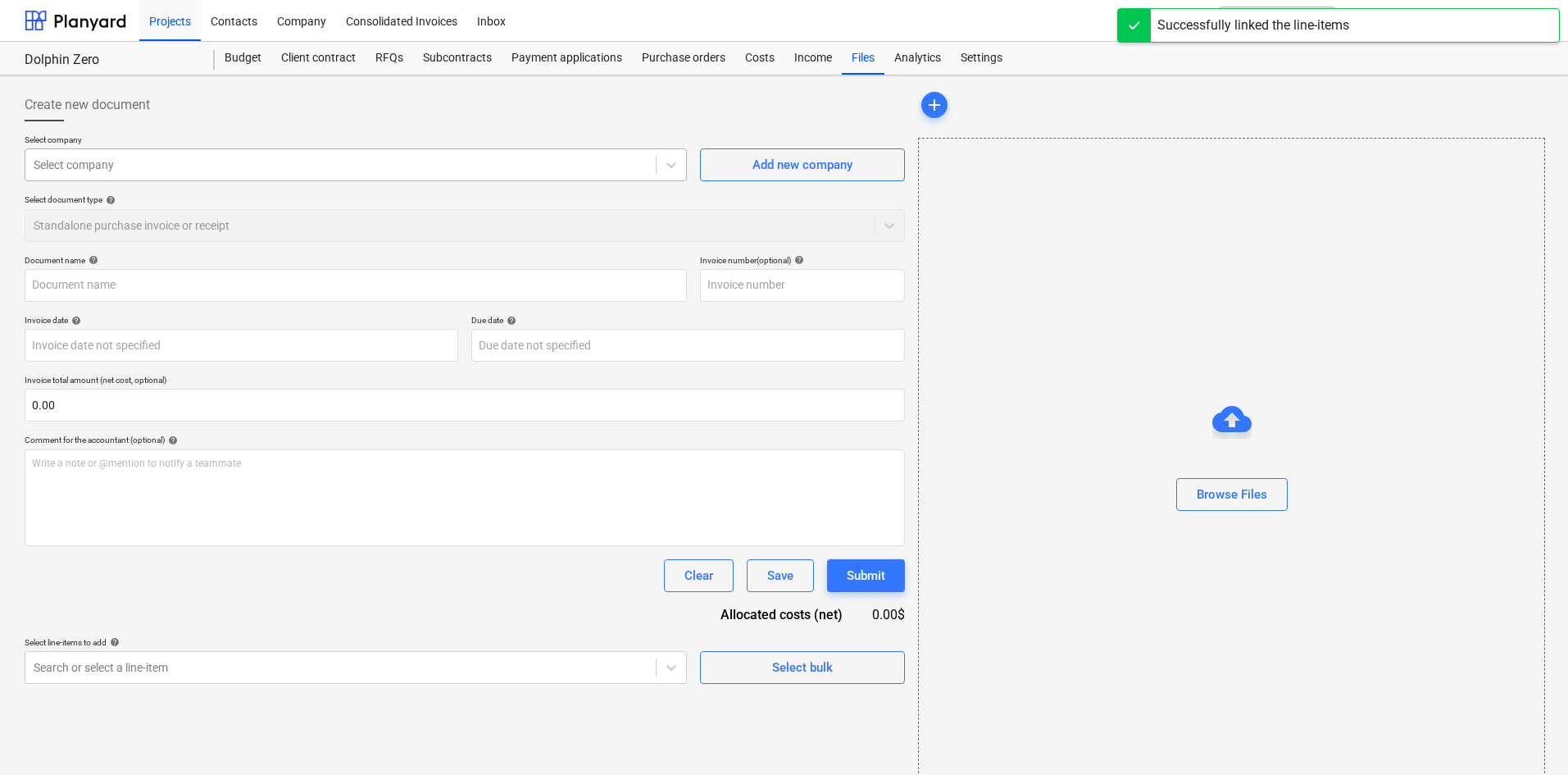
click at [206, 166] on div at bounding box center [340, 165] width 614 height 17
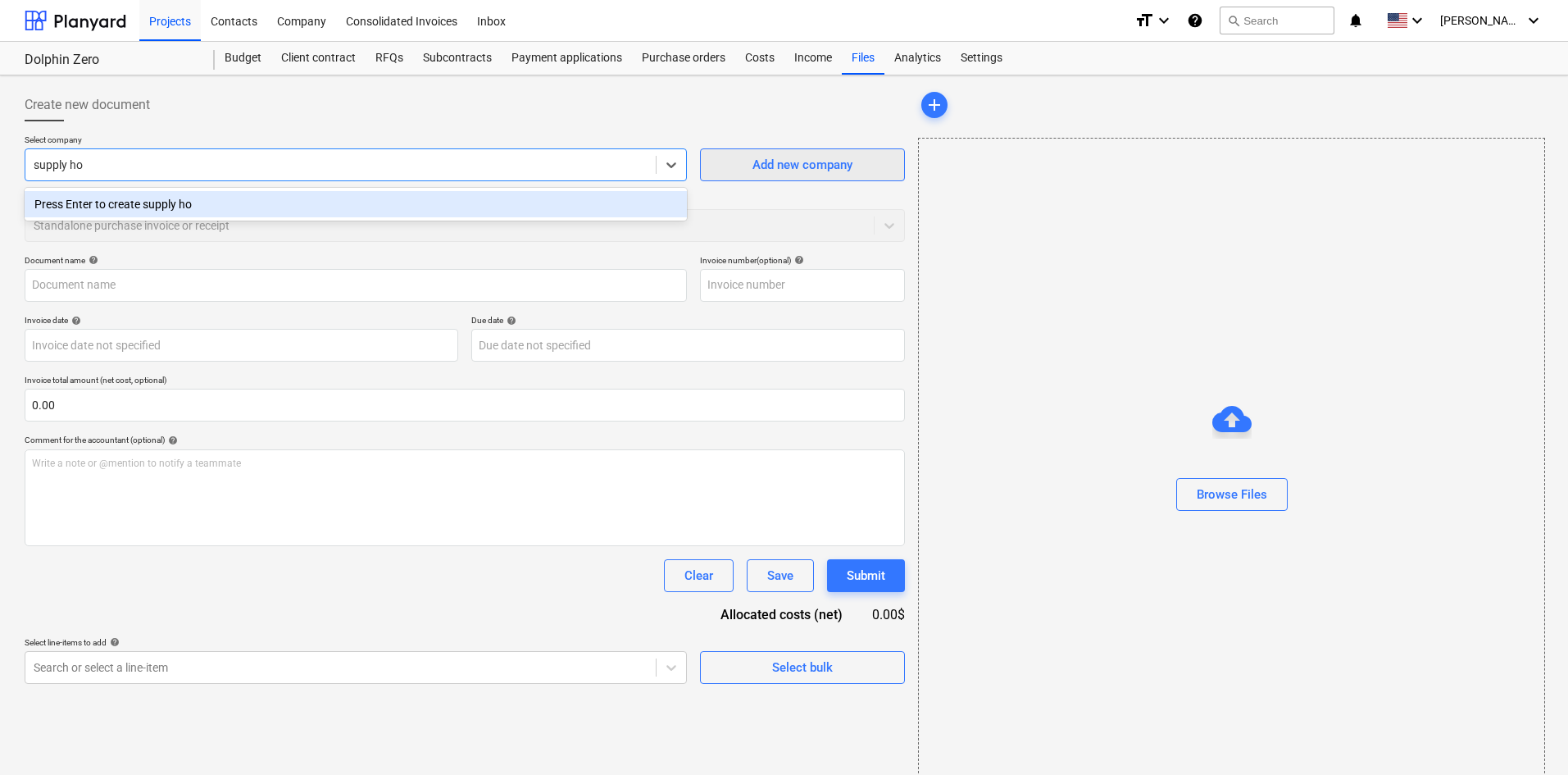
type input "supply ho"
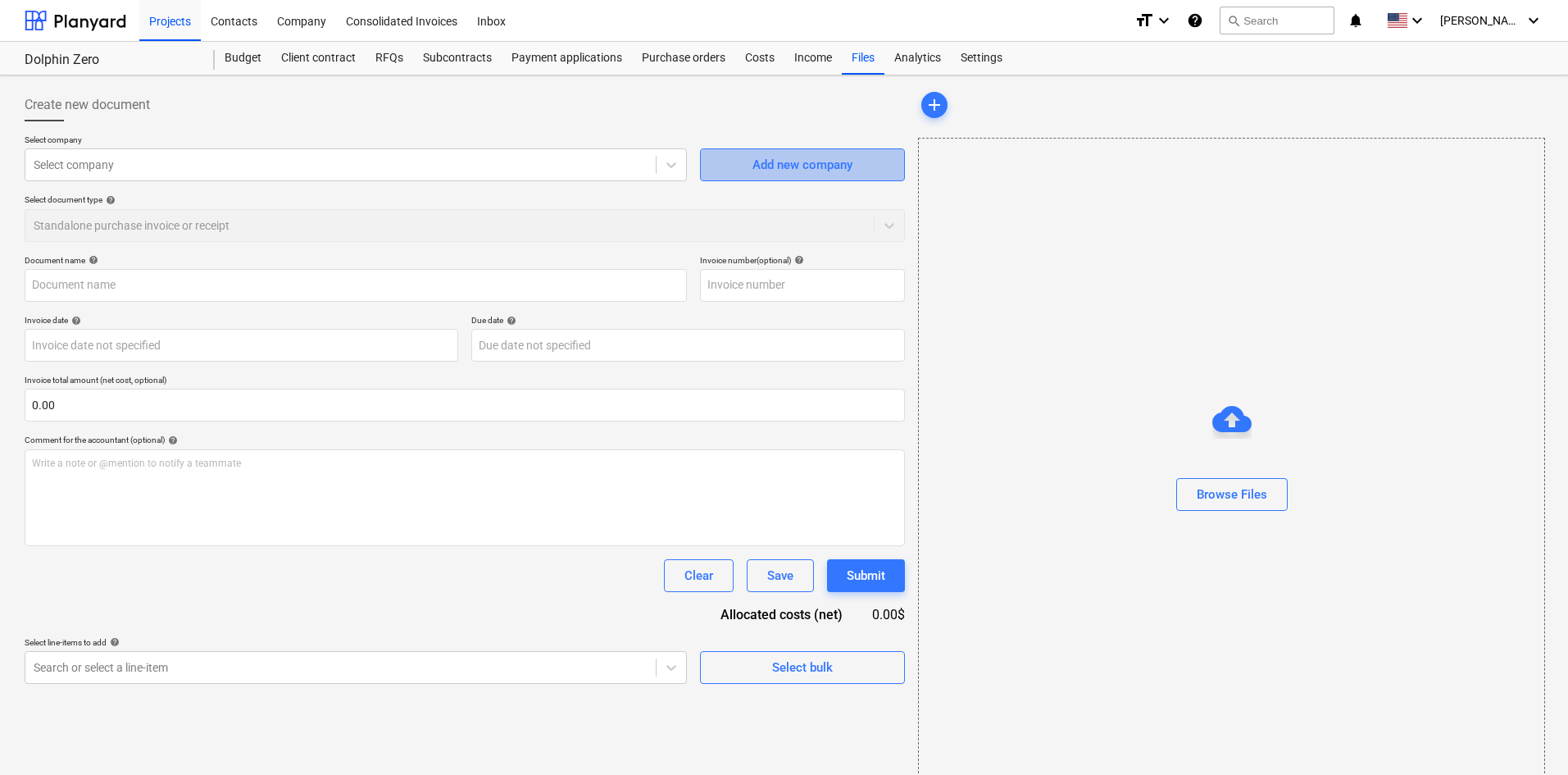
click at [831, 164] on div "Add new company" at bounding box center [802, 164] width 100 height 21
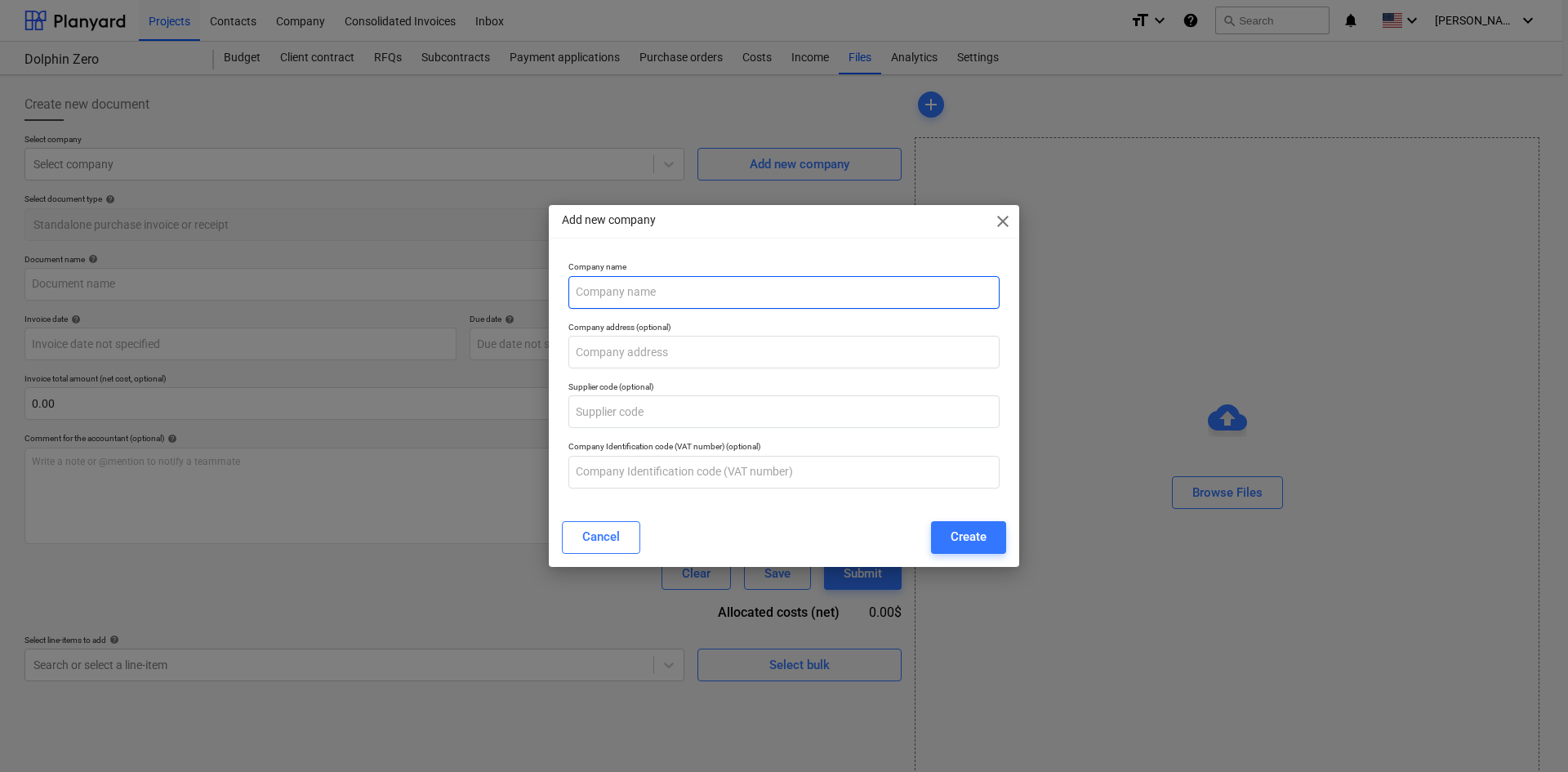
click at [672, 301] on input "text" at bounding box center [784, 292] width 431 height 33
type input "Supply House"
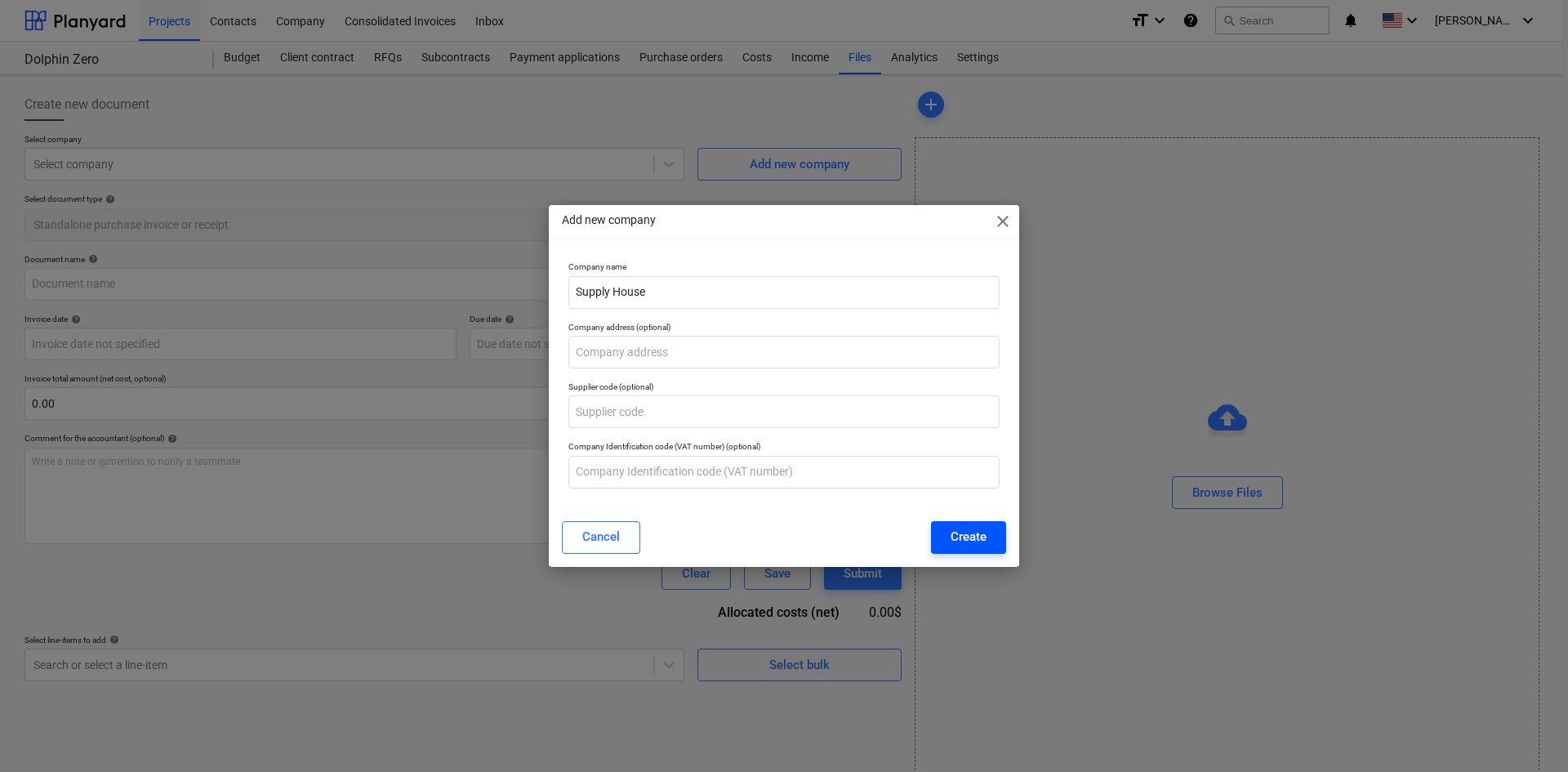
click at [985, 533] on div "Create" at bounding box center [969, 536] width 36 height 21
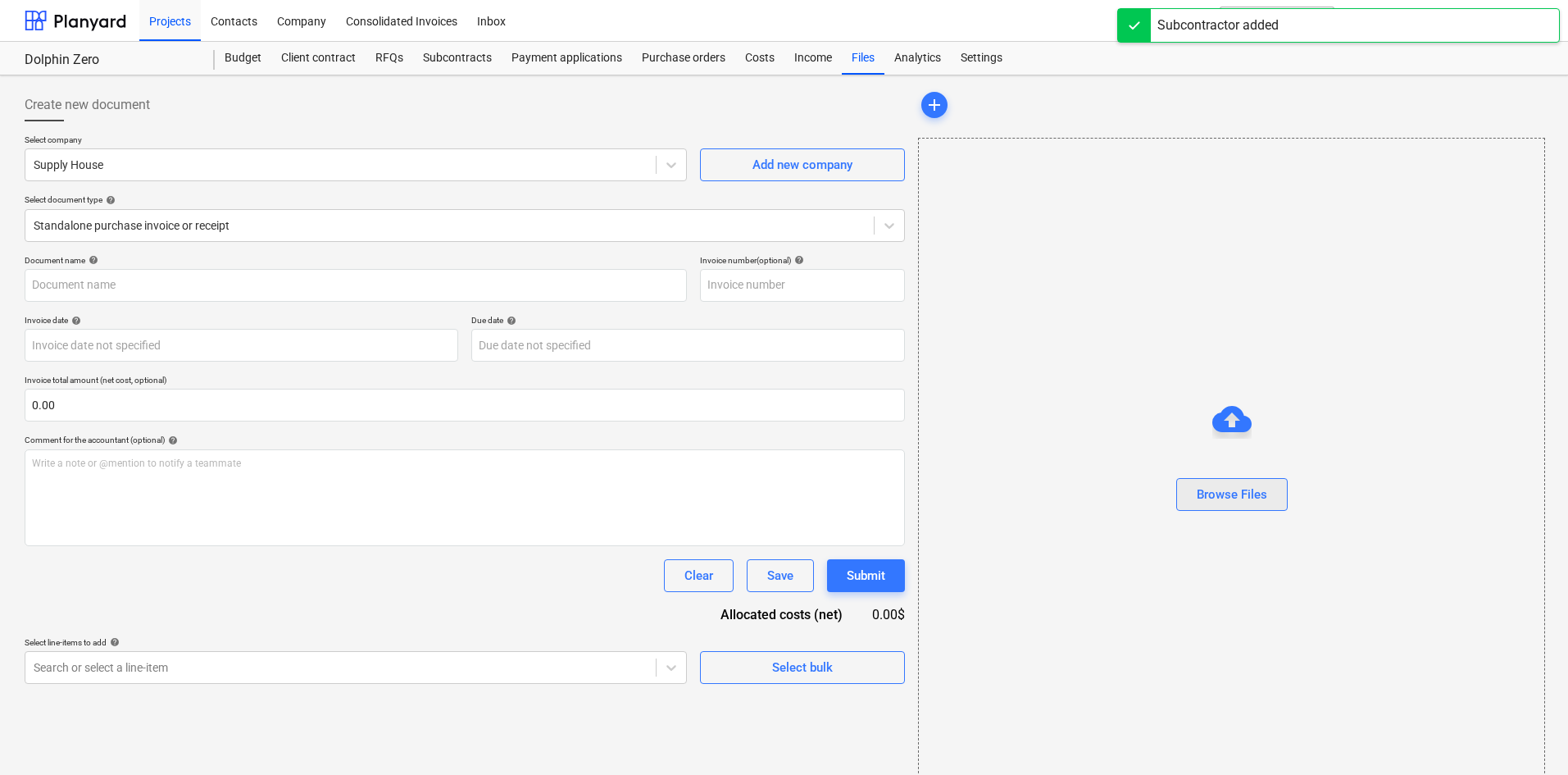
click at [1205, 501] on div "Browse Files" at bounding box center [1232, 494] width 71 height 21
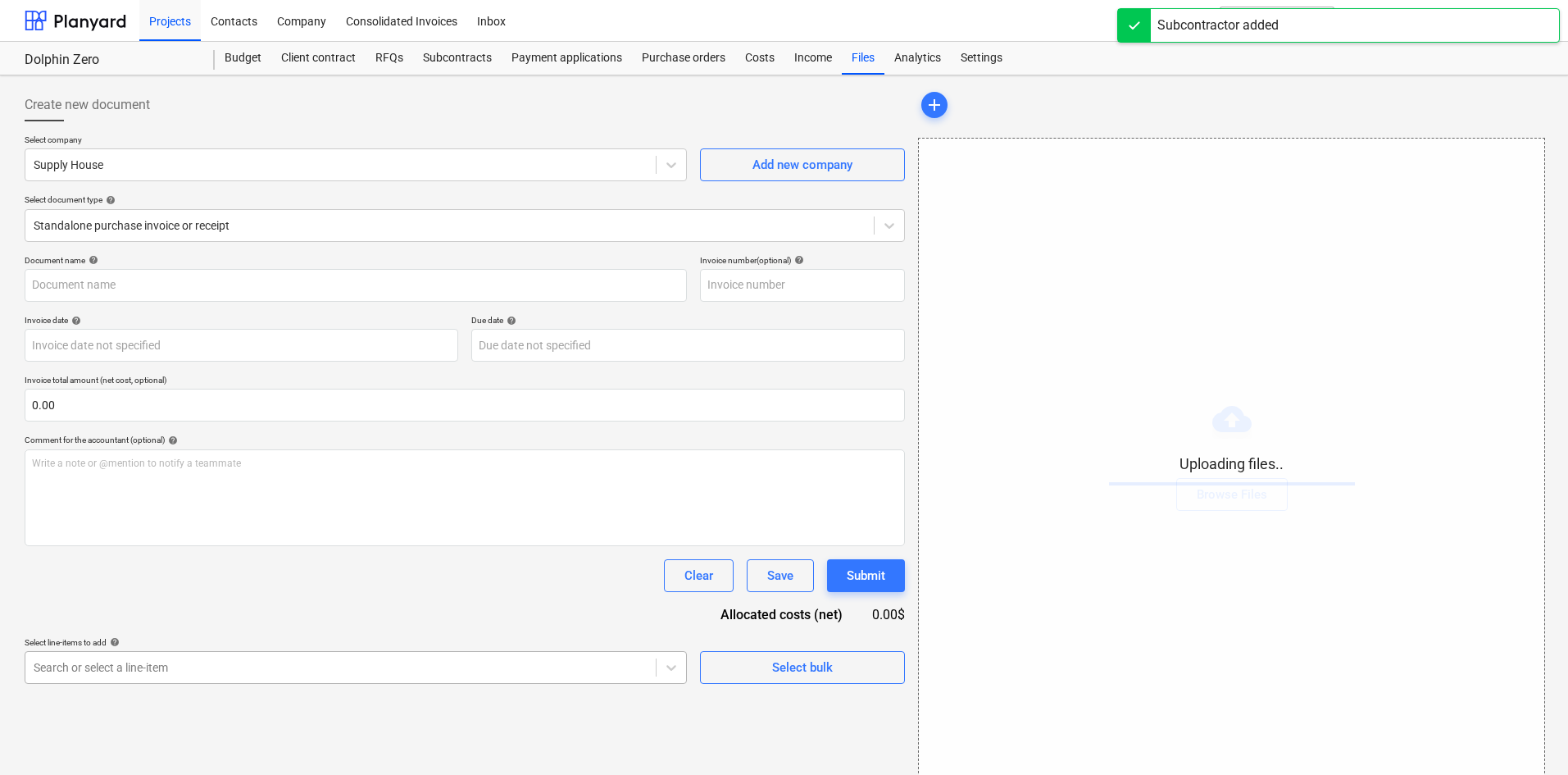
click at [205, 665] on body "Projects Contacts Company Consolidated Invoices Inbox format_size keyboard_arro…" at bounding box center [784, 388] width 1568 height 775
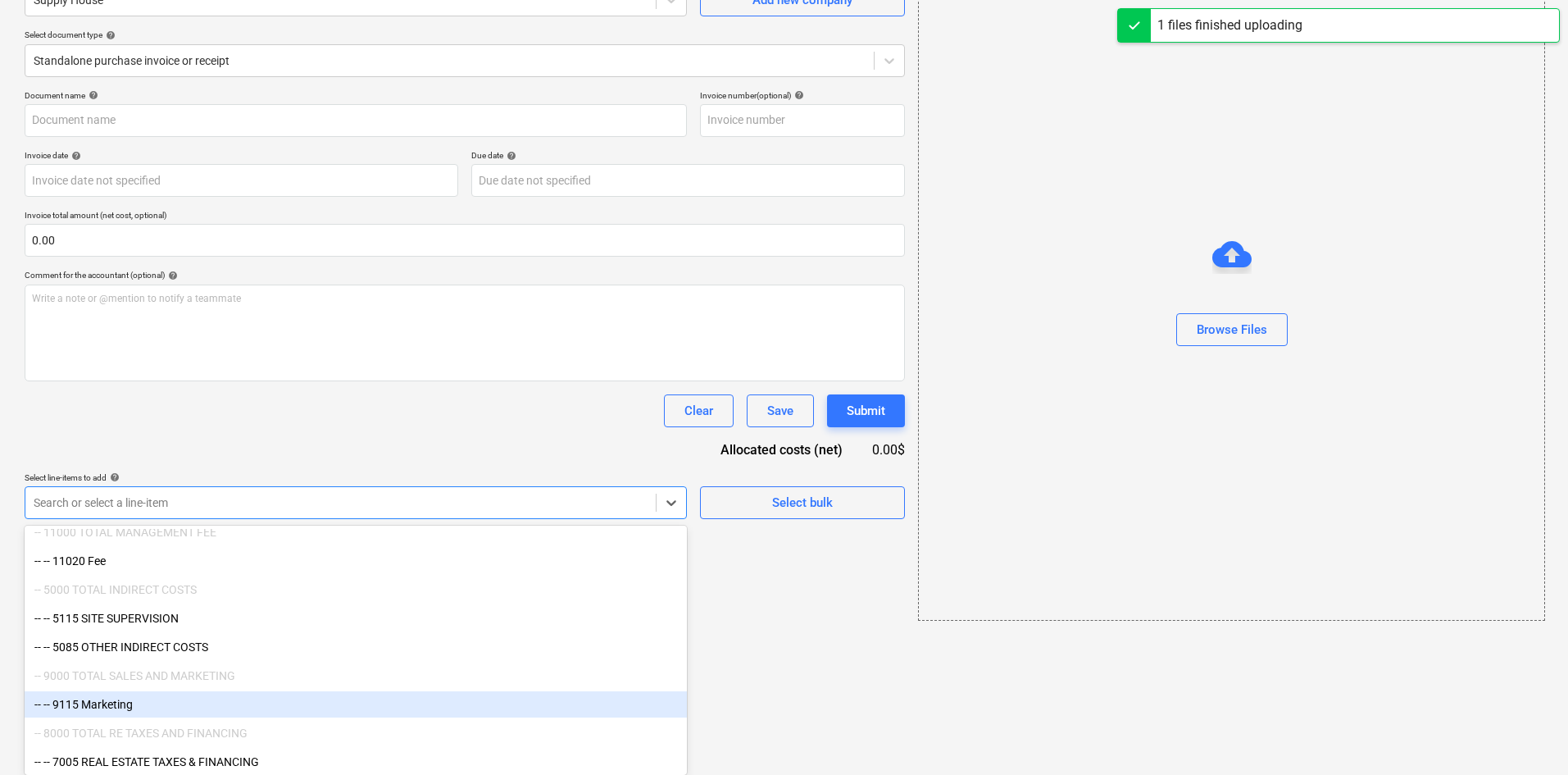
scroll to position [2308, 0]
type input "Supply House (Indirect) [DATE].pdf"
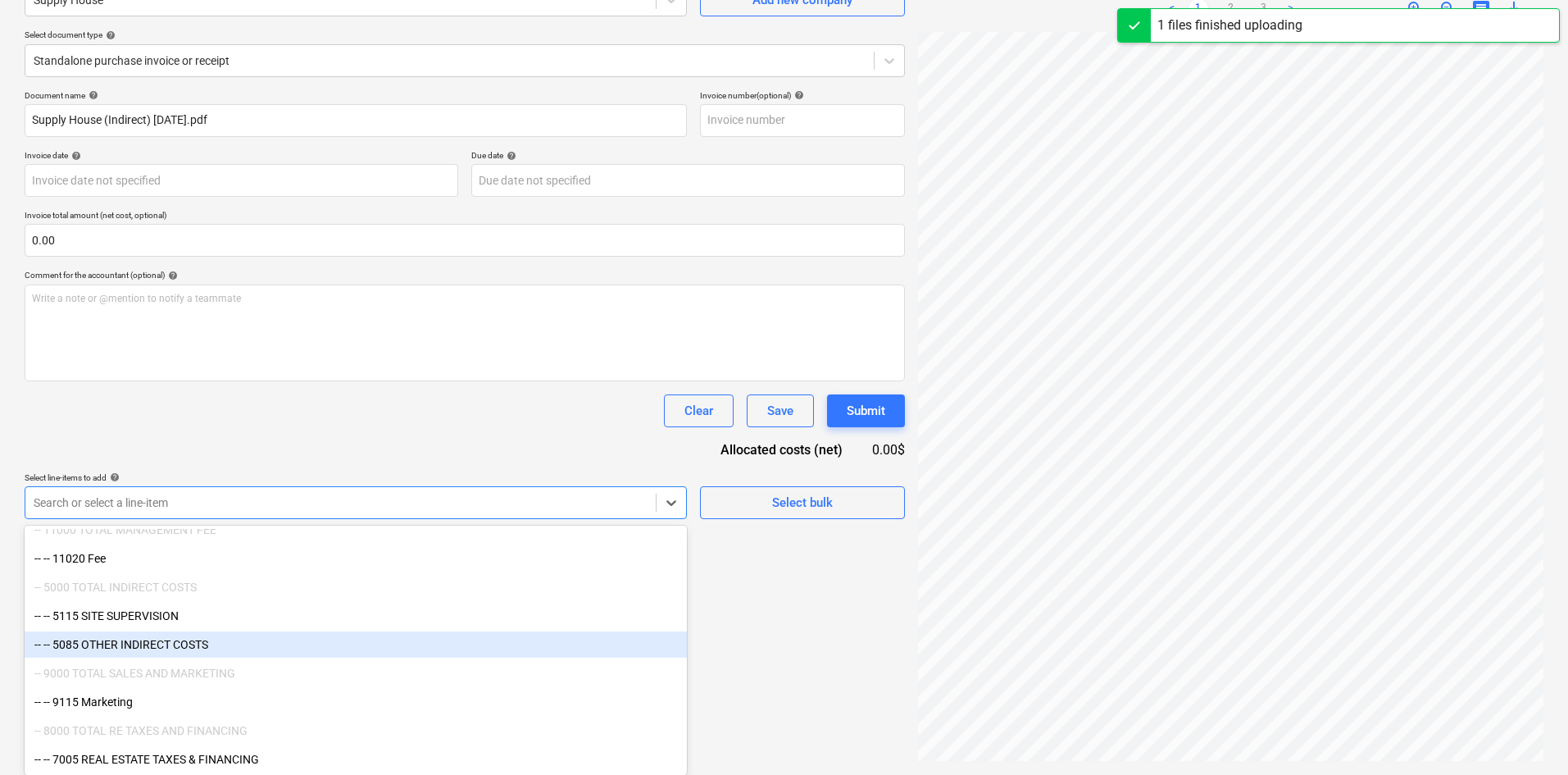
click at [208, 646] on div "-- -- 5085 OTHER INDIRECT COSTS" at bounding box center [355, 644] width 662 height 26
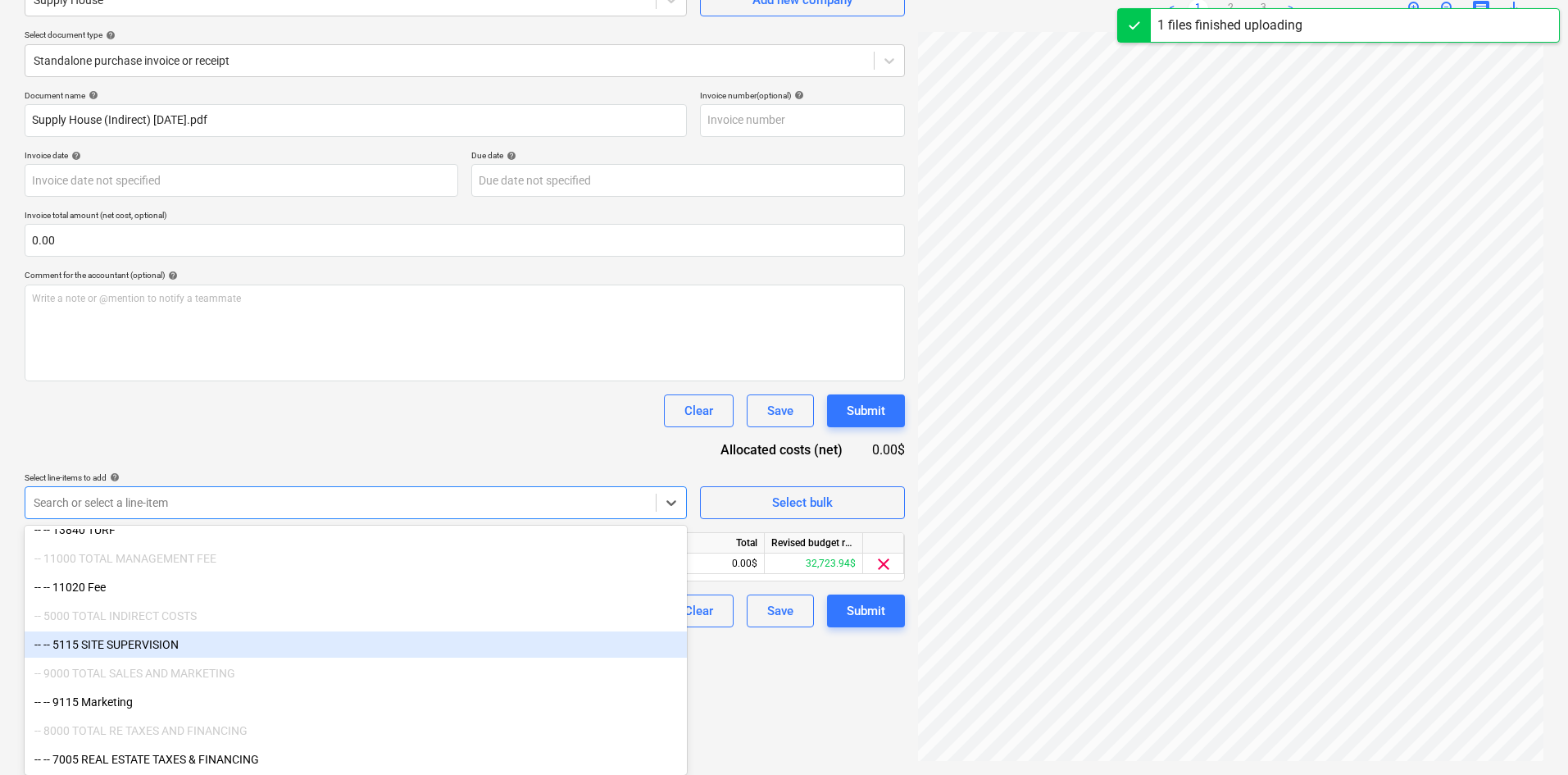
scroll to position [2280, 0]
click at [394, 410] on div "Clear Save Submit" at bounding box center [465, 410] width 881 height 33
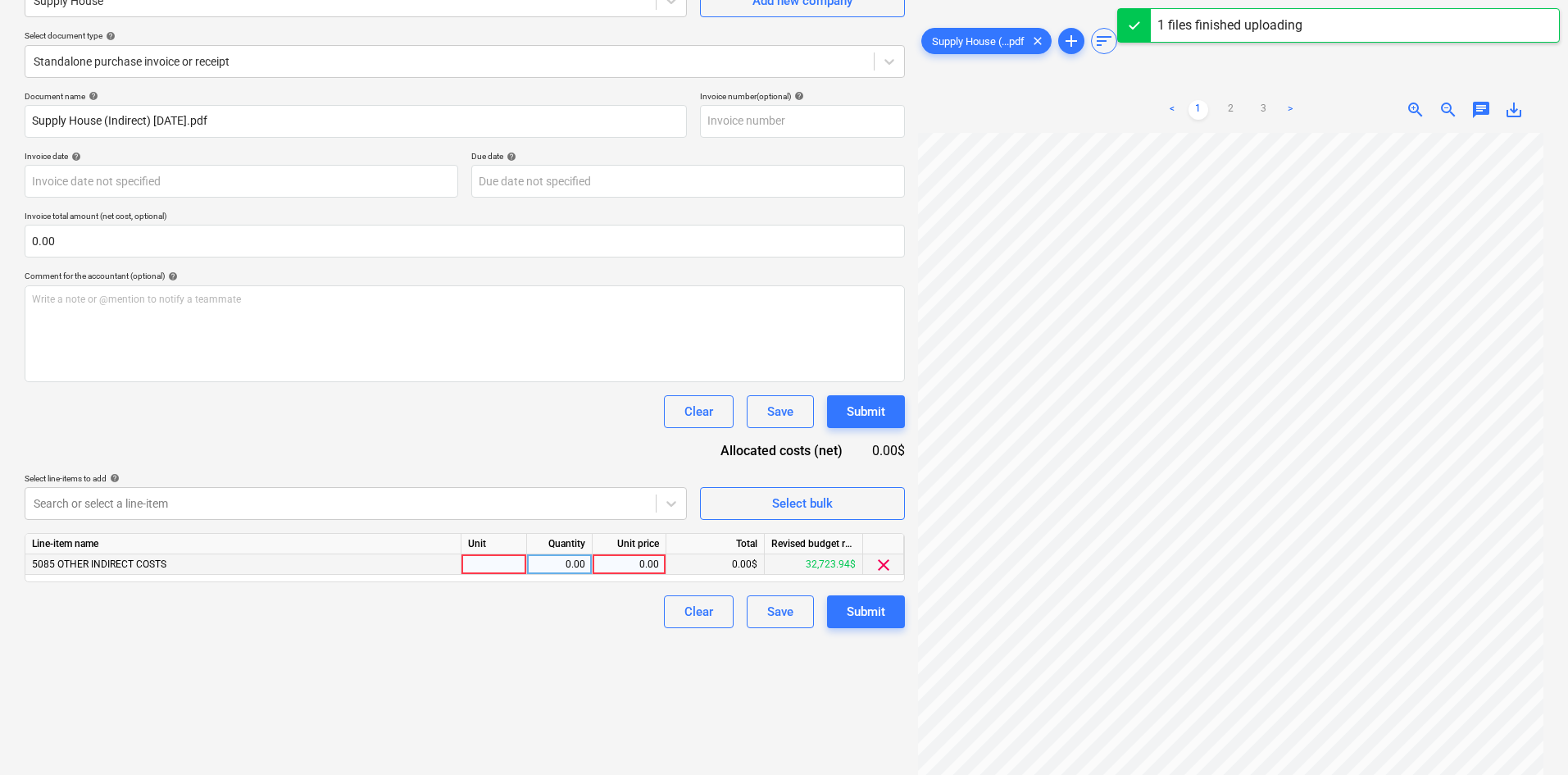
click at [626, 561] on div "0.00" at bounding box center [629, 564] width 60 height 20
click at [1258, 101] on link "3" at bounding box center [1264, 109] width 19 height 19
click at [642, 563] on div "0.00" at bounding box center [629, 564] width 60 height 20
type input "324.59"
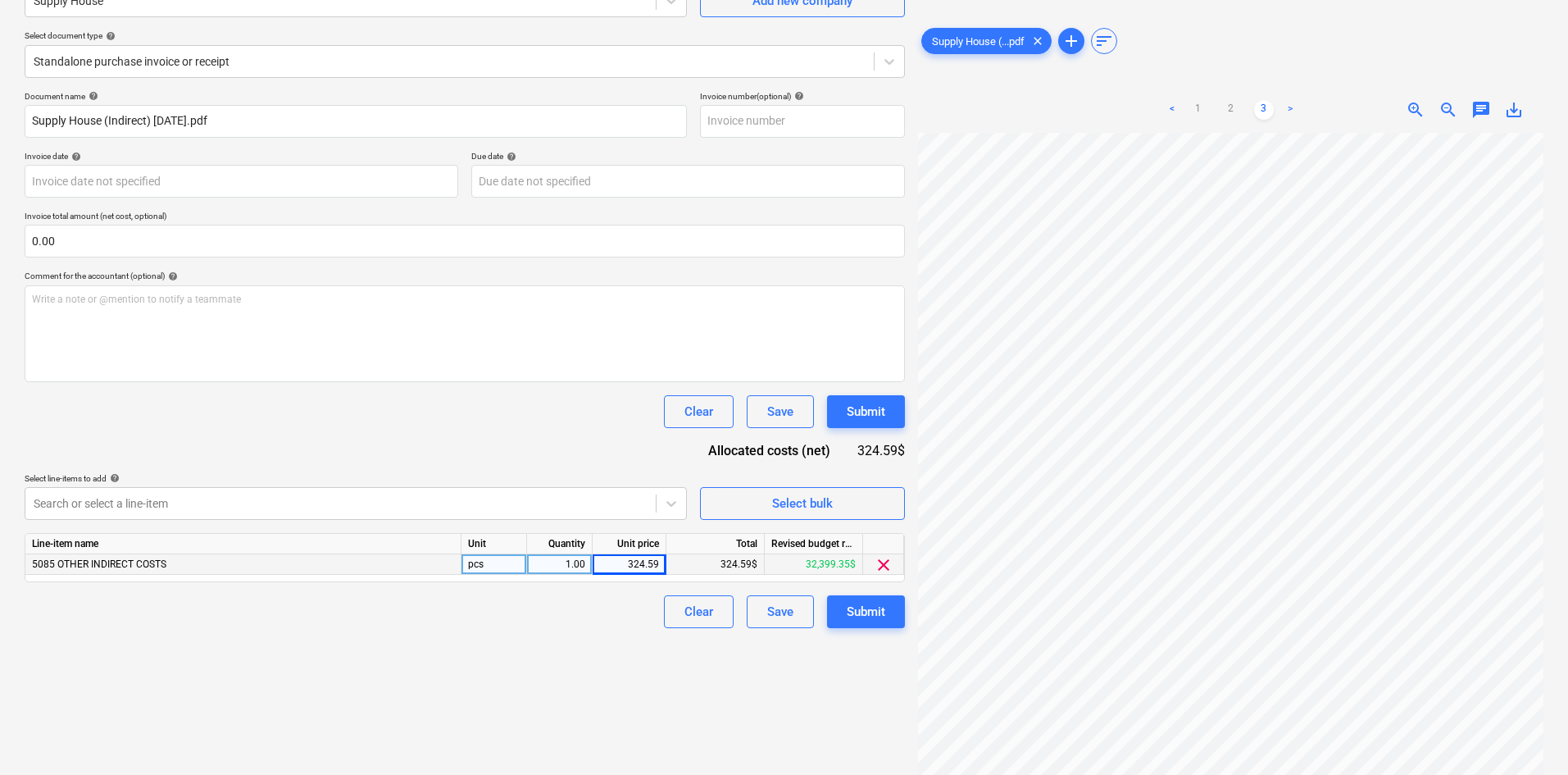
drag, startPoint x: 308, startPoint y: 730, endPoint x: 359, endPoint y: 715, distance: 53.2
click at [308, 730] on div "Create new document Select company Supply House Add new company Select document…" at bounding box center [464, 343] width 893 height 851
click at [442, 688] on div "Create new document Select company Supply House Add new company Select document…" at bounding box center [464, 343] width 893 height 851
click at [857, 614] on div "Submit" at bounding box center [866, 611] width 39 height 21
